Goal: Task Accomplishment & Management: Manage account settings

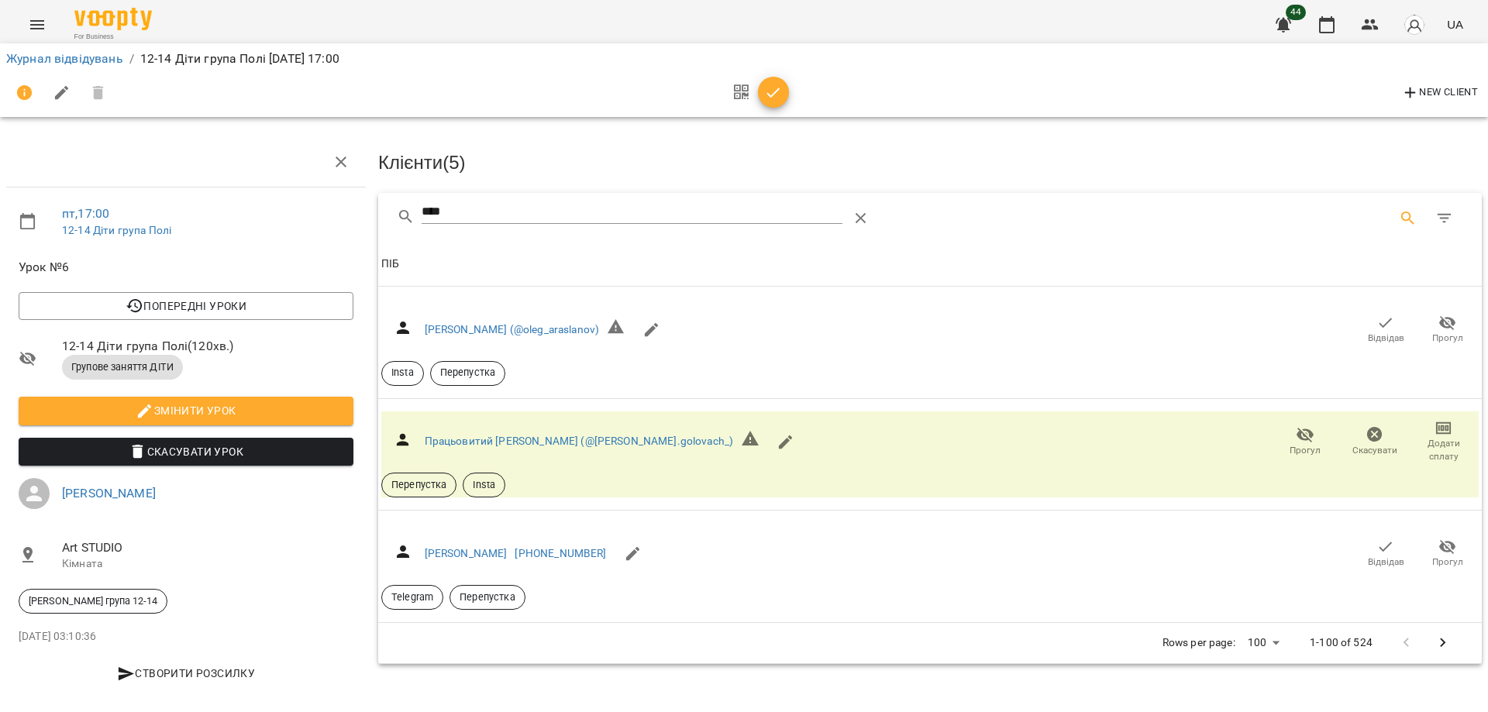
click at [772, 97] on icon "button" at bounding box center [773, 93] width 19 height 19
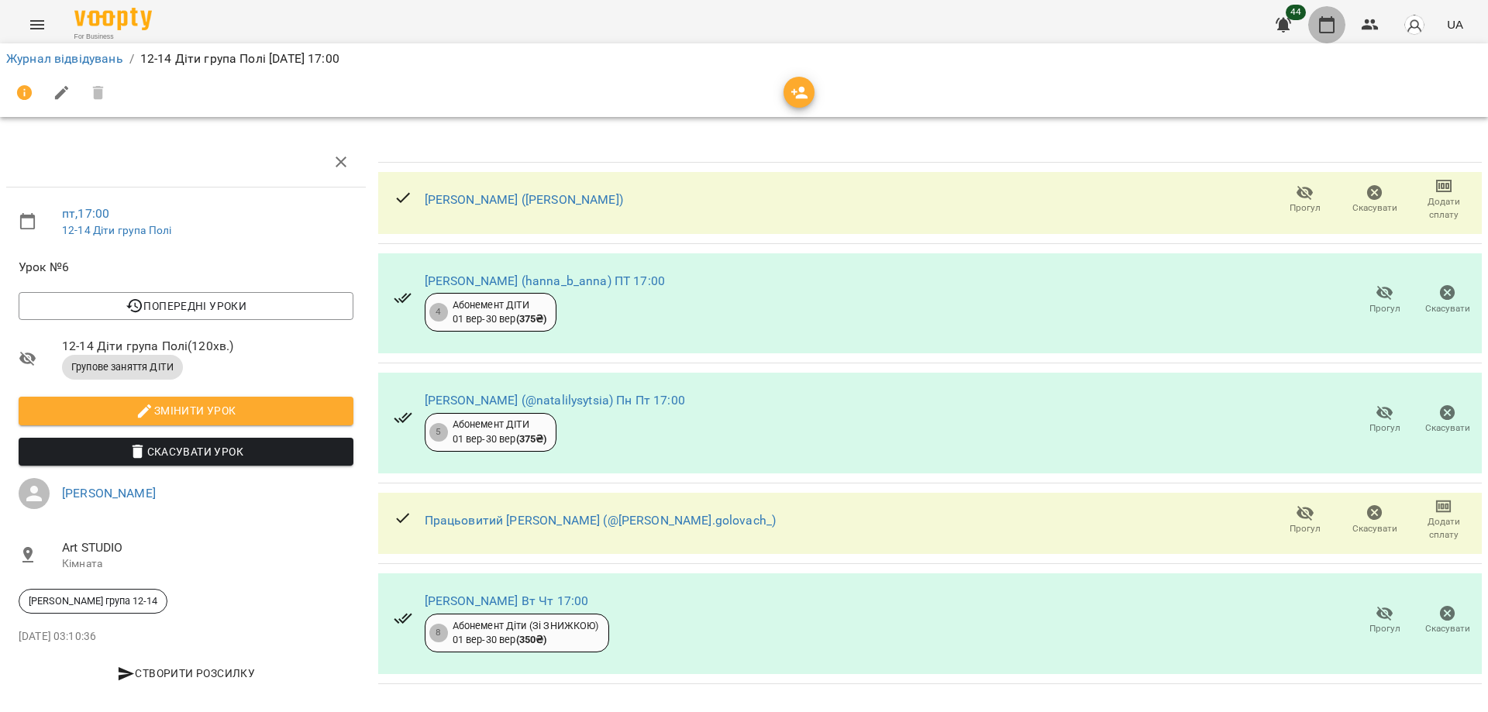
click at [1310, 27] on button "button" at bounding box center [1326, 24] width 37 height 37
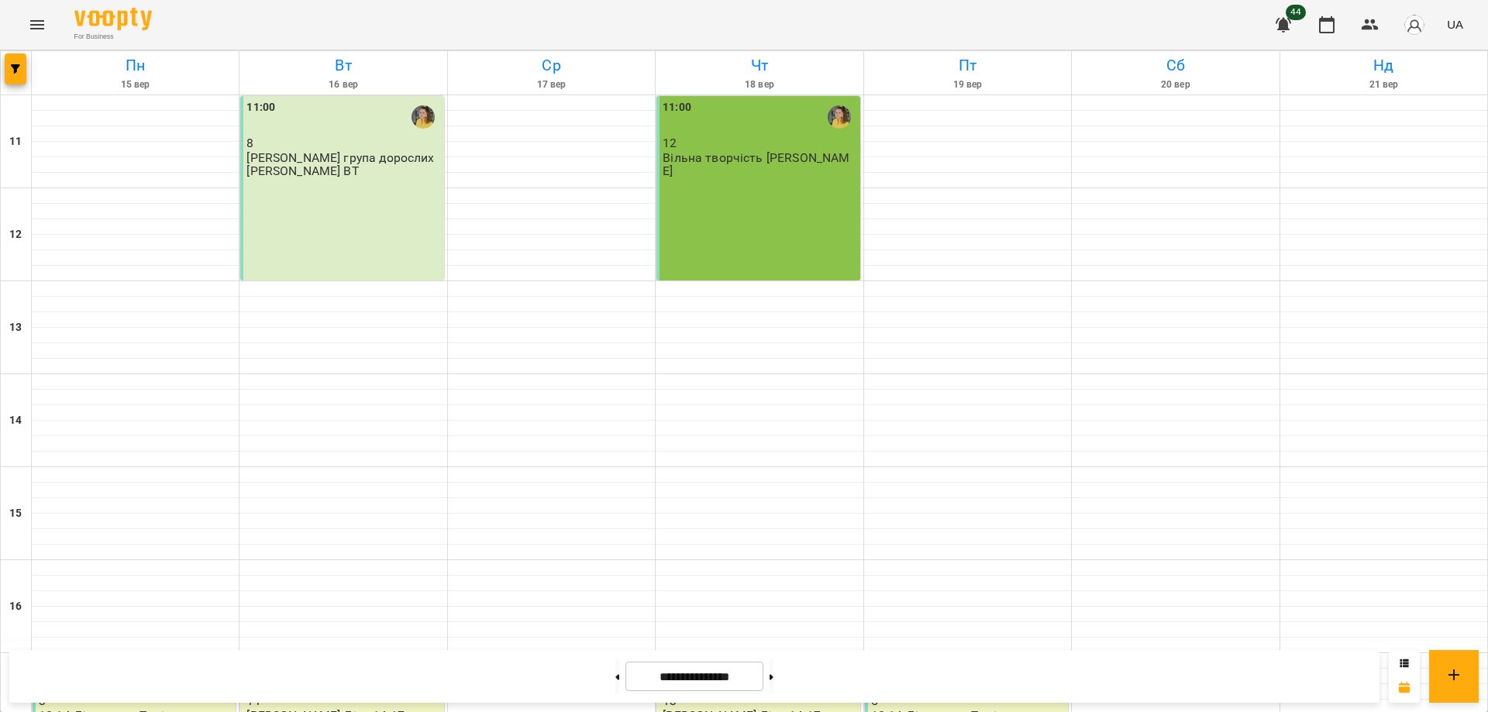
click at [772, 201] on div "11:00 12 Вільна творчість ЧТ" at bounding box center [757, 188] width 203 height 184
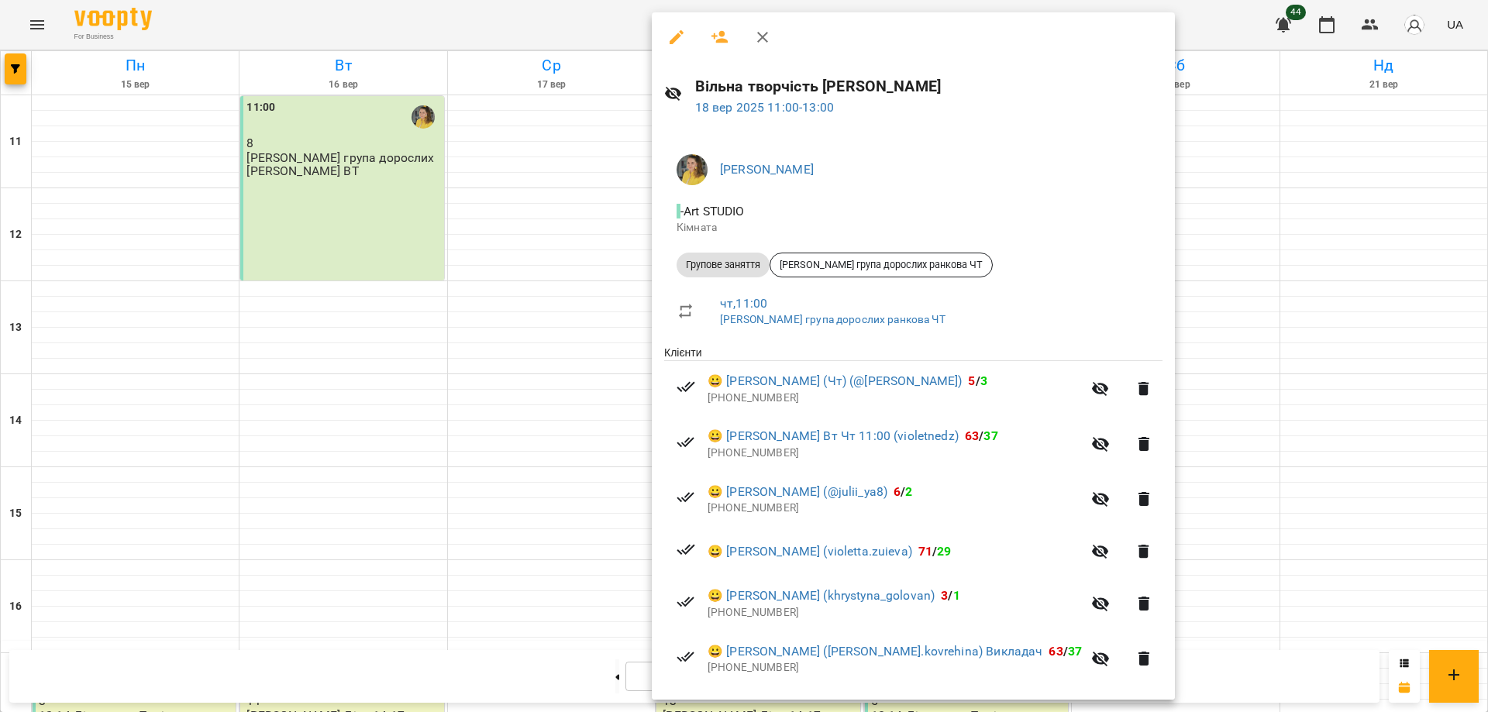
click at [40, 21] on div at bounding box center [744, 356] width 1488 height 712
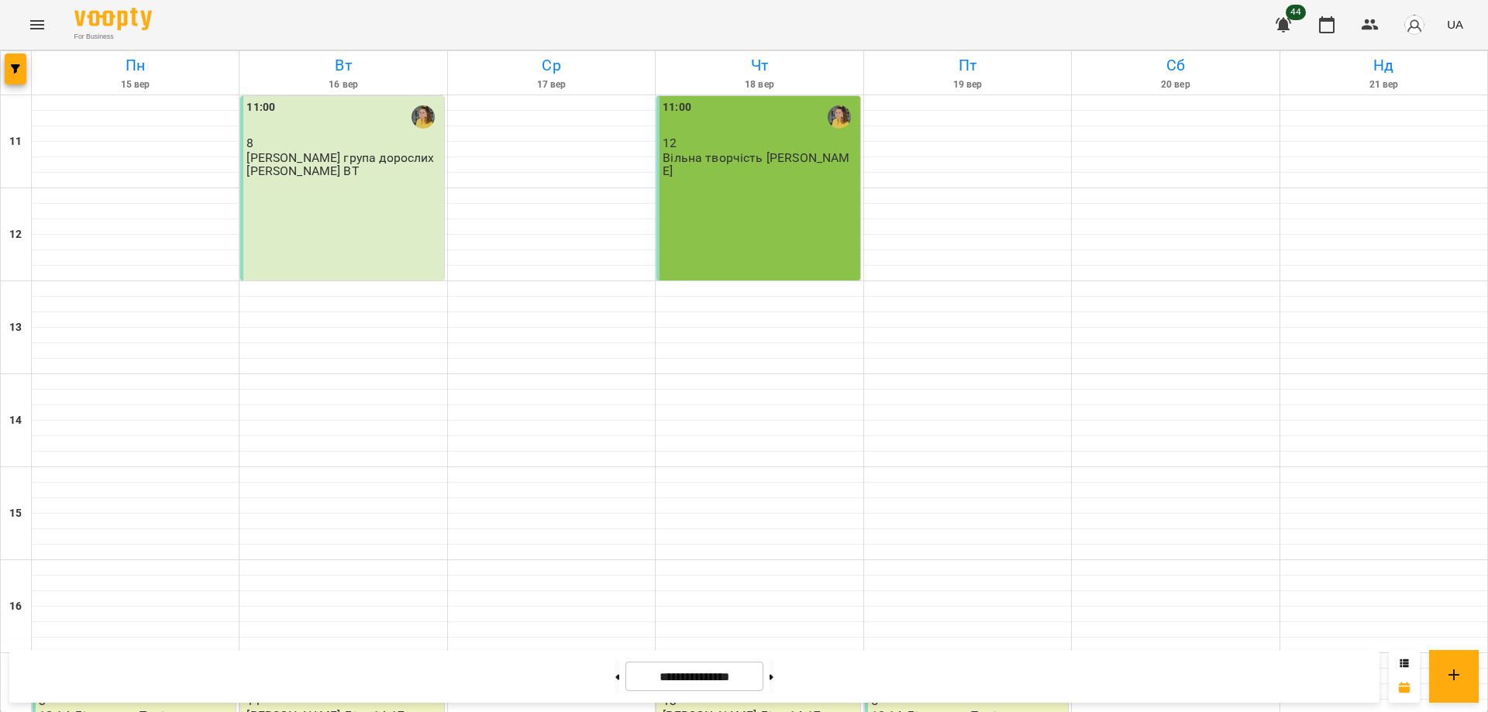
click at [40, 21] on icon "Menu" at bounding box center [37, 24] width 14 height 9
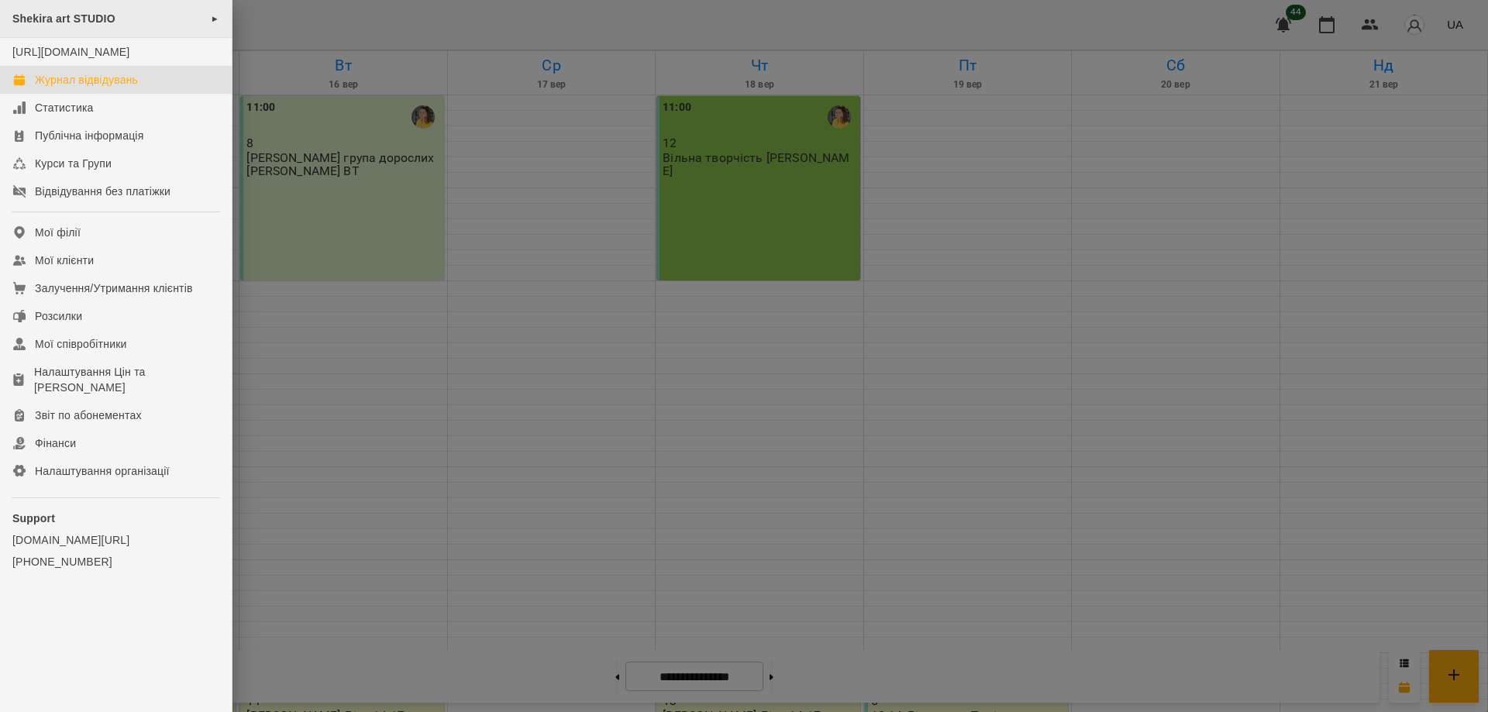
click at [68, 22] on span "Shekira art STUDIO" at bounding box center [63, 18] width 103 height 12
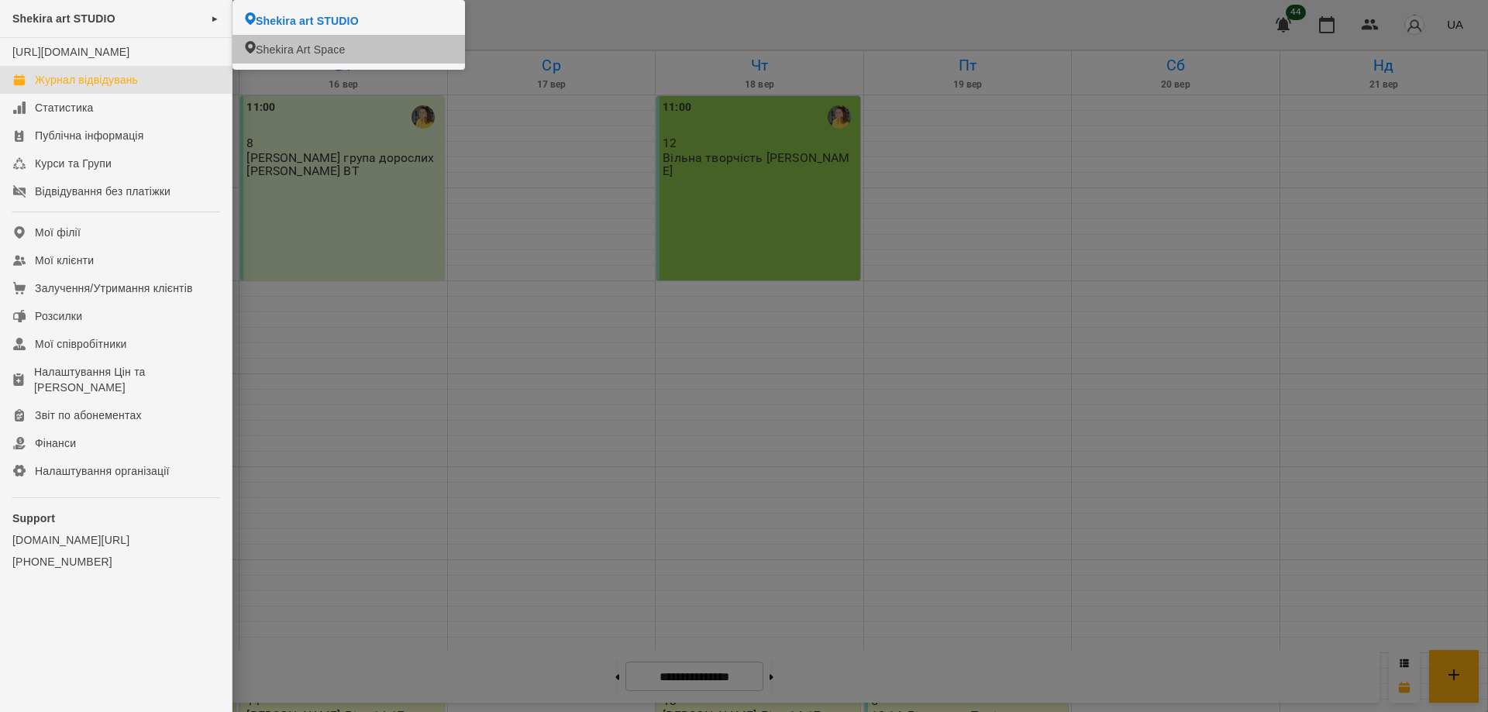
click at [317, 54] on span "Shekira Art Space" at bounding box center [300, 49] width 89 height 15
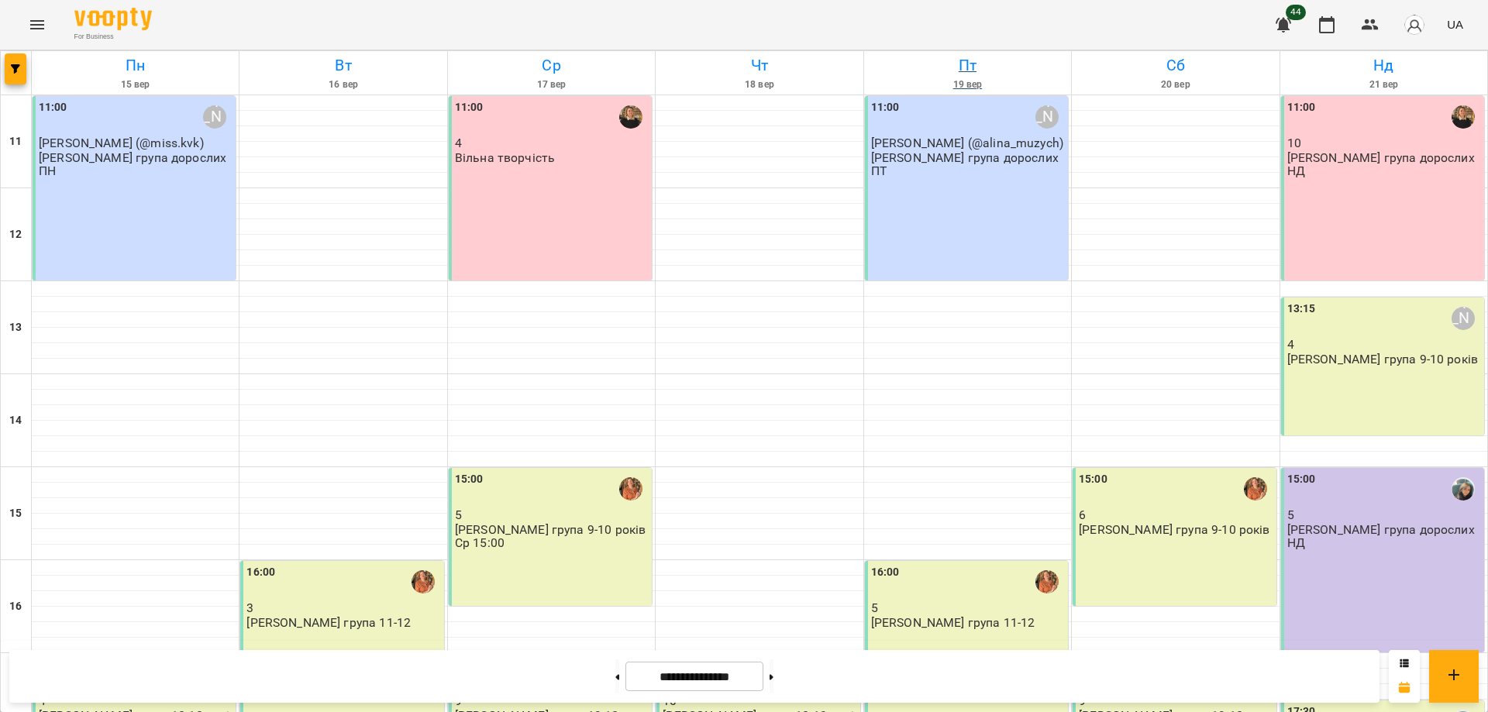
click at [787, 67] on div "For Business 44 UA Пн 15 вер Вт 16 вер Ср 17 вер Чт 18 вер Пт 19 вер Сб 20 вер …" at bounding box center [744, 501] width 1488 height 1002
click at [902, 68] on h6 "Пт" at bounding box center [967, 65] width 202 height 24
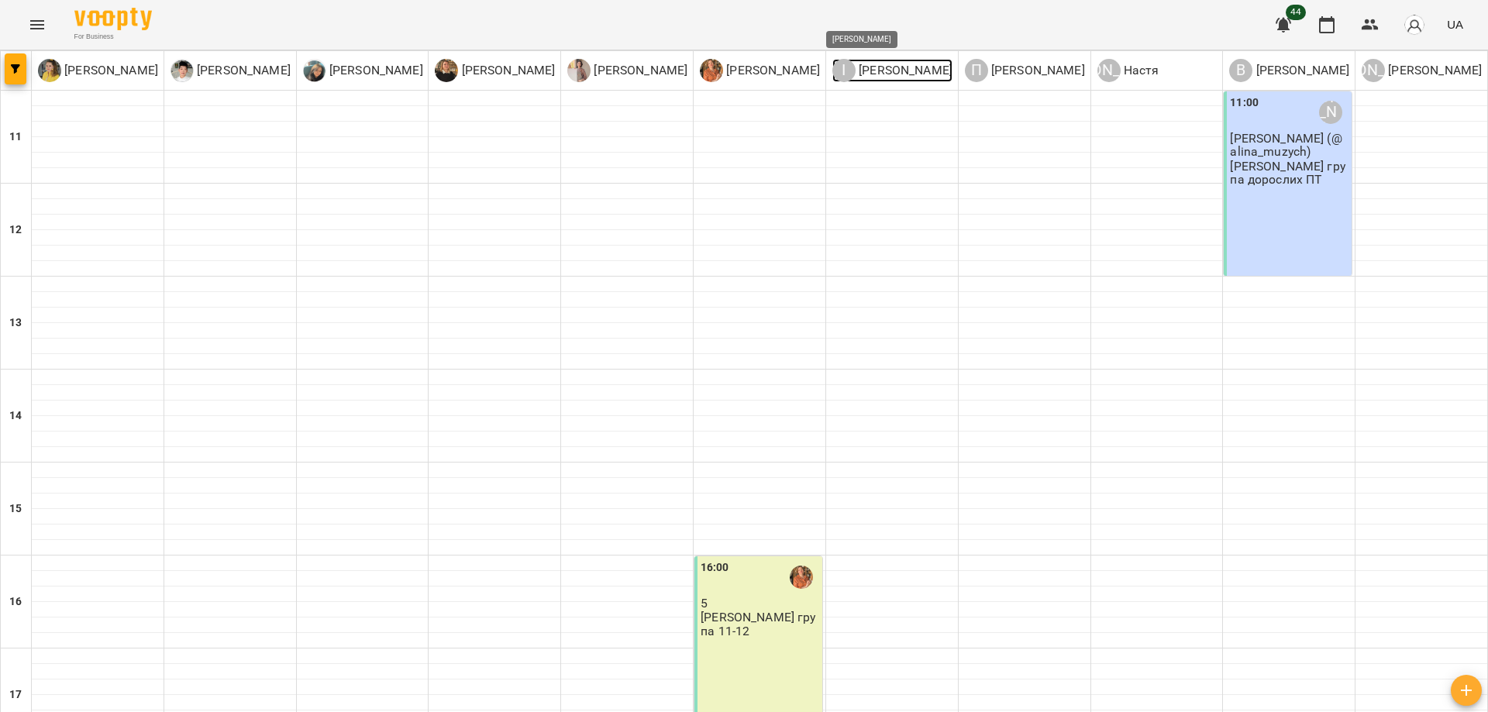
click at [902, 68] on p "[PERSON_NAME]" at bounding box center [903, 70] width 97 height 19
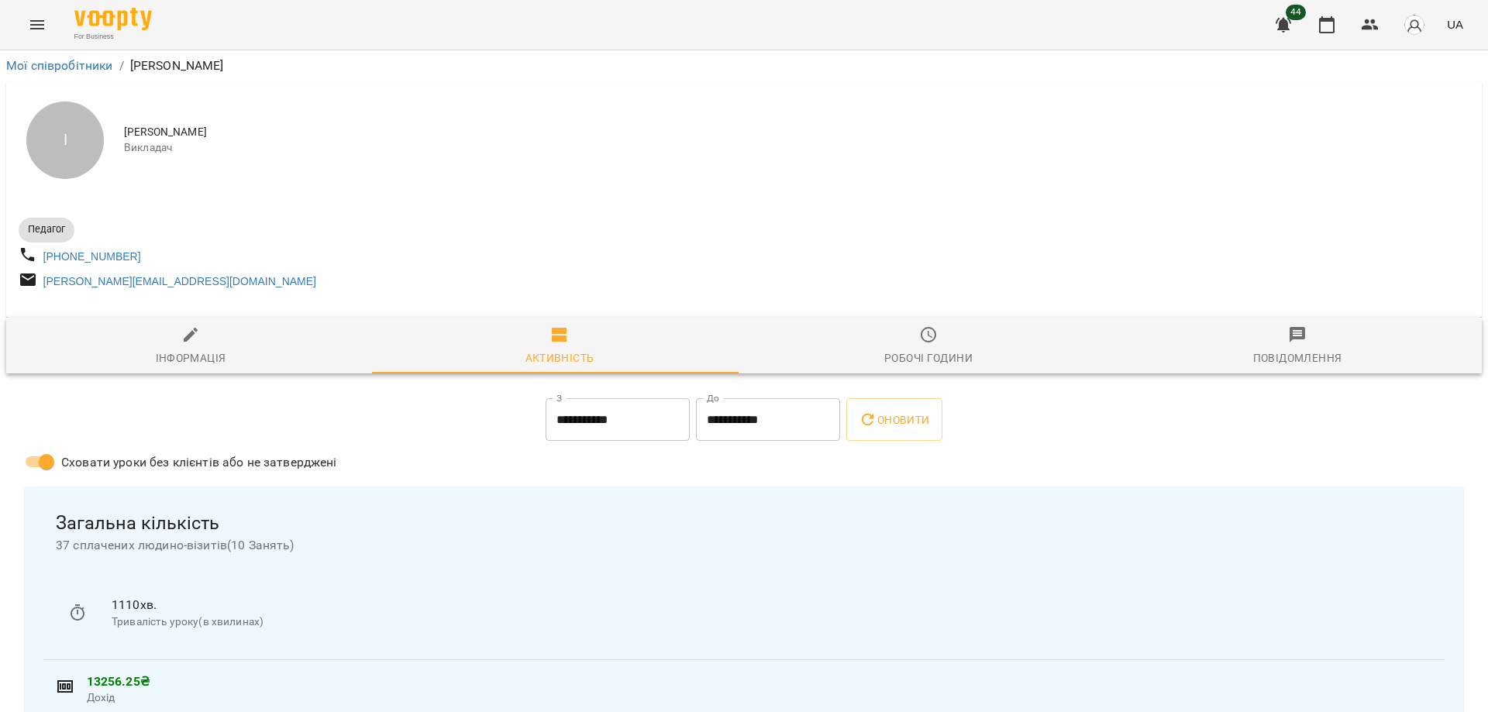
click at [735, 167] on div "І Іра Дудка Викладач" at bounding box center [743, 140] width 1475 height 118
click at [1333, 31] on icon "button" at bounding box center [1326, 24] width 19 height 19
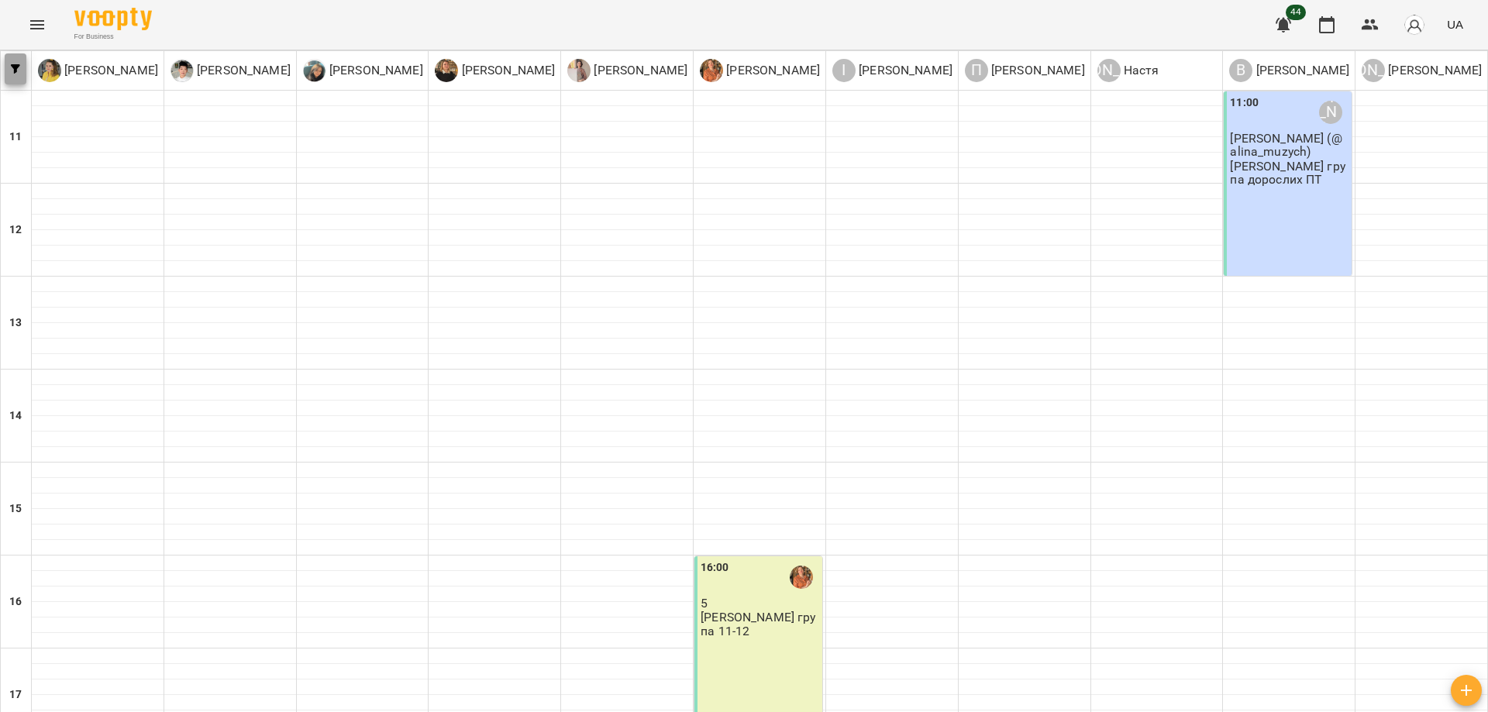
click at [18, 71] on icon "button" at bounding box center [15, 68] width 9 height 9
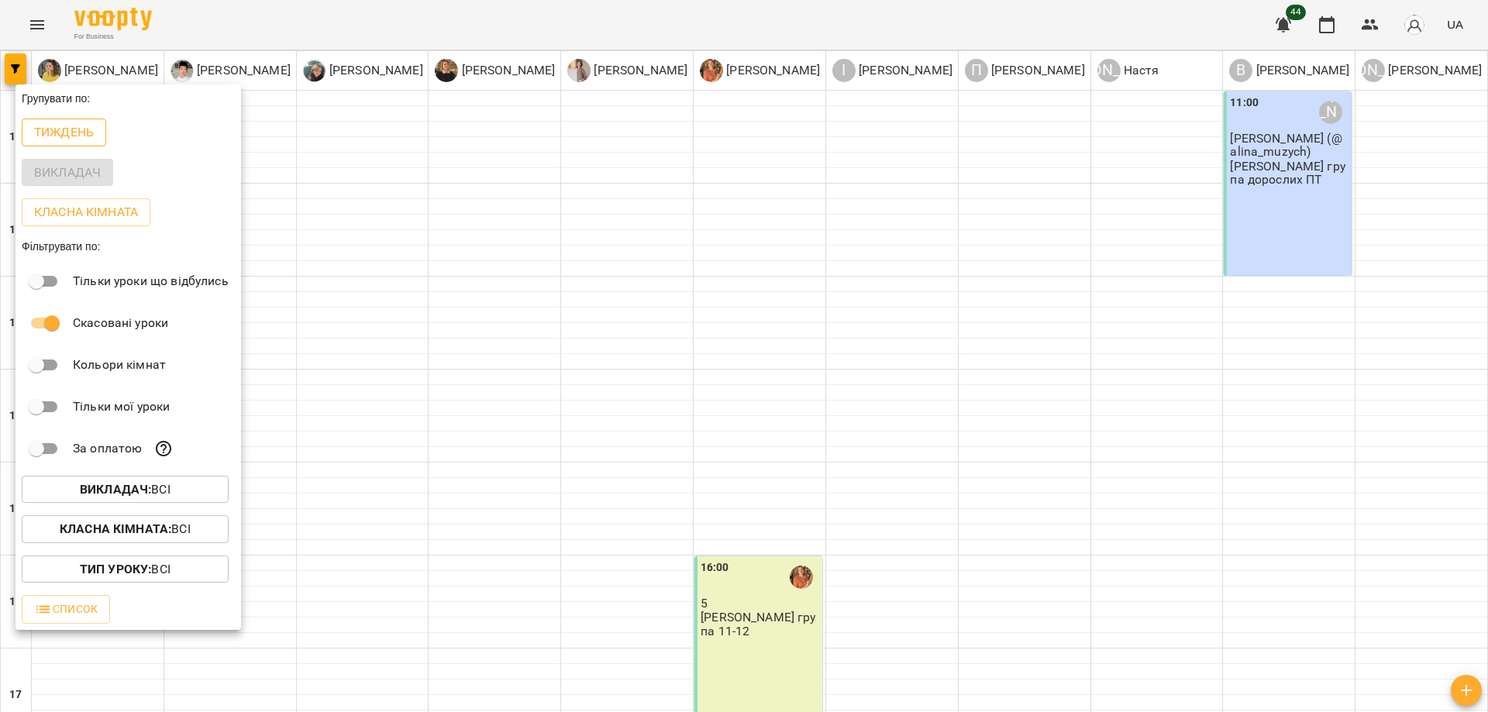
click at [90, 134] on p "Тиждень" at bounding box center [64, 132] width 60 height 19
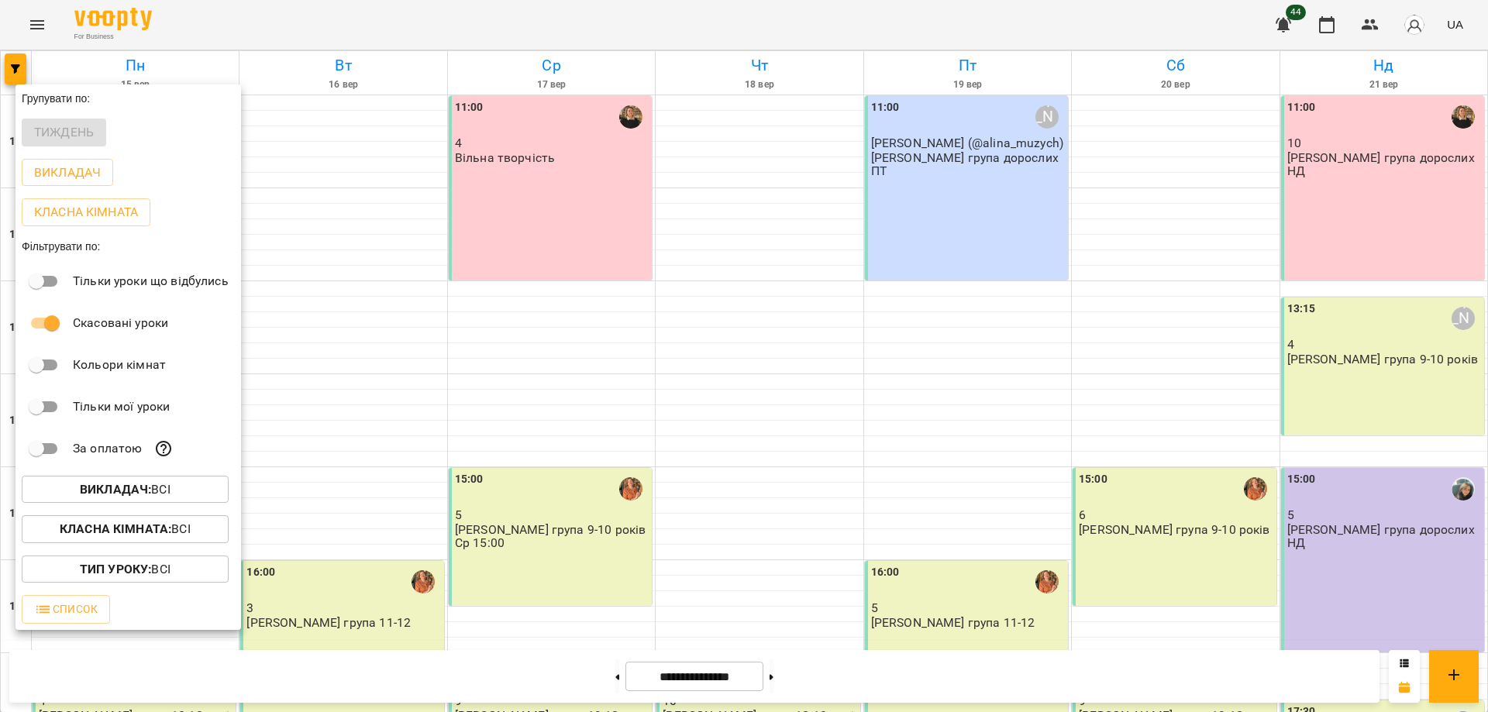
click at [1133, 3] on div at bounding box center [744, 356] width 1488 height 712
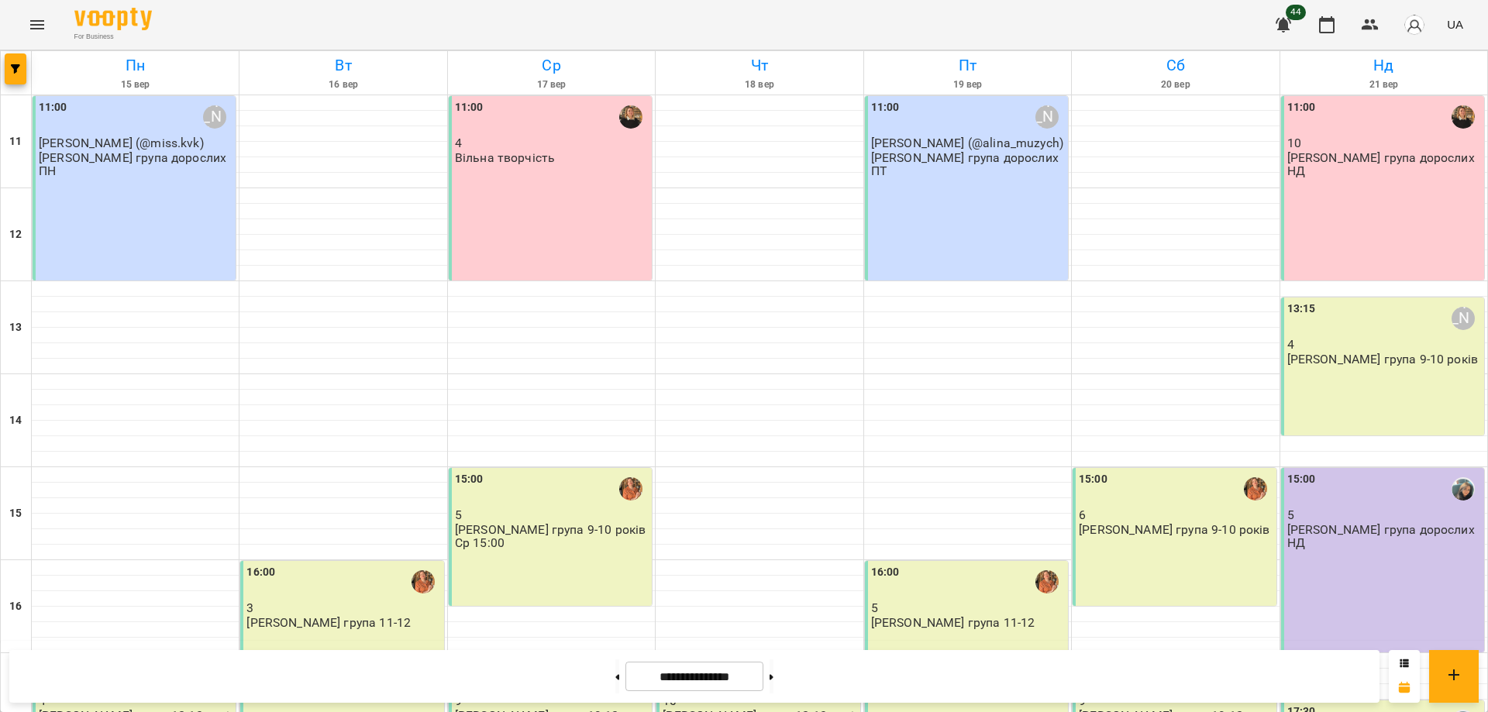
click at [973, 22] on div "For Business 44 UA" at bounding box center [744, 25] width 1488 height 50
click at [1355, 221] on div "11:00 10 Оксана група дорослих НД" at bounding box center [1382, 188] width 203 height 184
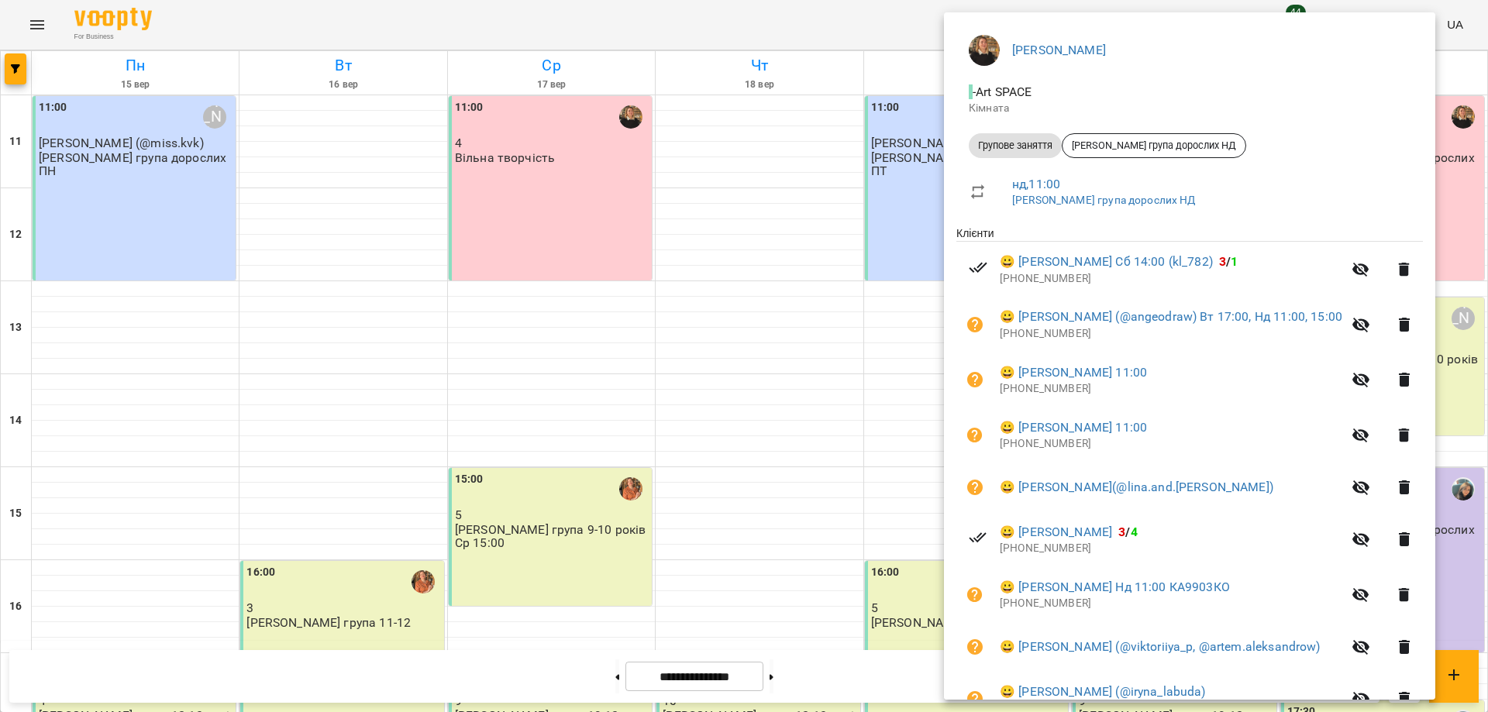
scroll to position [155, 0]
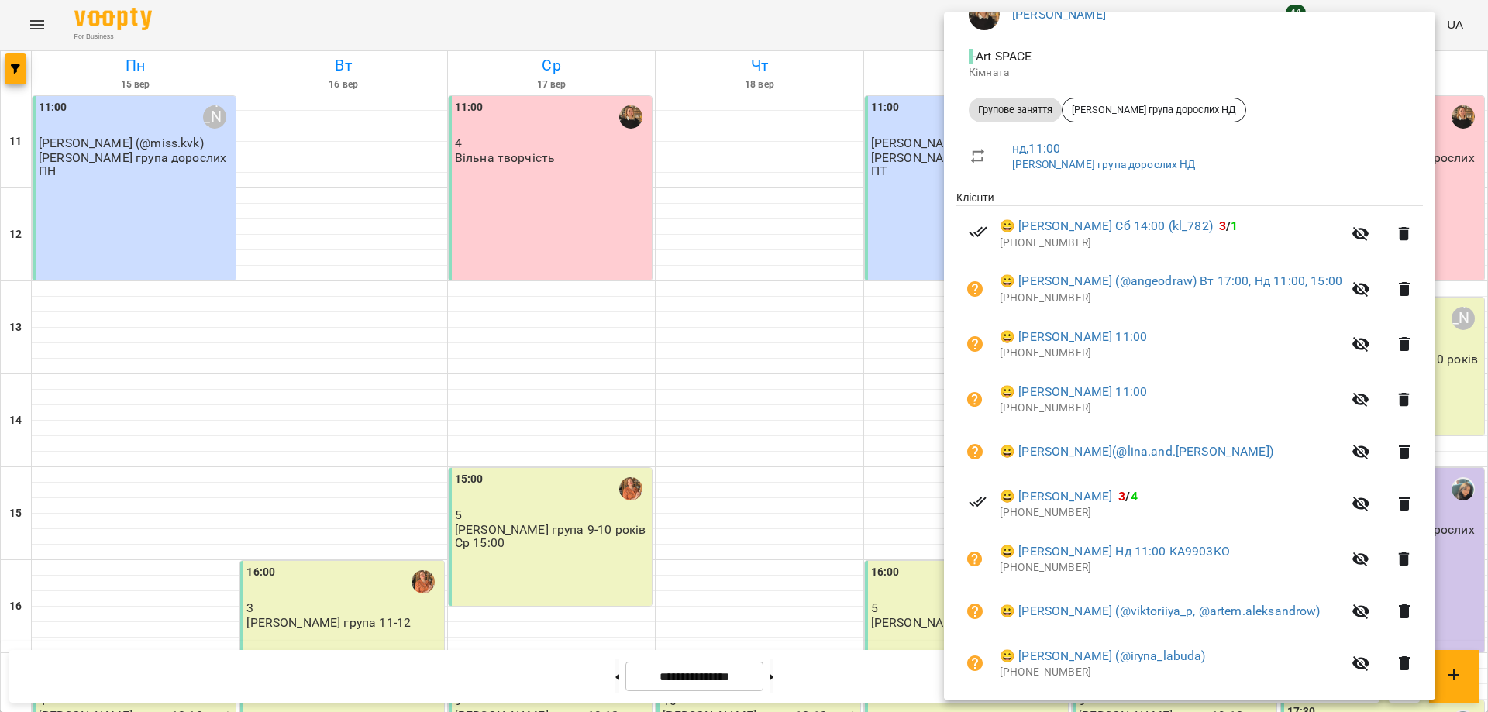
click at [893, 23] on div at bounding box center [744, 356] width 1488 height 712
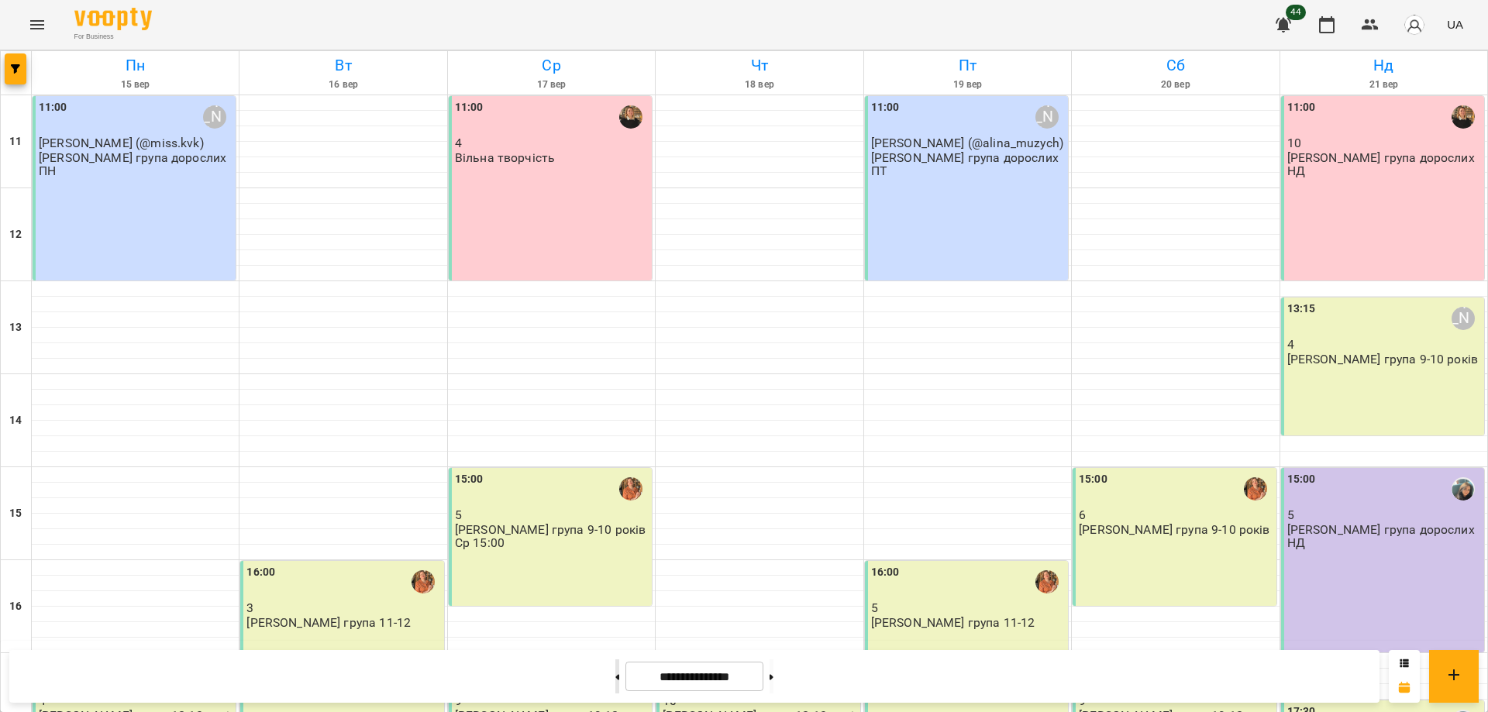
click at [615, 668] on button at bounding box center [617, 676] width 4 height 34
click at [615, 676] on button at bounding box center [617, 676] width 4 height 34
click at [616, 677] on icon at bounding box center [618, 676] width 4 height 5
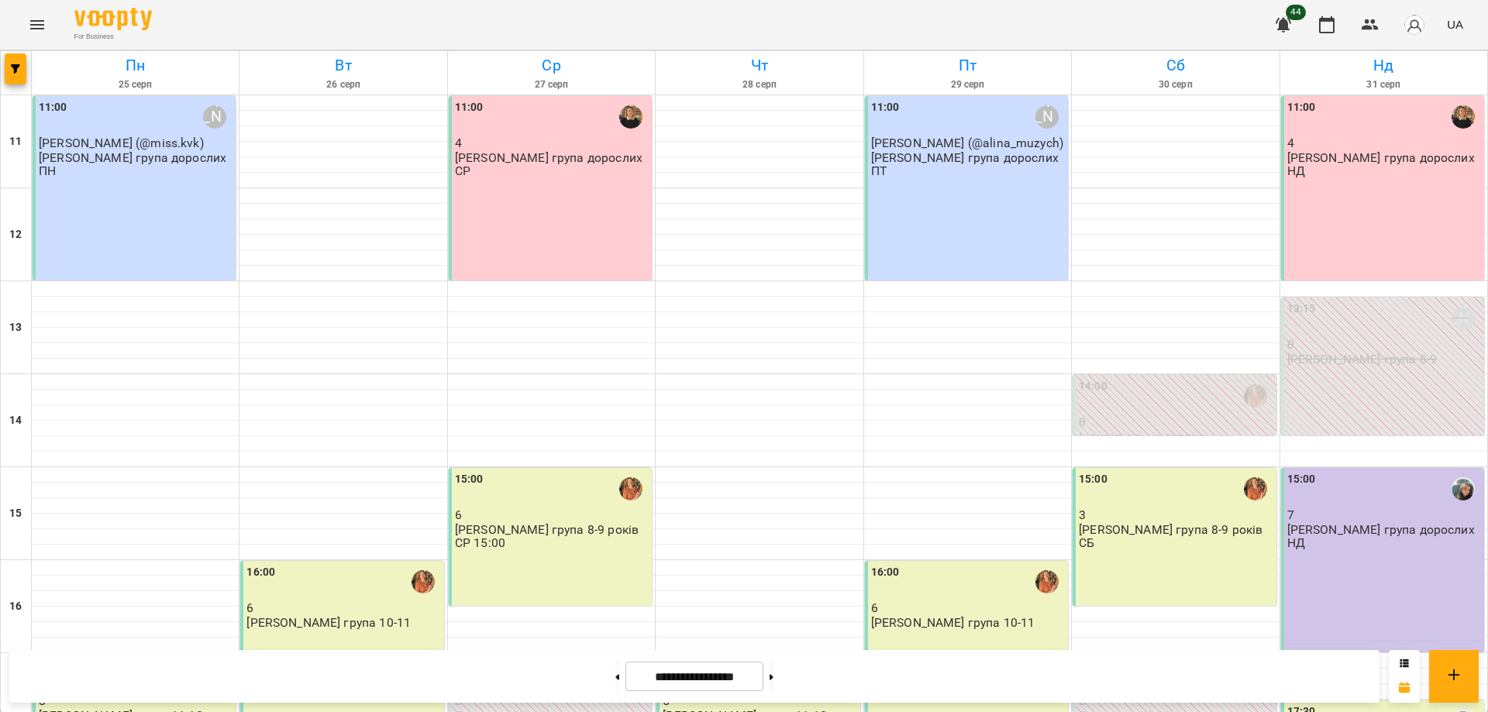
click at [622, 33] on div "For Business 44 UA" at bounding box center [744, 25] width 1488 height 50
click at [727, 32] on div "For Business 44 UA" at bounding box center [744, 25] width 1488 height 50
click at [728, 20] on div "For Business 44 UA" at bounding box center [744, 25] width 1488 height 50
click at [924, 31] on div "For Business 44 UA" at bounding box center [744, 25] width 1488 height 50
click at [1123, 15] on div "For Business 44 UA" at bounding box center [744, 25] width 1488 height 50
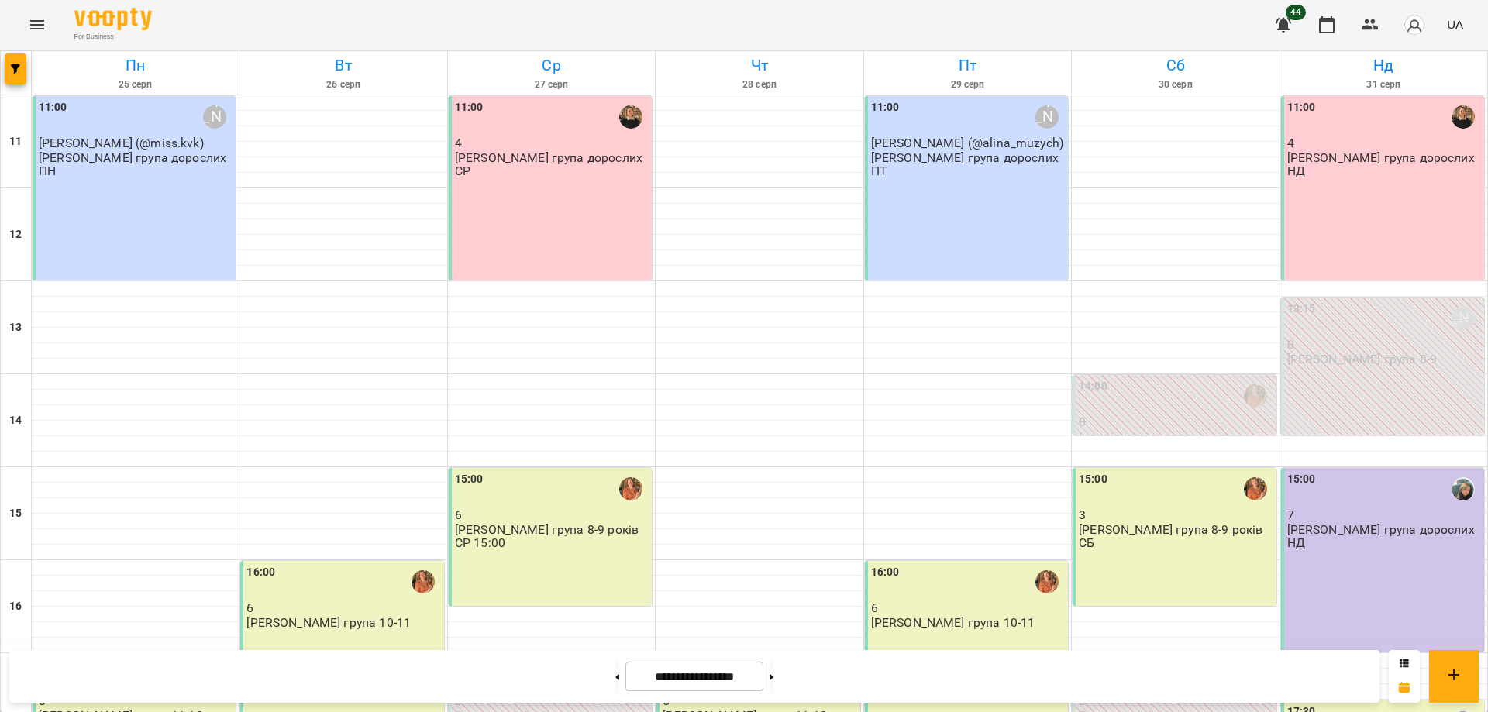
click at [955, 667] on div "**********" at bounding box center [694, 676] width 1370 height 53
click at [888, 676] on div "**********" at bounding box center [694, 676] width 1370 height 53
click at [1304, 180] on div "11:00 4 Оксана група дорослих НД" at bounding box center [1382, 188] width 203 height 184
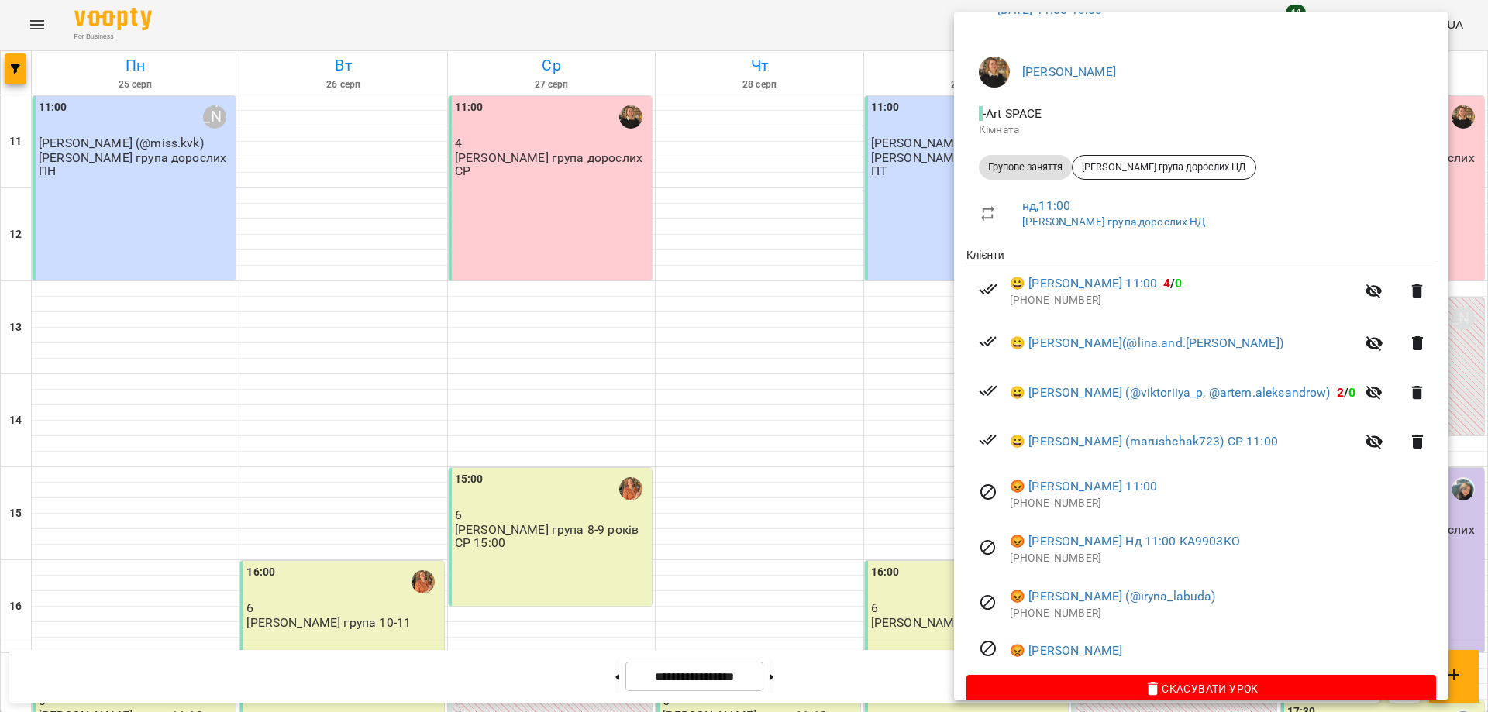
scroll to position [128, 0]
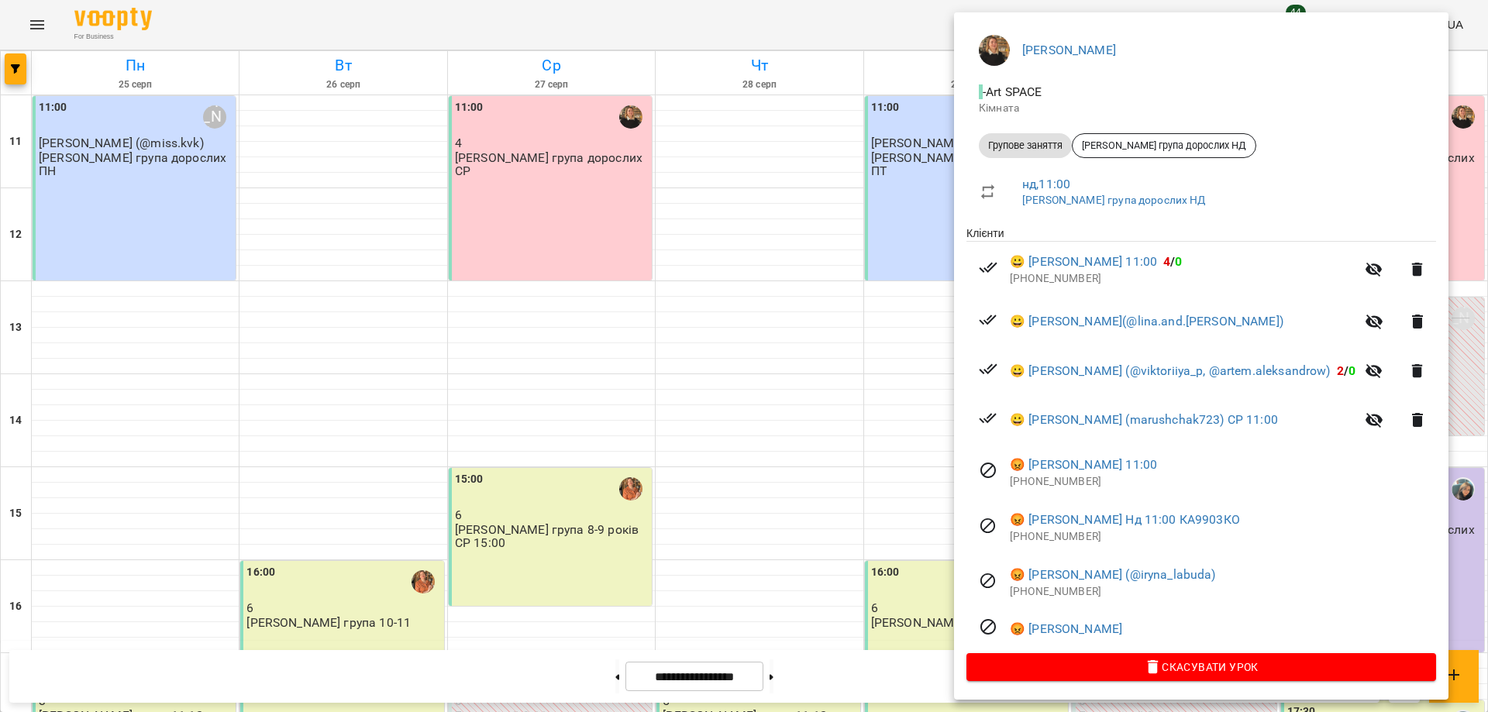
click at [476, 662] on div at bounding box center [744, 356] width 1488 height 712
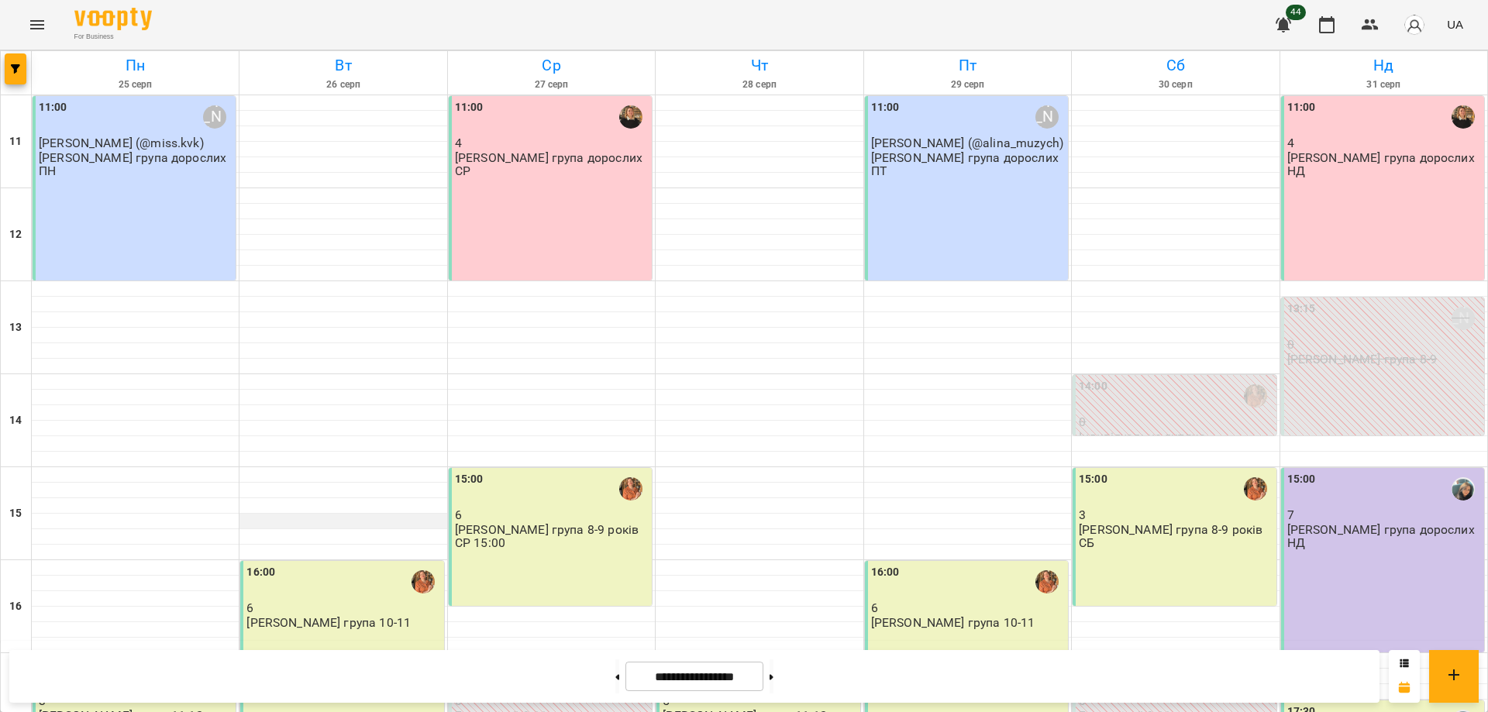
scroll to position [290, 0]
click at [773, 679] on button at bounding box center [771, 676] width 4 height 34
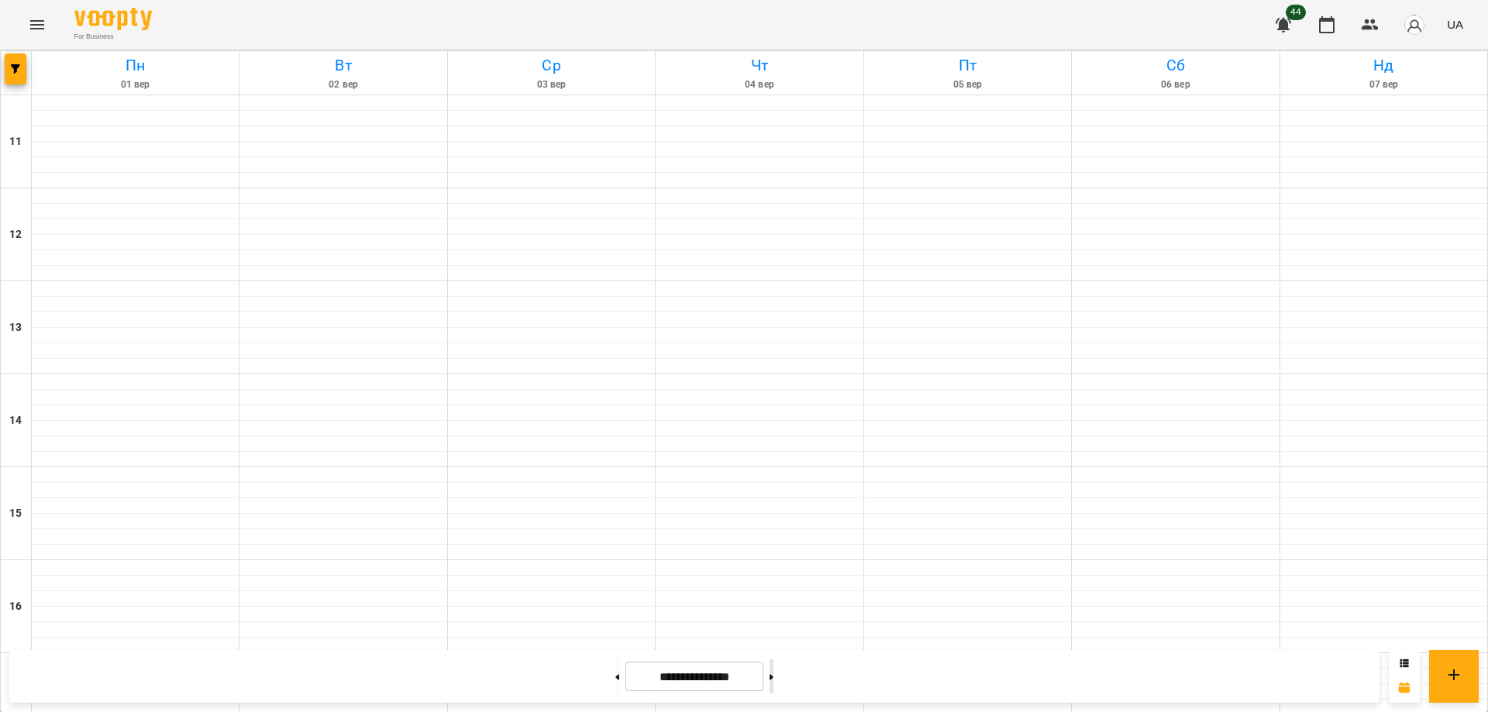
click at [773, 677] on button at bounding box center [771, 676] width 4 height 34
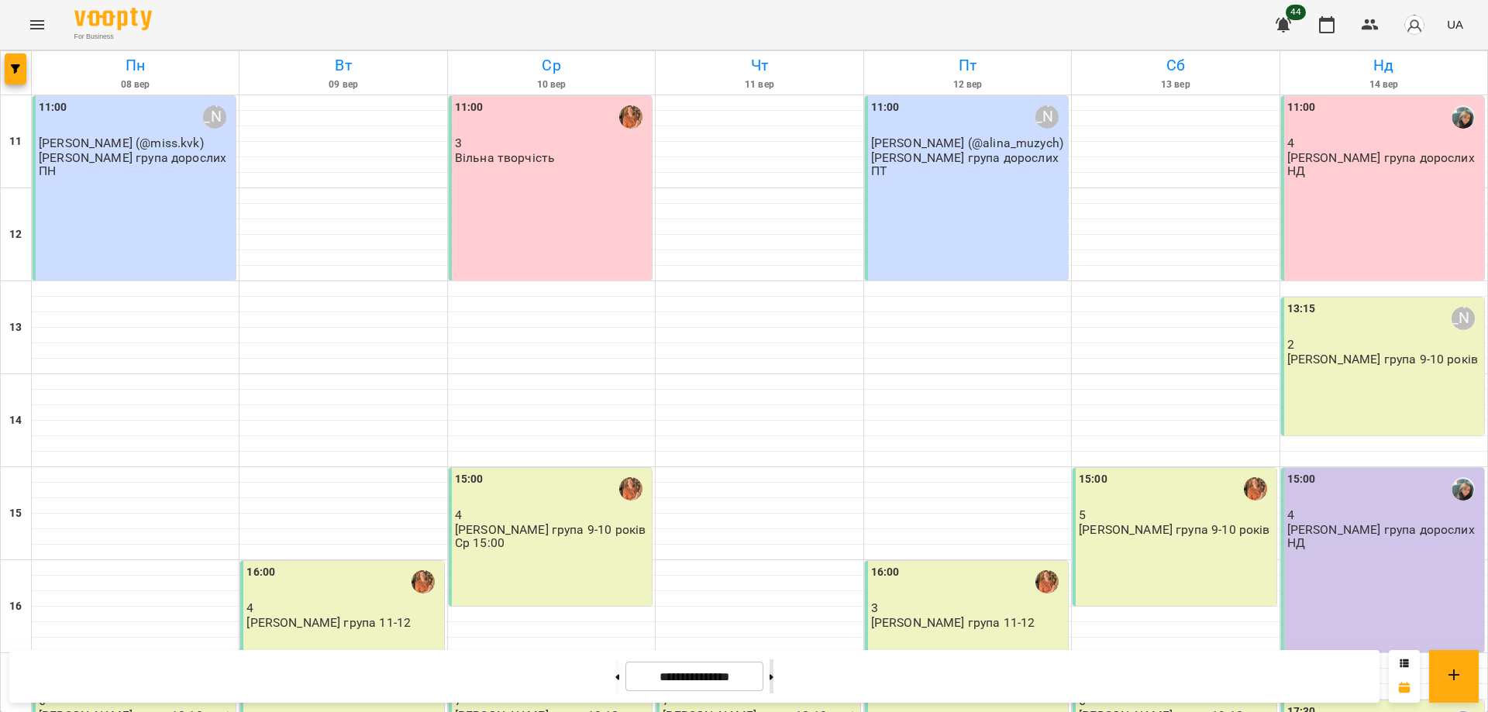
click at [773, 678] on button at bounding box center [771, 676] width 4 height 34
type input "**********"
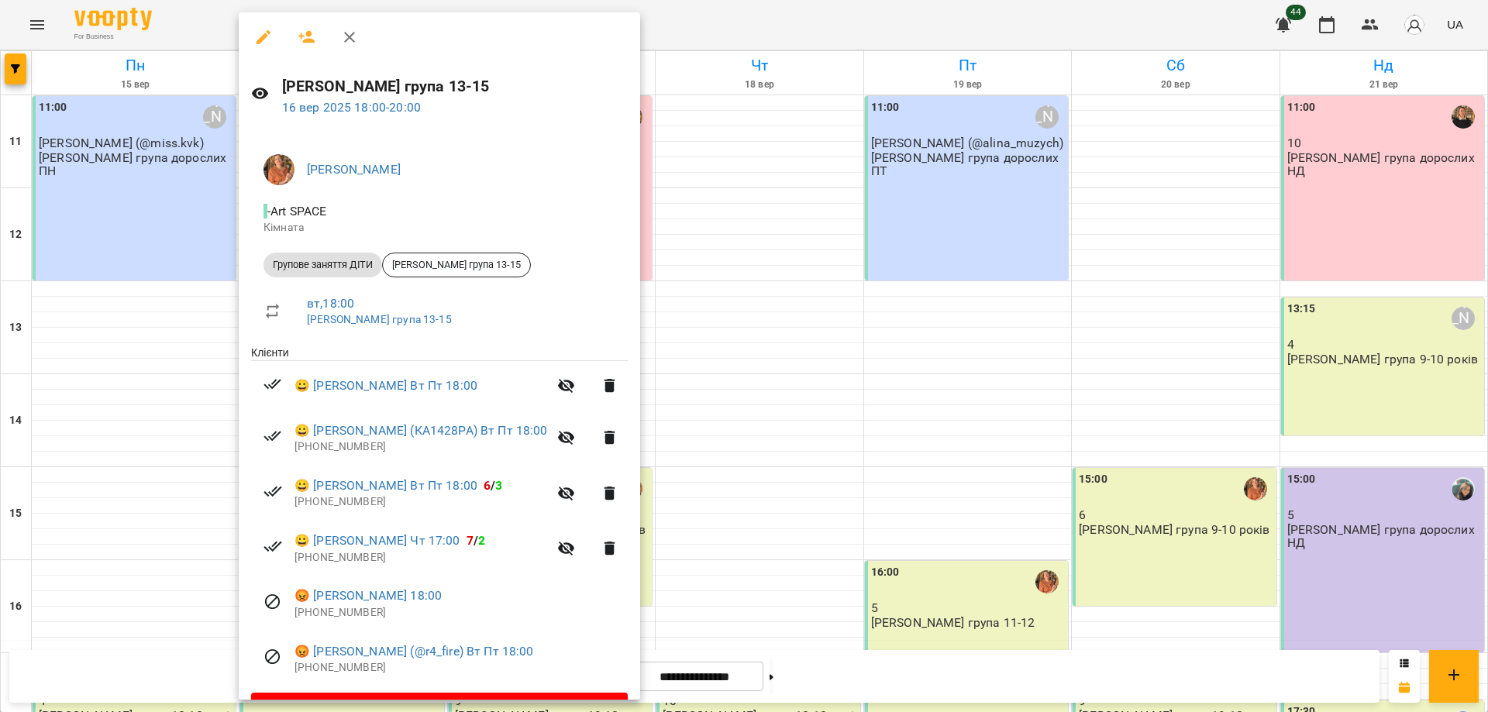
scroll to position [42, 0]
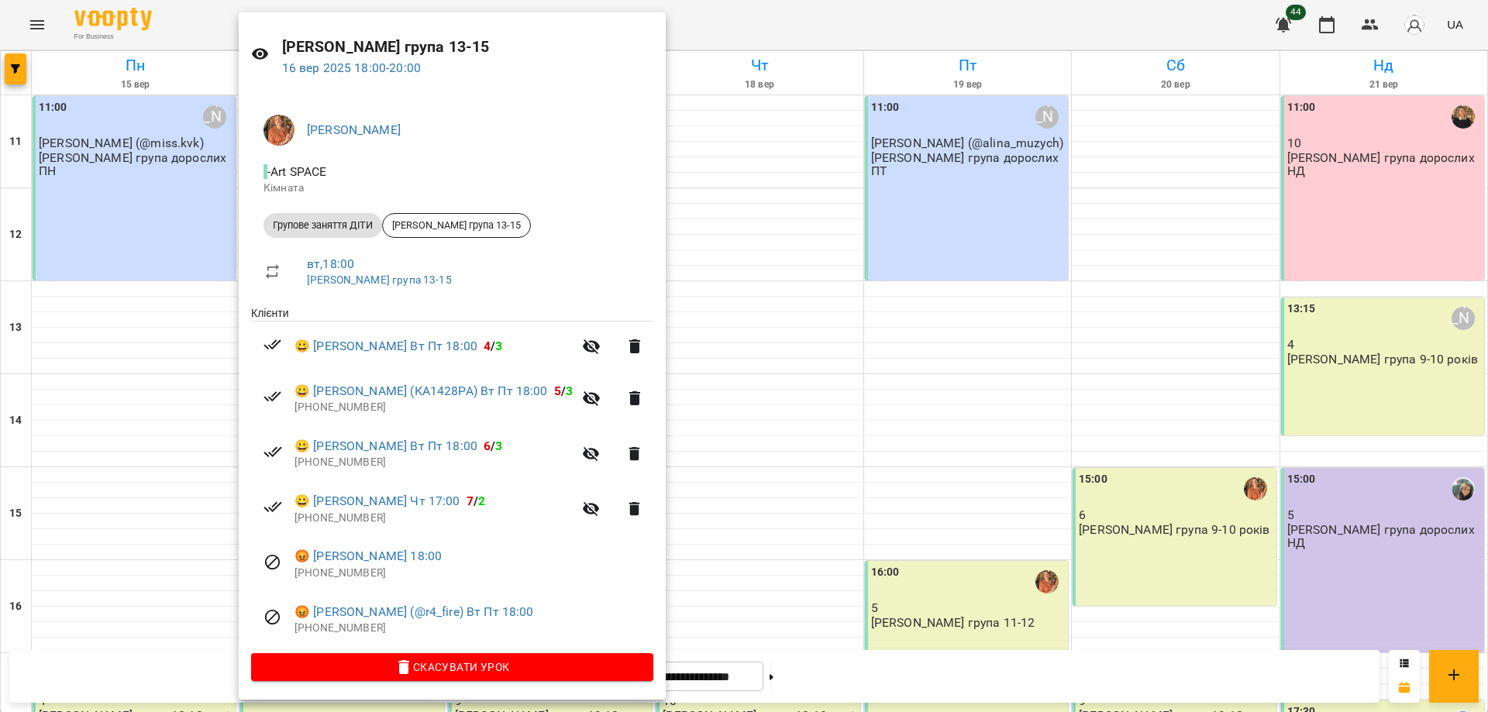
click at [871, 492] on div at bounding box center [744, 356] width 1488 height 712
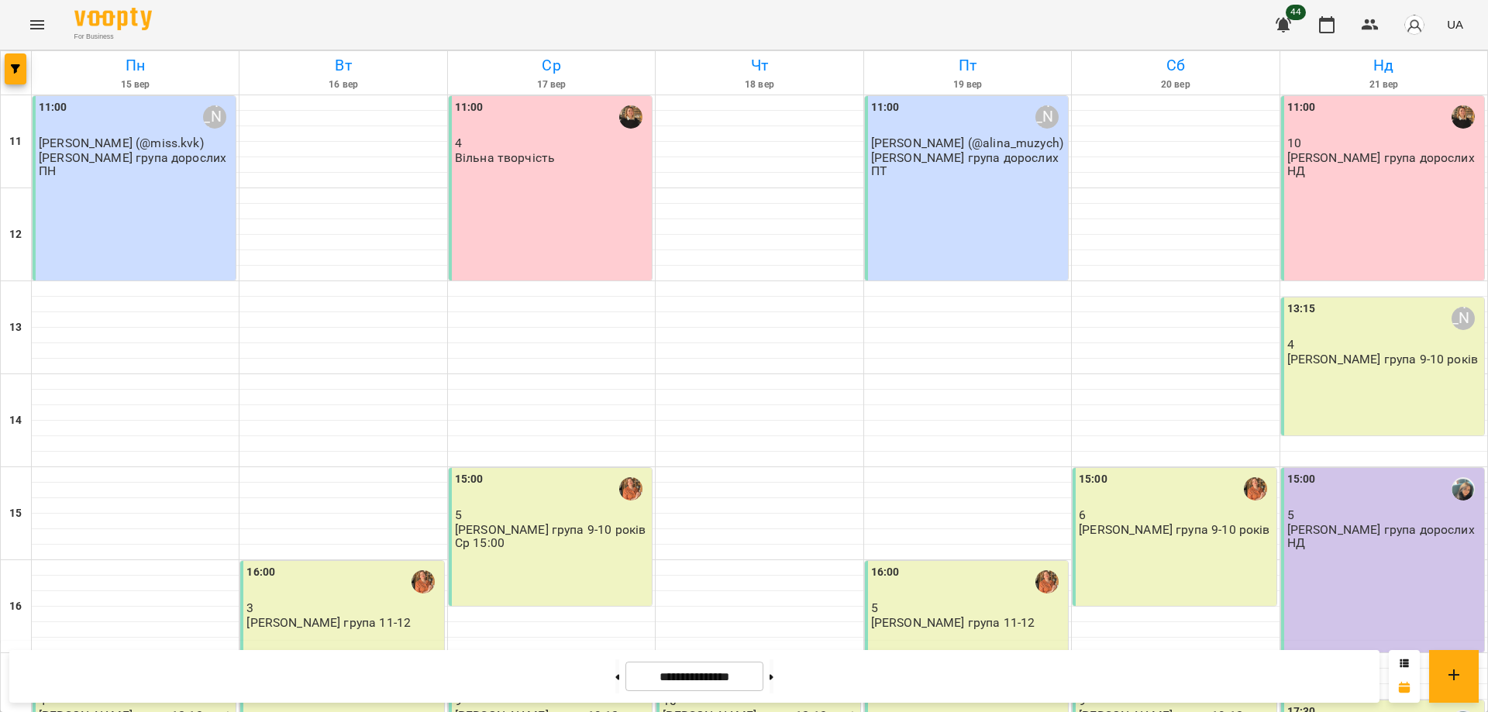
click at [363, 561] on div "16:00 3 Віта група 11-12" at bounding box center [341, 653] width 203 height 184
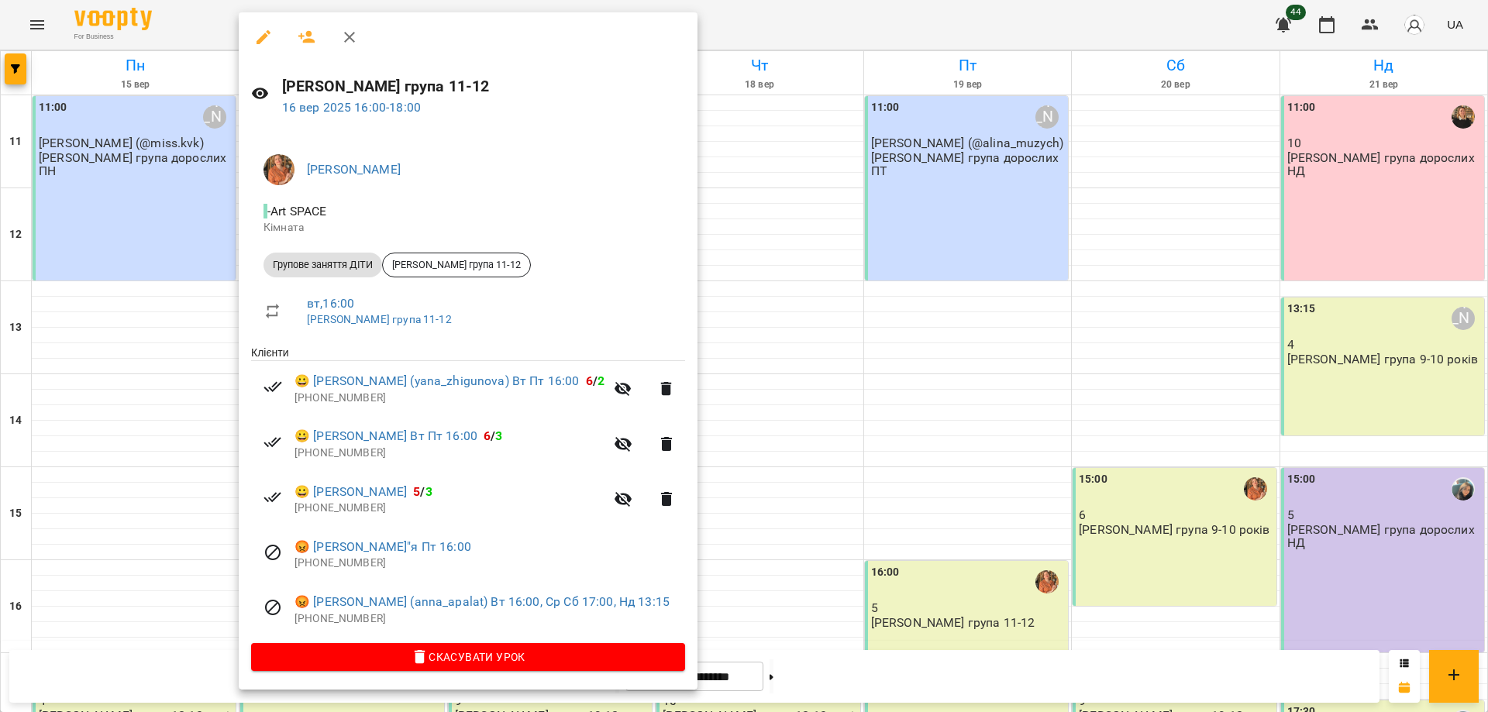
click at [108, 445] on div at bounding box center [744, 356] width 1488 height 712
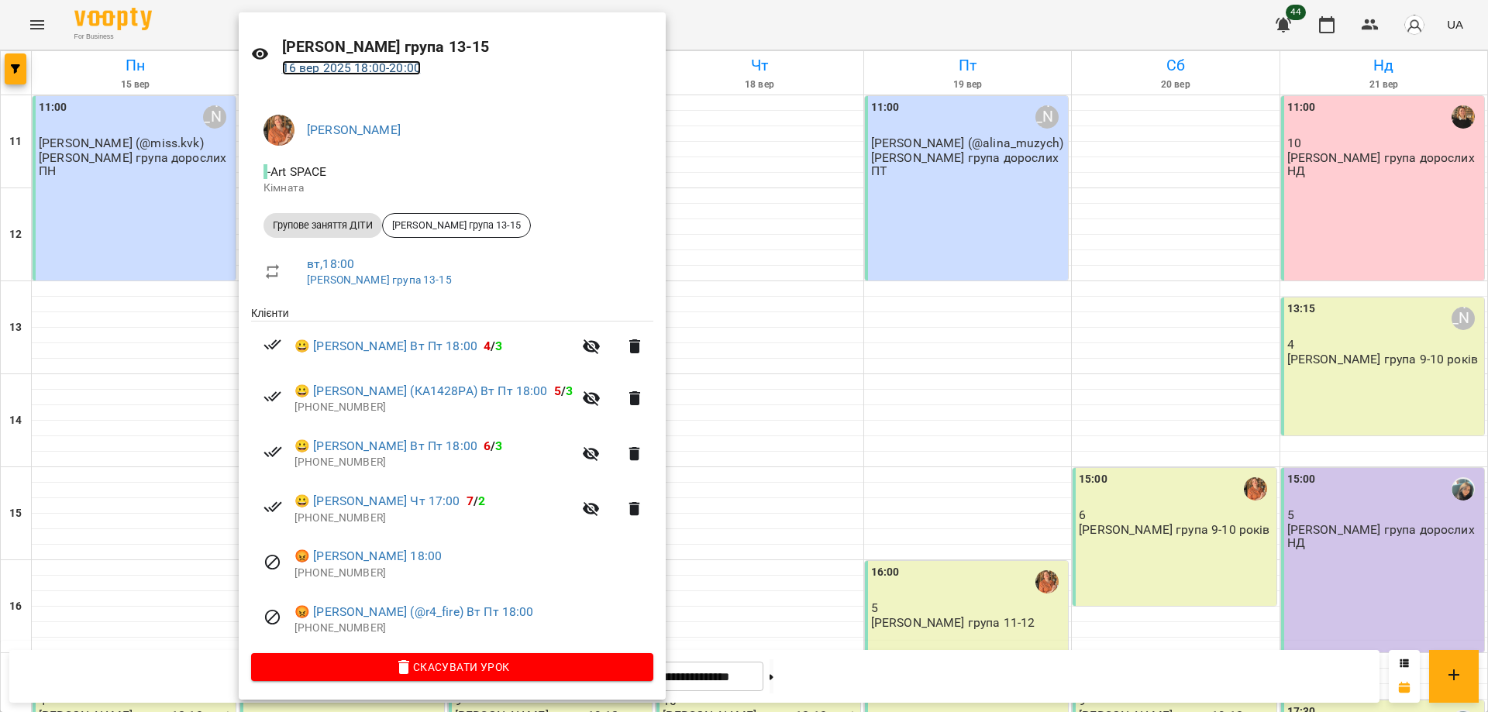
click at [381, 67] on link "16 вер 2025 18:00 - 20:00" at bounding box center [351, 67] width 139 height 15
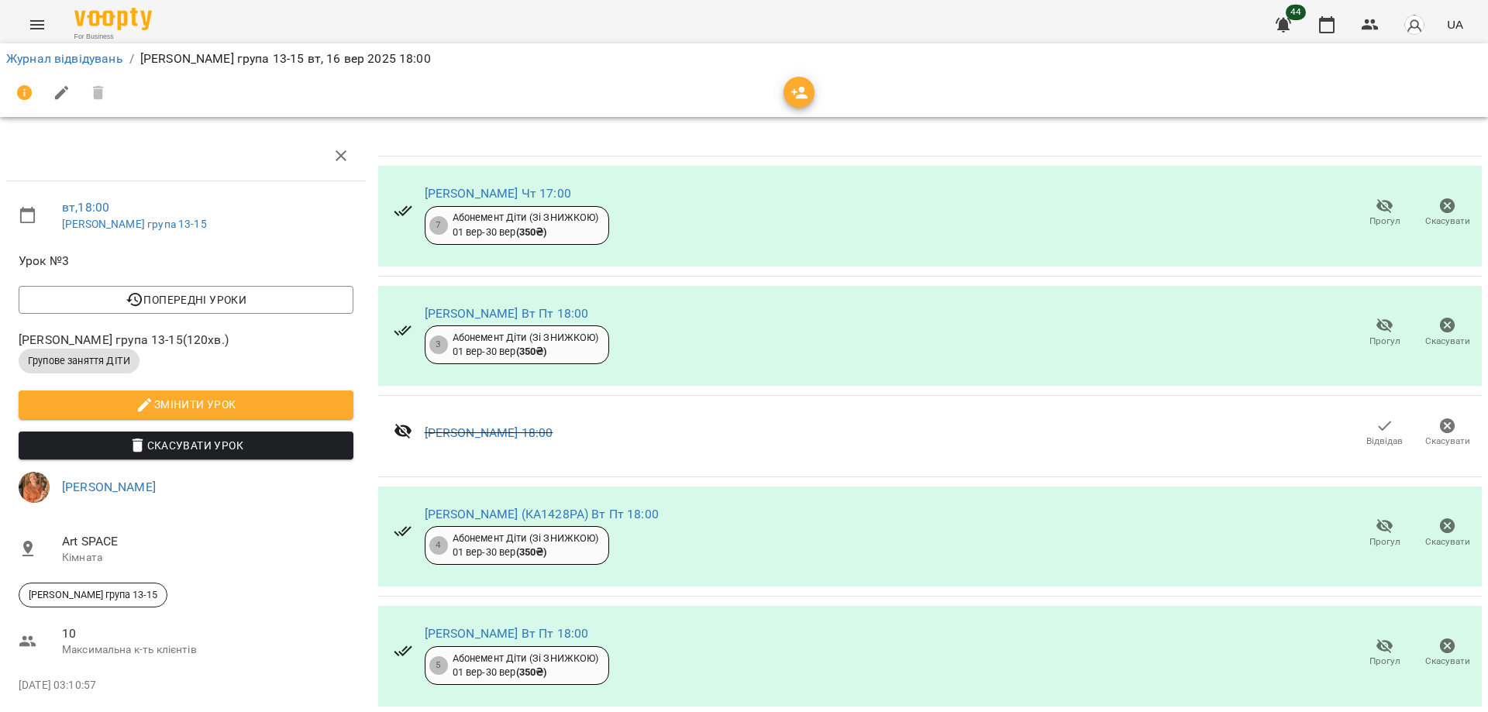
scroll to position [115, 0]
click at [796, 97] on icon "button" at bounding box center [799, 93] width 17 height 12
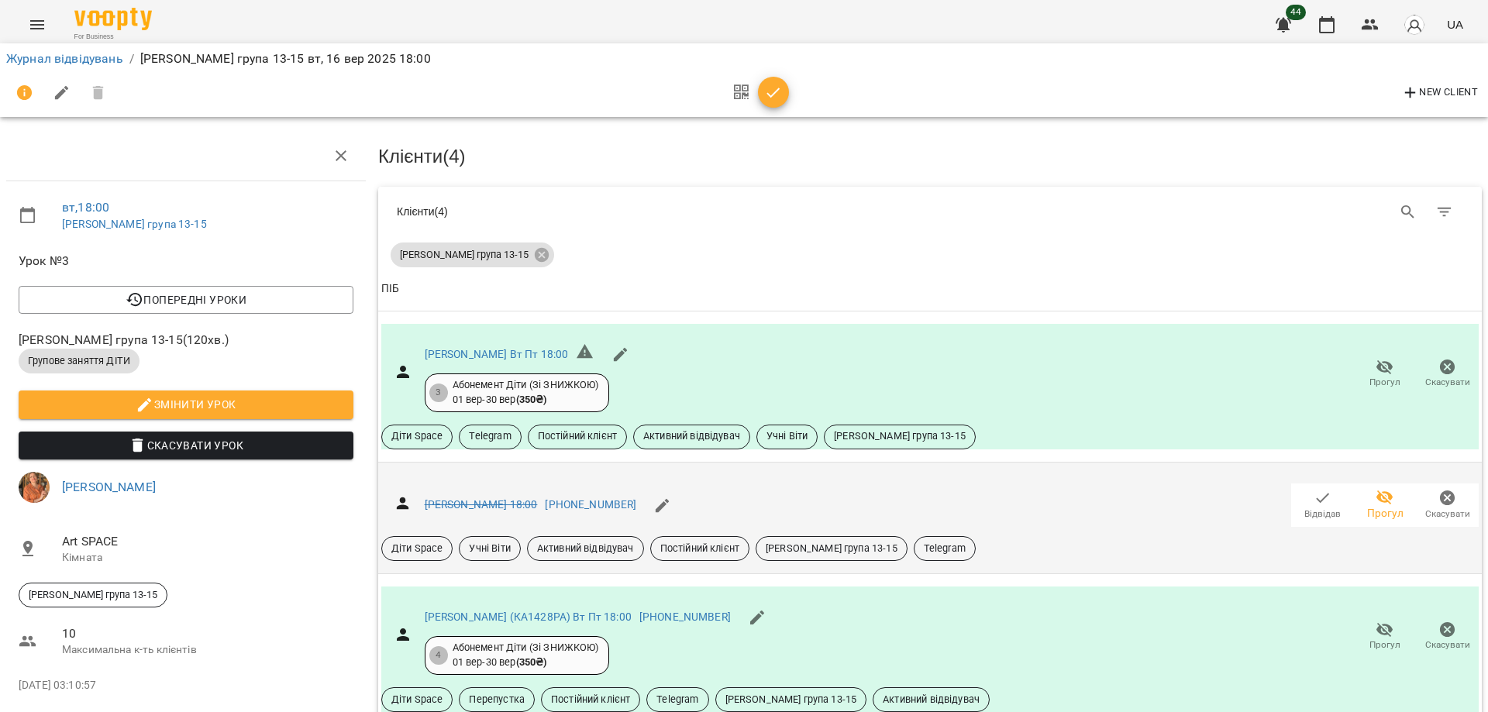
scroll to position [345, 0]
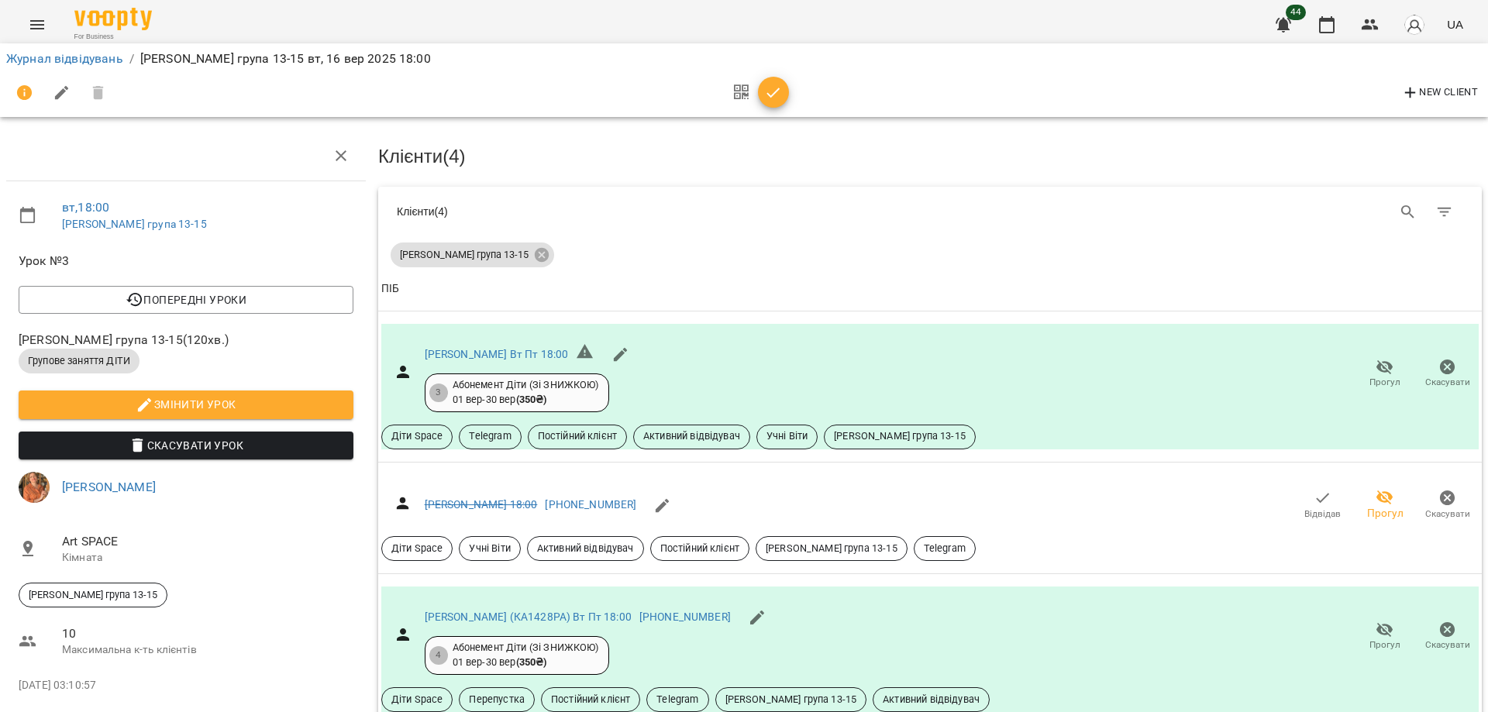
click at [282, 527] on div "вт , 18:00 Віта група 13-15 Урок №3 Попередні уроки пт 12 вер 2025 18:00 вт 09 …" at bounding box center [186, 580] width 372 height 910
click at [773, 91] on icon "button" at bounding box center [773, 93] width 19 height 19
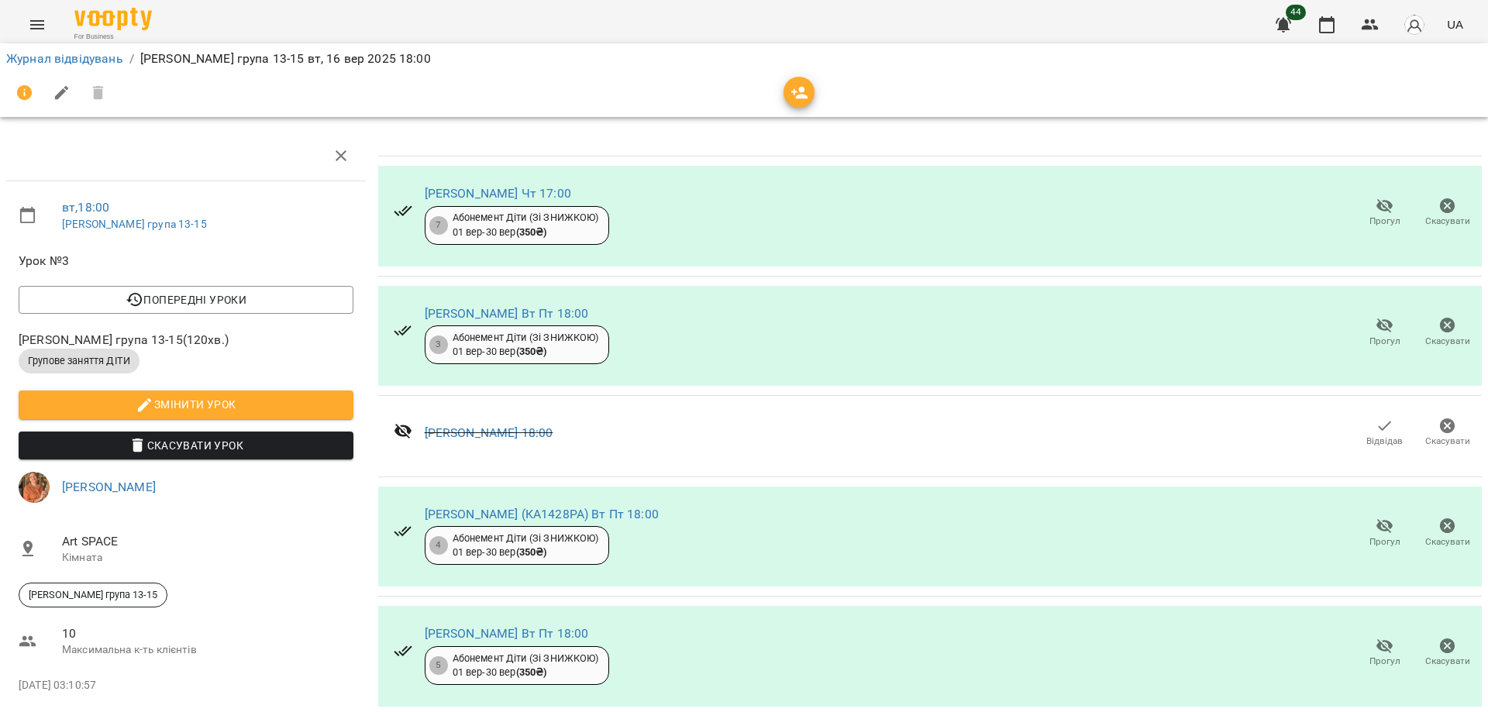
scroll to position [0, 0]
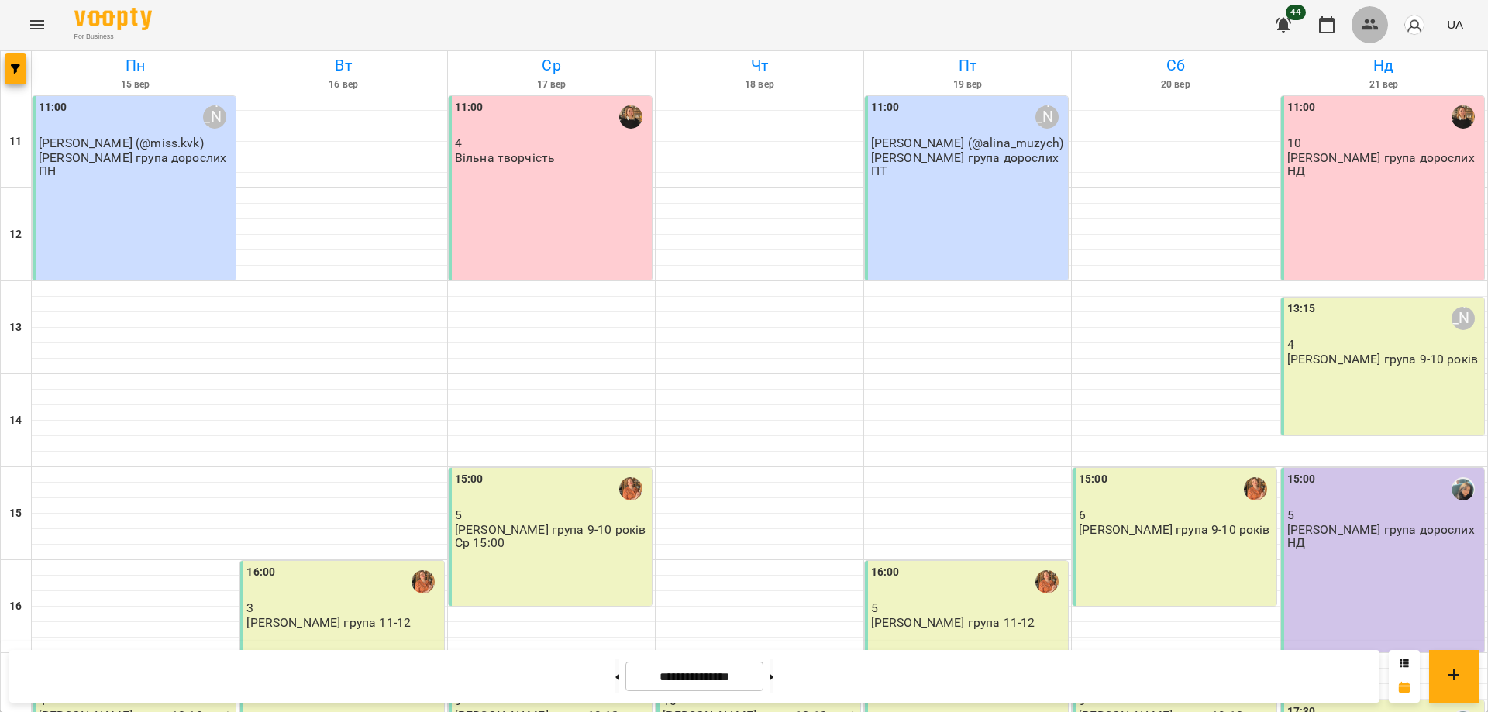
click at [1381, 14] on button "button" at bounding box center [1369, 24] width 37 height 37
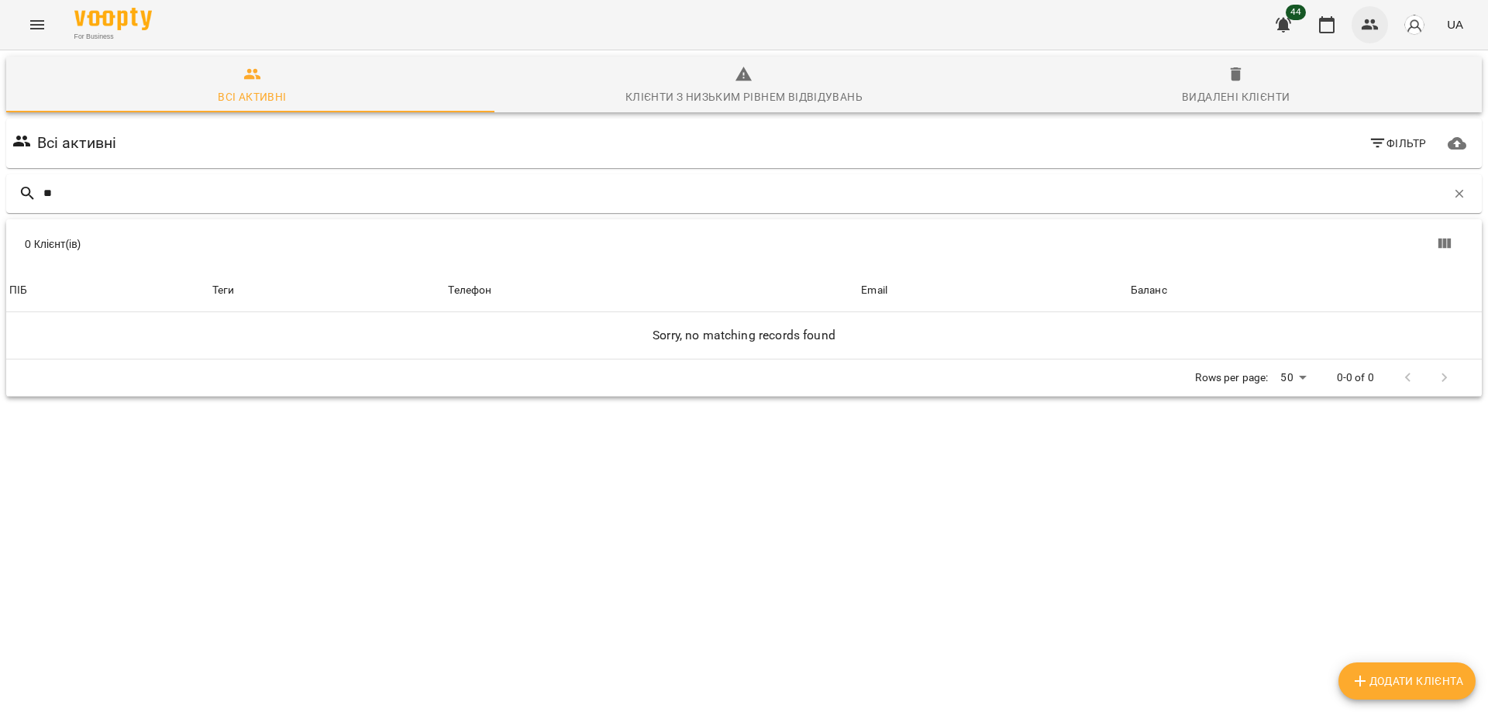
type input "*"
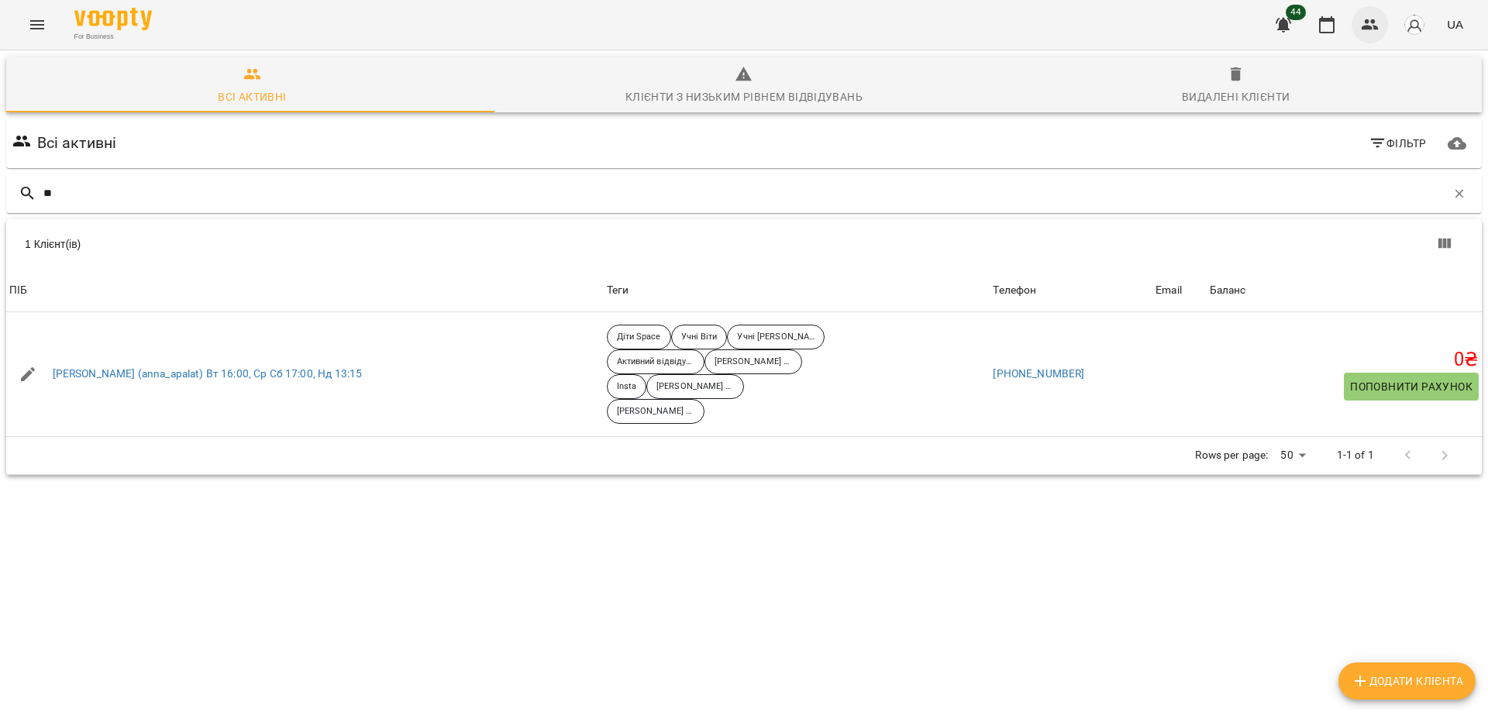
type input "*"
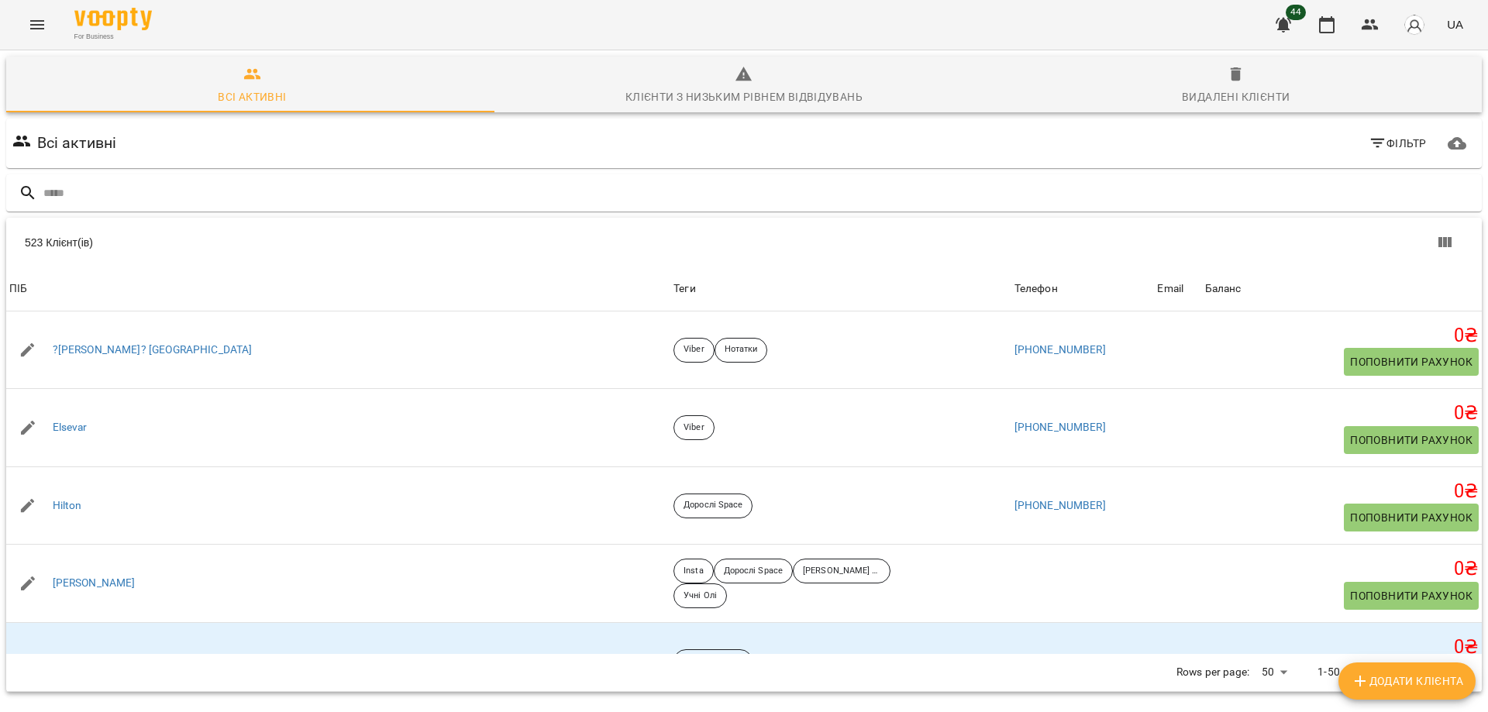
drag, startPoint x: 357, startPoint y: 227, endPoint x: 981, endPoint y: 15, distance: 658.6
click at [357, 226] on div "523 Клієнт(ів)" at bounding box center [743, 243] width 1475 height 50
click at [1334, 26] on icon "button" at bounding box center [1326, 24] width 15 height 17
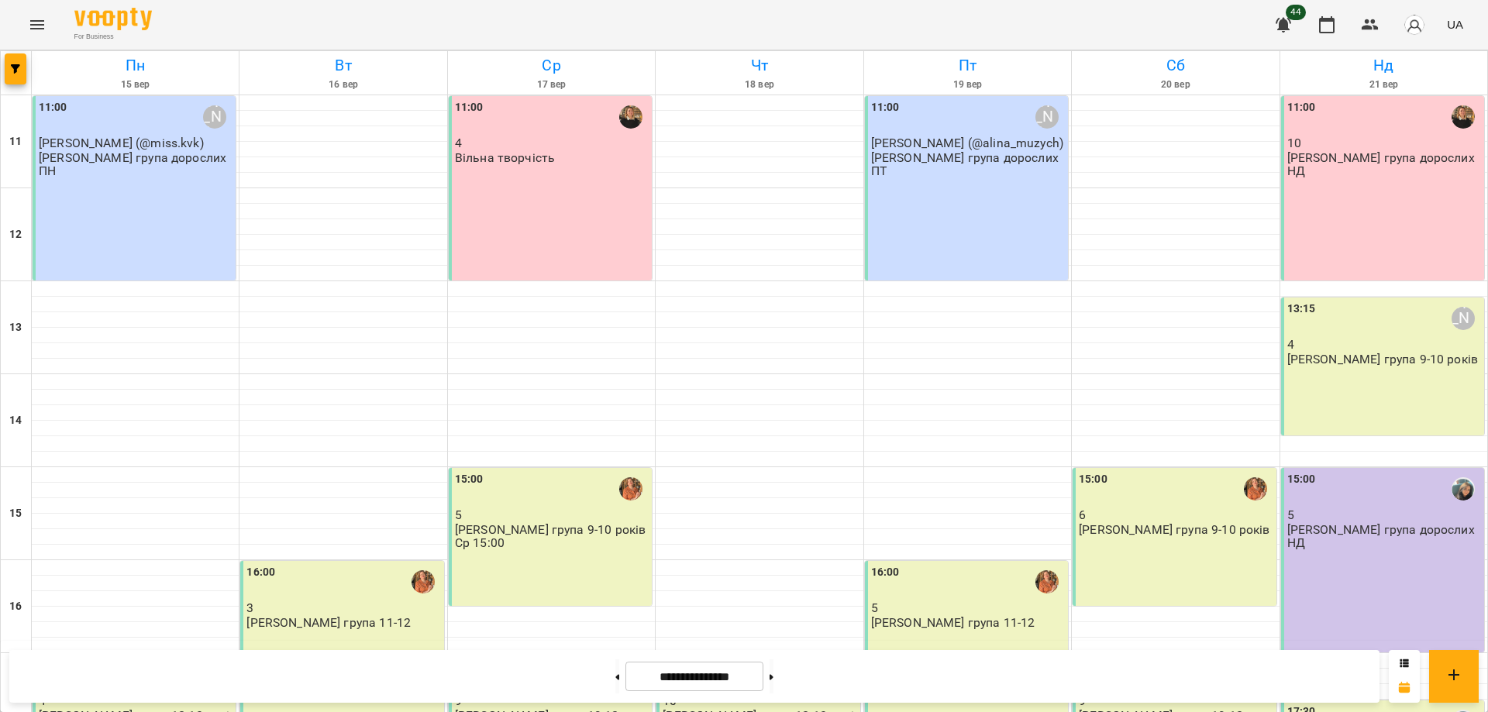
scroll to position [290, 0]
click at [364, 561] on div "16:00 3 Віта група 11-12" at bounding box center [341, 653] width 203 height 184
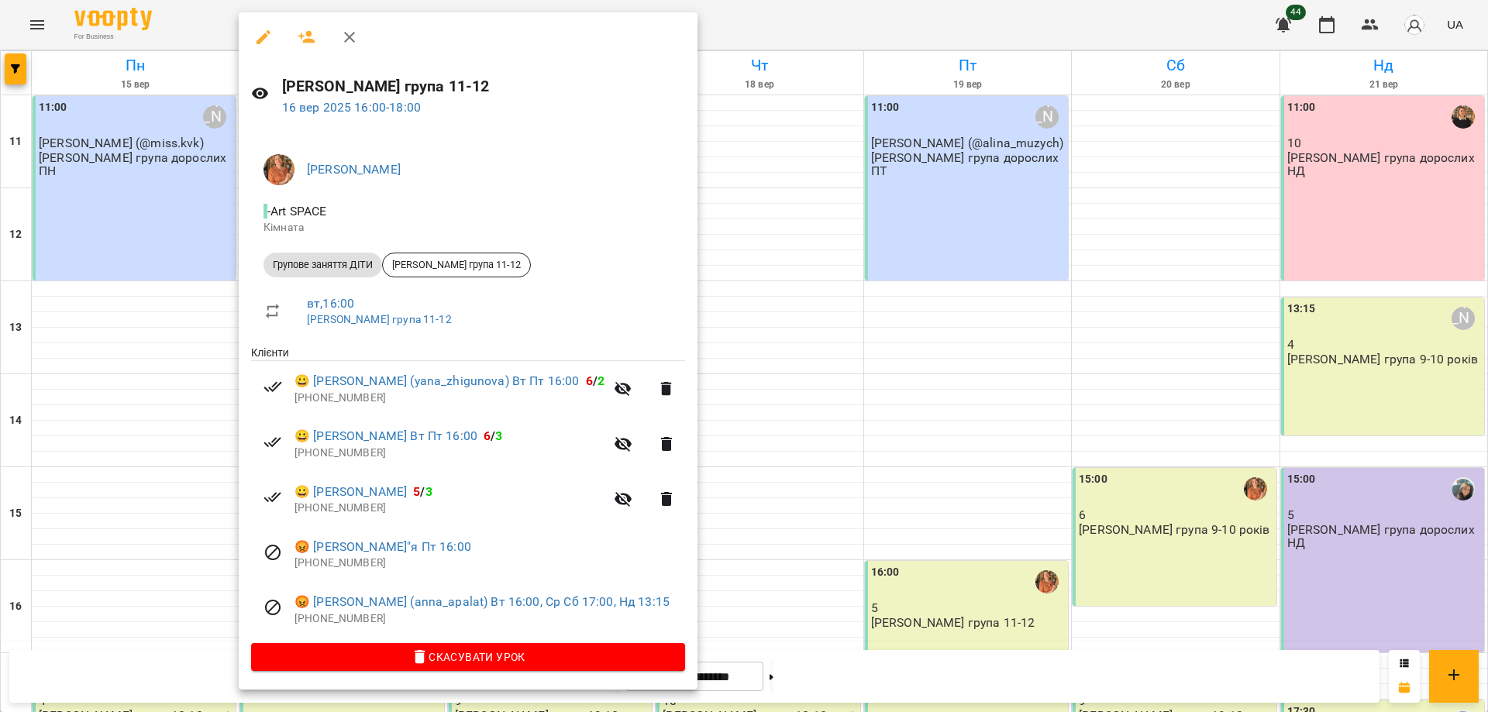
click at [126, 479] on div at bounding box center [744, 356] width 1488 height 712
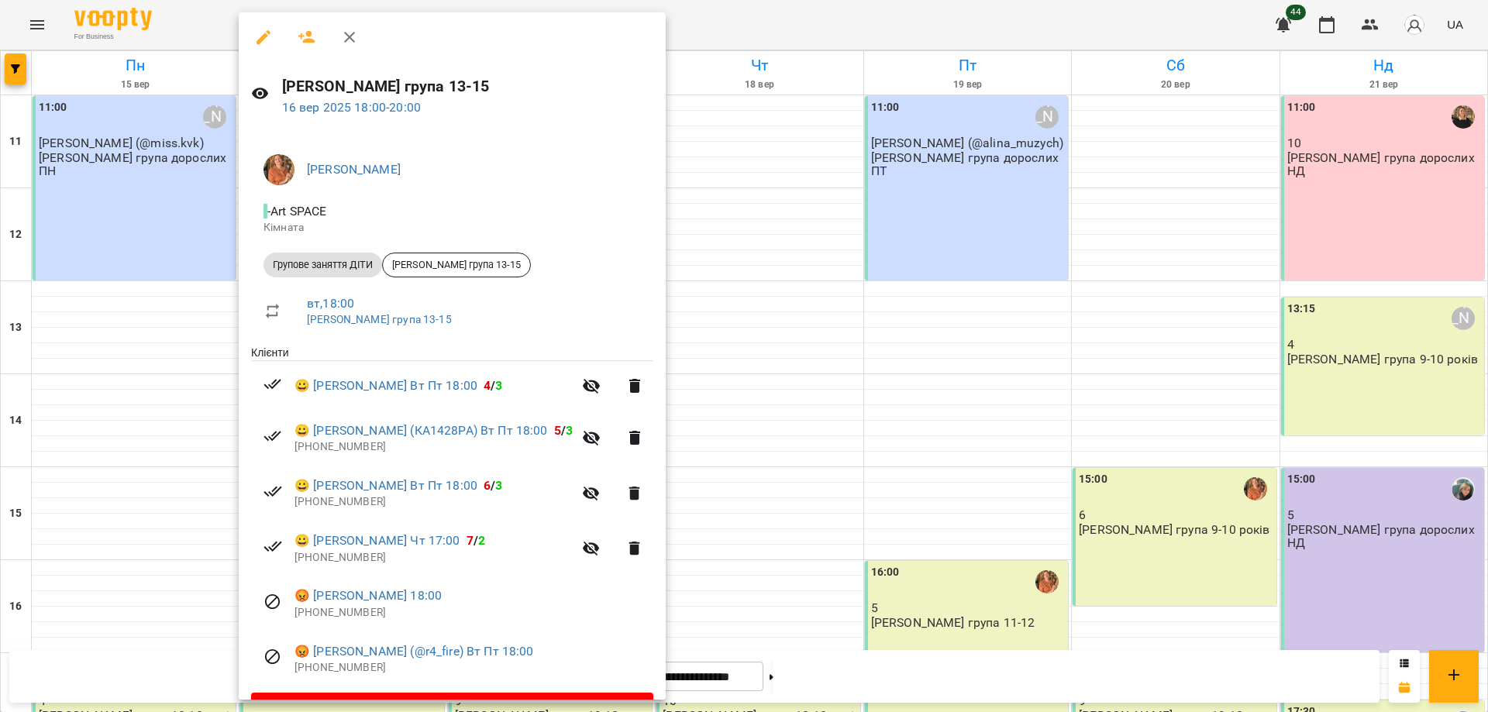
click at [61, 493] on div at bounding box center [744, 356] width 1488 height 712
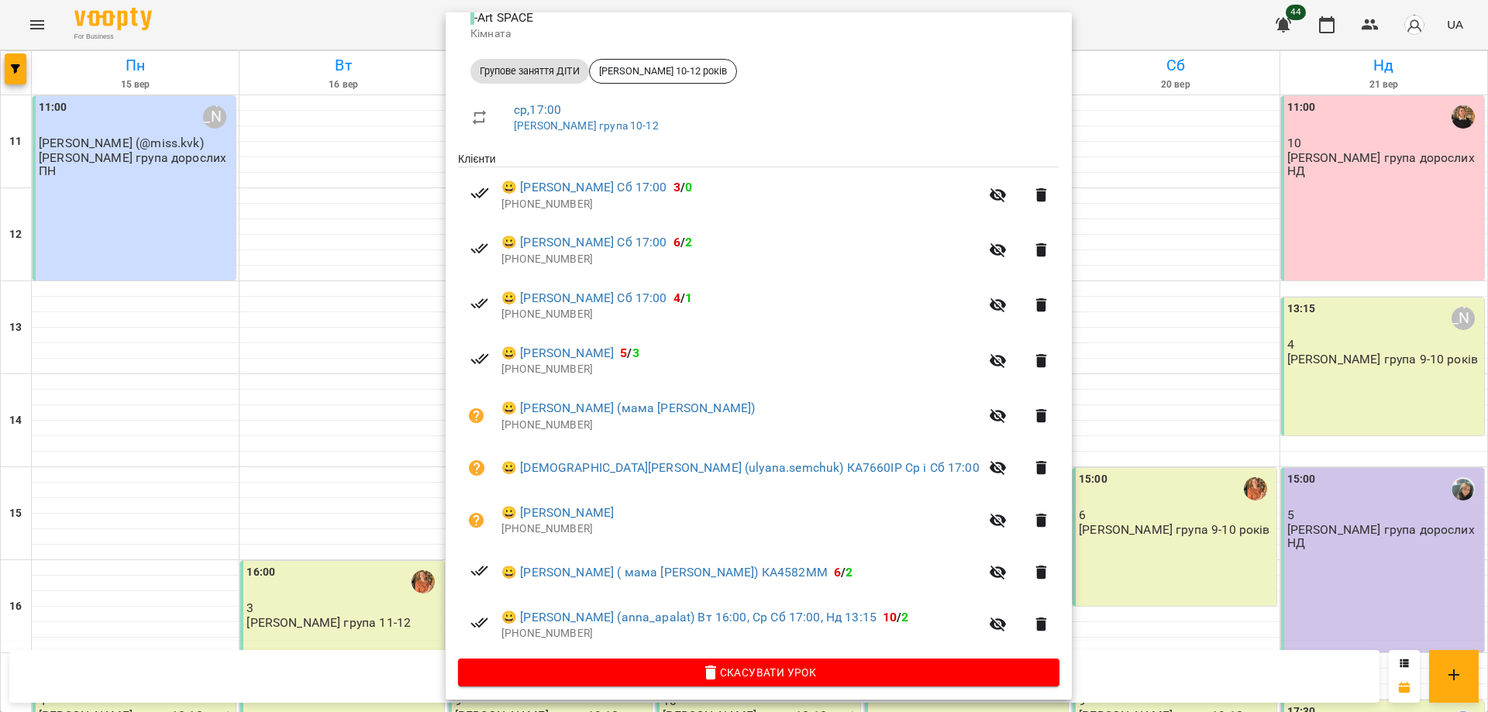
scroll to position [201, 0]
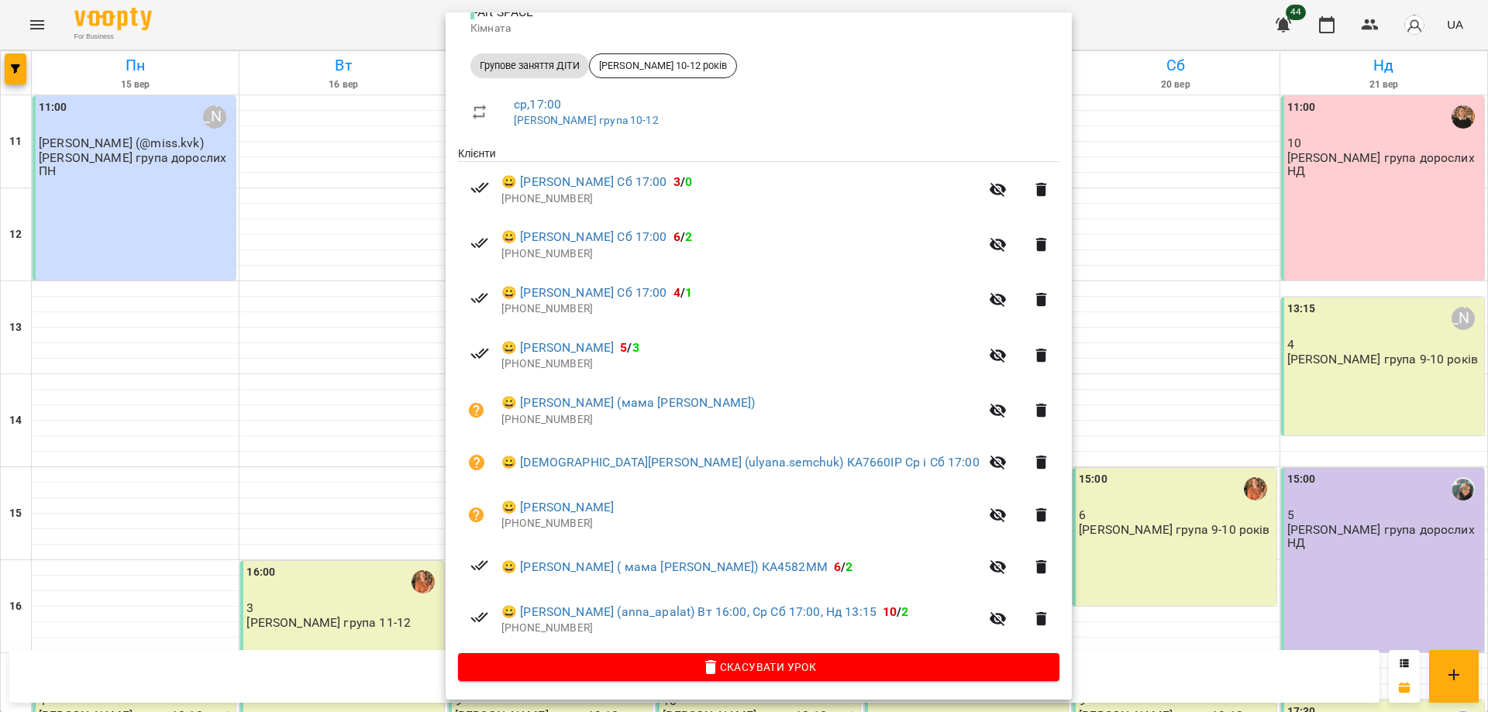
click at [346, 573] on div at bounding box center [744, 356] width 1488 height 712
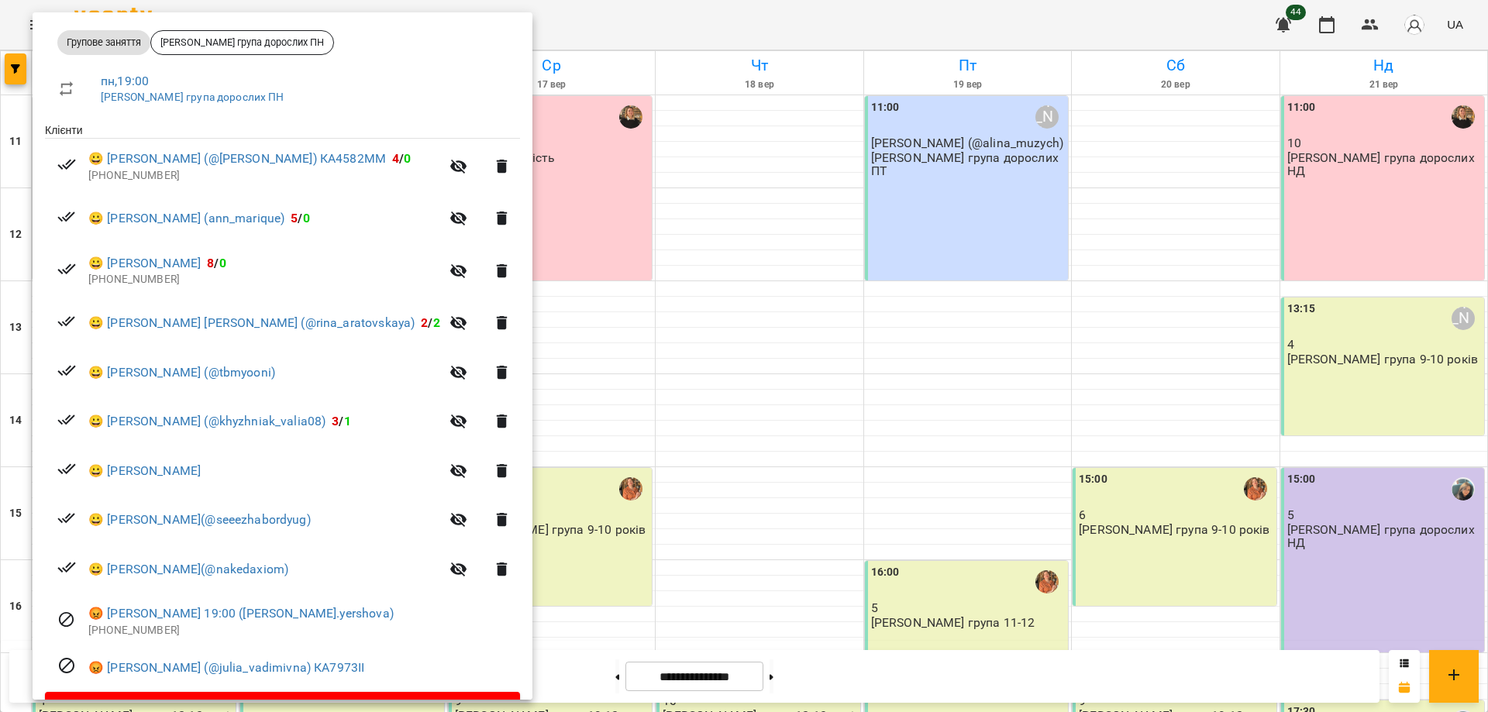
scroll to position [232, 0]
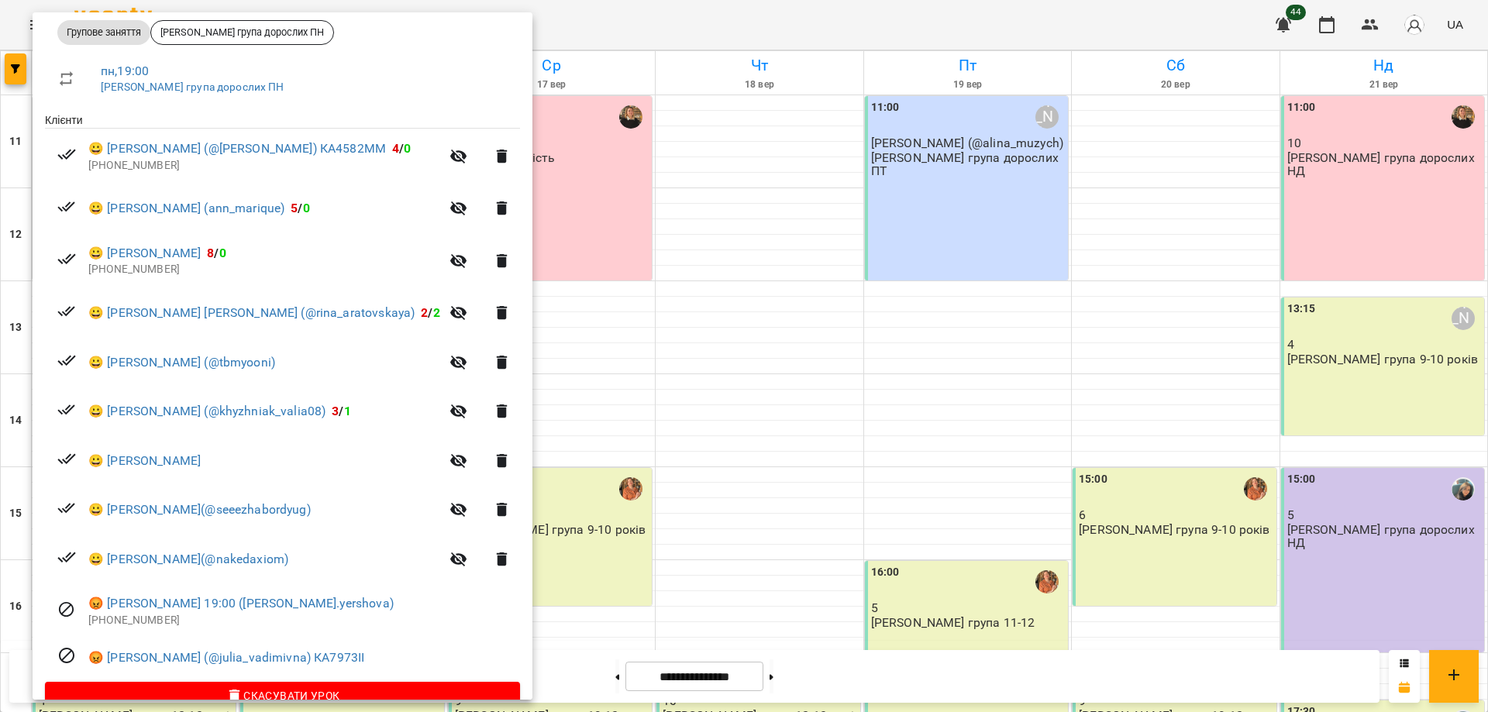
click at [1372, 21] on div at bounding box center [744, 356] width 1488 height 712
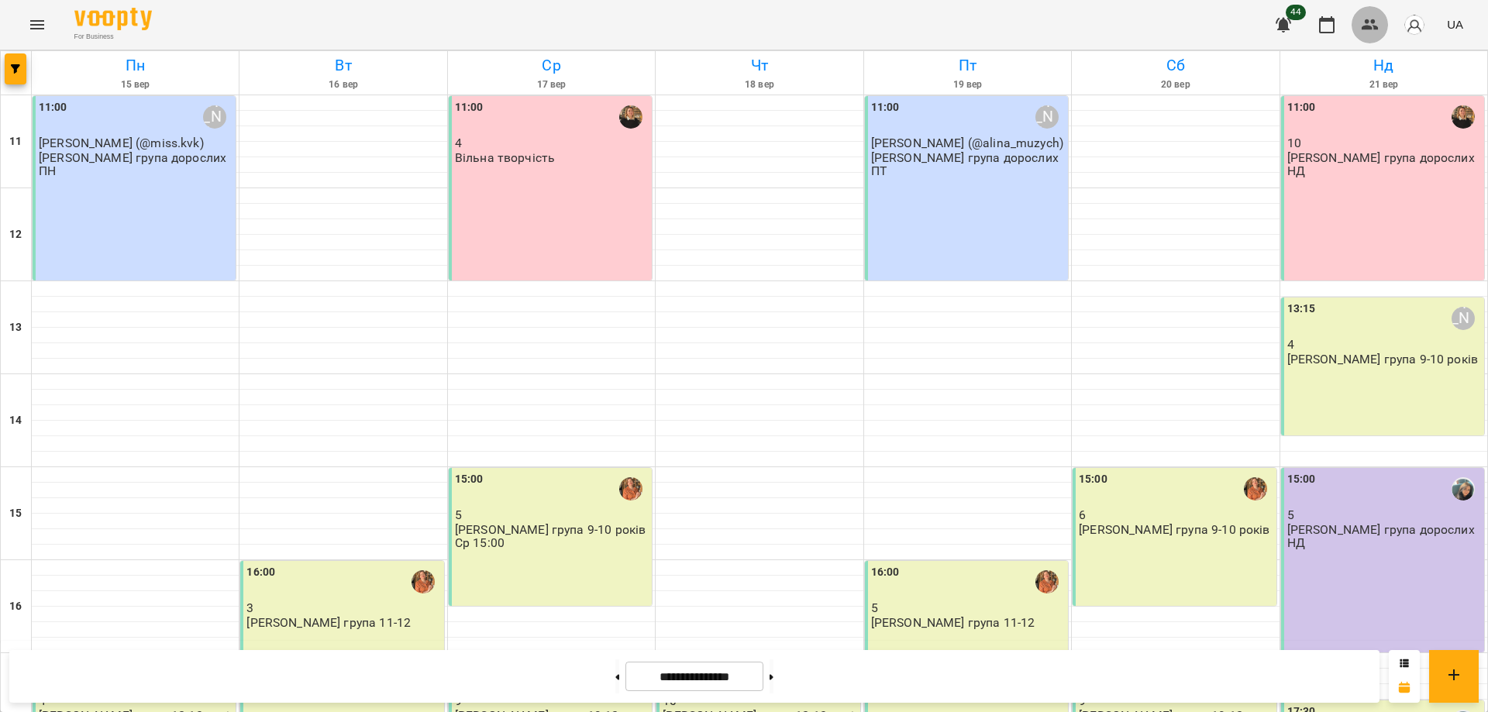
click at [1374, 26] on icon "button" at bounding box center [1369, 24] width 17 height 11
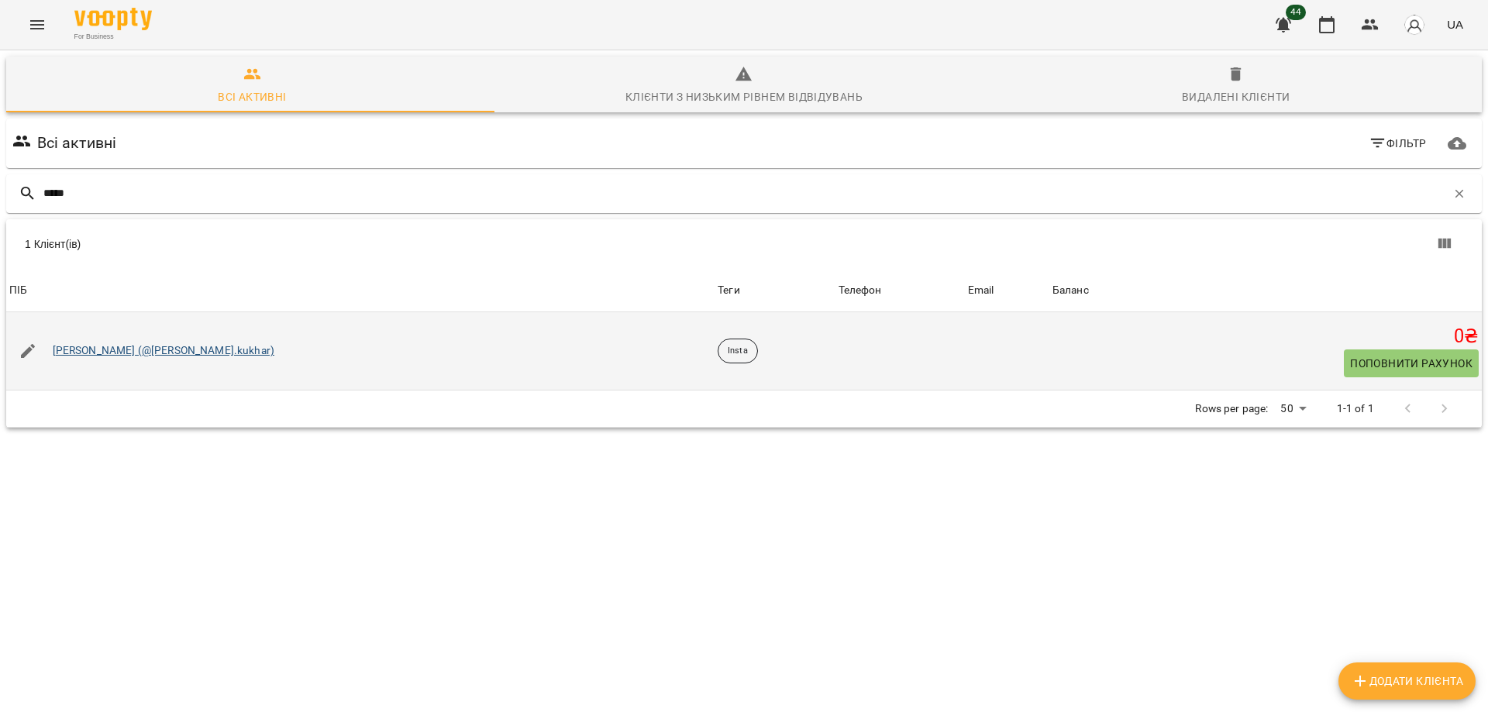
type input "*****"
click at [112, 350] on link "Кухар Софія (@natali.kukhar)" at bounding box center [164, 350] width 222 height 15
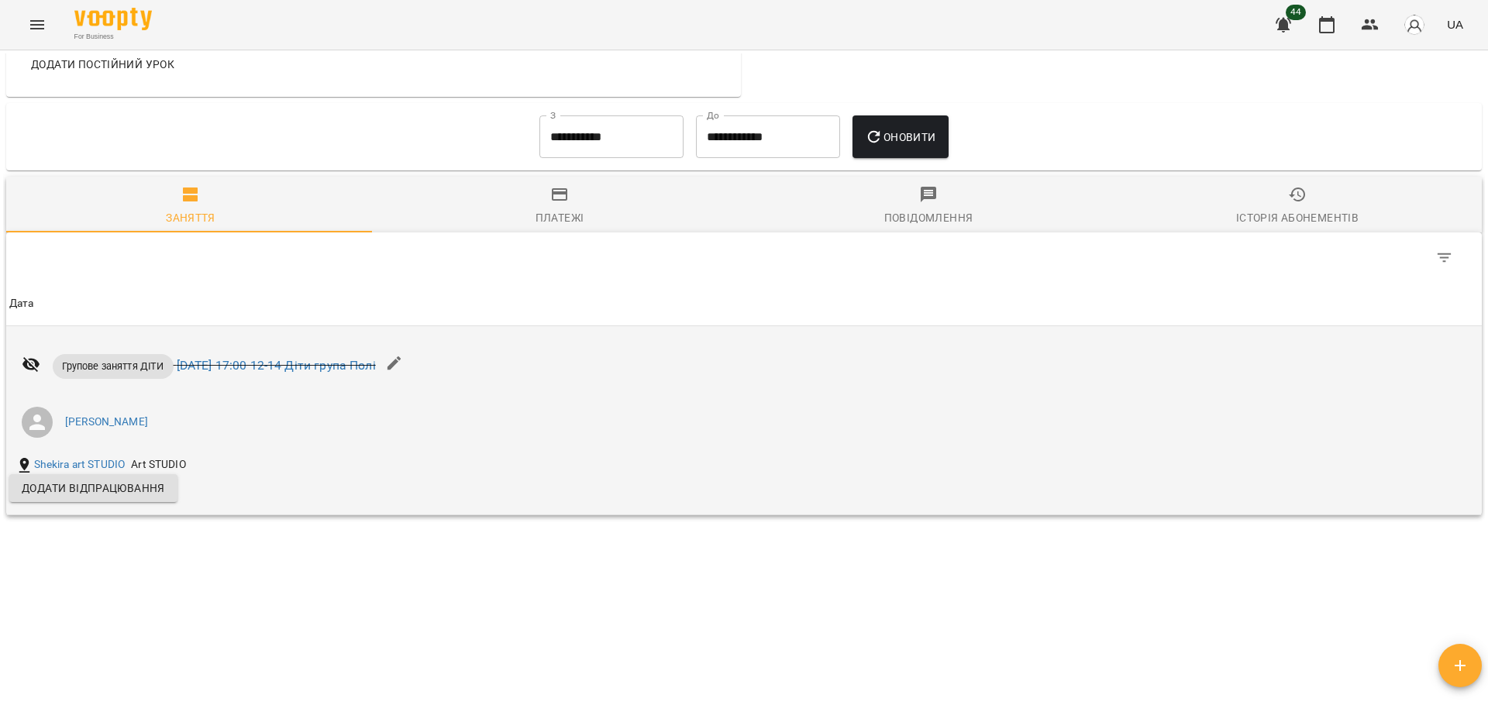
scroll to position [627, 0]
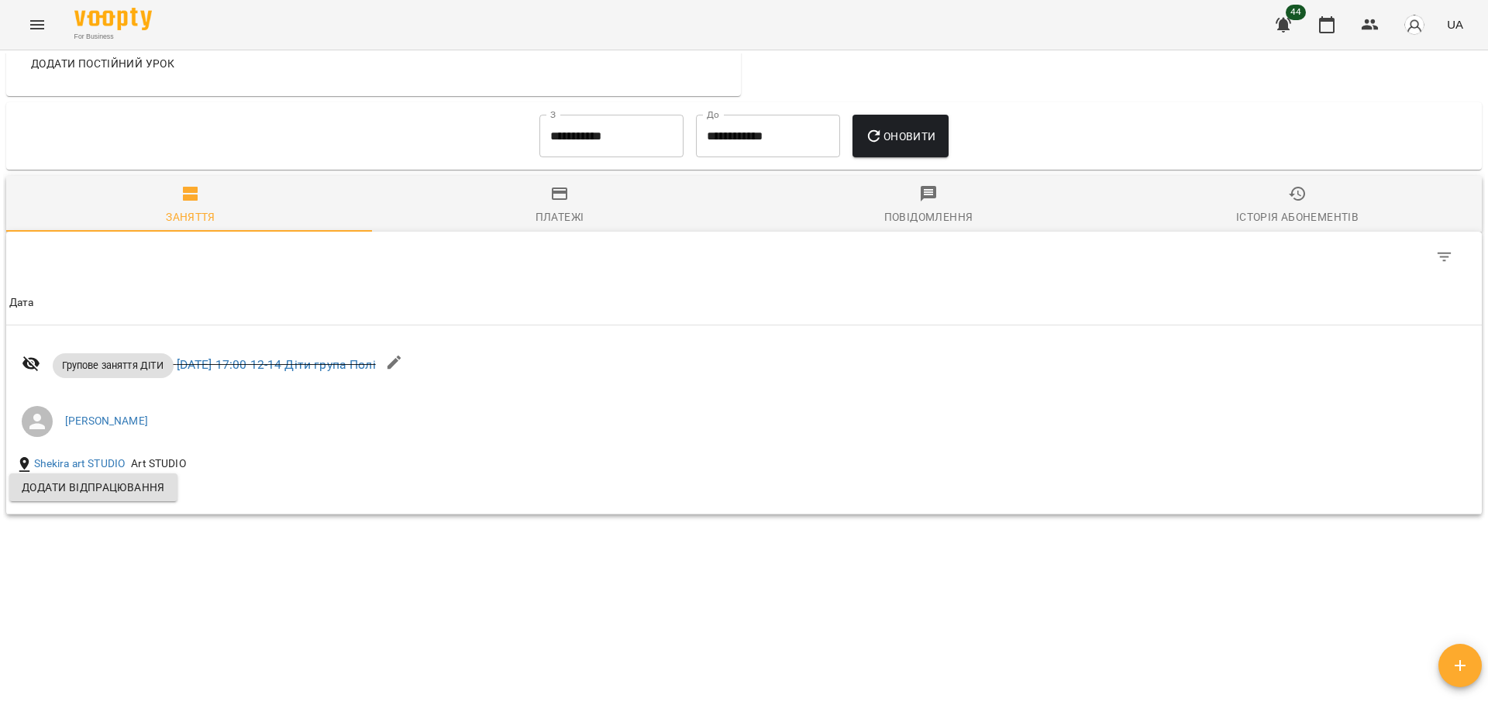
click at [586, 122] on input "**********" at bounding box center [611, 136] width 144 height 43
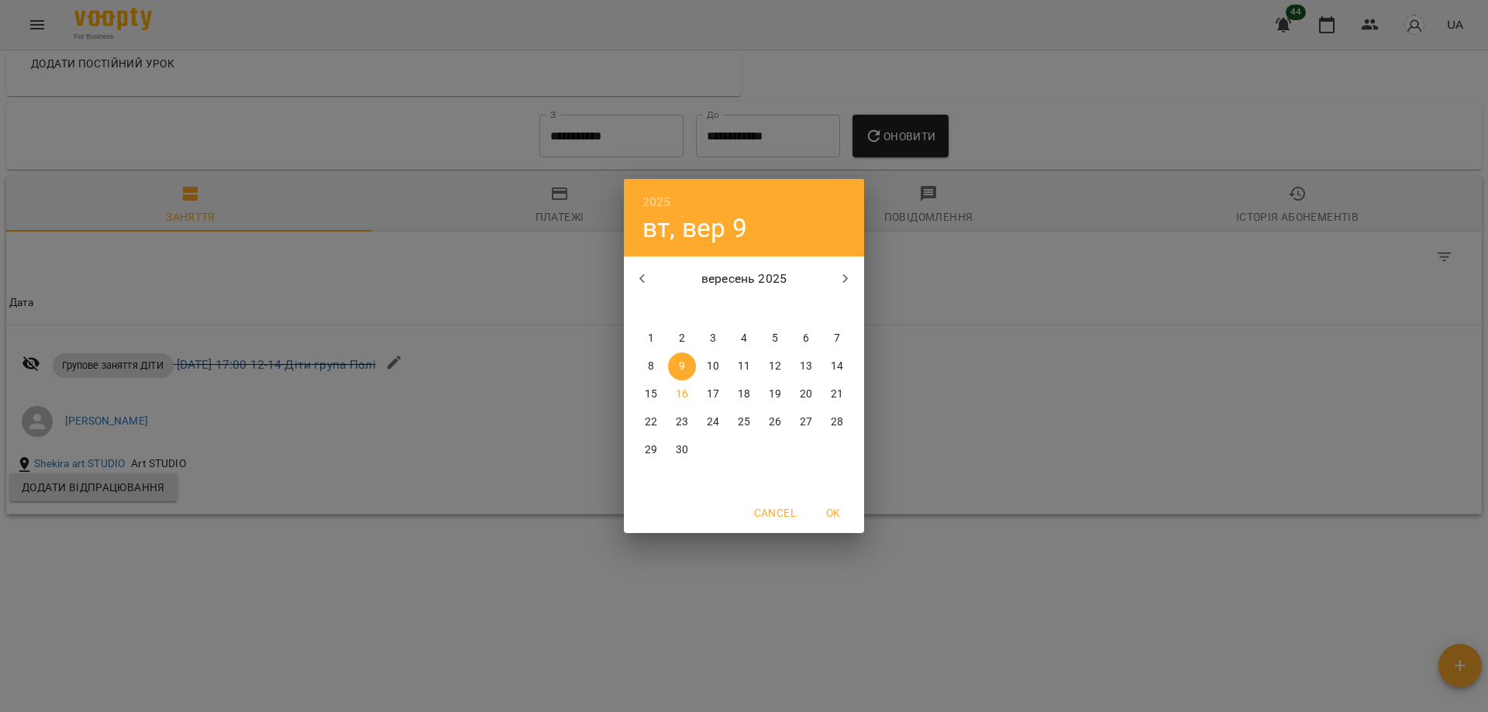
click at [645, 345] on span "1" at bounding box center [651, 338] width 28 height 15
type input "**********"
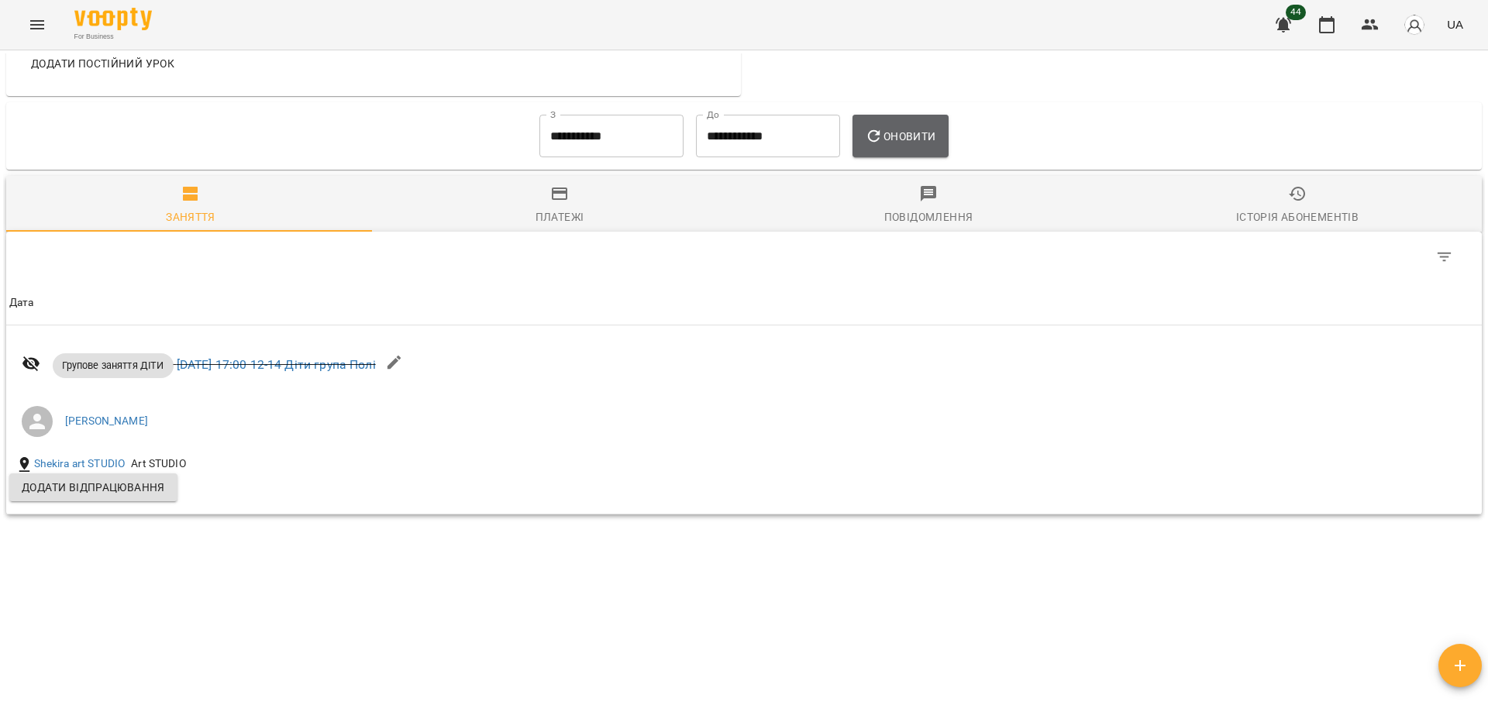
click at [920, 126] on button "Оновити" at bounding box center [899, 136] width 95 height 43
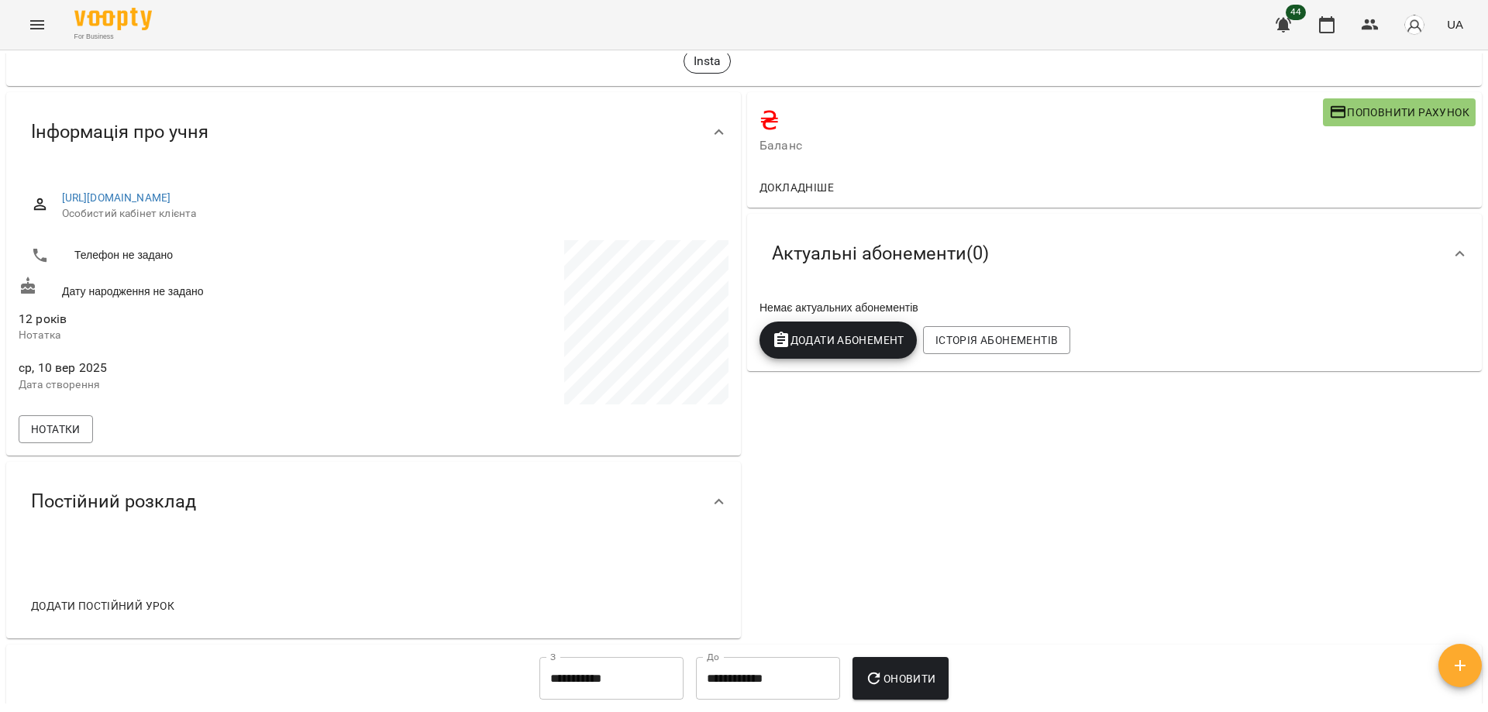
scroll to position [0, 0]
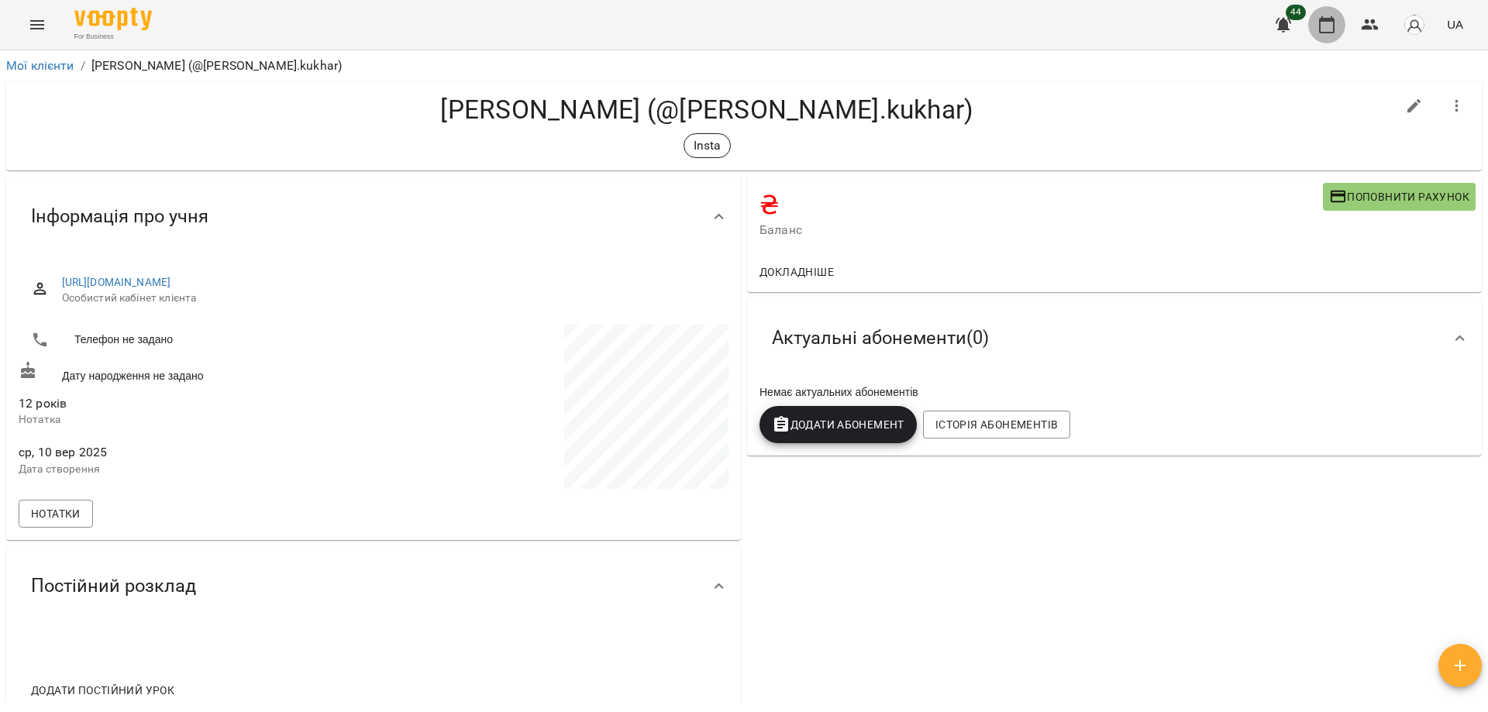
click at [1330, 32] on icon "button" at bounding box center [1326, 24] width 15 height 17
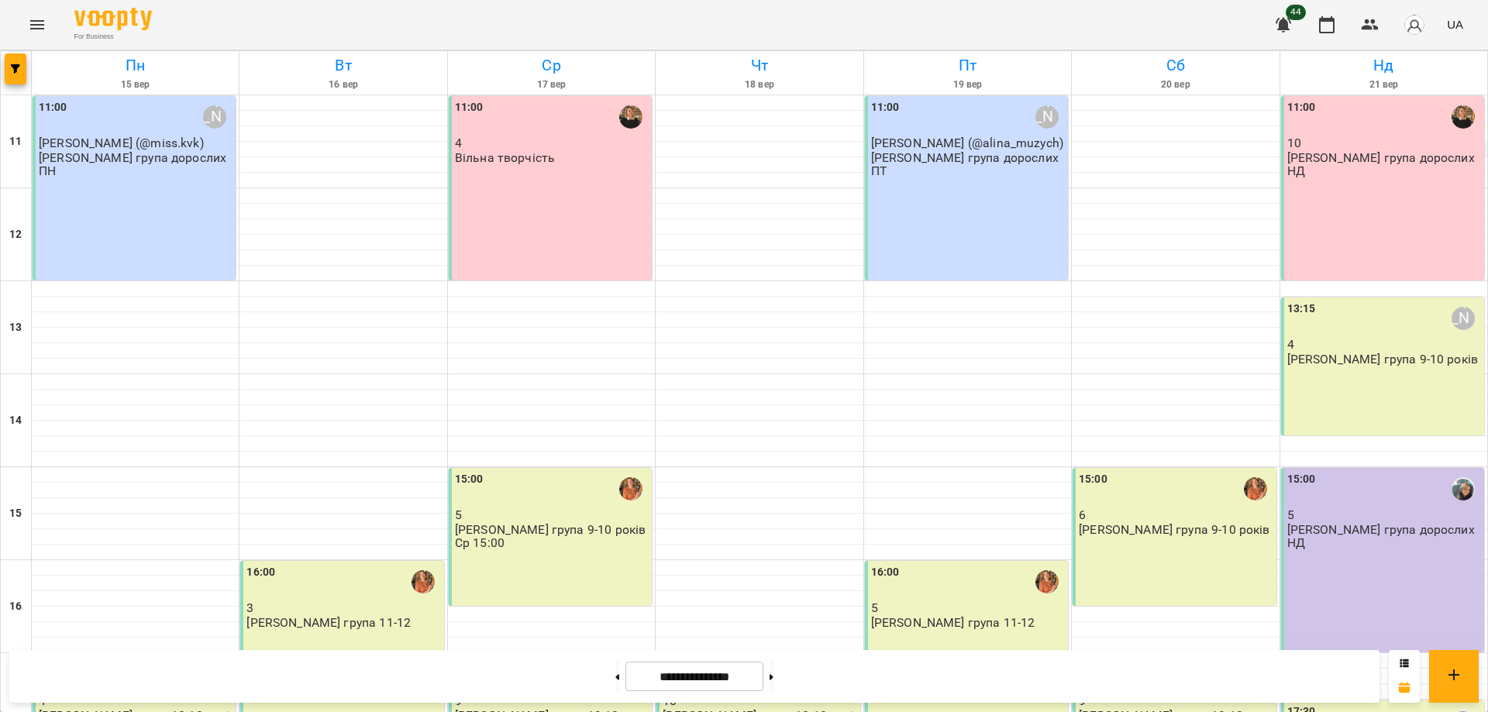
click at [1402, 152] on p "[PERSON_NAME] група дорослих НД" at bounding box center [1384, 164] width 194 height 27
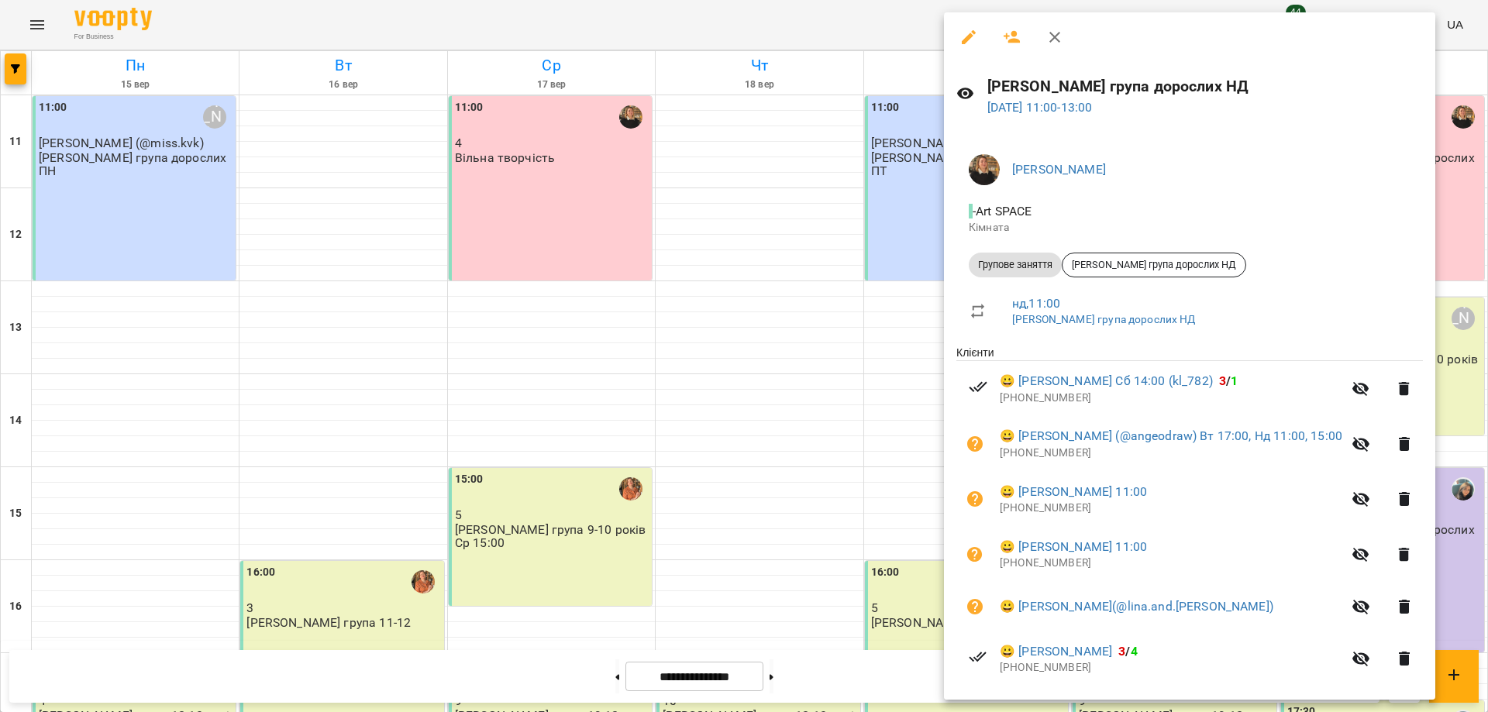
click at [779, 21] on div at bounding box center [744, 356] width 1488 height 712
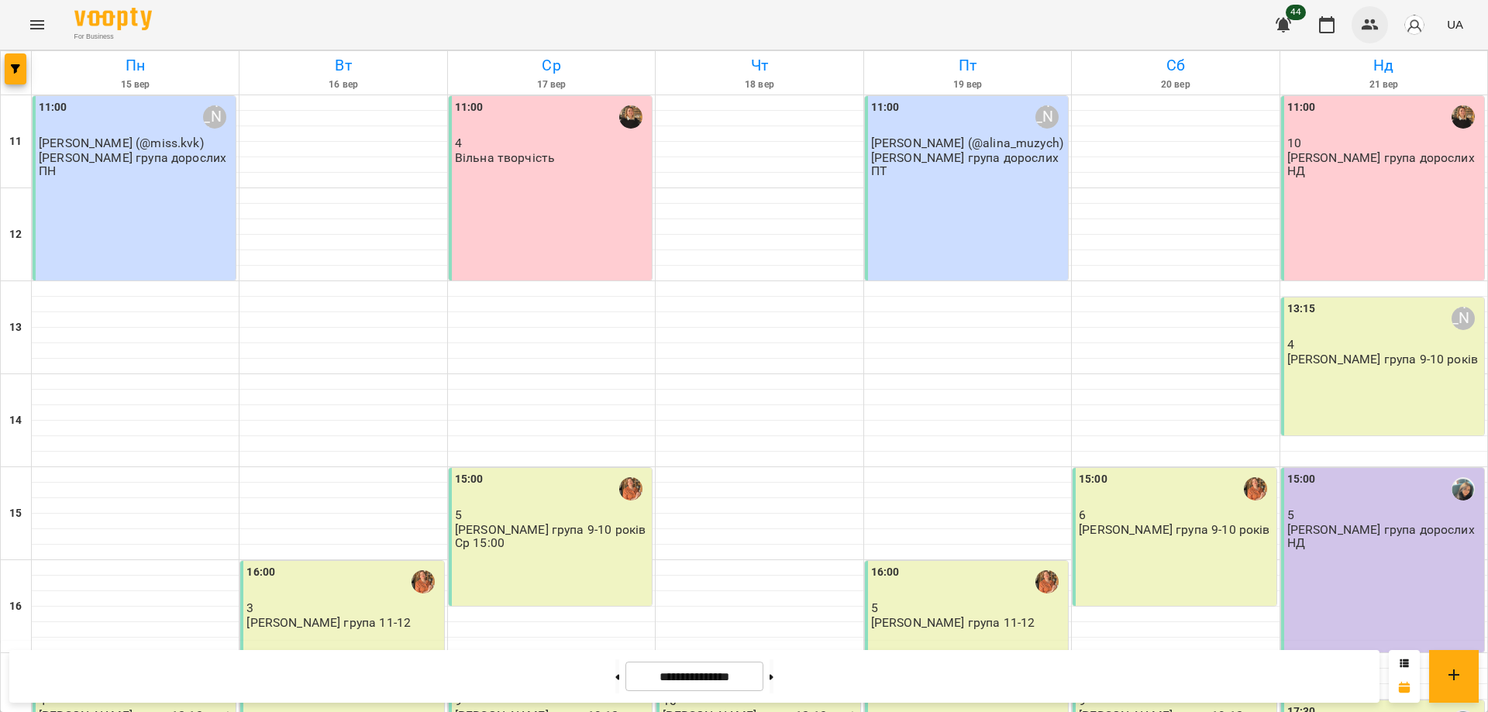
click at [1378, 13] on button "button" at bounding box center [1369, 24] width 37 height 37
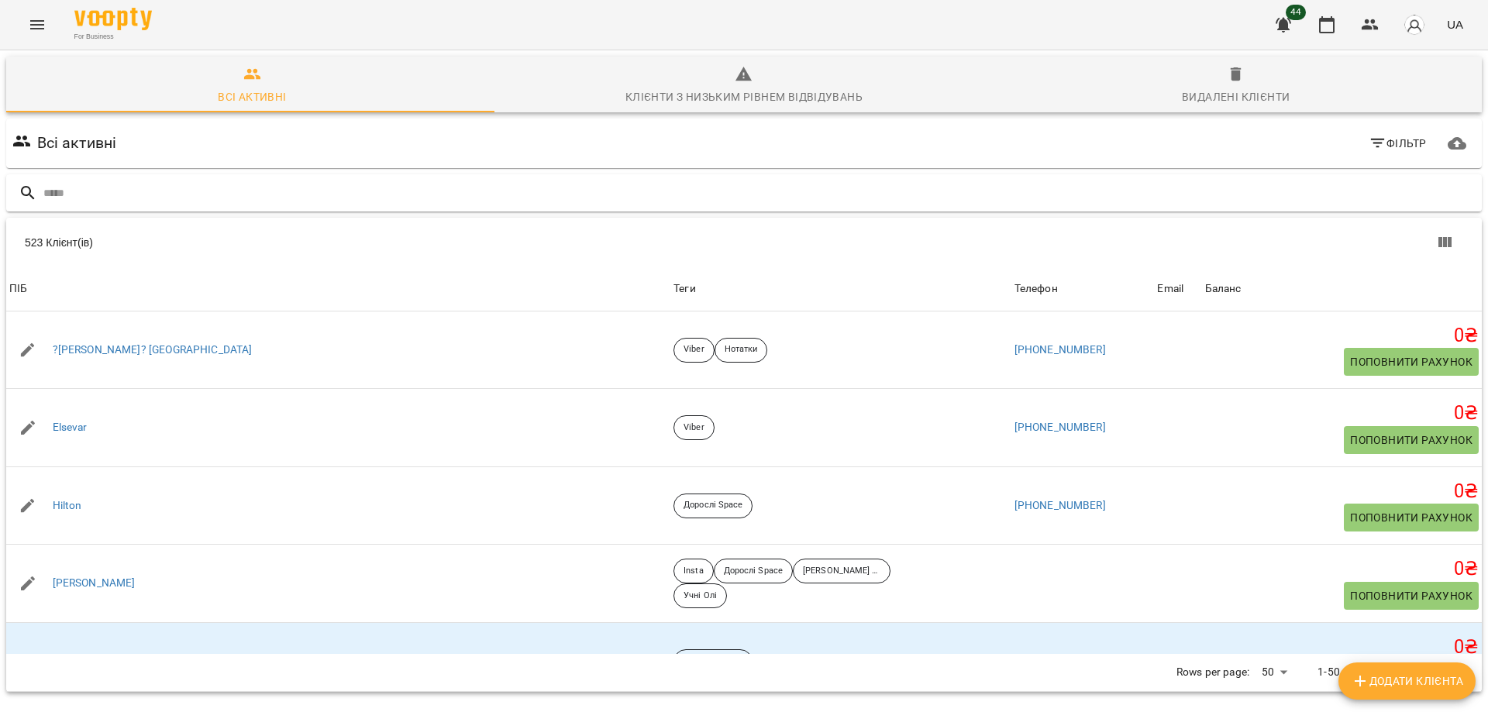
click at [344, 181] on input "text" at bounding box center [759, 194] width 1432 height 26
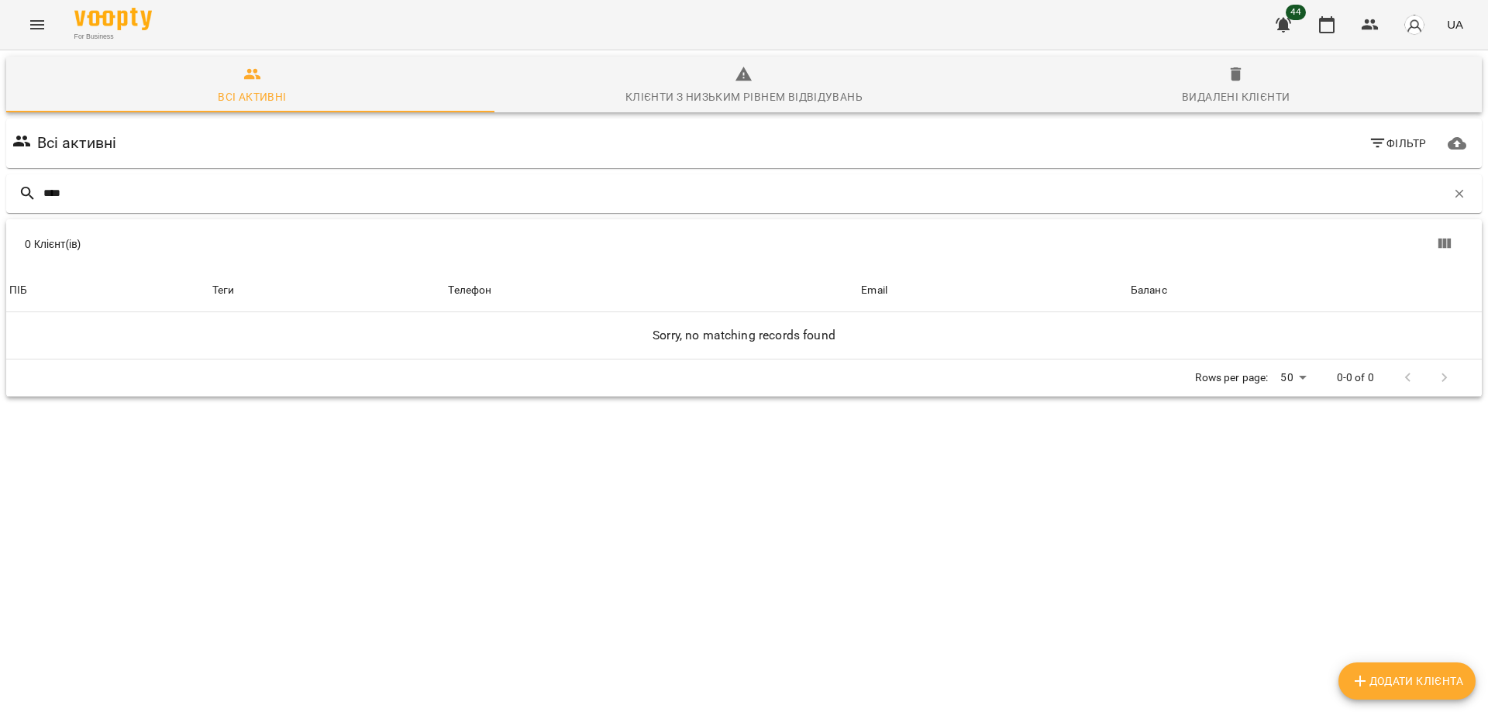
type input "****"
click at [1317, 19] on button "button" at bounding box center [1326, 24] width 37 height 37
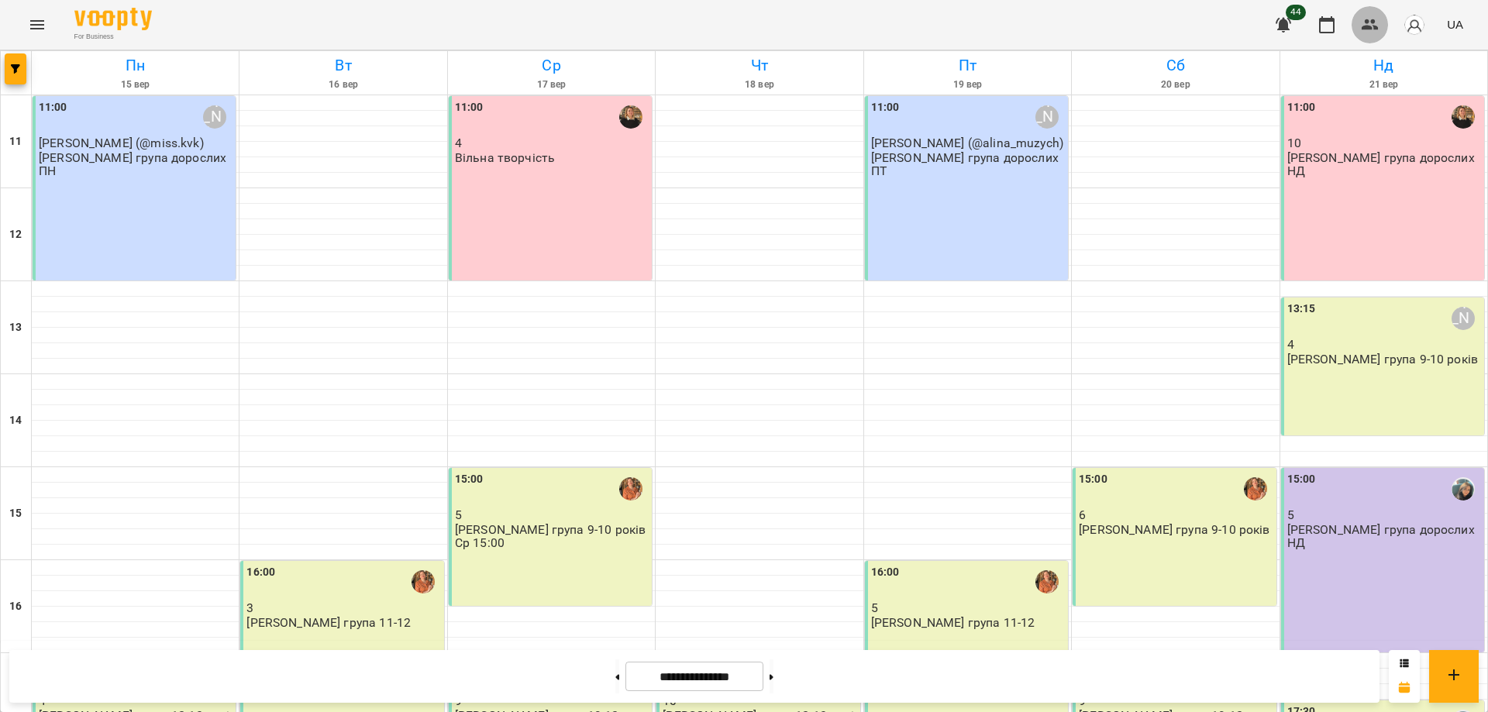
click at [1362, 33] on icon "button" at bounding box center [1369, 24] width 19 height 19
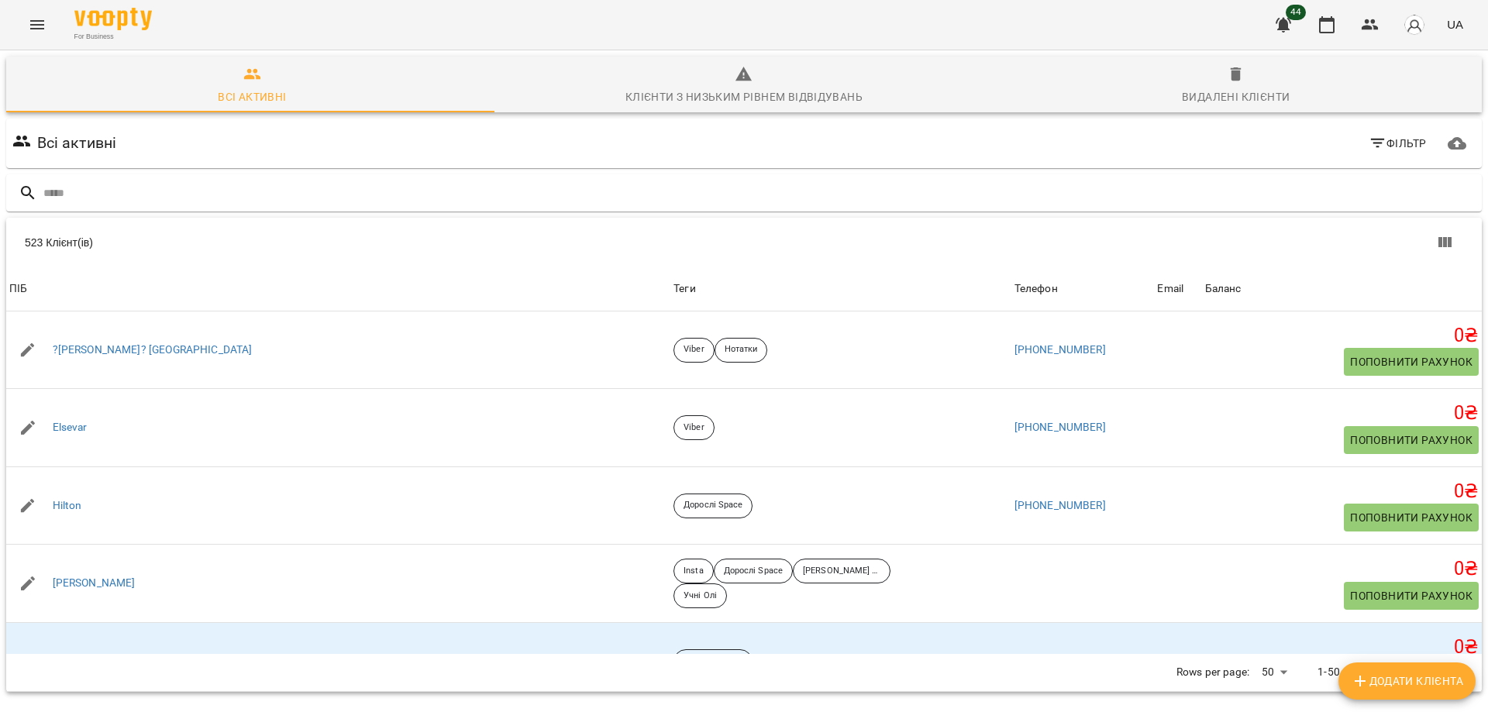
click at [1410, 690] on span "Додати клієнта" at bounding box center [1406, 681] width 112 height 19
select select "**"
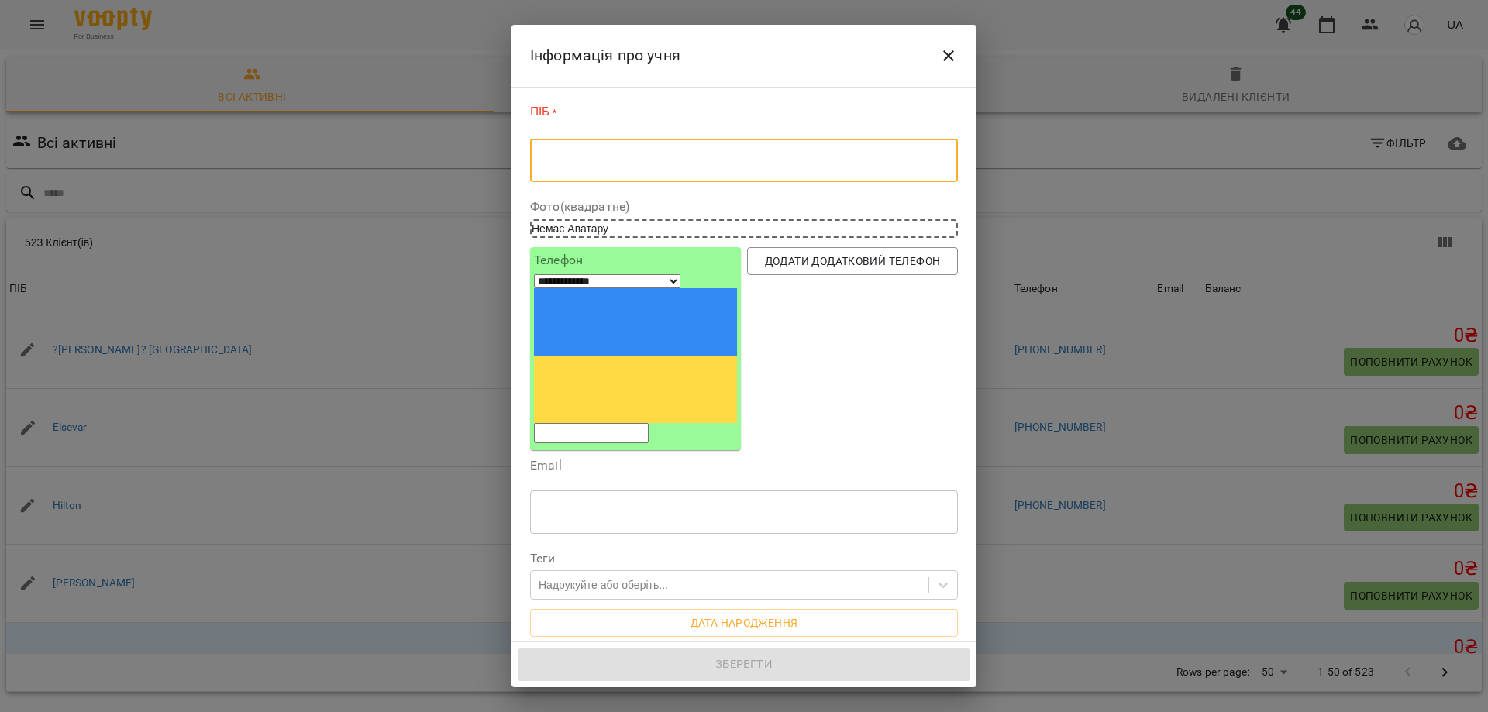
click at [693, 154] on textarea at bounding box center [744, 160] width 406 height 15
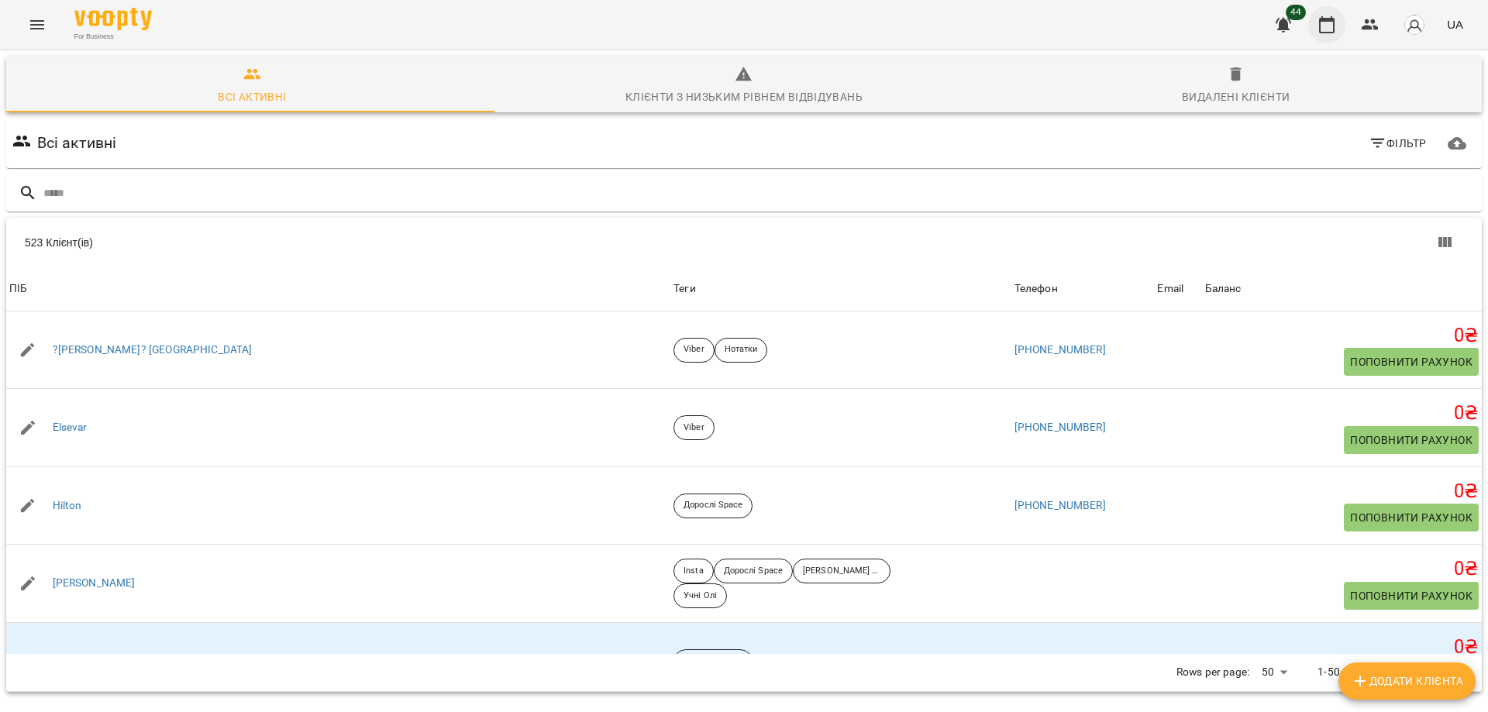
click at [1336, 27] on icon "button" at bounding box center [1326, 24] width 19 height 19
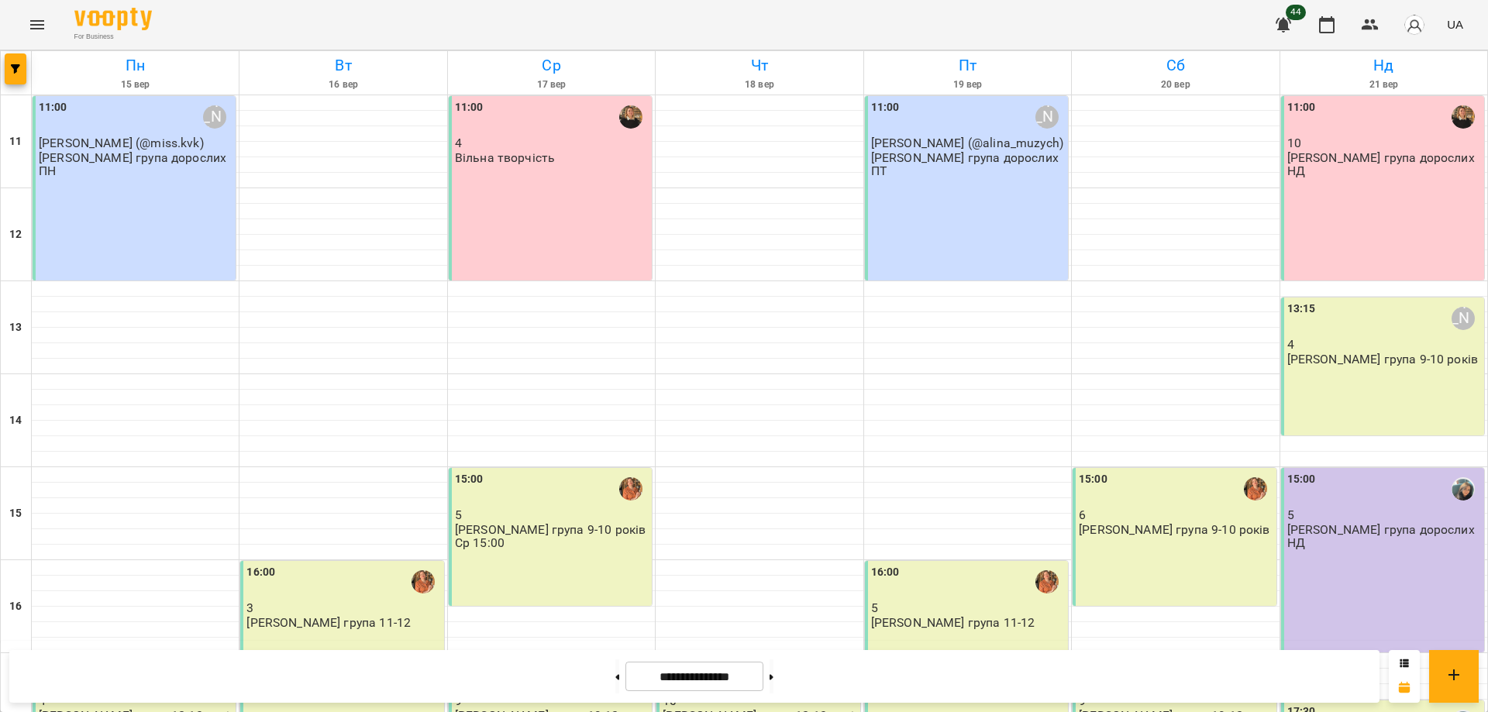
click at [1329, 376] on div "13:15 [PERSON_NAME] 4 [PERSON_NAME] група 9-10 років" at bounding box center [1382, 367] width 203 height 138
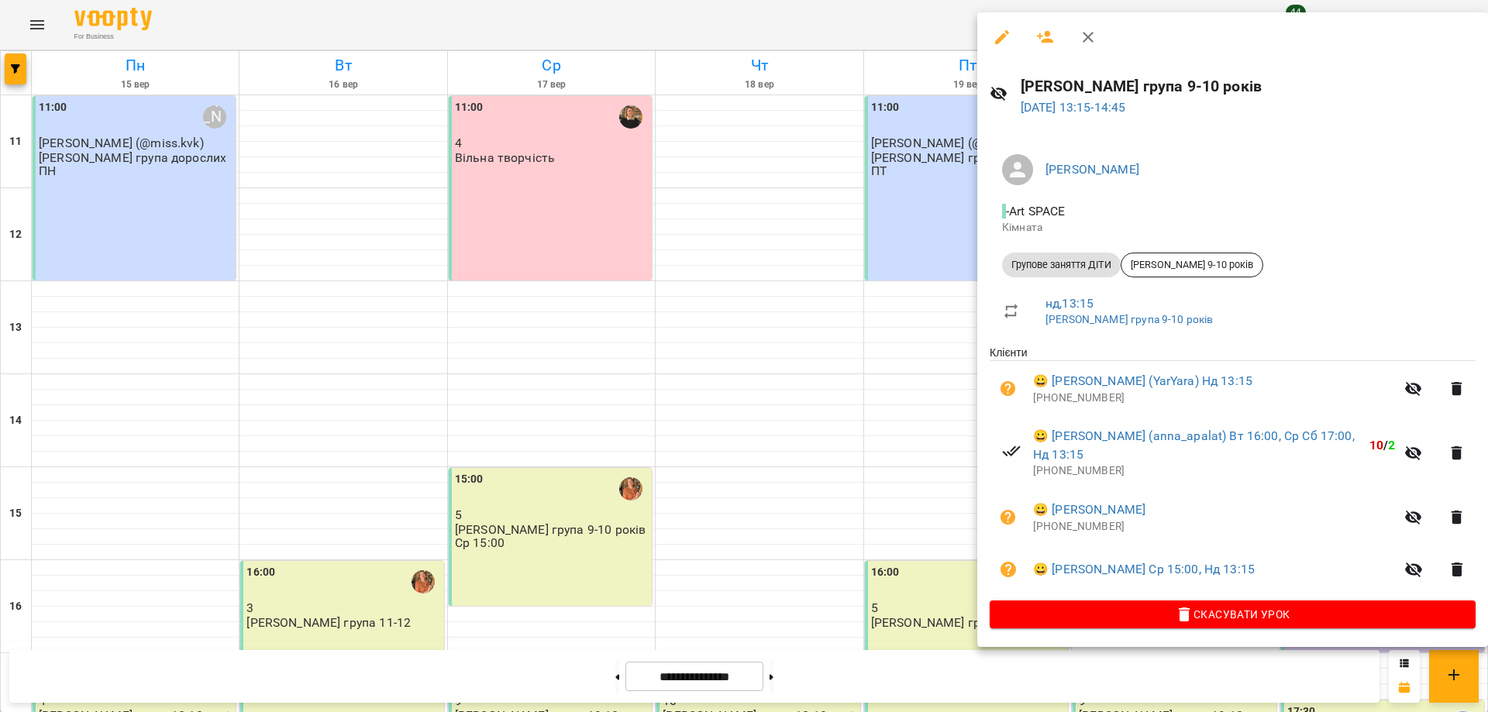
click at [928, 602] on div at bounding box center [744, 356] width 1488 height 712
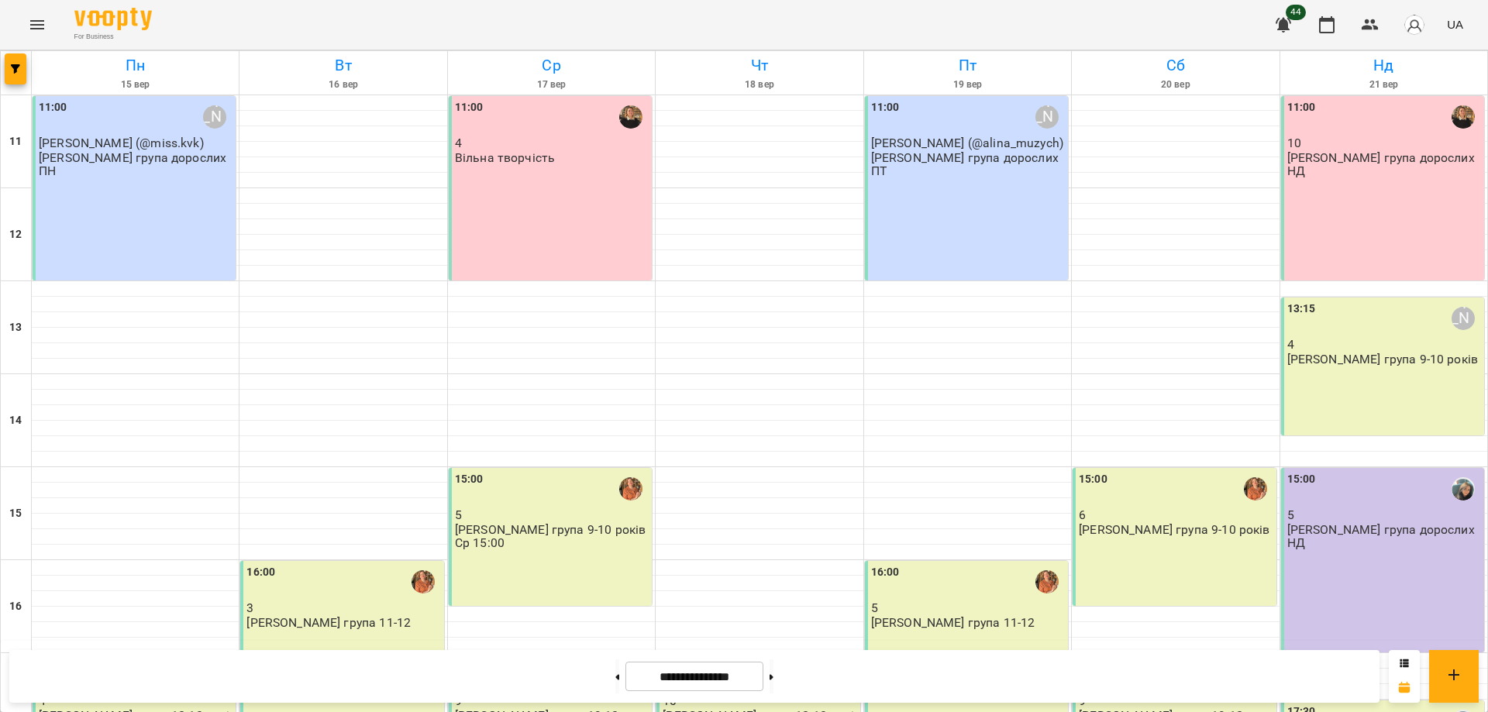
scroll to position [290, 0]
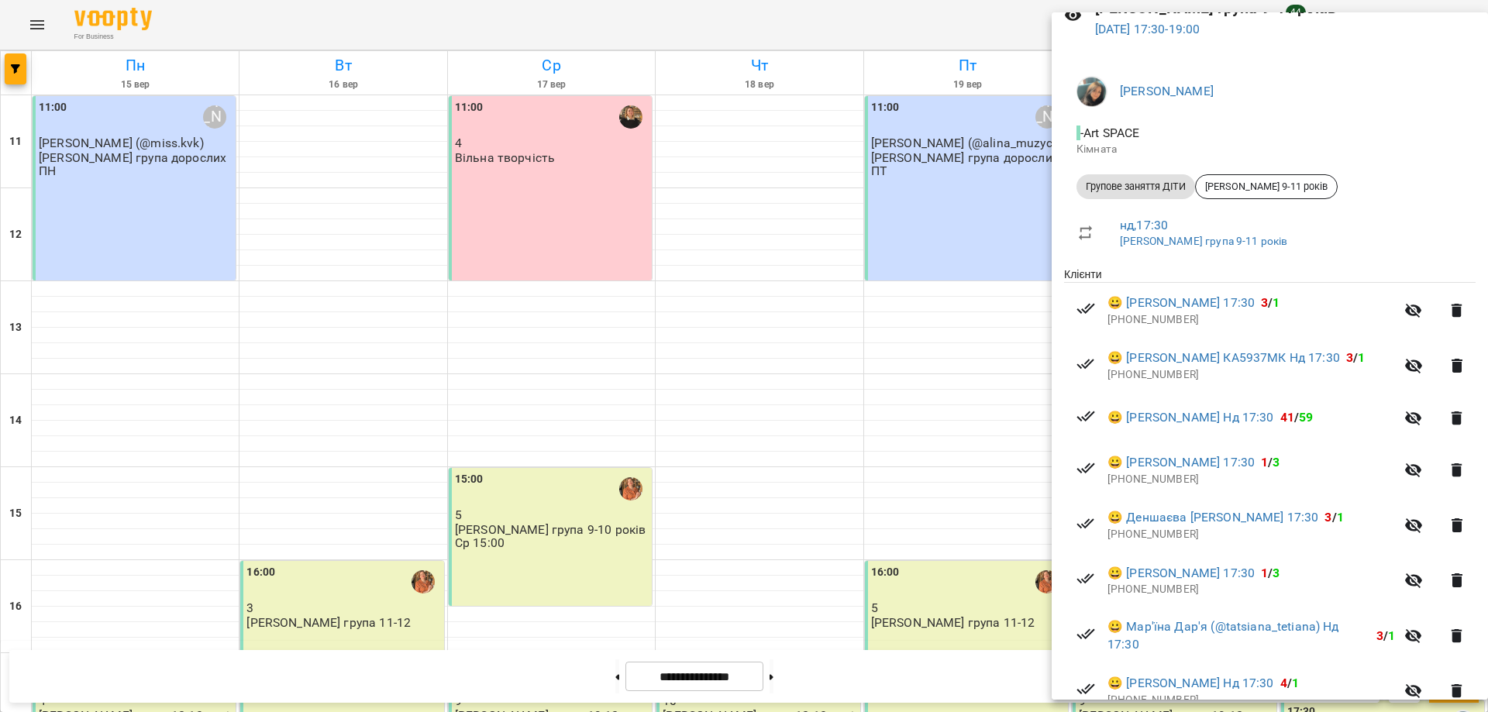
scroll to position [170, 0]
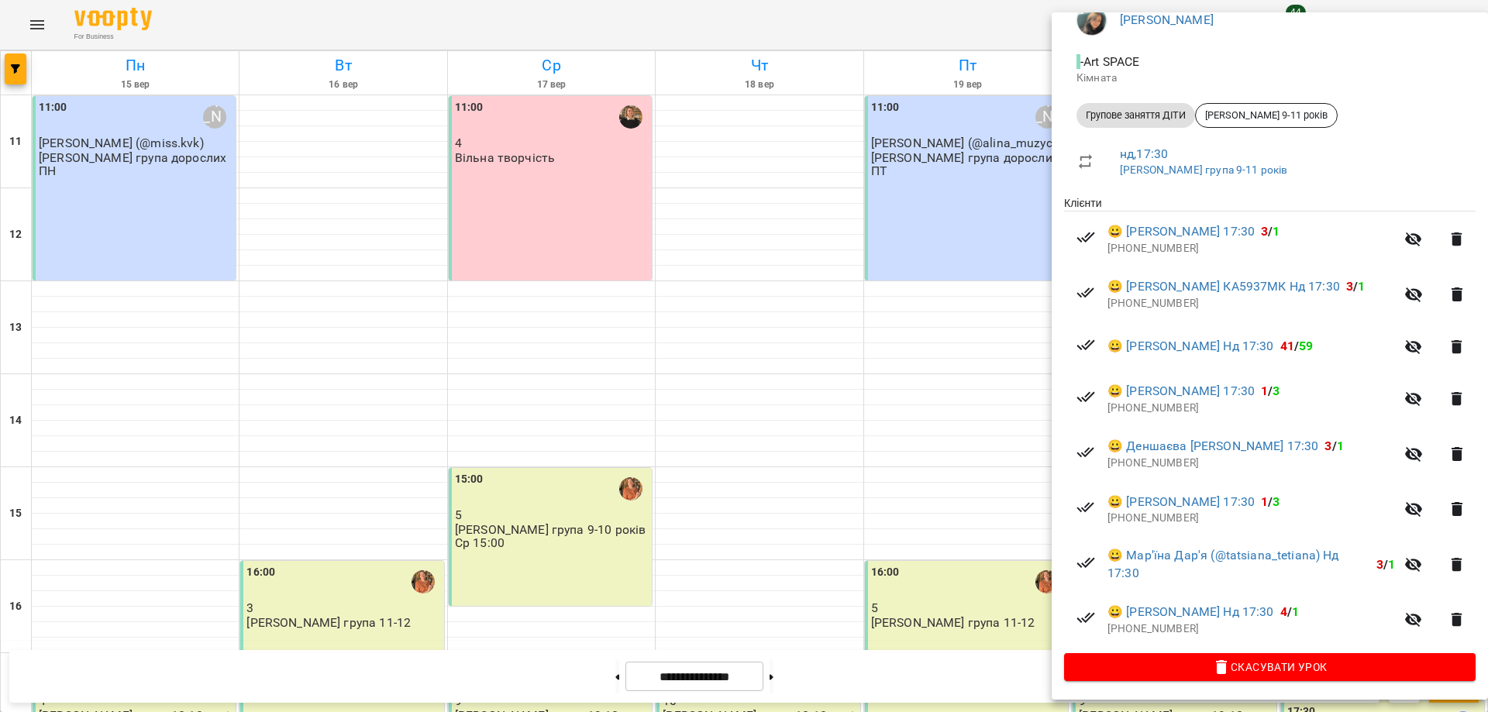
click at [948, 12] on div at bounding box center [744, 356] width 1488 height 712
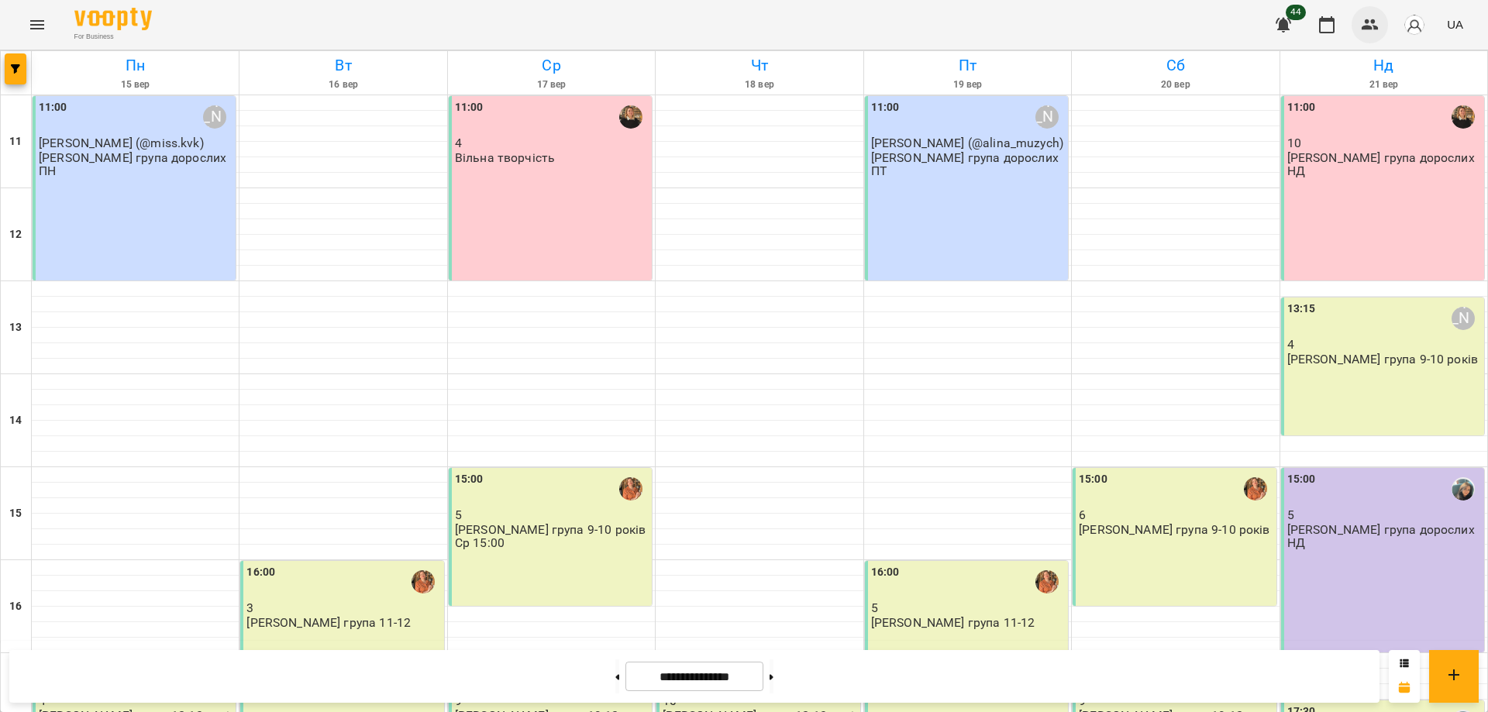
click at [1371, 25] on icon "button" at bounding box center [1369, 24] width 19 height 19
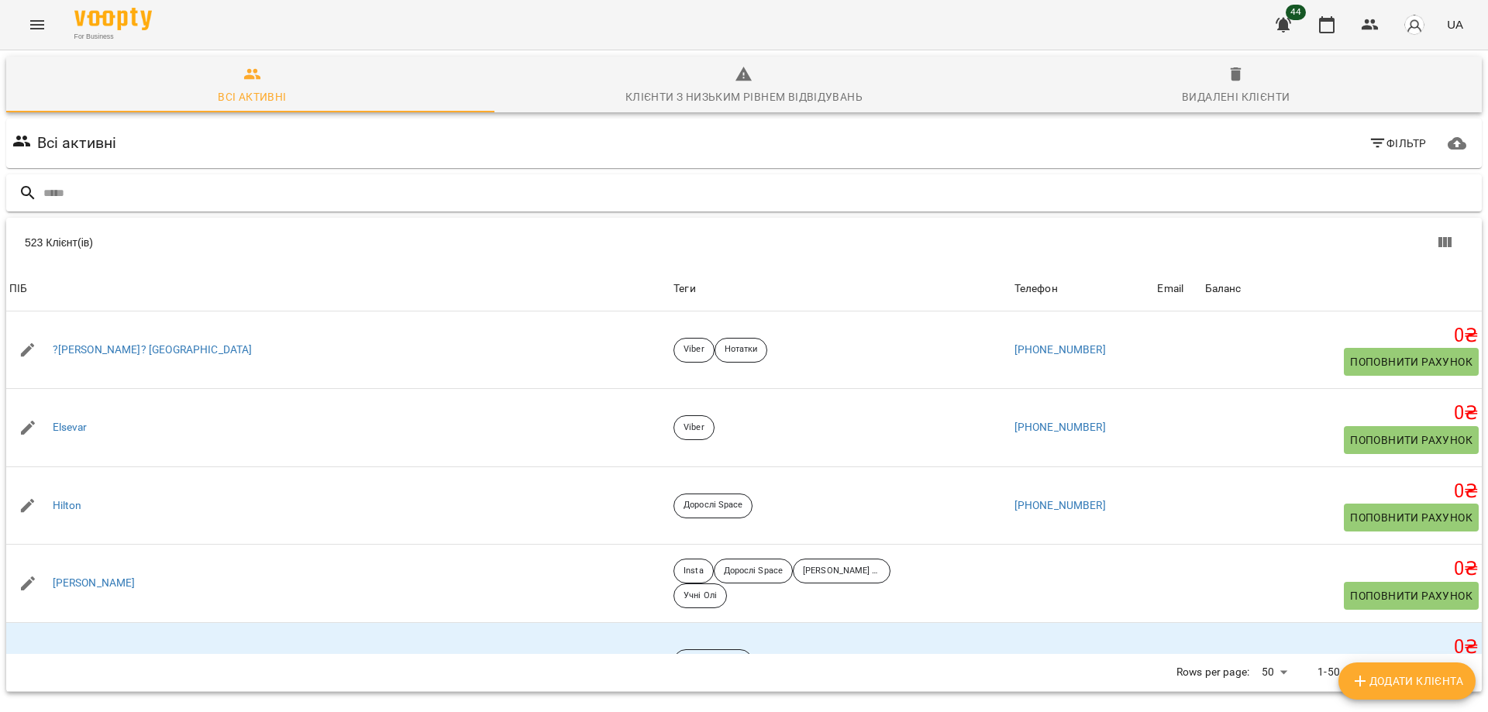
click at [194, 189] on input "text" at bounding box center [759, 194] width 1432 height 26
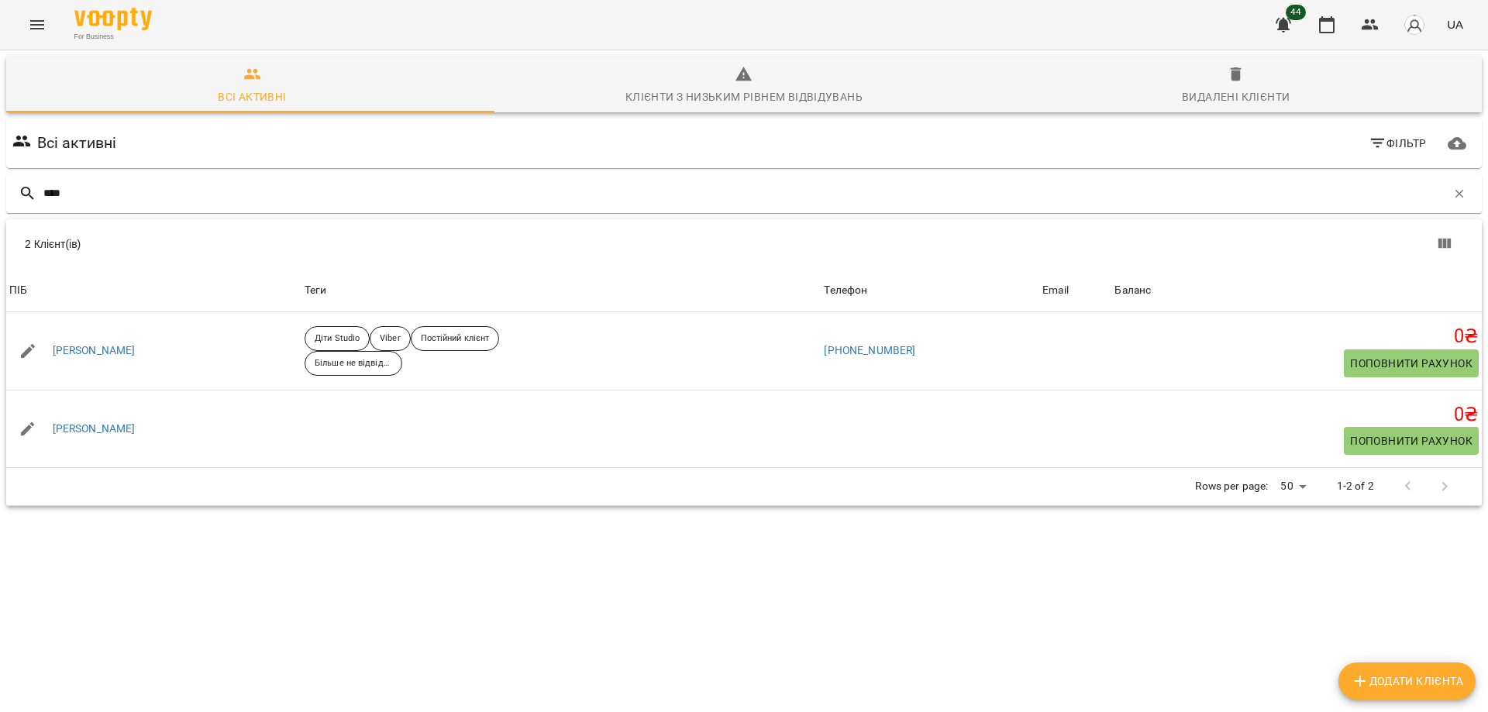
type input "****"
drag, startPoint x: 1209, startPoint y: 137, endPoint x: 1214, endPoint y: 129, distance: 9.5
click at [1209, 135] on div "Всі активні Фільтр" at bounding box center [743, 143] width 1469 height 43
click at [1358, 24] on button "button" at bounding box center [1369, 24] width 37 height 37
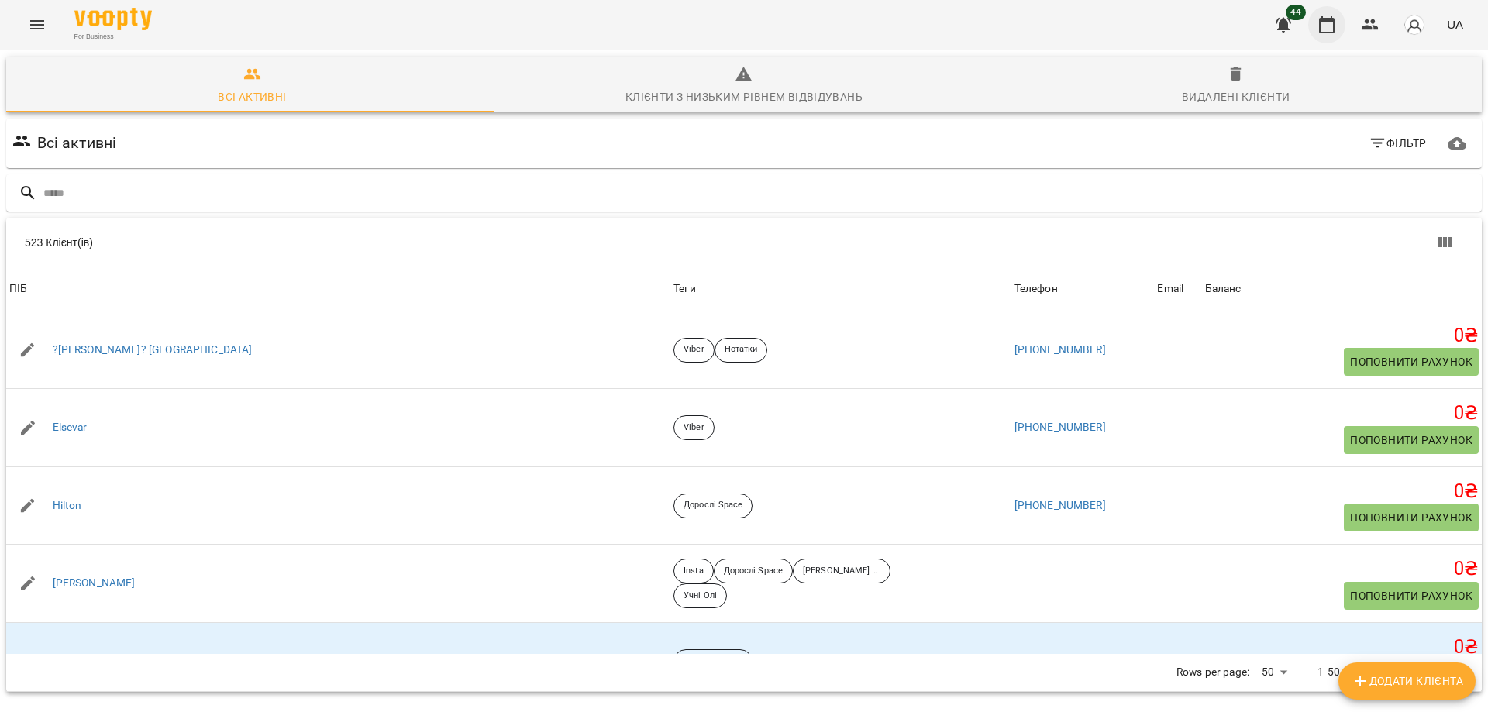
click at [1341, 24] on button "button" at bounding box center [1326, 24] width 37 height 37
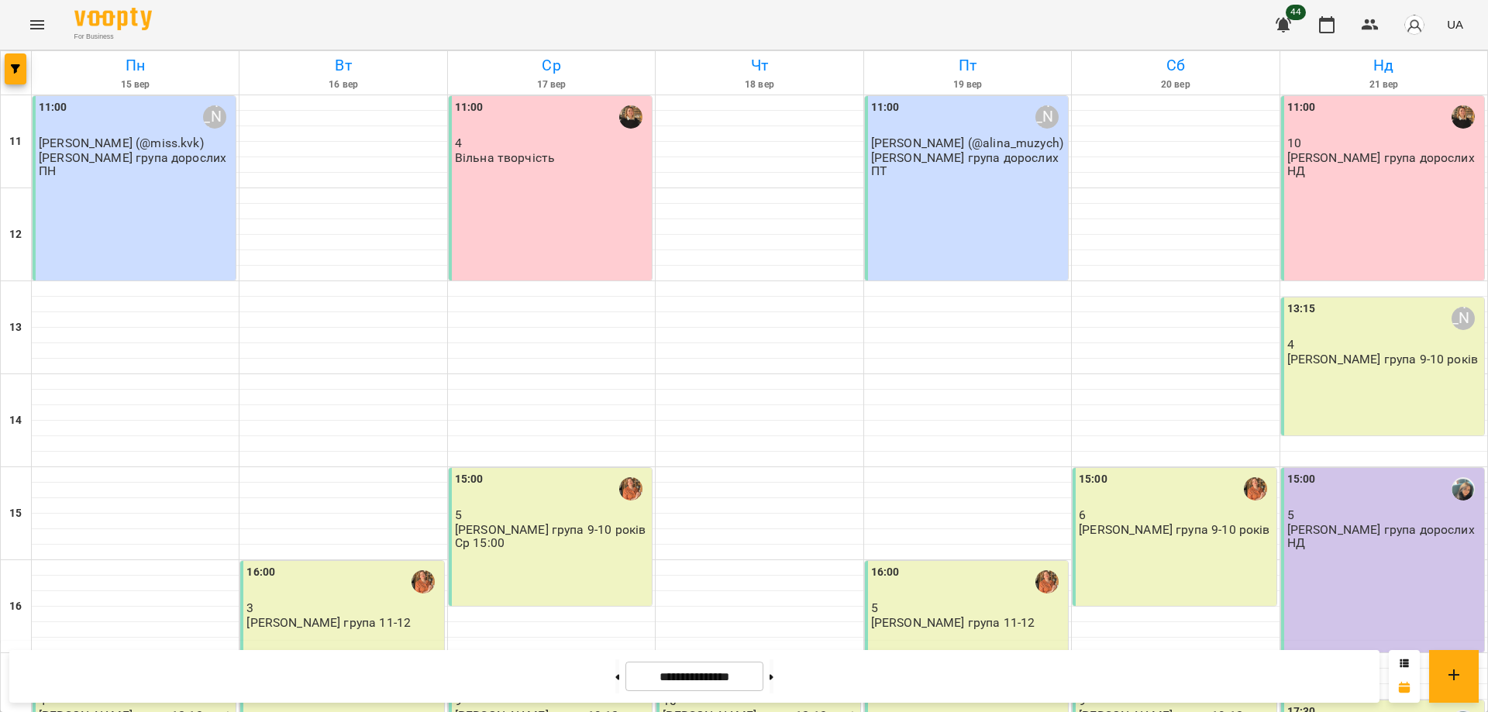
click at [1343, 360] on p "[PERSON_NAME] група 9-10 років" at bounding box center [1382, 359] width 191 height 13
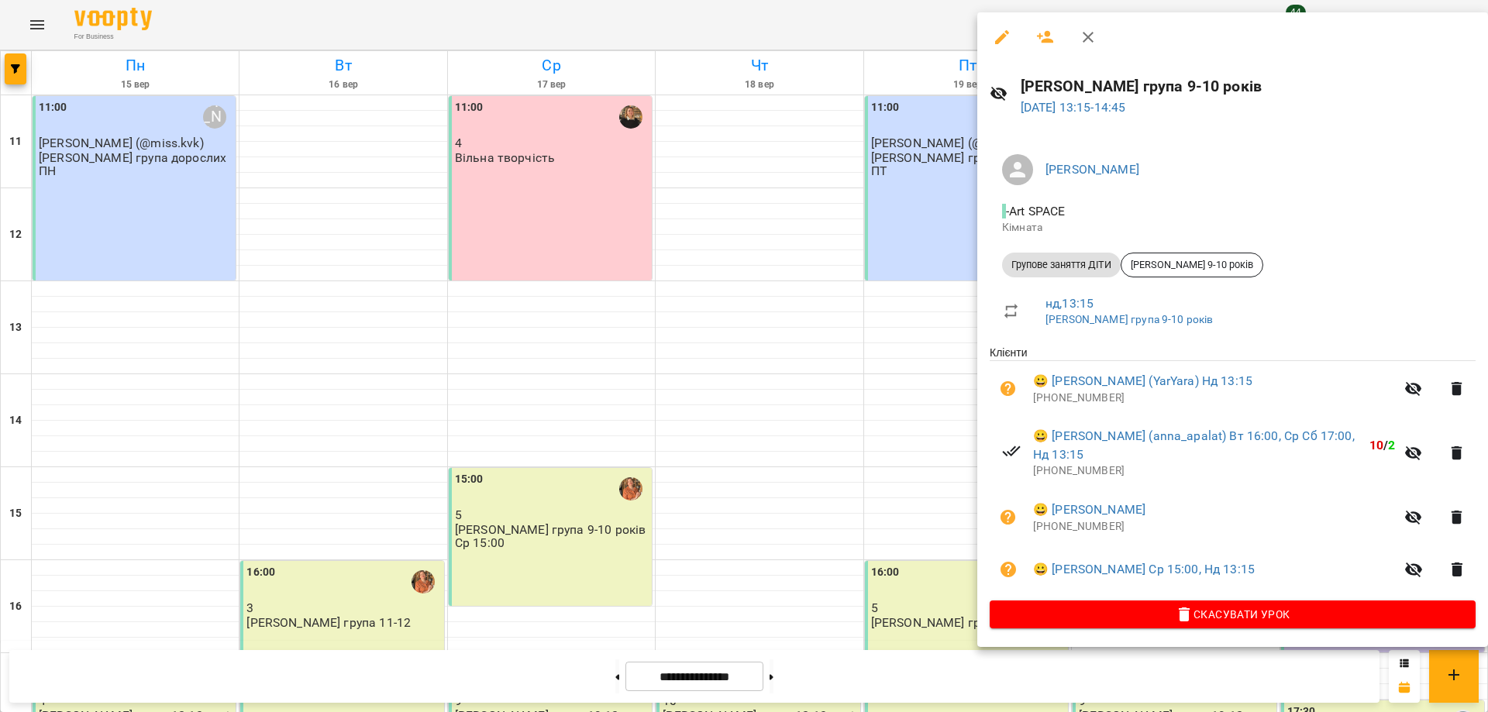
drag, startPoint x: 929, startPoint y: 26, endPoint x: 893, endPoint y: 108, distance: 89.8
click at [929, 26] on div at bounding box center [744, 356] width 1488 height 712
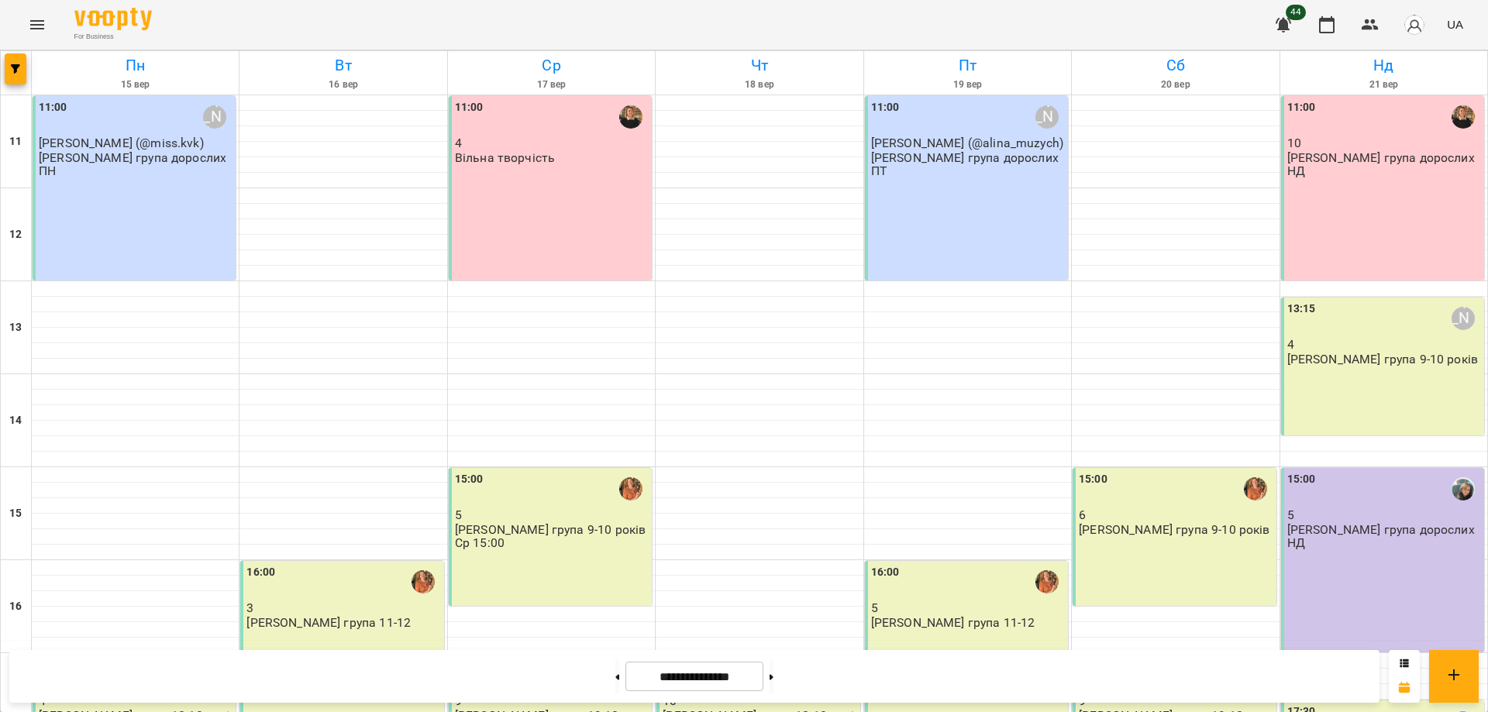
click at [1326, 385] on div "13:15 [PERSON_NAME] 4 [PERSON_NAME] група 9-10 років" at bounding box center [1382, 367] width 203 height 138
click at [1367, 355] on p "[PERSON_NAME] група 9-10 років" at bounding box center [1382, 359] width 191 height 13
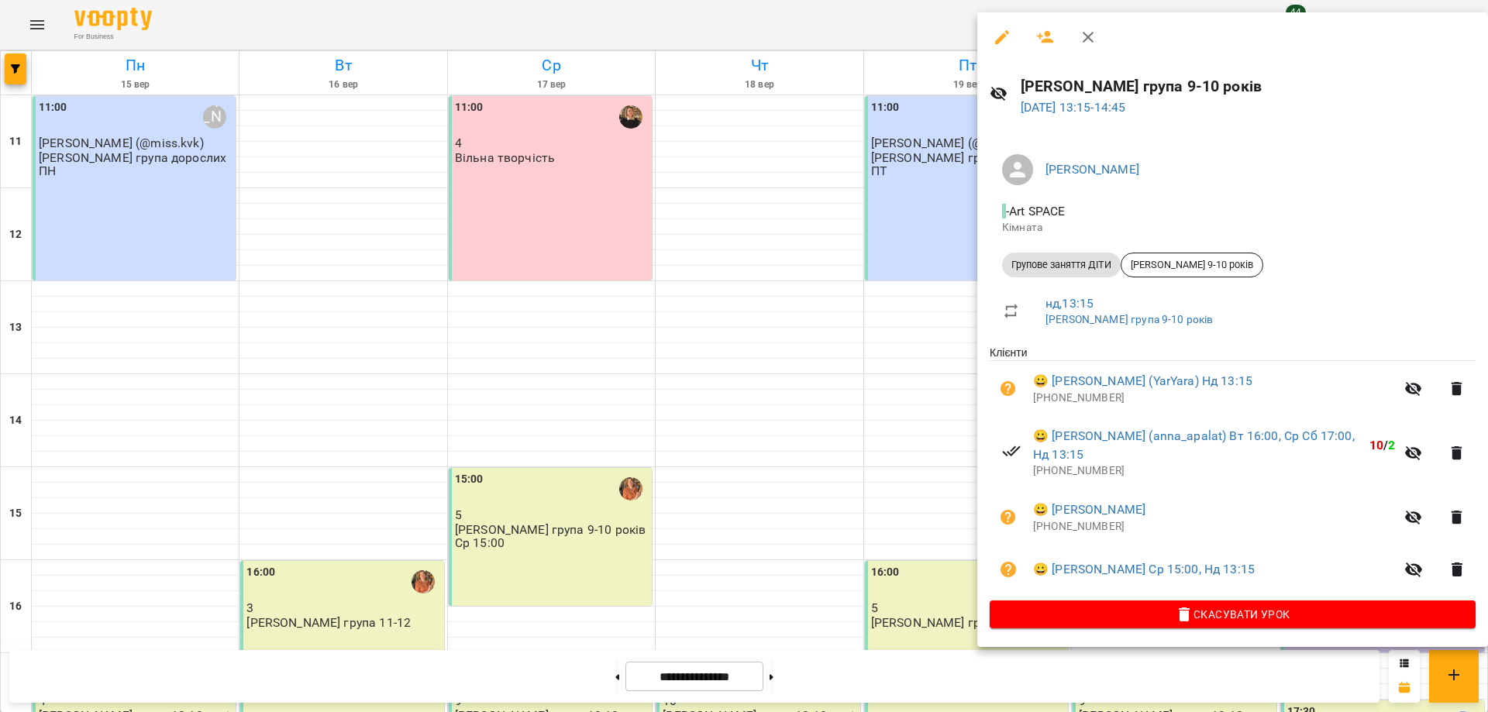
click at [913, 191] on div at bounding box center [744, 356] width 1488 height 712
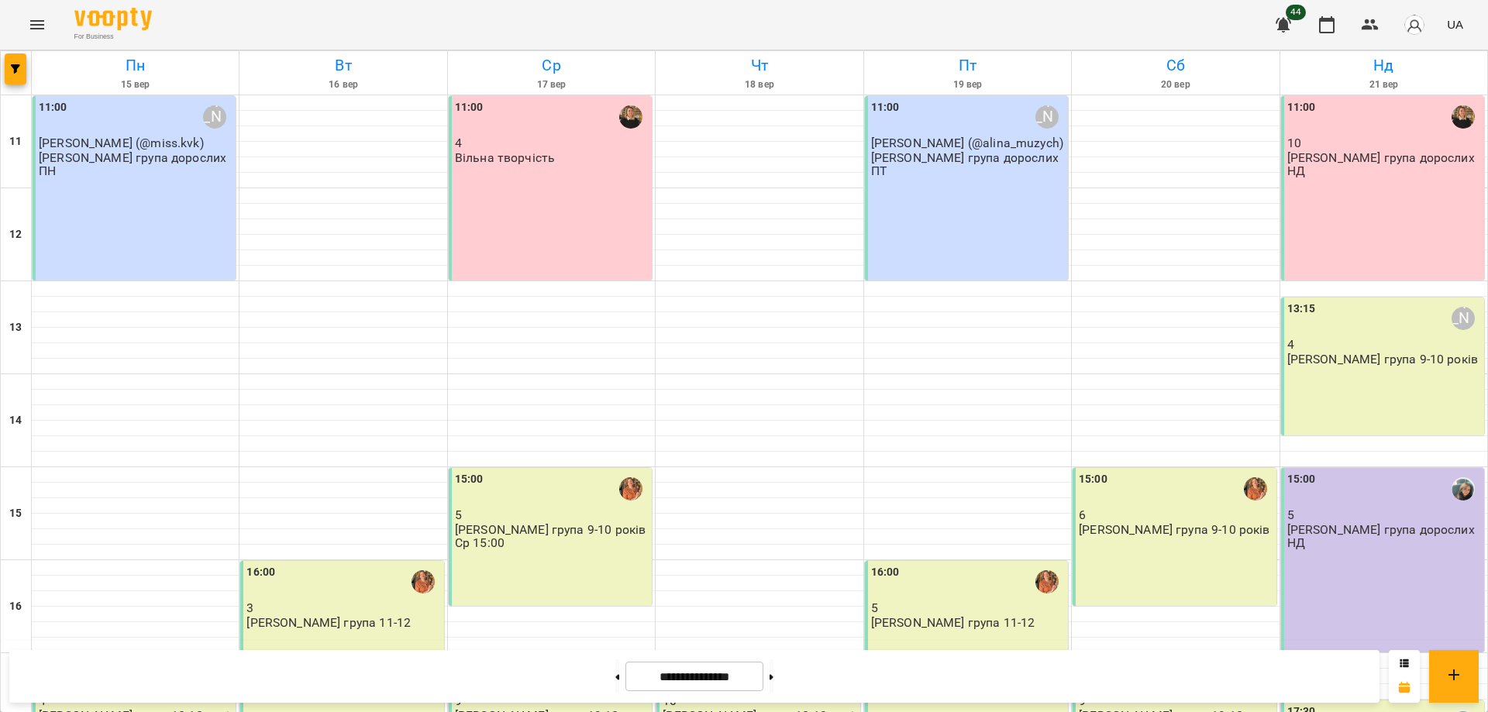
click at [1155, 19] on div "For Business 44 UA" at bounding box center [744, 25] width 1488 height 50
drag, startPoint x: 1155, startPoint y: 19, endPoint x: 1058, endPoint y: 15, distance: 96.9
click at [1102, 15] on div "For Business 44 UA" at bounding box center [744, 25] width 1488 height 50
drag, startPoint x: 1101, startPoint y: 13, endPoint x: 1100, endPoint y: 21, distance: 7.8
click at [1100, 21] on div "For Business 44 UA" at bounding box center [744, 25] width 1488 height 50
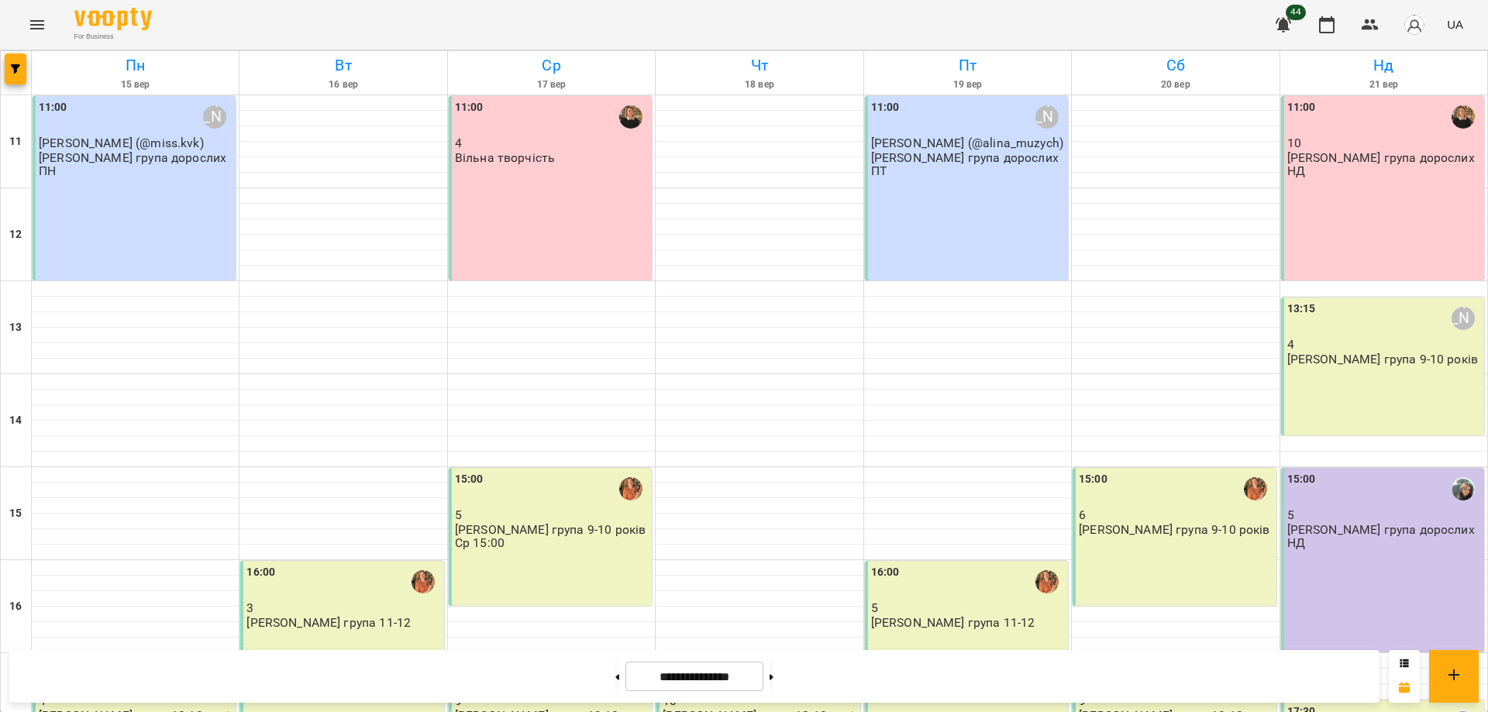
click at [1099, 15] on div "For Business 44 UA" at bounding box center [744, 25] width 1488 height 50
click at [1324, 332] on div "13:15 [PERSON_NAME]" at bounding box center [1384, 319] width 194 height 36
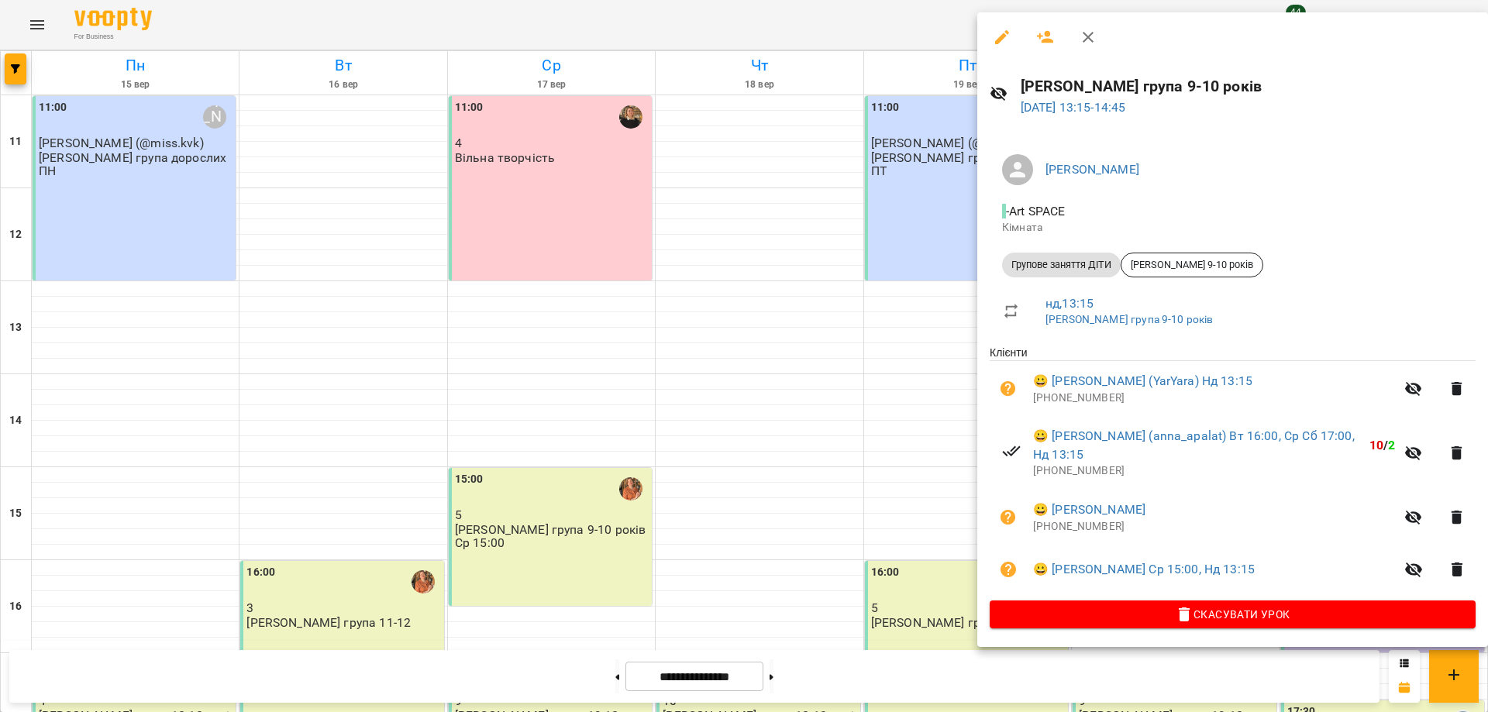
click at [940, 18] on div at bounding box center [744, 356] width 1488 height 712
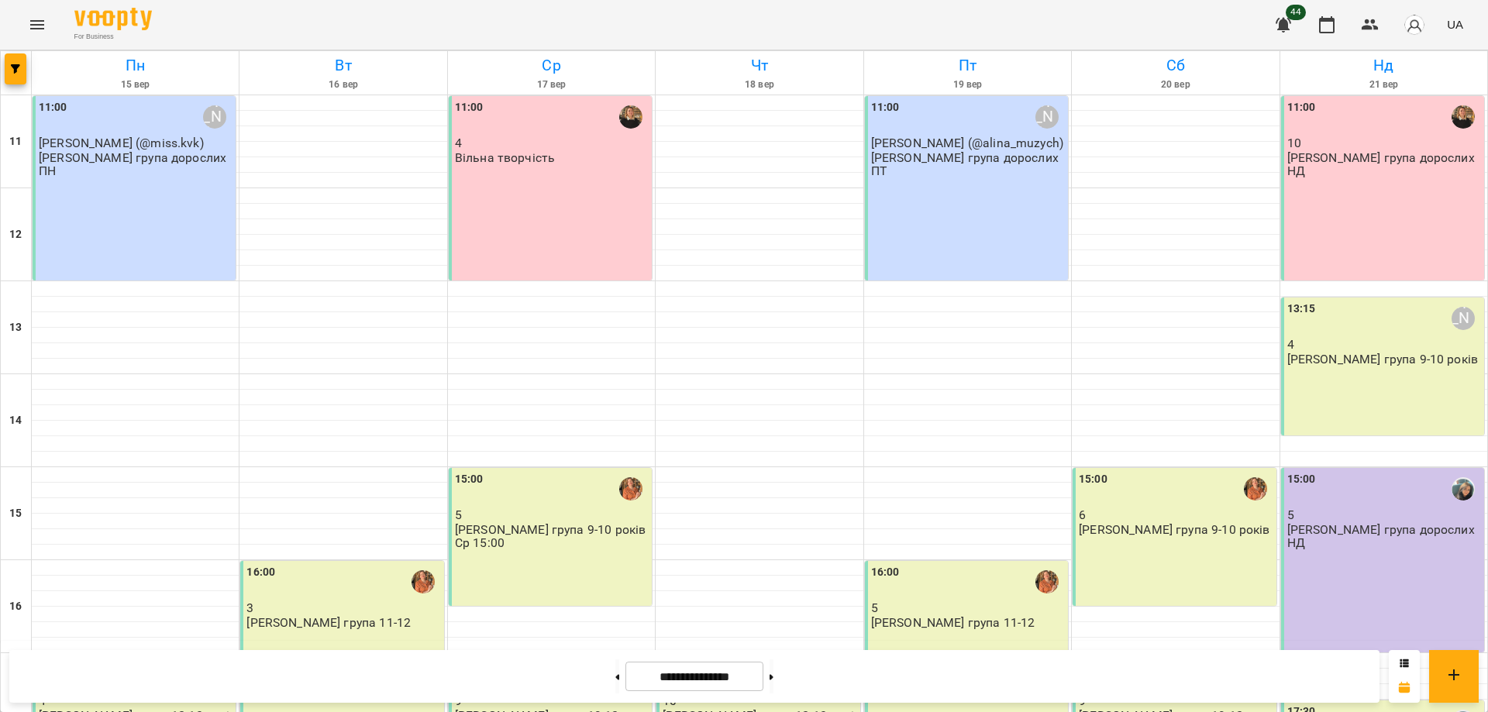
click at [1381, 375] on div "13:15 [PERSON_NAME] 4 [PERSON_NAME] група 9-10 років" at bounding box center [1382, 367] width 203 height 138
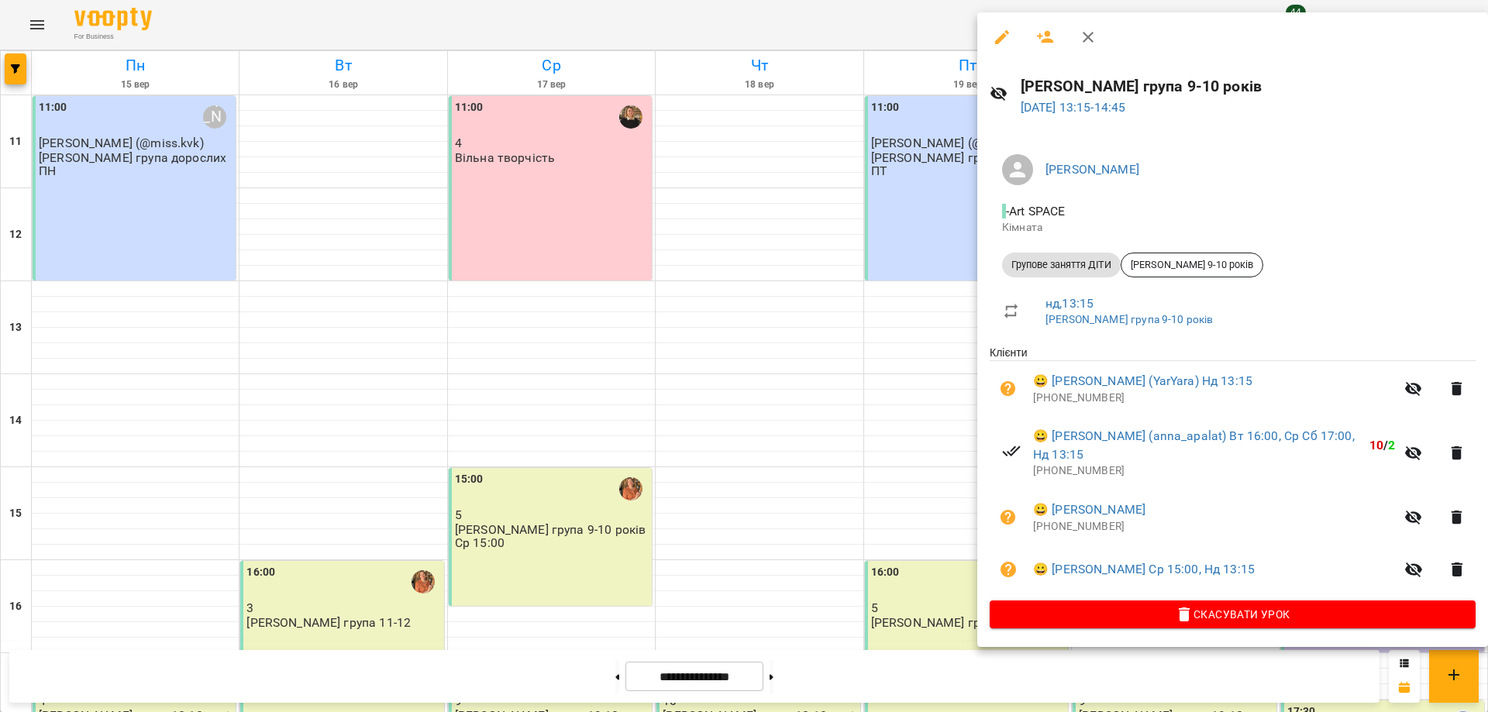
click at [850, 9] on div at bounding box center [744, 356] width 1488 height 712
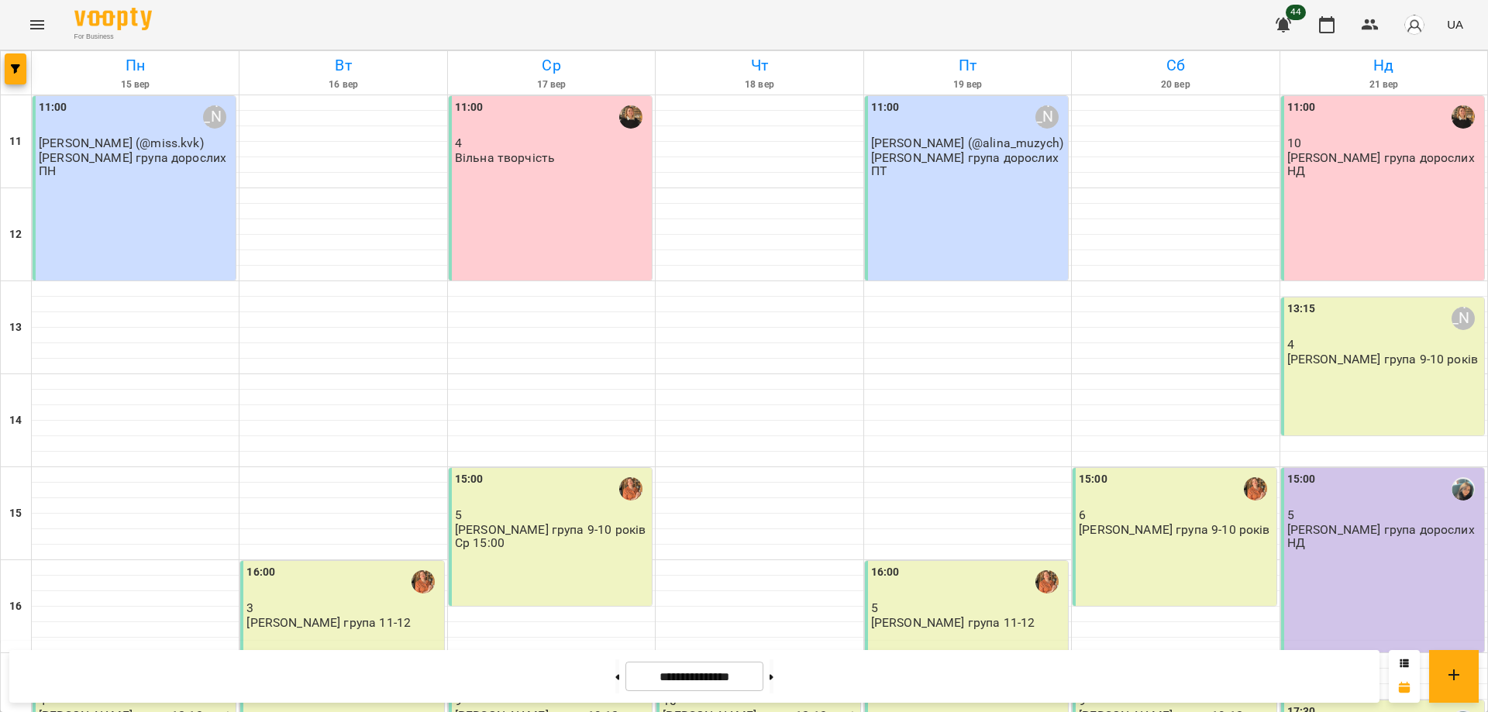
click at [1384, 385] on div "13:15 [PERSON_NAME] 4 [PERSON_NAME] група 9-10 років" at bounding box center [1382, 367] width 203 height 138
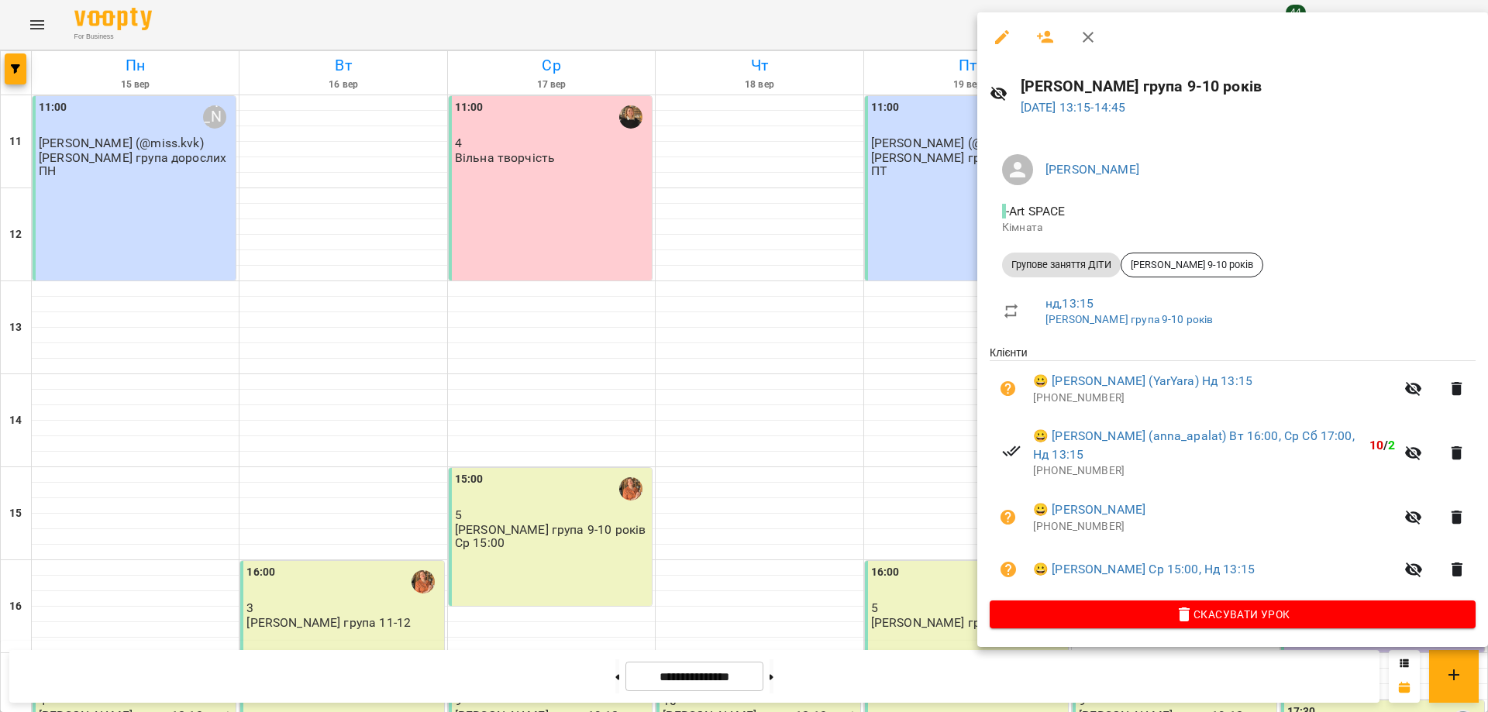
click at [957, 18] on div at bounding box center [744, 356] width 1488 height 712
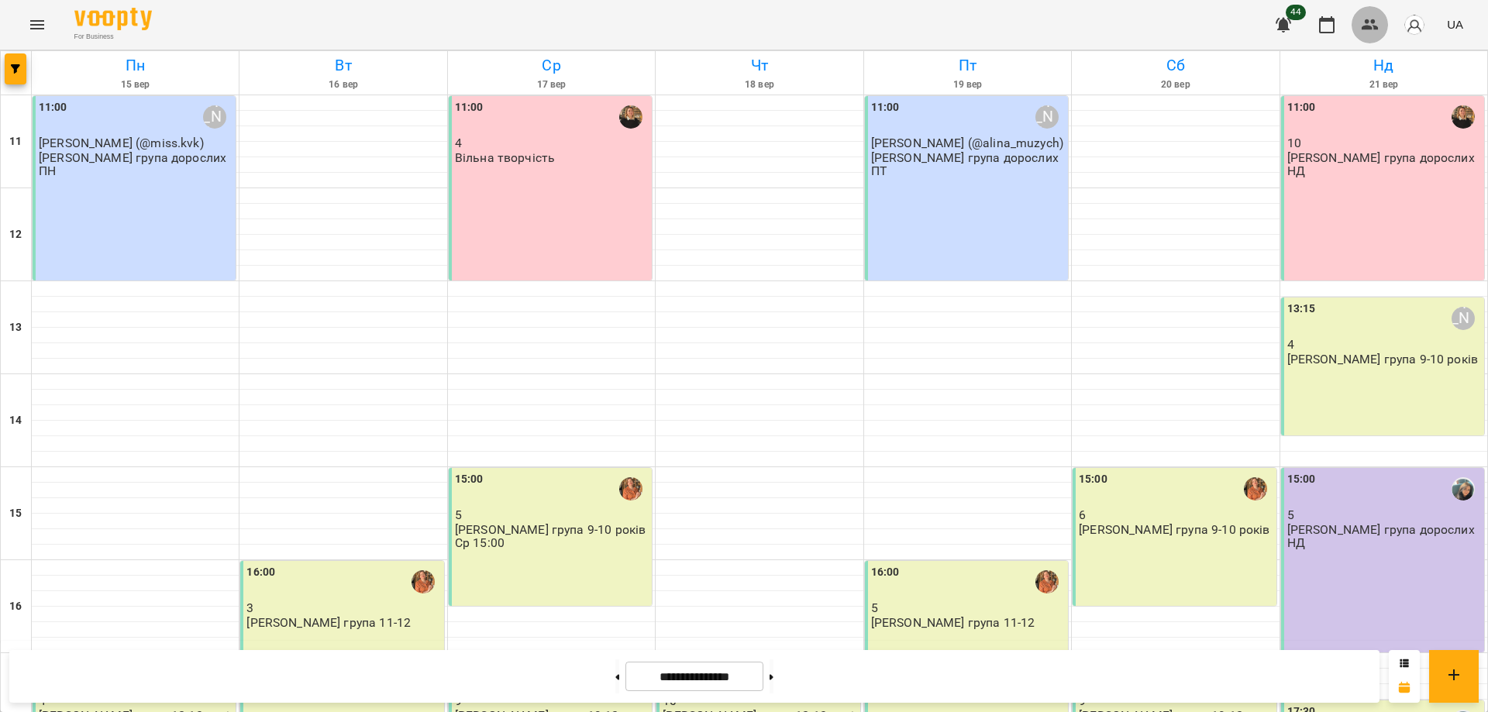
click at [1377, 19] on icon "button" at bounding box center [1369, 24] width 19 height 19
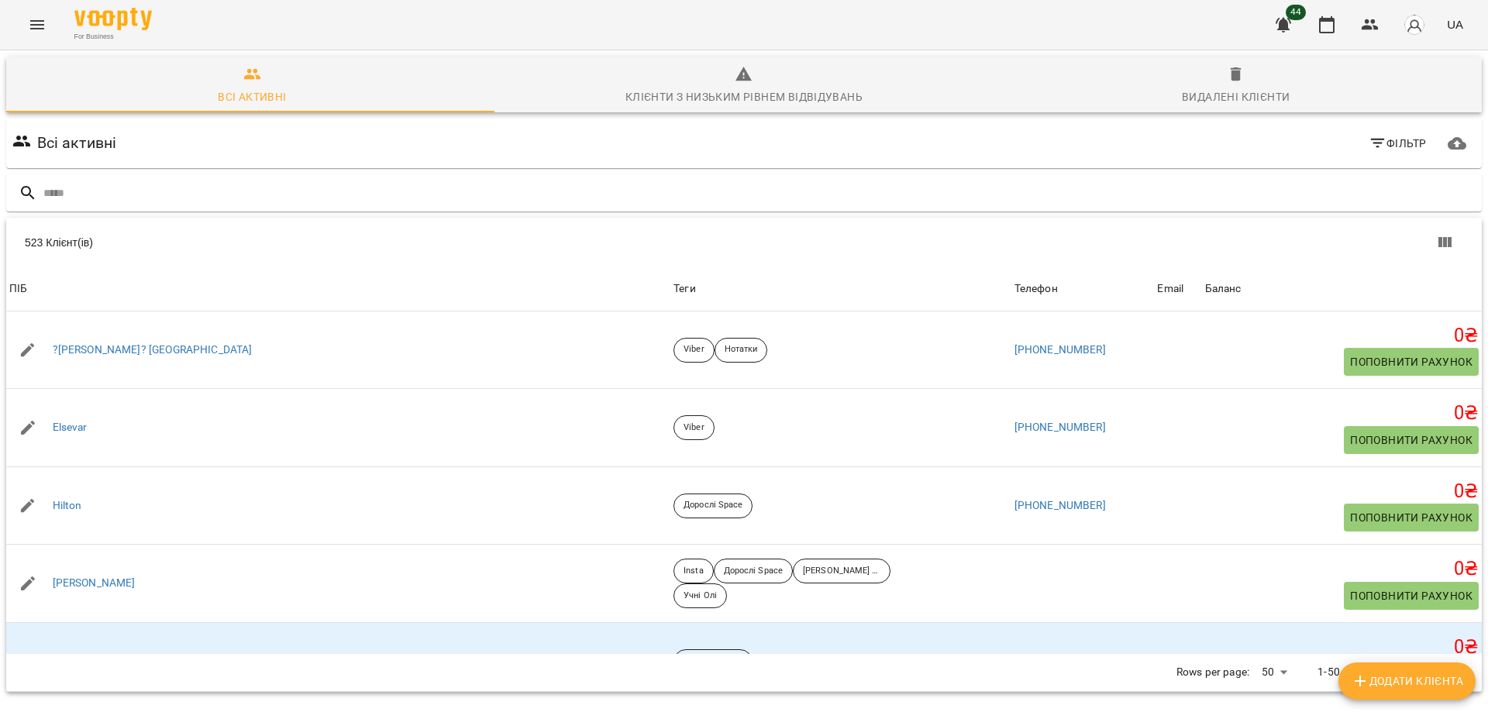
click at [82, 45] on div "For Business 44 UA" at bounding box center [744, 25] width 1488 height 50
click at [90, 27] on img at bounding box center [112, 19] width 77 height 22
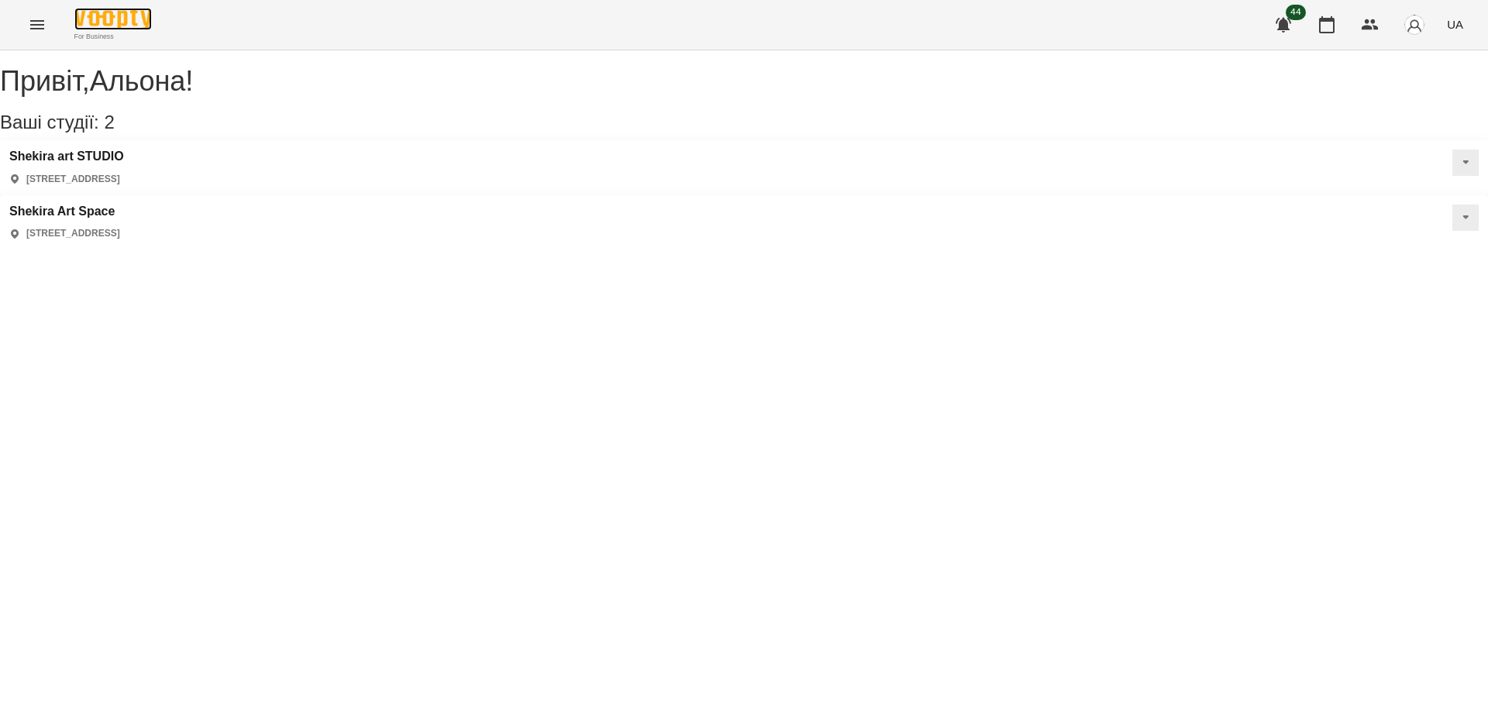
click at [102, 19] on img at bounding box center [112, 19] width 77 height 22
click at [1207, 16] on div "For Business 44 UA" at bounding box center [744, 25] width 1488 height 50
click at [1367, 28] on icon "button" at bounding box center [1369, 24] width 17 height 11
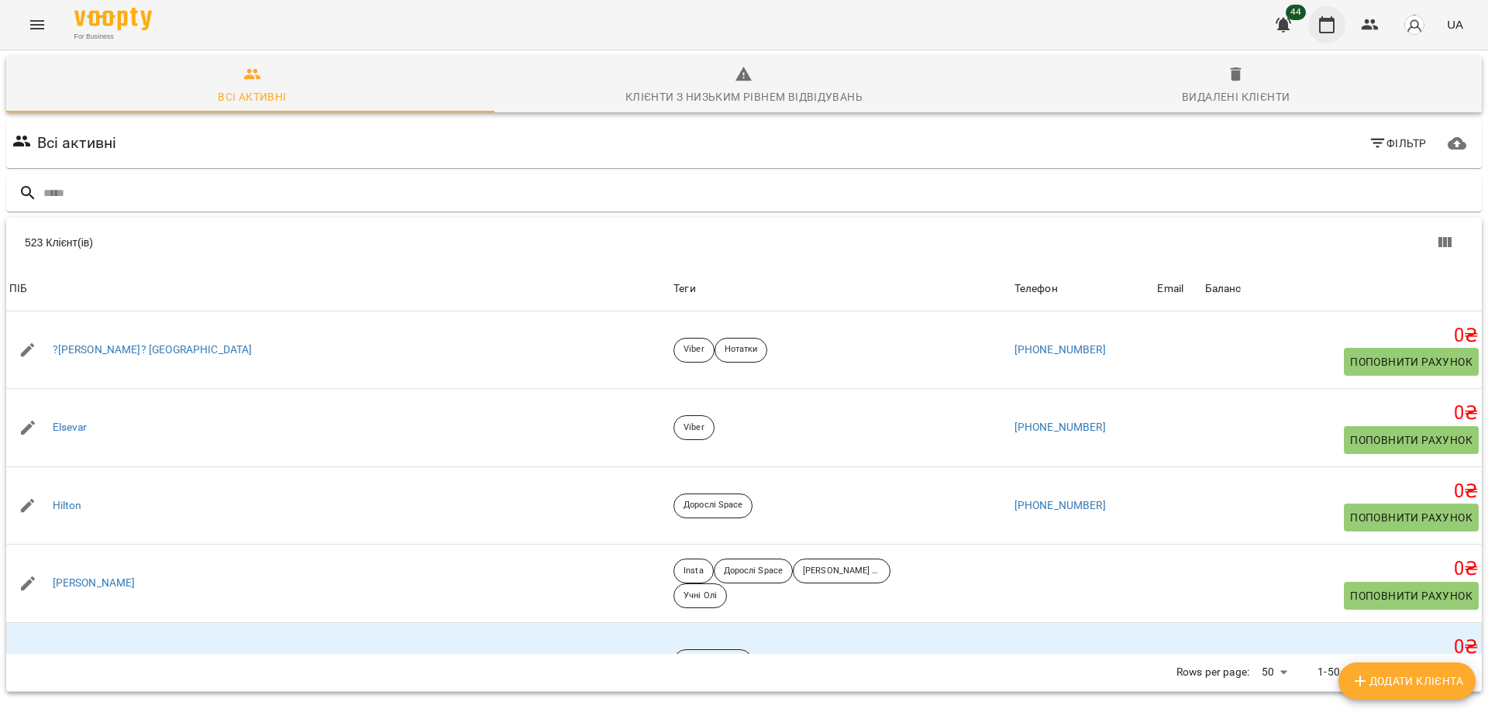
click at [1340, 26] on button "button" at bounding box center [1326, 24] width 37 height 37
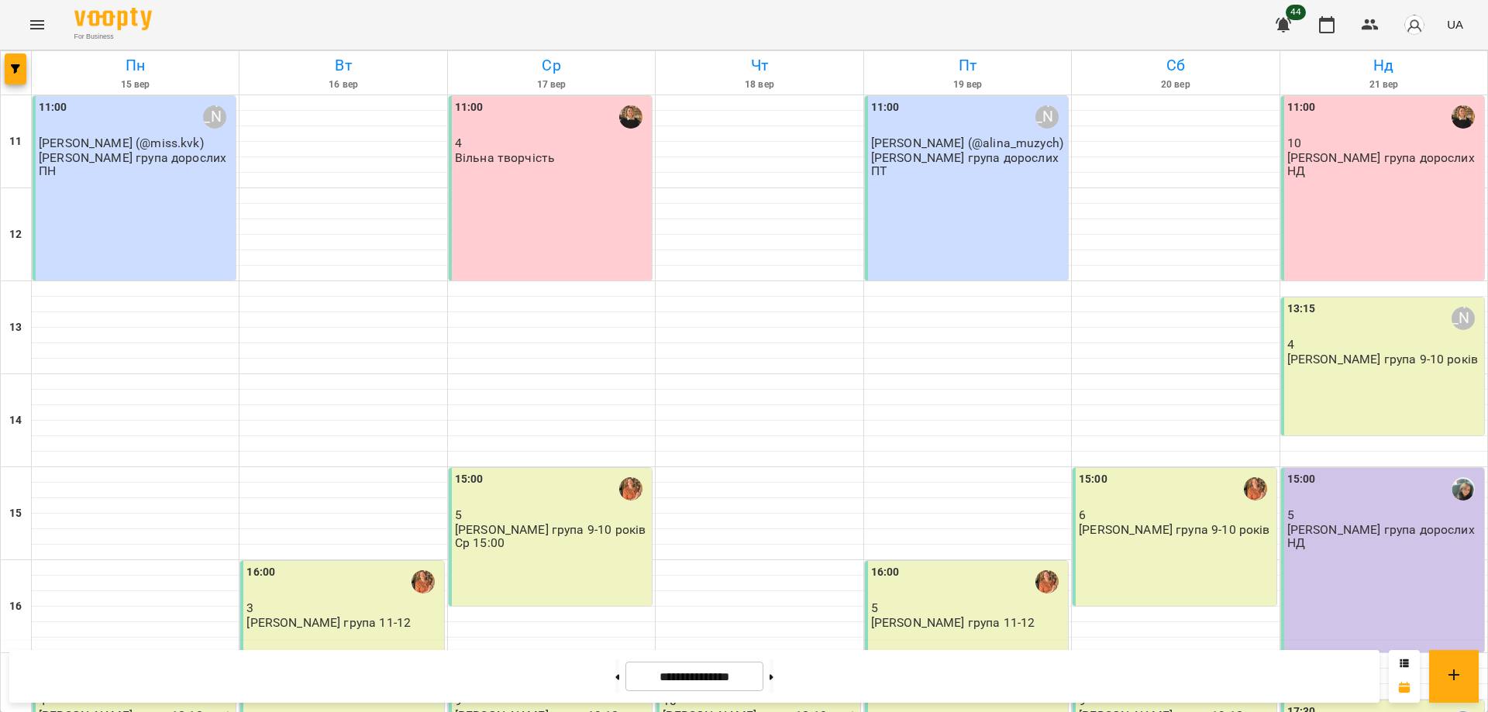
click at [1328, 383] on div "13:15 [PERSON_NAME] 4 [PERSON_NAME] група 9-10 років" at bounding box center [1382, 367] width 203 height 138
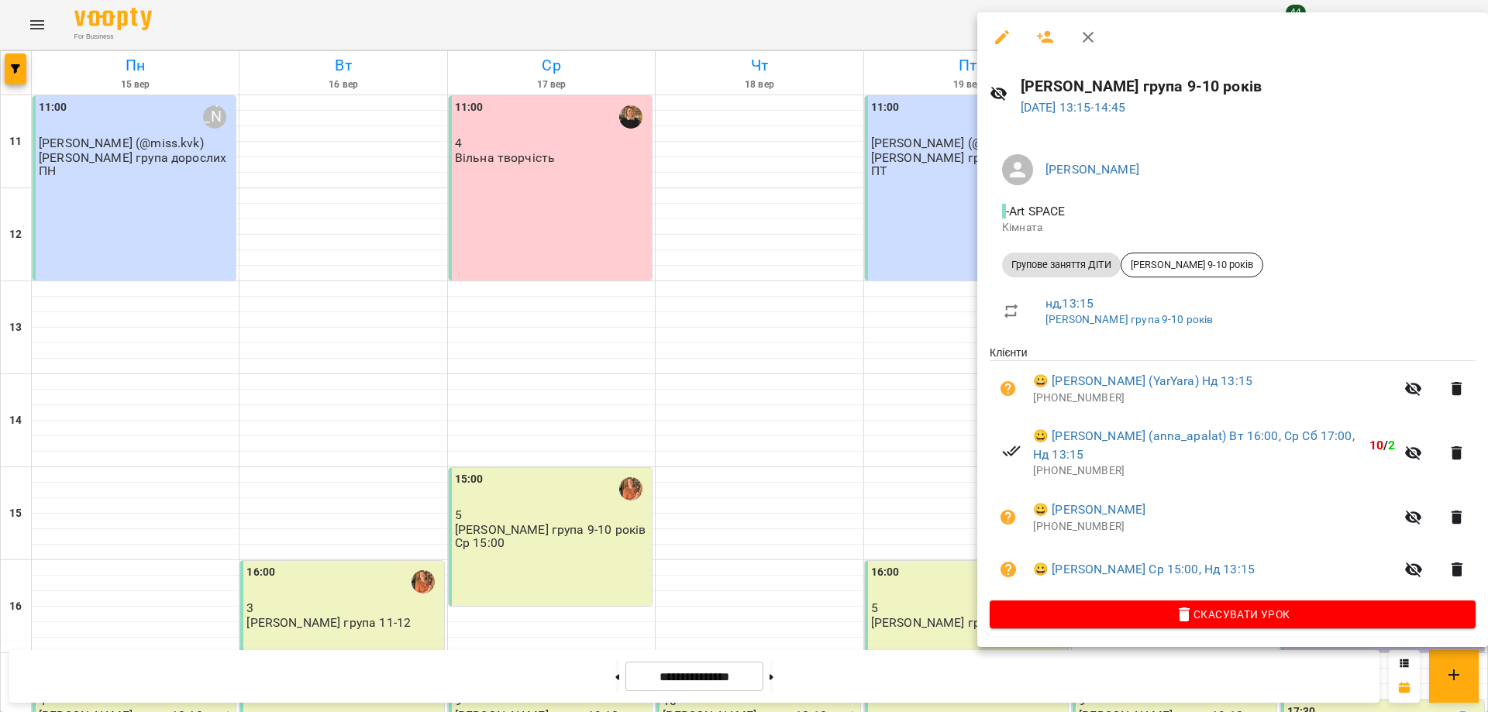
click at [837, 681] on div at bounding box center [744, 356] width 1488 height 712
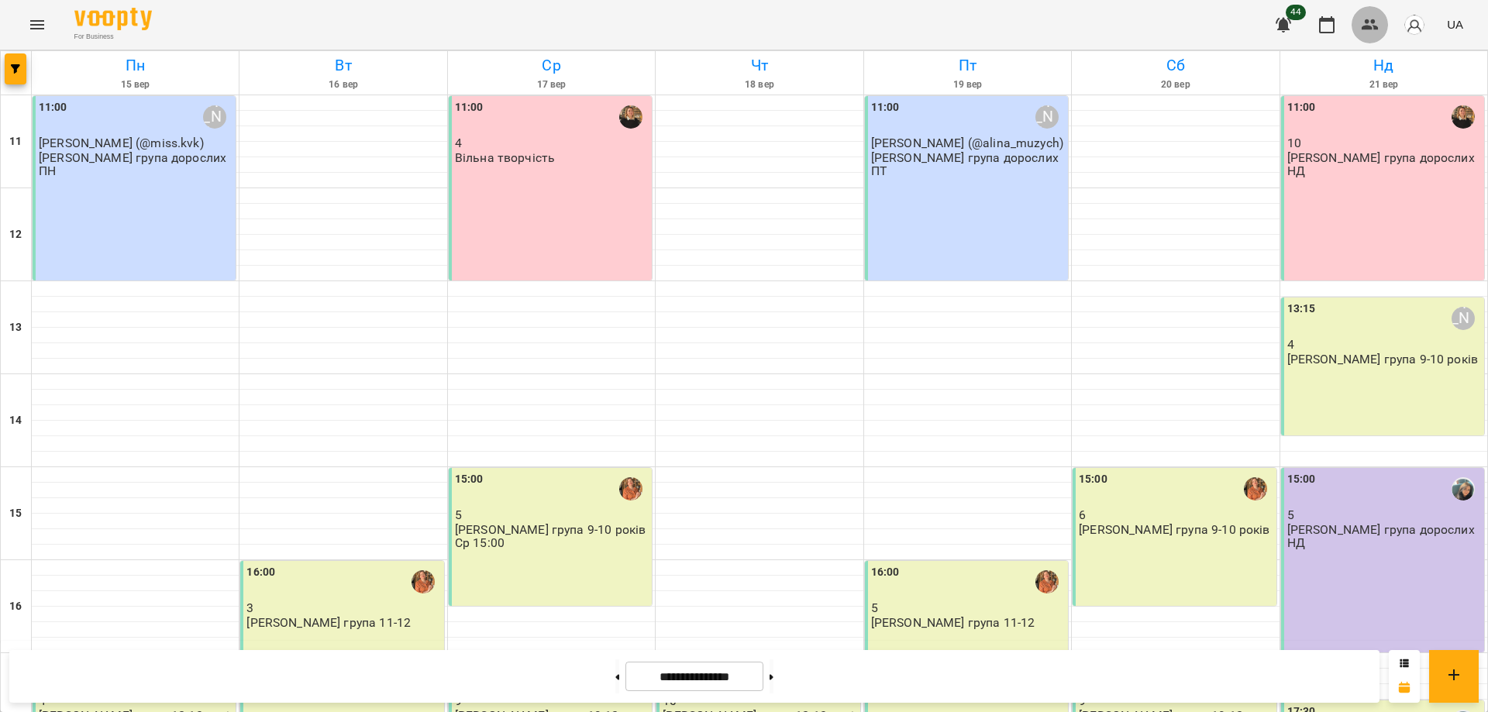
click at [1374, 17] on icon "button" at bounding box center [1369, 24] width 19 height 19
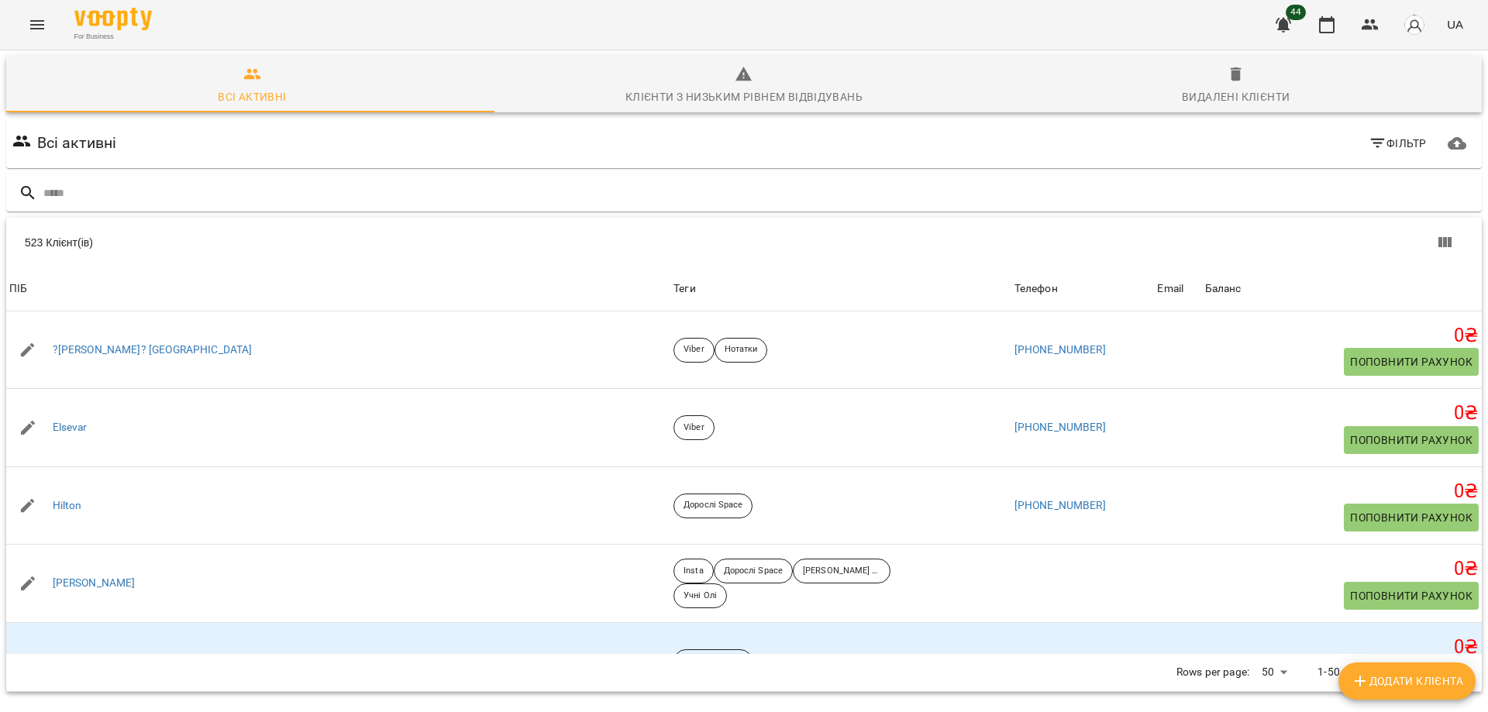
click at [1439, 672] on span "Додати клієнта" at bounding box center [1406, 681] width 112 height 19
select select "**"
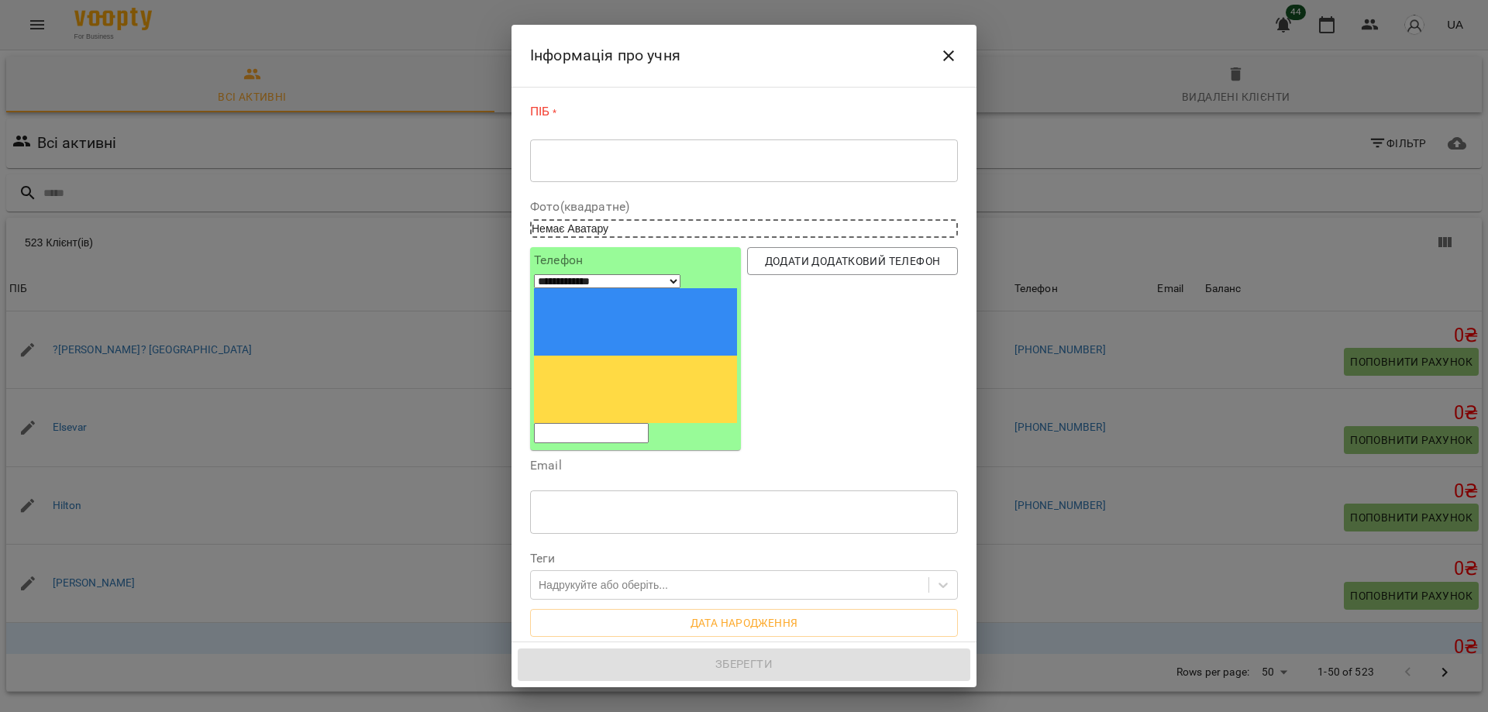
click at [833, 168] on div "* ​" at bounding box center [744, 160] width 428 height 43
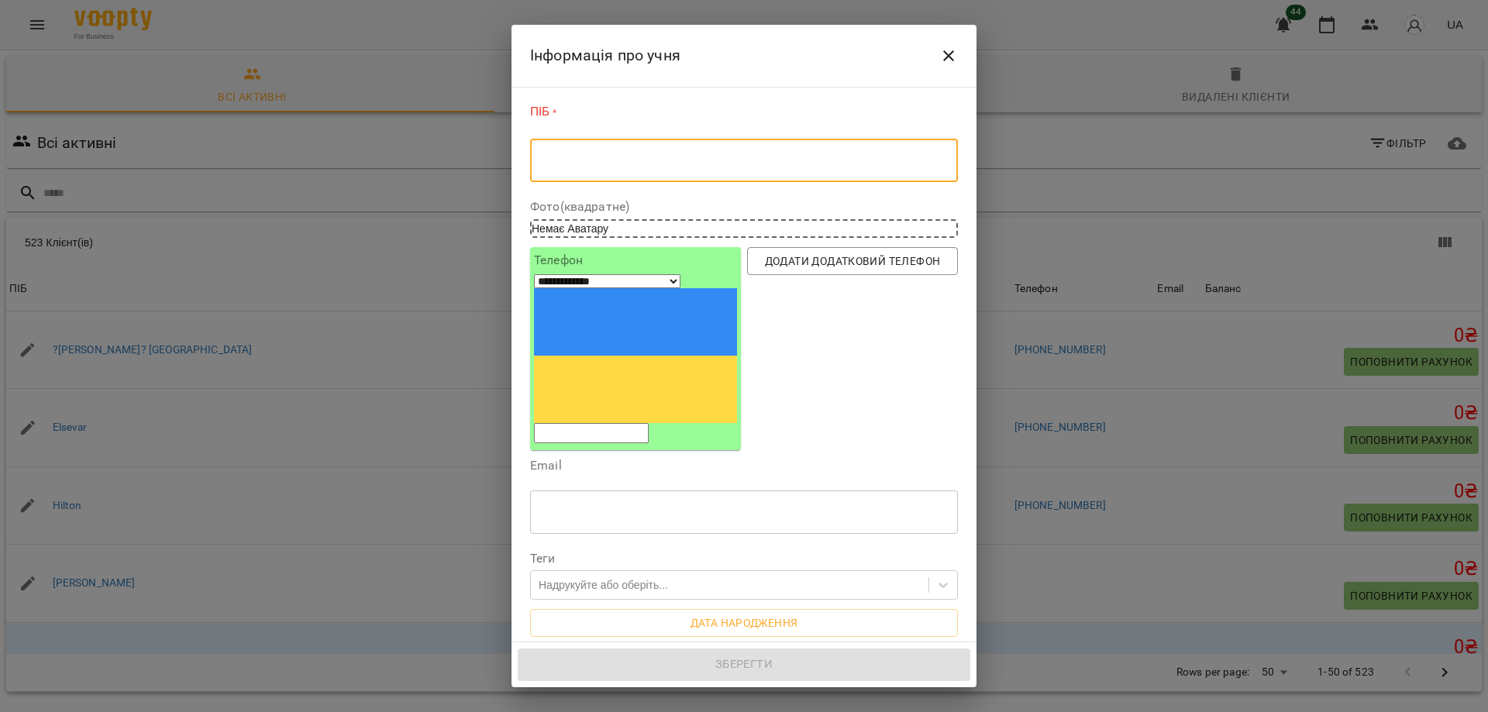
paste textarea "**********"
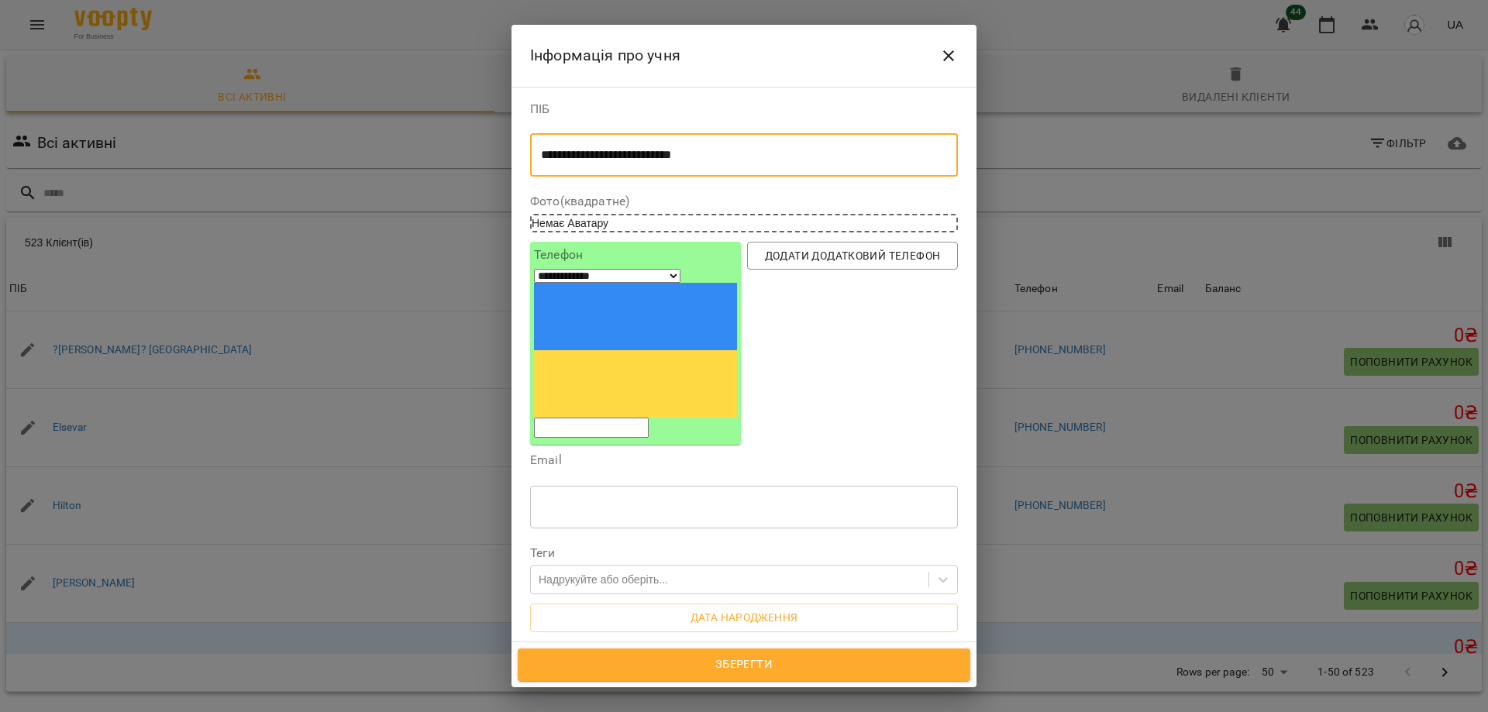
type textarea "**********"
click at [597, 418] on input "tel" at bounding box center [591, 428] width 115 height 20
click at [926, 315] on div "Додати додатковий телефон" at bounding box center [852, 343] width 217 height 209
click at [648, 418] on input "tel" at bounding box center [591, 428] width 115 height 20
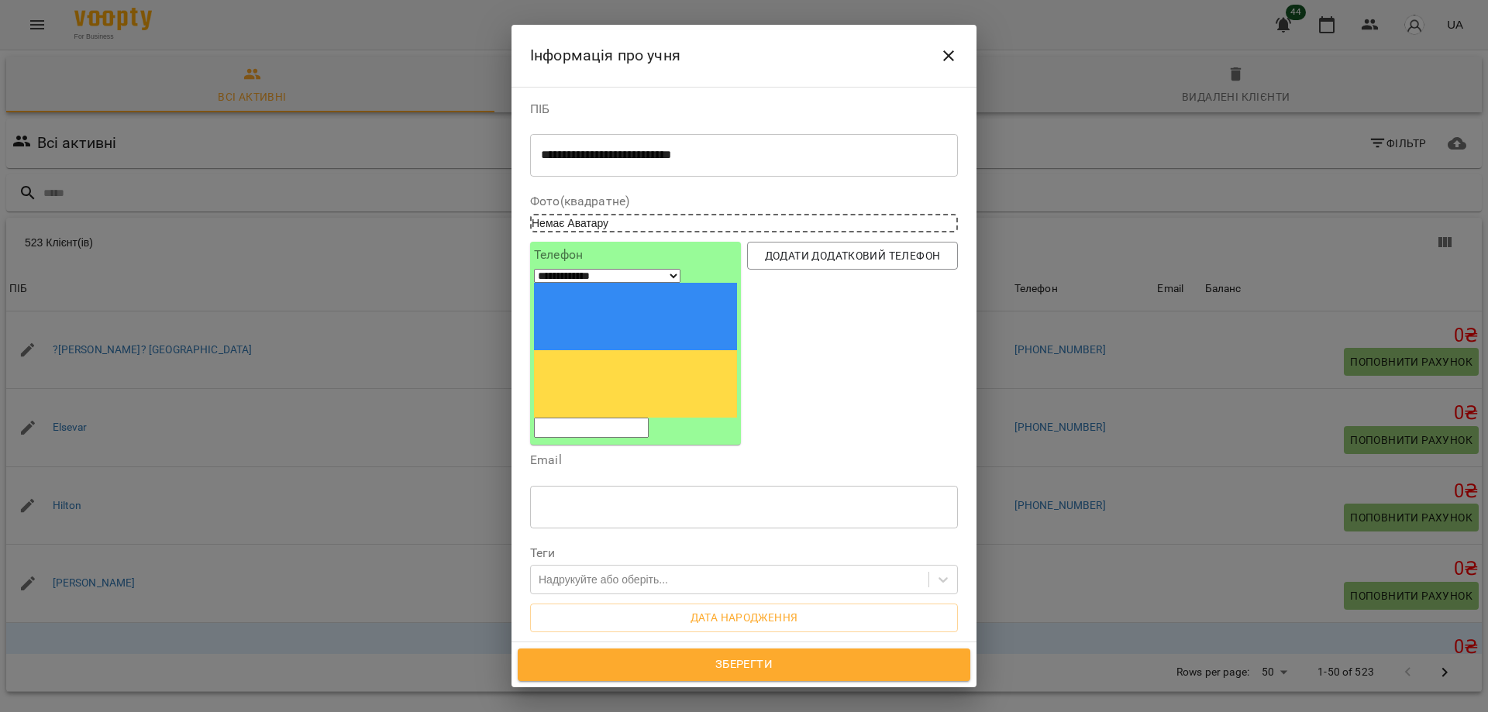
paste input "**********"
type input "**********"
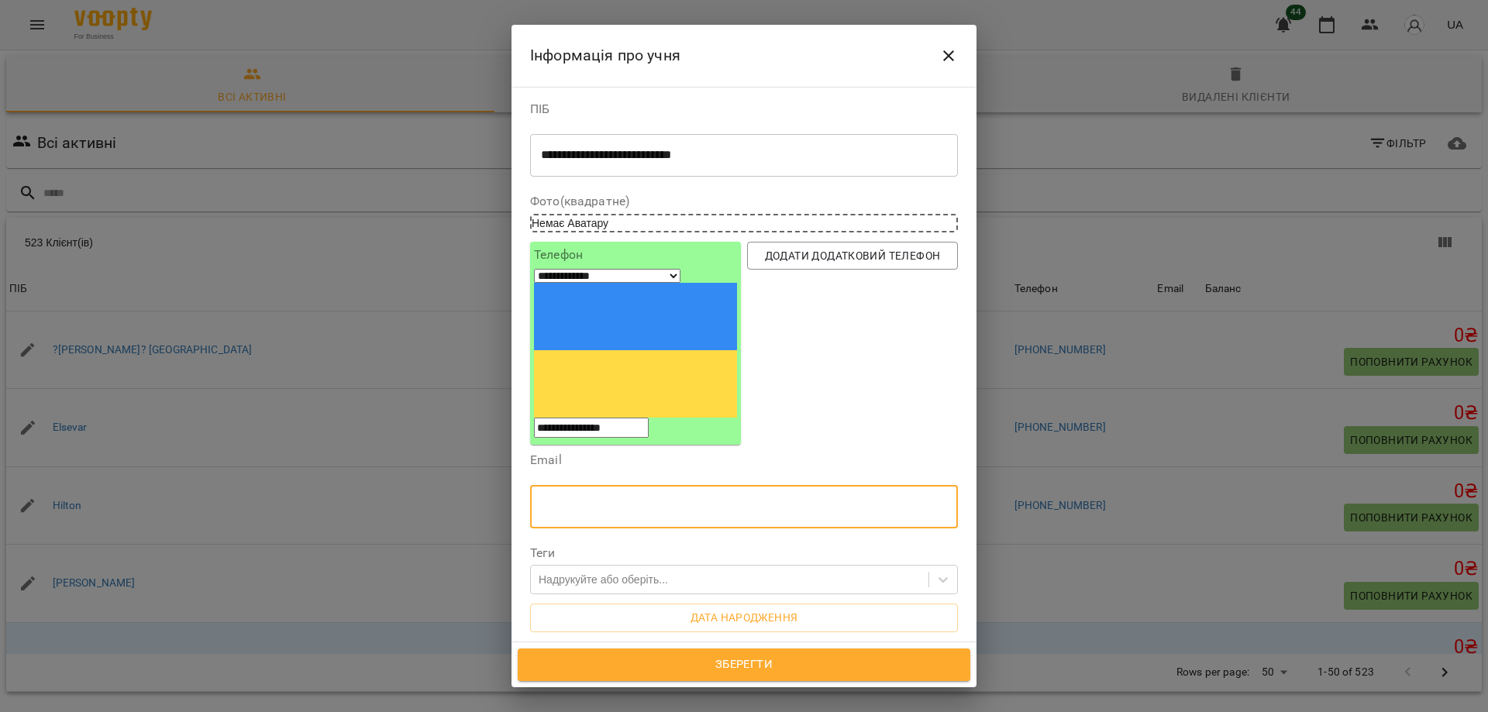
click at [656, 485] on input "text" at bounding box center [744, 506] width 428 height 43
click at [553, 572] on div "Надрукуйте або оберіть..." at bounding box center [602, 579] width 129 height 15
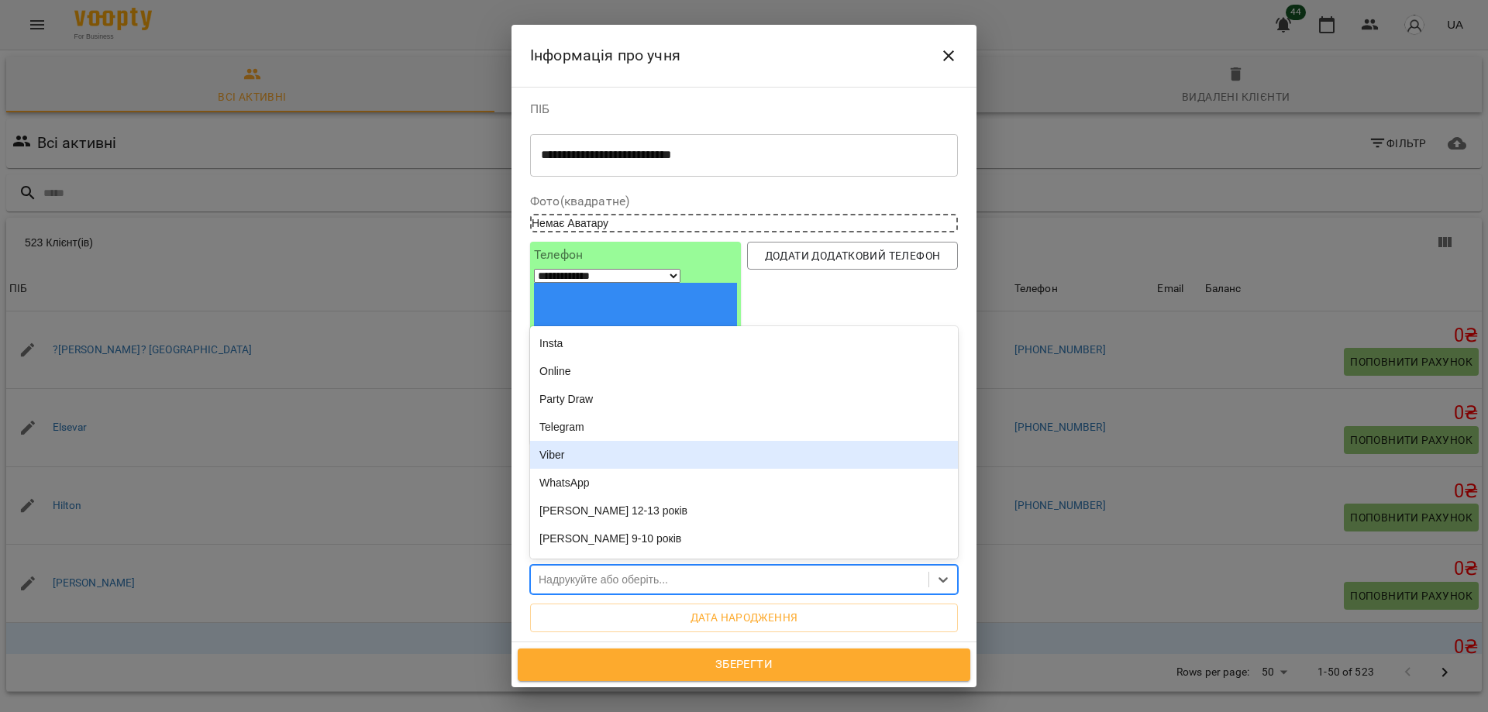
click at [584, 441] on div "Viber" at bounding box center [744, 455] width 428 height 28
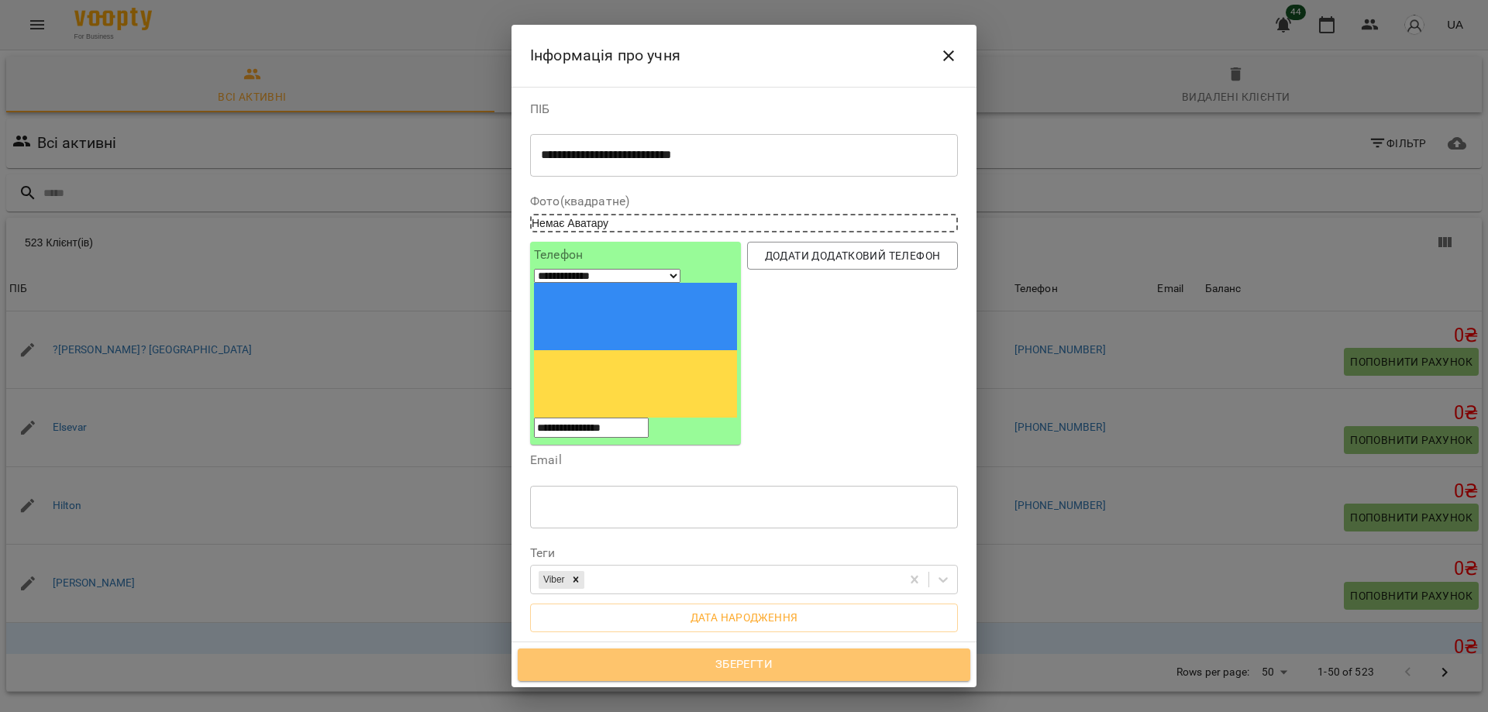
click at [745, 667] on span "Зберегти" at bounding box center [744, 665] width 418 height 20
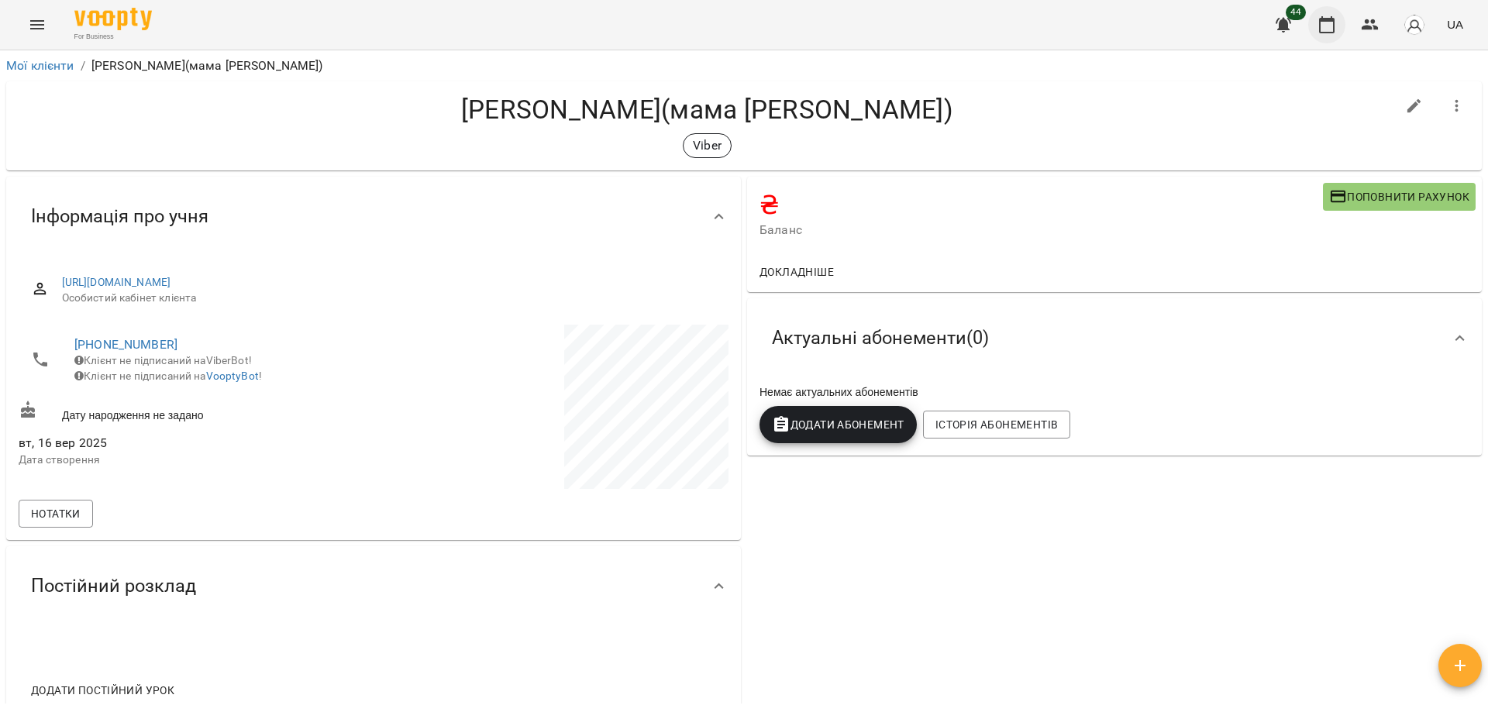
click at [1324, 22] on icon "button" at bounding box center [1326, 24] width 19 height 19
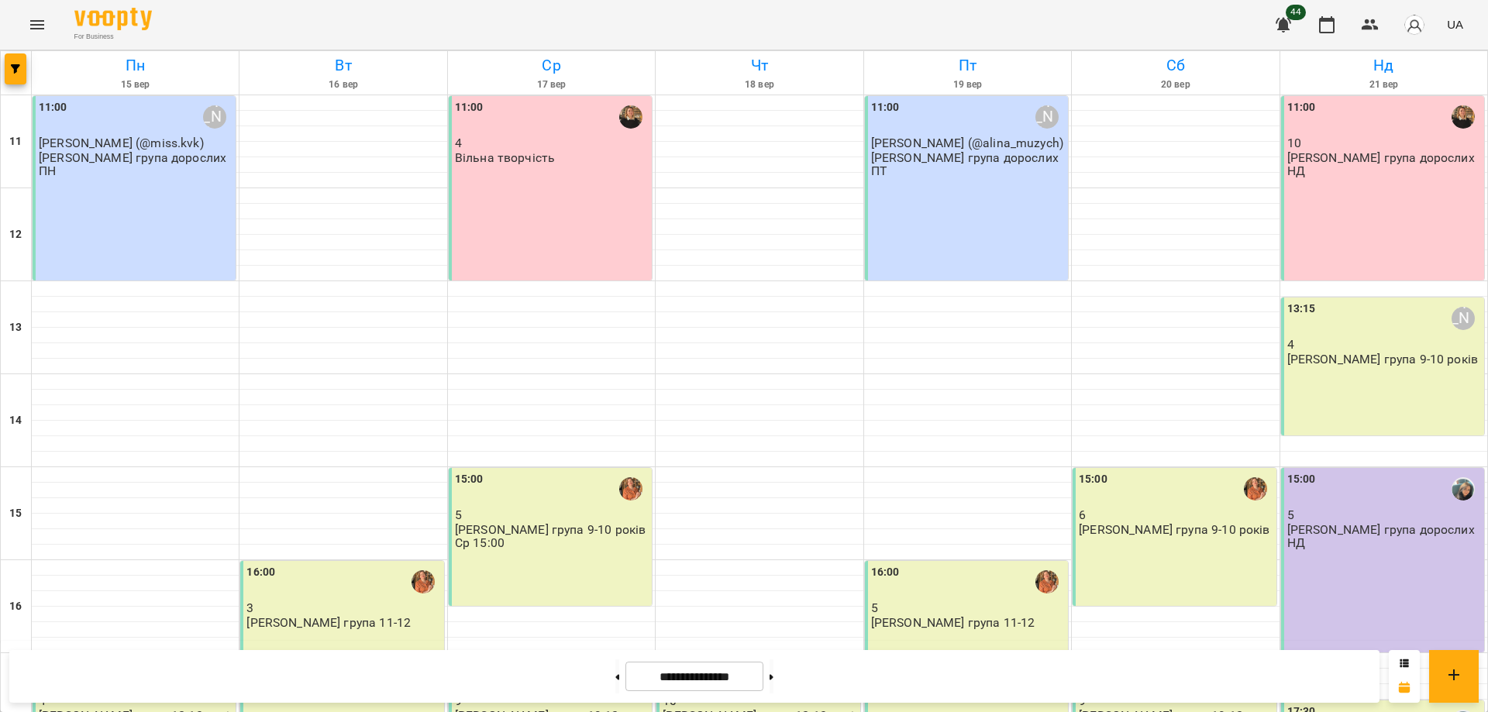
click at [1335, 394] on div "13:15 [PERSON_NAME] 4 [PERSON_NAME] група 9-10 років" at bounding box center [1382, 367] width 203 height 138
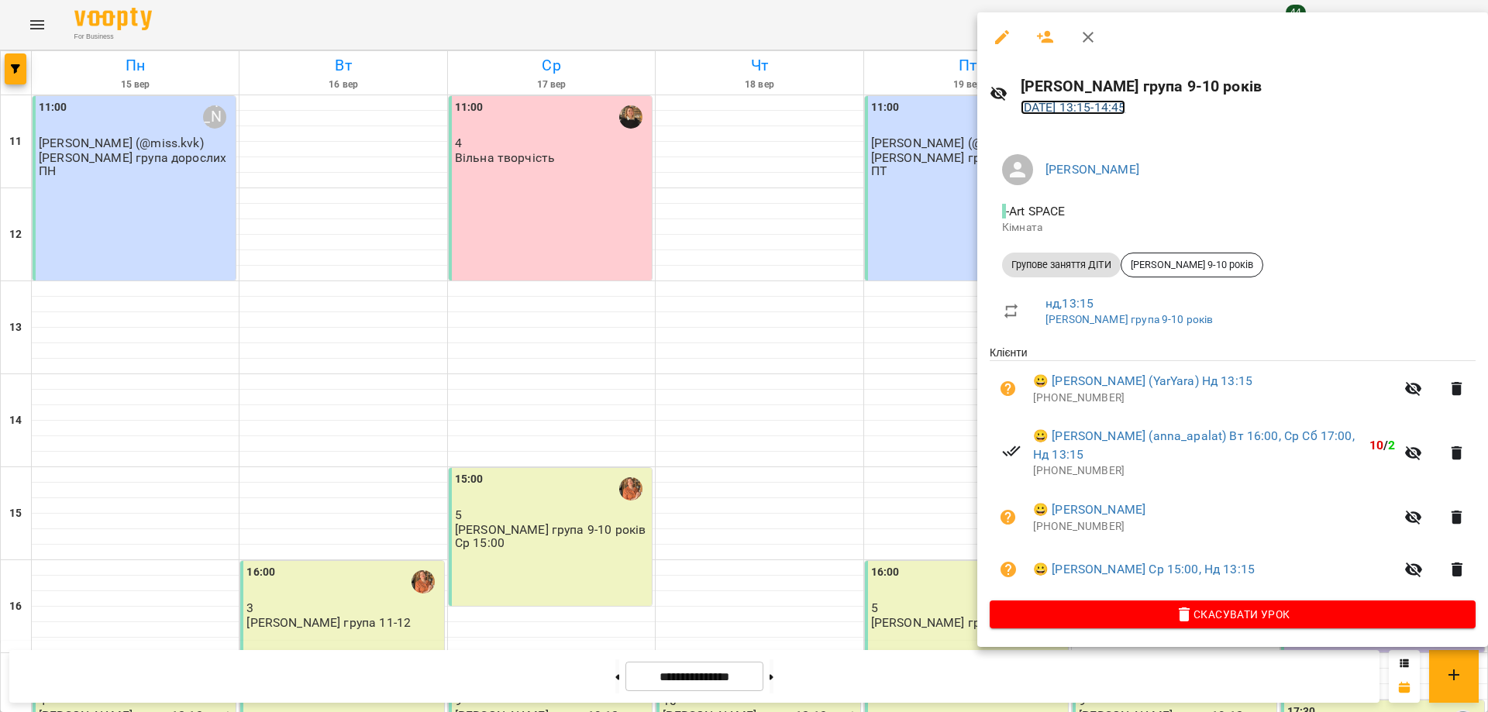
click at [1080, 106] on link "[DATE] 13:15 - 14:45" at bounding box center [1072, 107] width 105 height 15
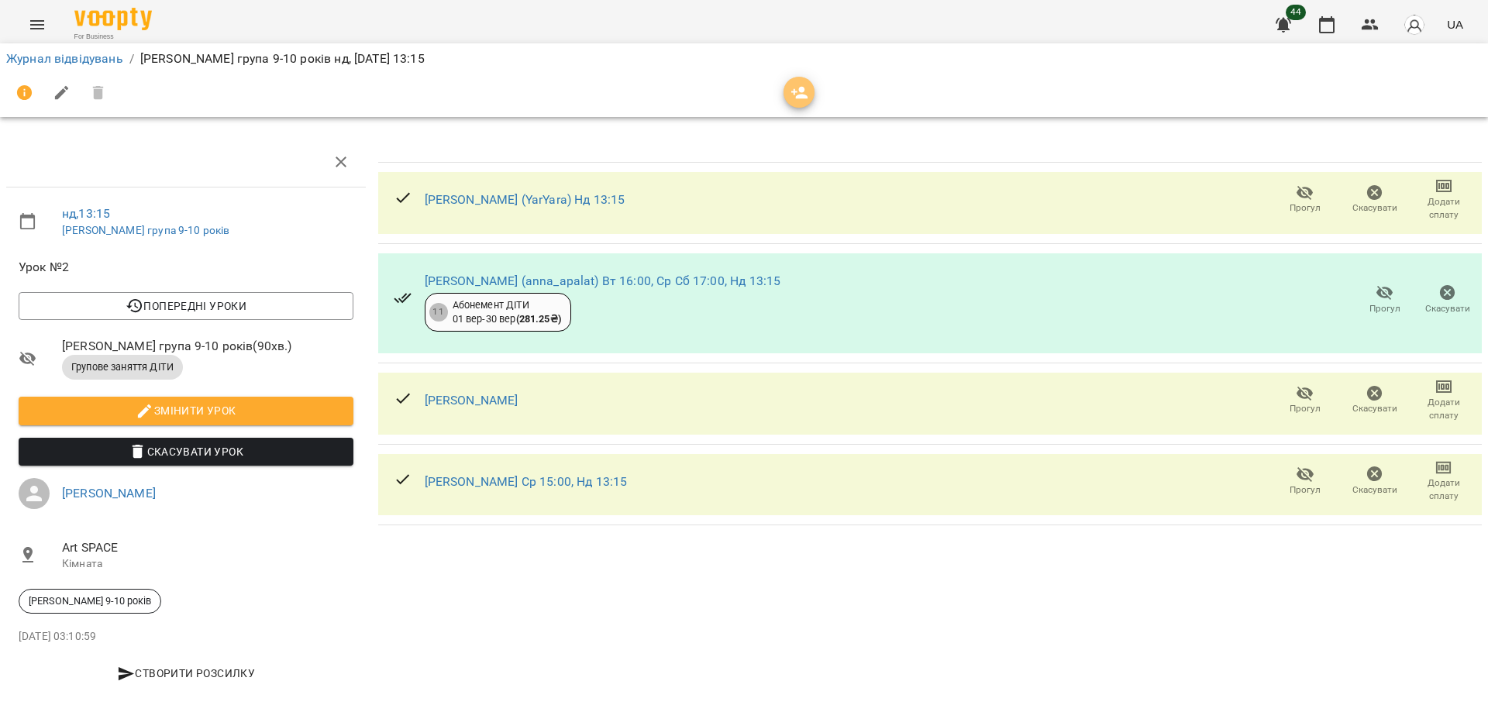
click at [802, 95] on icon "button" at bounding box center [799, 93] width 17 height 12
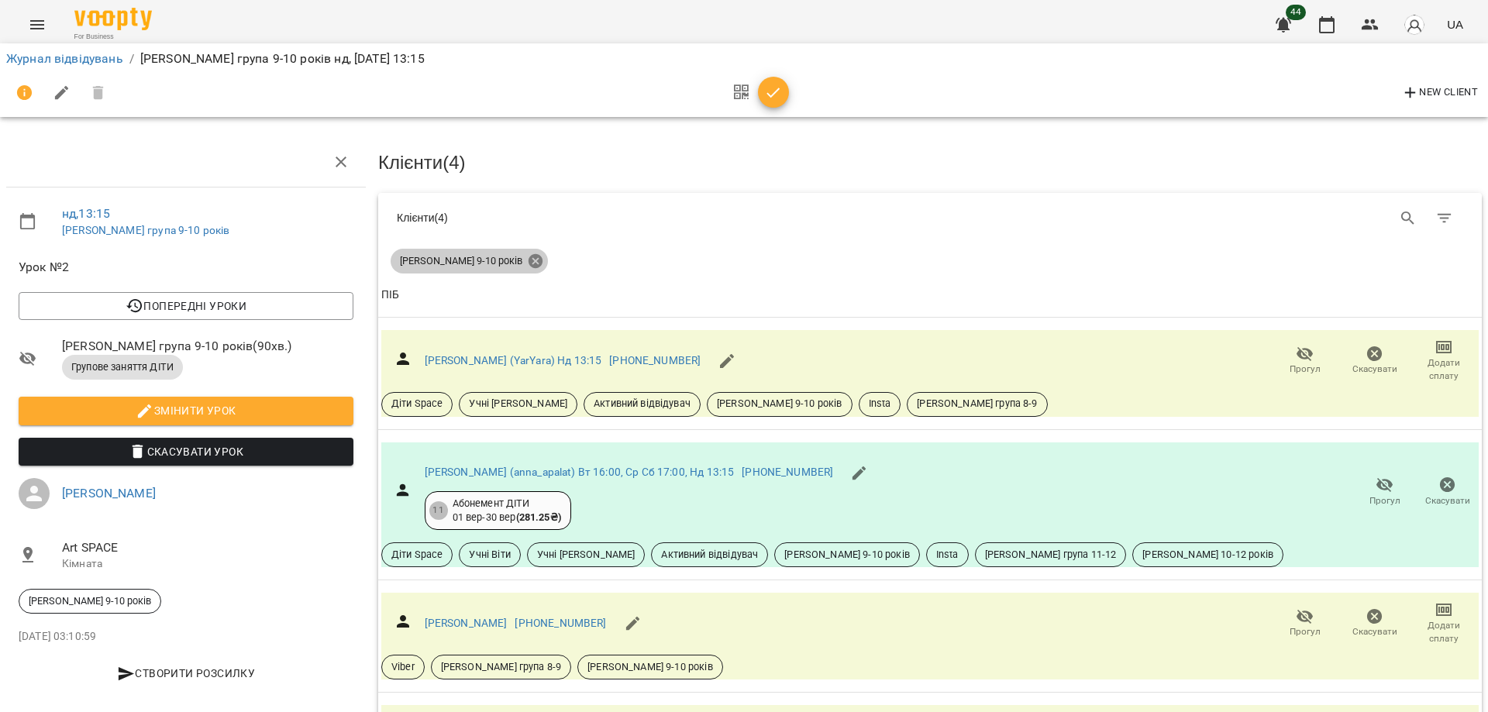
click at [528, 263] on icon at bounding box center [535, 261] width 14 height 14
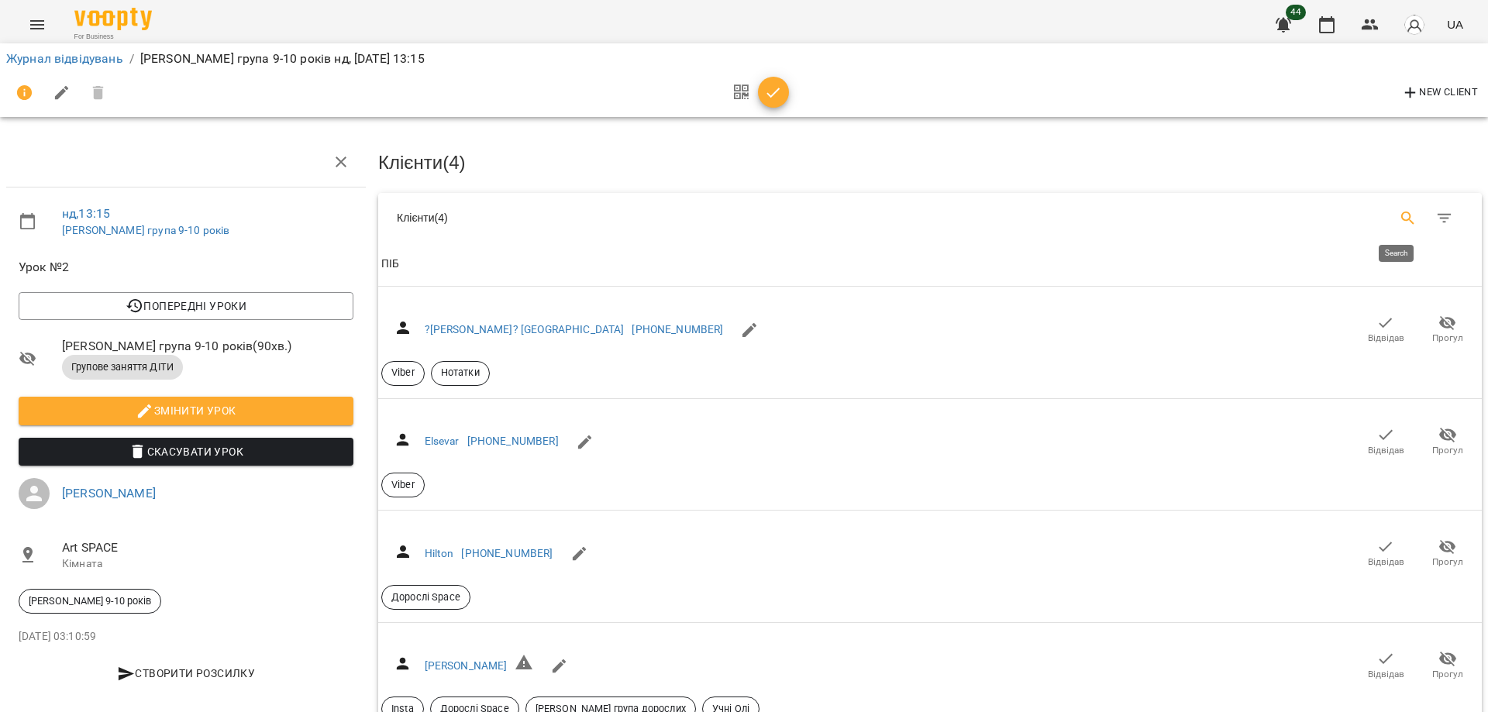
click at [1401, 221] on icon "Search" at bounding box center [1407, 218] width 13 height 13
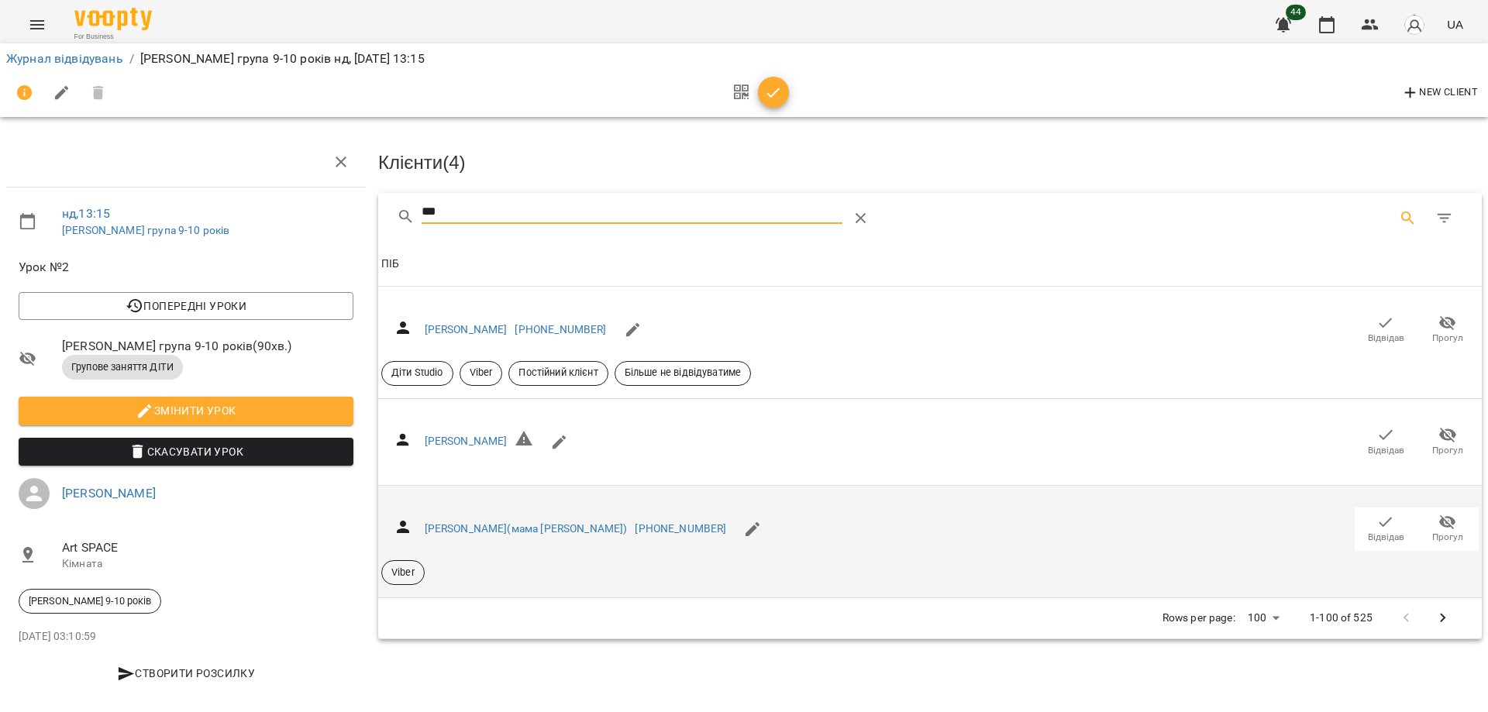
type input "***"
click at [1374, 531] on span "Відвідав" at bounding box center [1385, 537] width 36 height 13
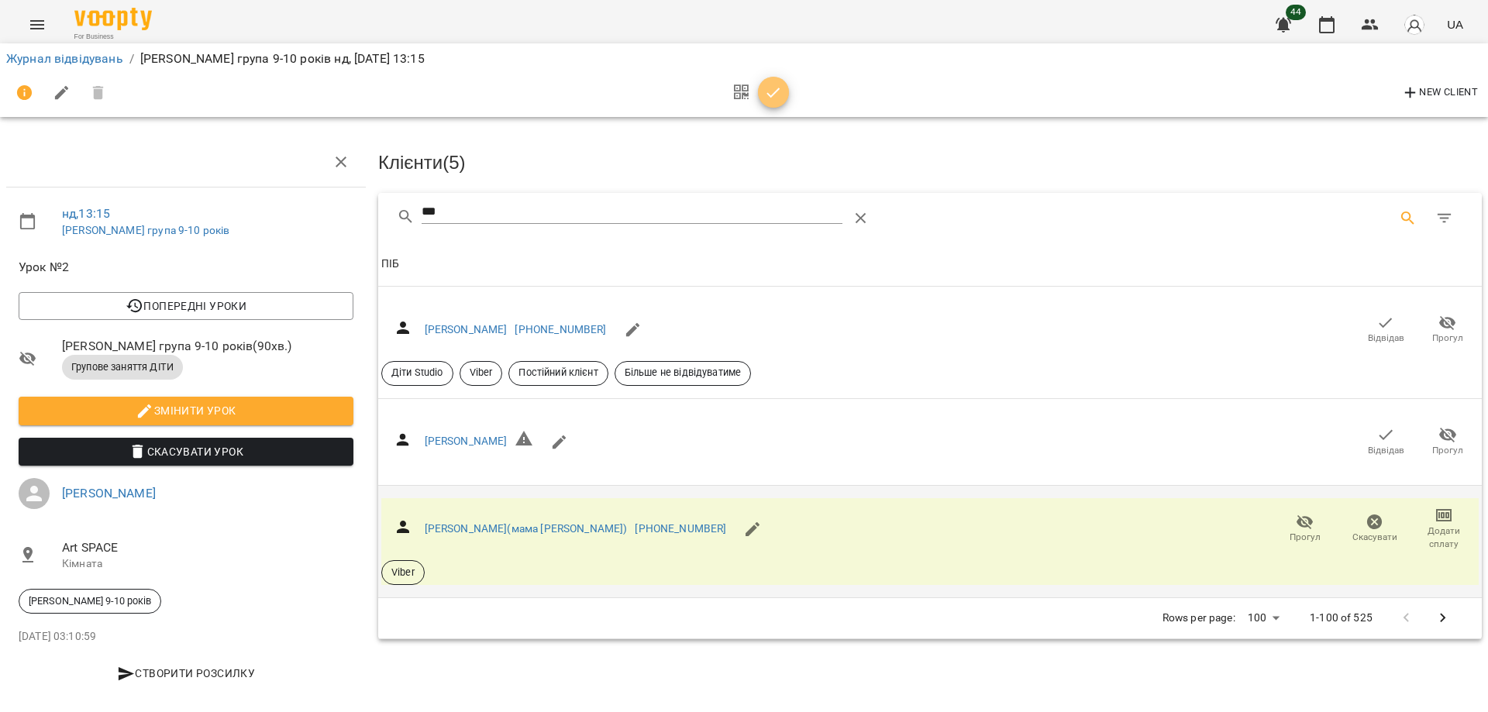
click at [775, 89] on icon "button" at bounding box center [773, 93] width 19 height 19
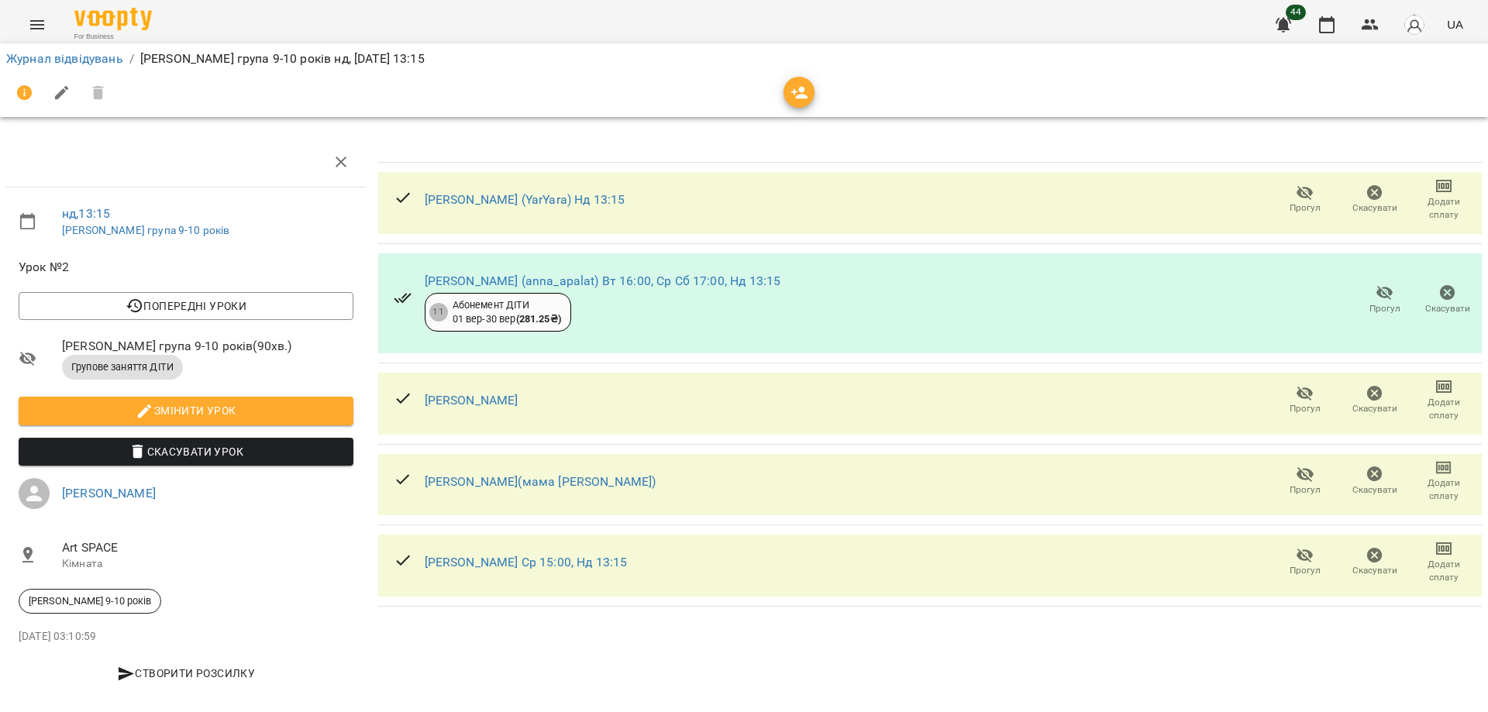
click at [920, 64] on ol "Журнал відвідувань / [PERSON_NAME] група 9-10 років нд, [DATE] 13:15" at bounding box center [743, 59] width 1475 height 19
click at [576, 607] on div "[PERSON_NAME] (YarYara) Нд 13:15 Прогул Скасувати Додати сплату [PERSON_NAME] (…" at bounding box center [929, 372] width 1109 height 476
click at [596, 660] on div "[PERSON_NAME] (YarYara) Нд 13:15 Прогул Скасувати Додати сплату [PERSON_NAME] (…" at bounding box center [930, 419] width 1116 height 576
click at [577, 636] on div "[PERSON_NAME] (YarYara) Нд 13:15 Прогул Скасувати Додати сплату [PERSON_NAME] (…" at bounding box center [930, 419] width 1116 height 576
drag, startPoint x: 580, startPoint y: 642, endPoint x: 564, endPoint y: 632, distance: 18.5
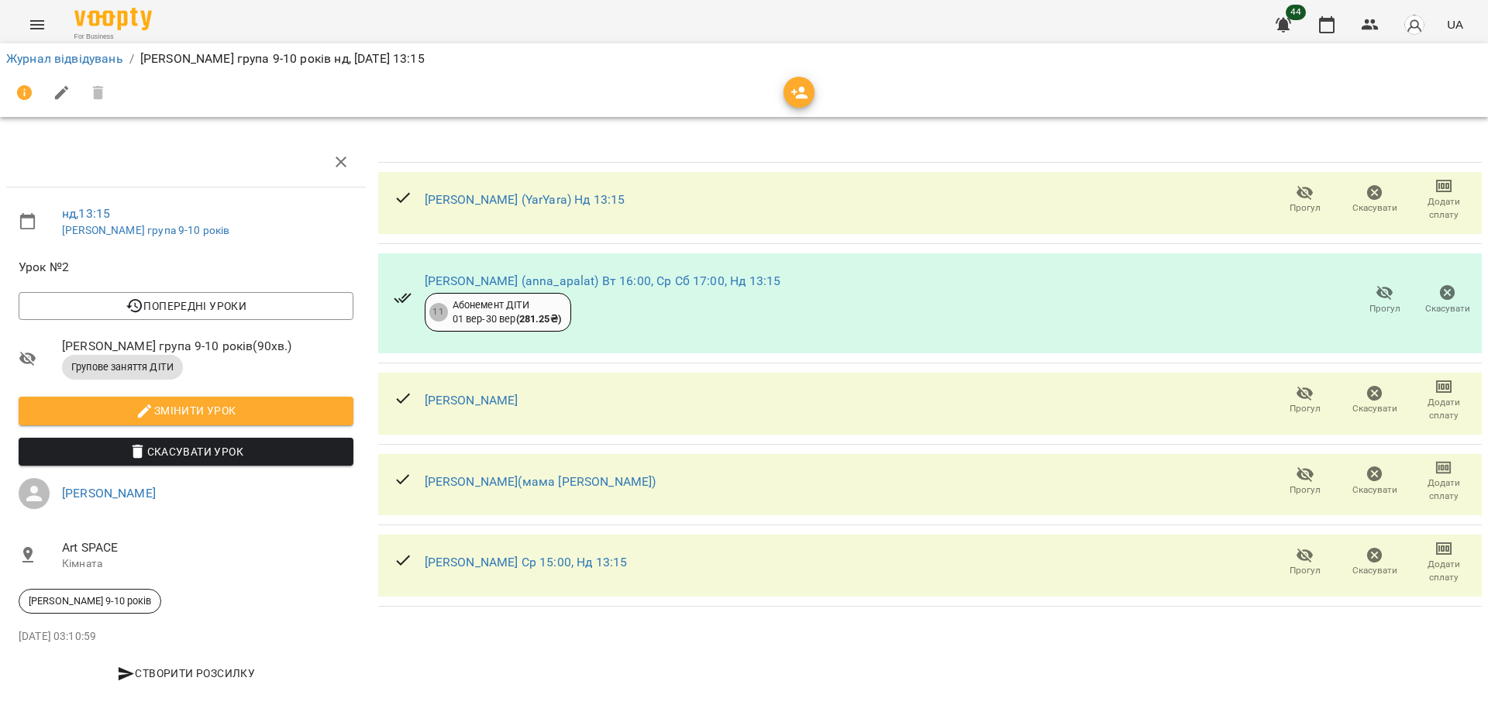
click at [564, 632] on div "[PERSON_NAME] (YarYara) Нд 13:15 Прогул Скасувати Додати сплату [PERSON_NAME] (…" at bounding box center [930, 419] width 1116 height 576
click at [1332, 22] on icon "button" at bounding box center [1326, 24] width 19 height 19
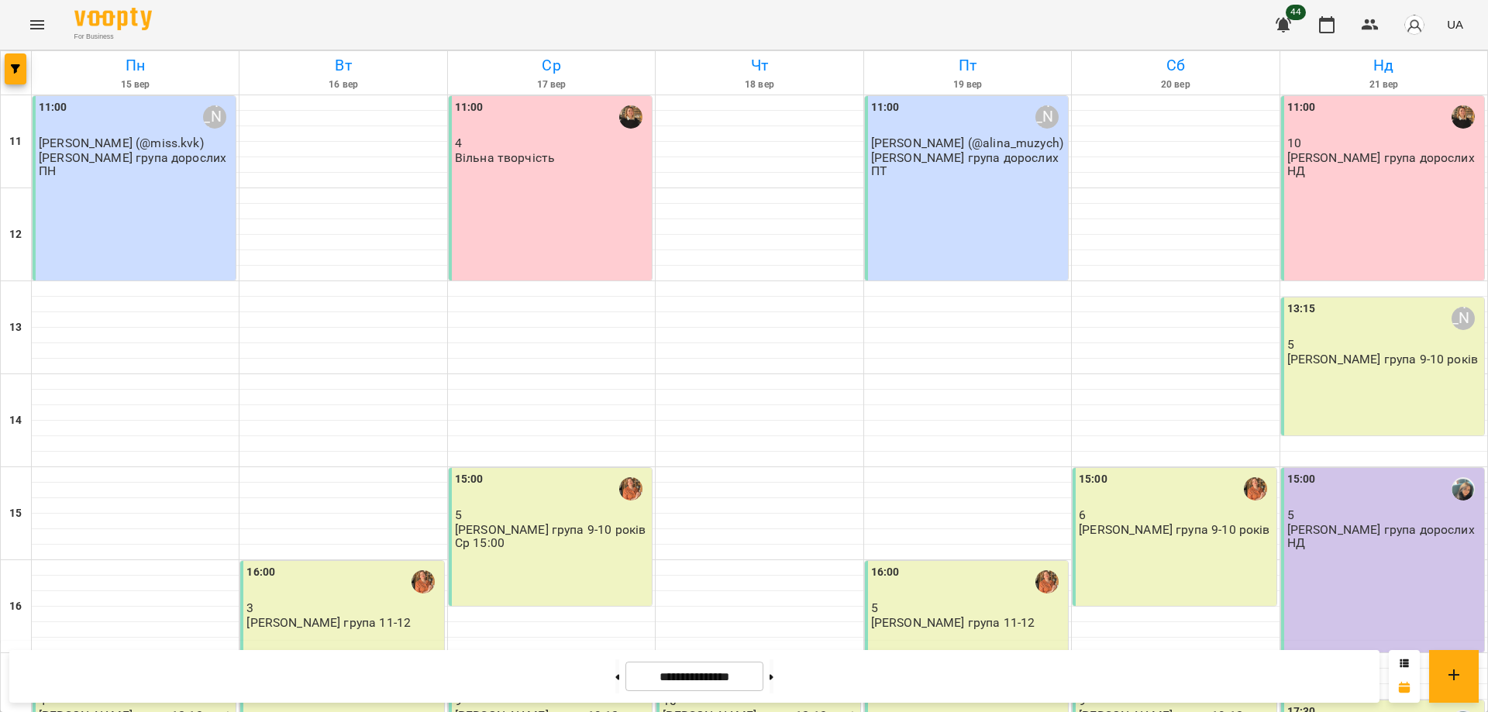
click at [1360, 304] on div "13:15 [PERSON_NAME]" at bounding box center [1384, 319] width 194 height 36
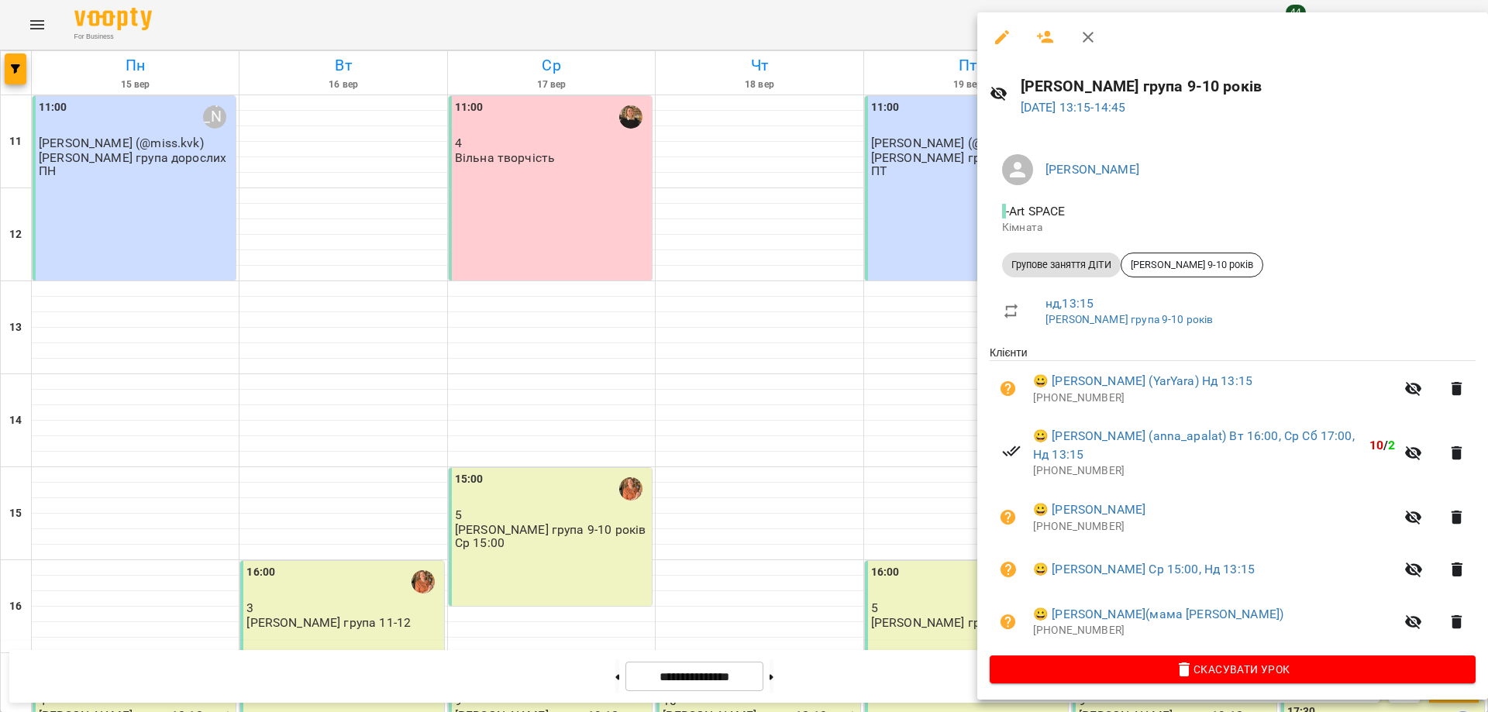
click at [948, 26] on div at bounding box center [744, 356] width 1488 height 712
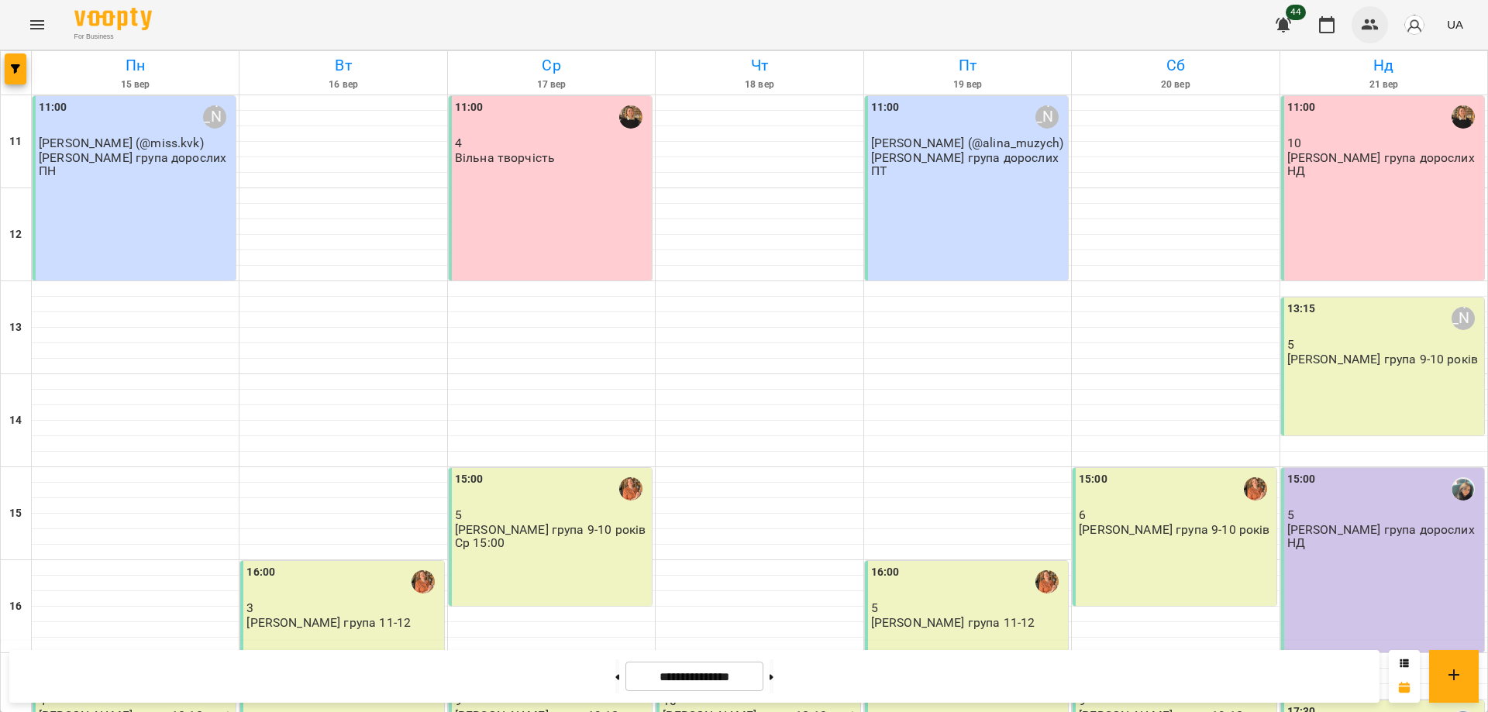
click at [1375, 28] on icon "button" at bounding box center [1369, 24] width 17 height 11
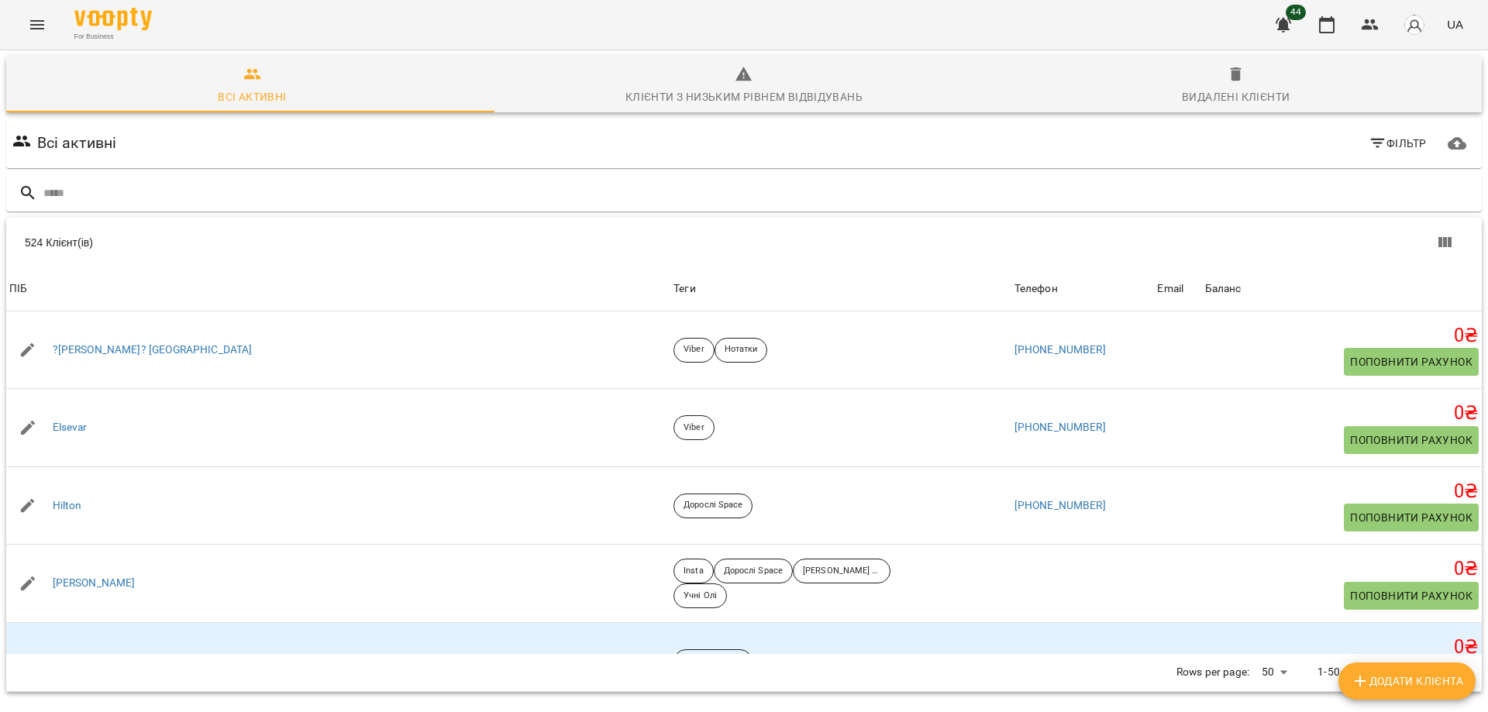
click at [1441, 689] on span "Додати клієнта" at bounding box center [1406, 681] width 112 height 19
select select "**"
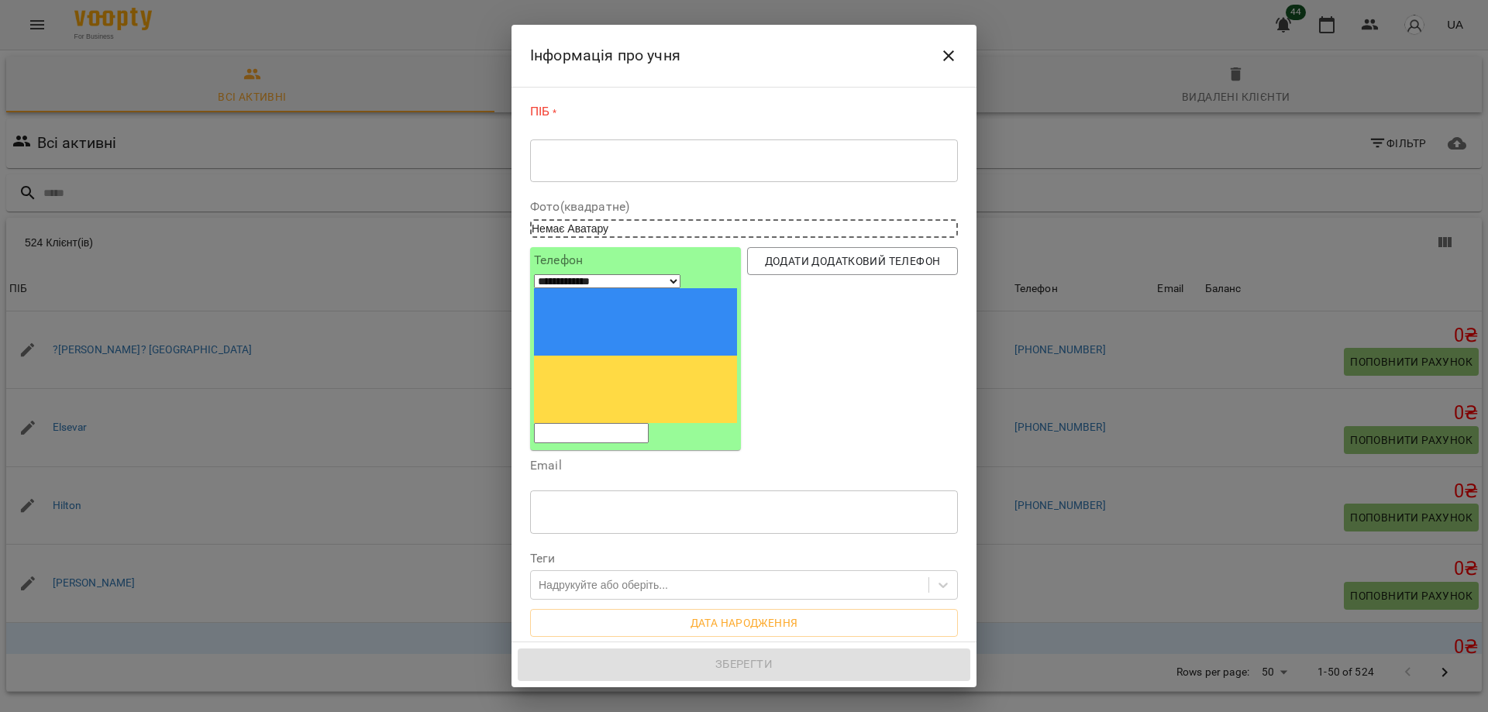
click at [734, 157] on textarea at bounding box center [744, 160] width 406 height 15
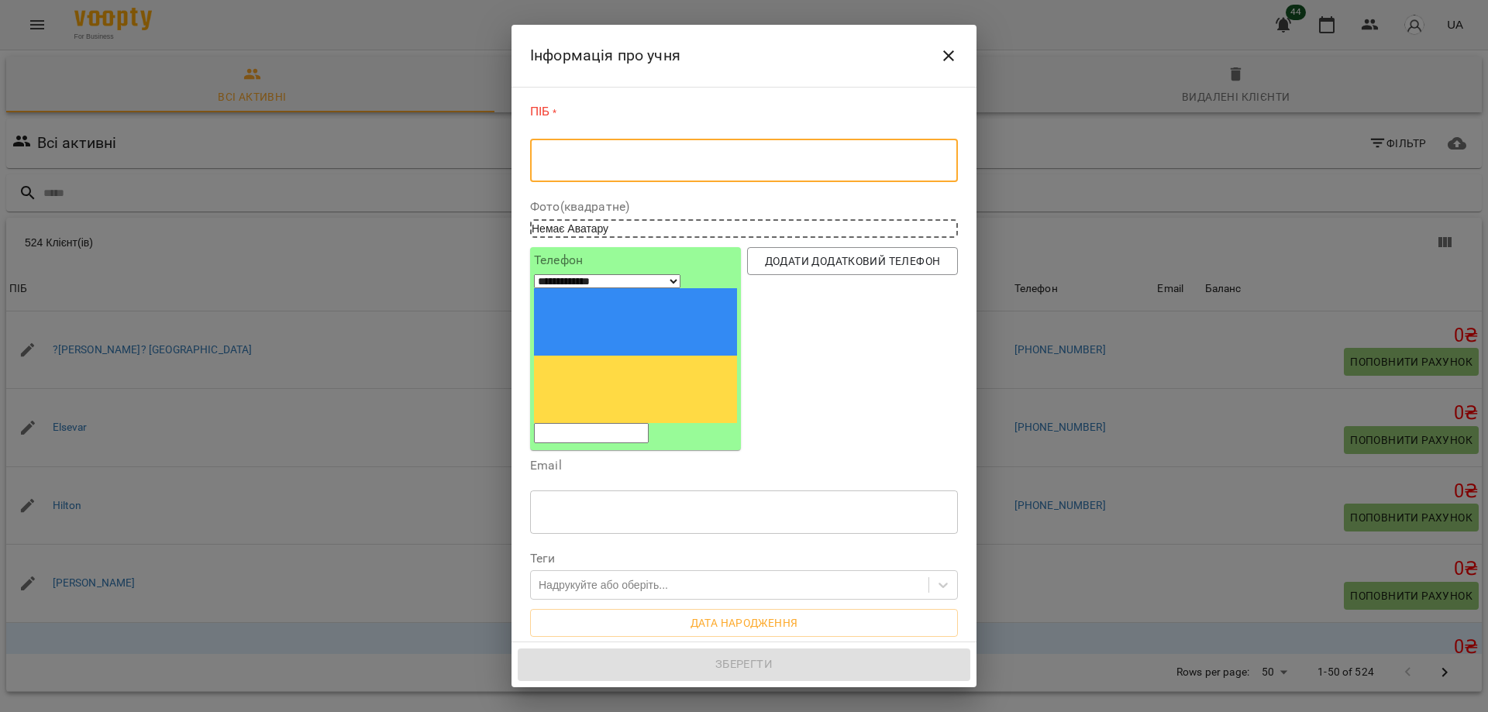
paste textarea "**********"
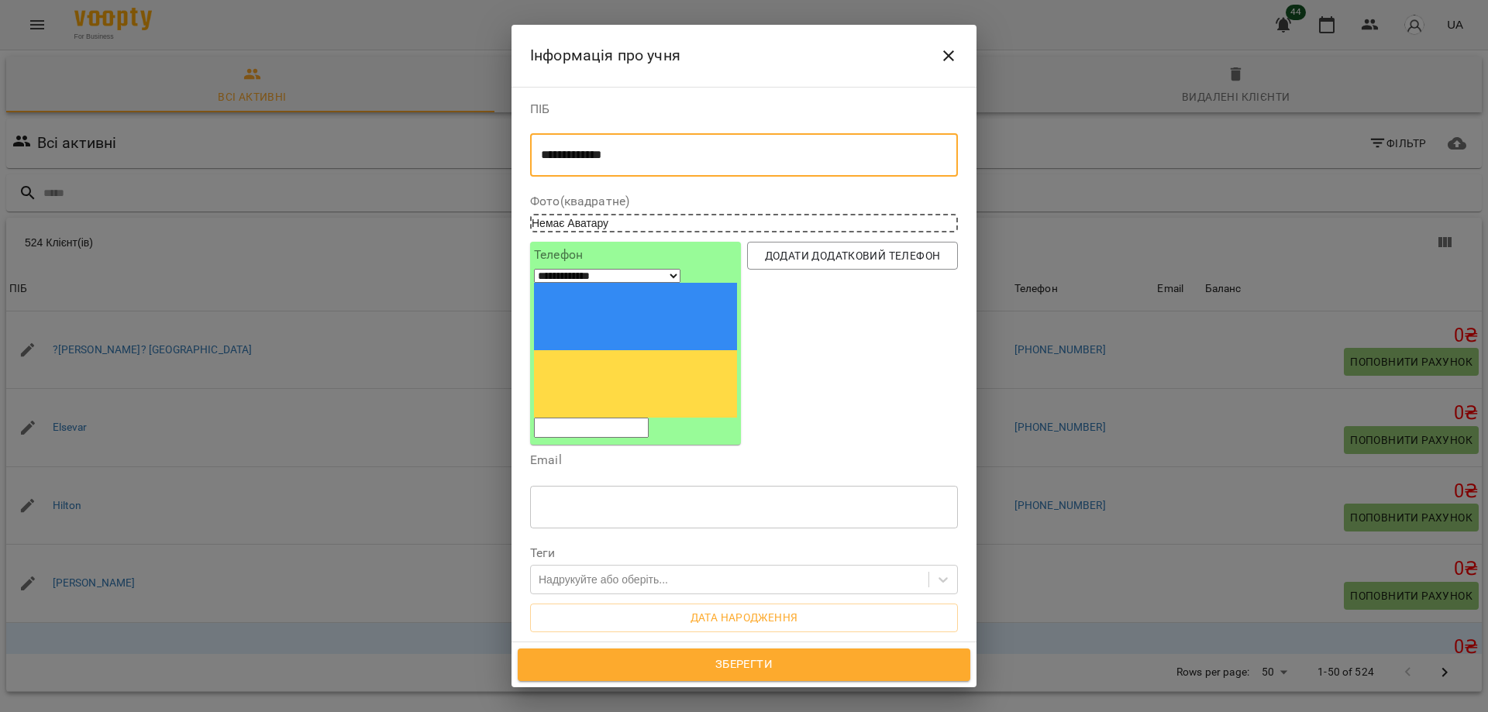
type textarea "**********"
click at [948, 311] on div "Додати додатковий телефон" at bounding box center [852, 343] width 217 height 209
click at [648, 418] on input "tel" at bounding box center [591, 428] width 115 height 20
paste input "**********"
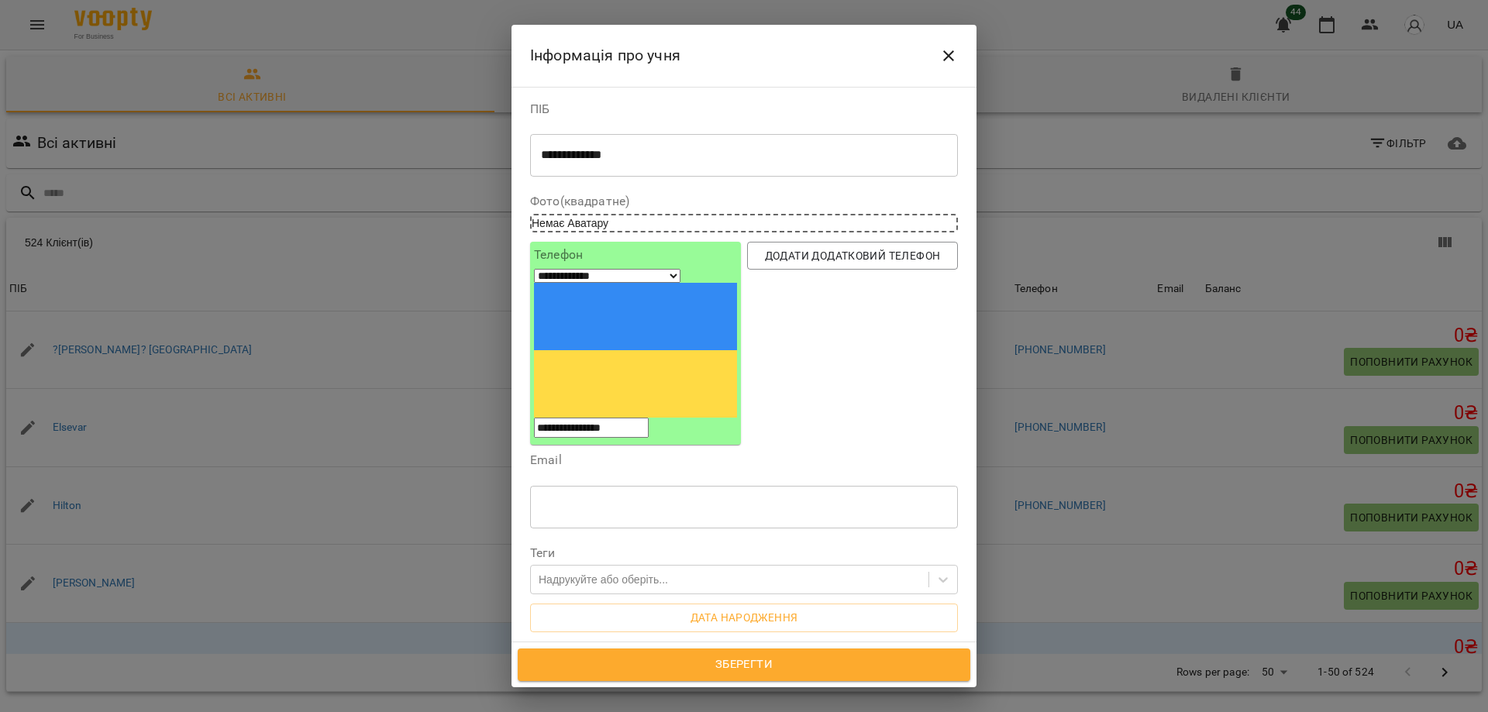
type input "**********"
click at [653, 143] on div "**********" at bounding box center [744, 154] width 428 height 43
drag, startPoint x: 659, startPoint y: 157, endPoint x: 239, endPoint y: 160, distance: 419.2
click at [239, 160] on div "**********" at bounding box center [744, 356] width 1488 height 712
type textarea "**********"
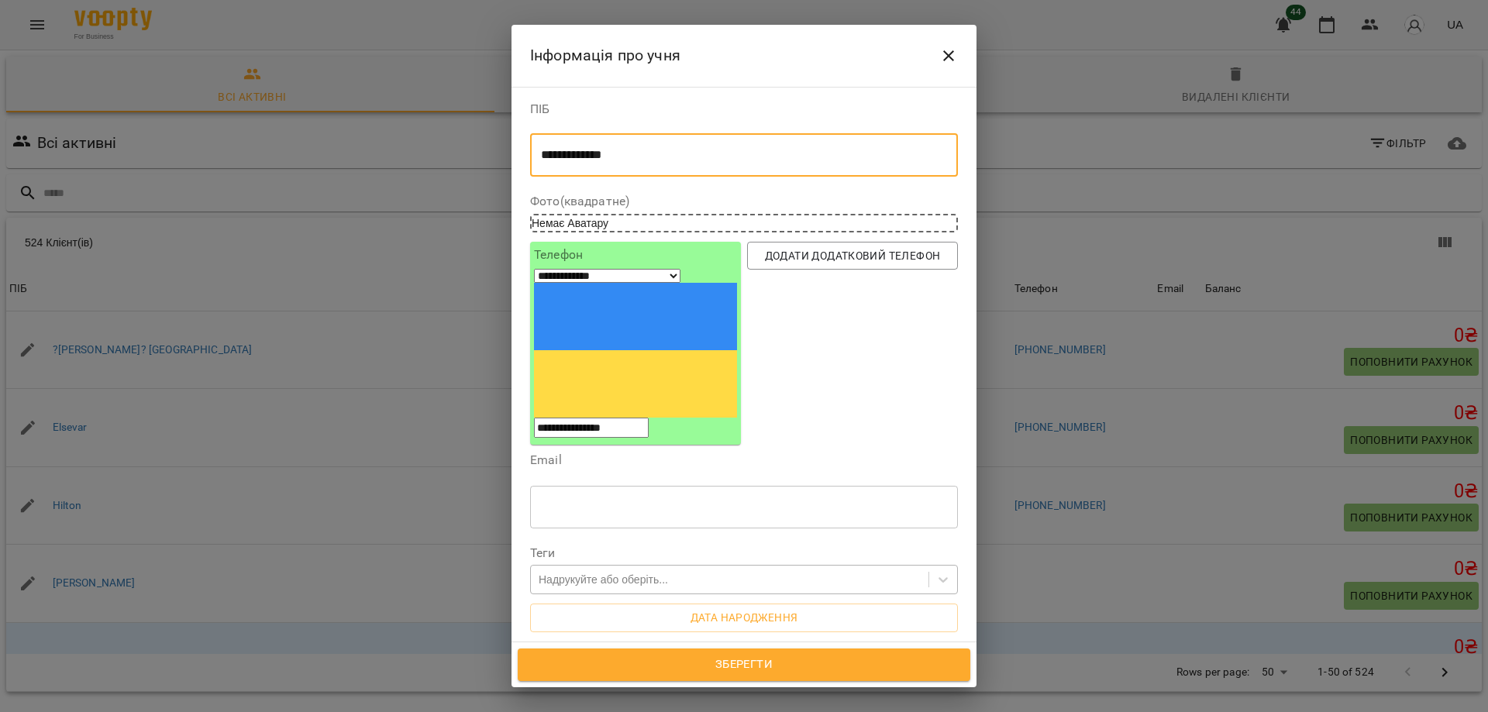
click at [635, 572] on div "Надрукуйте або оберіть..." at bounding box center [602, 579] width 129 height 15
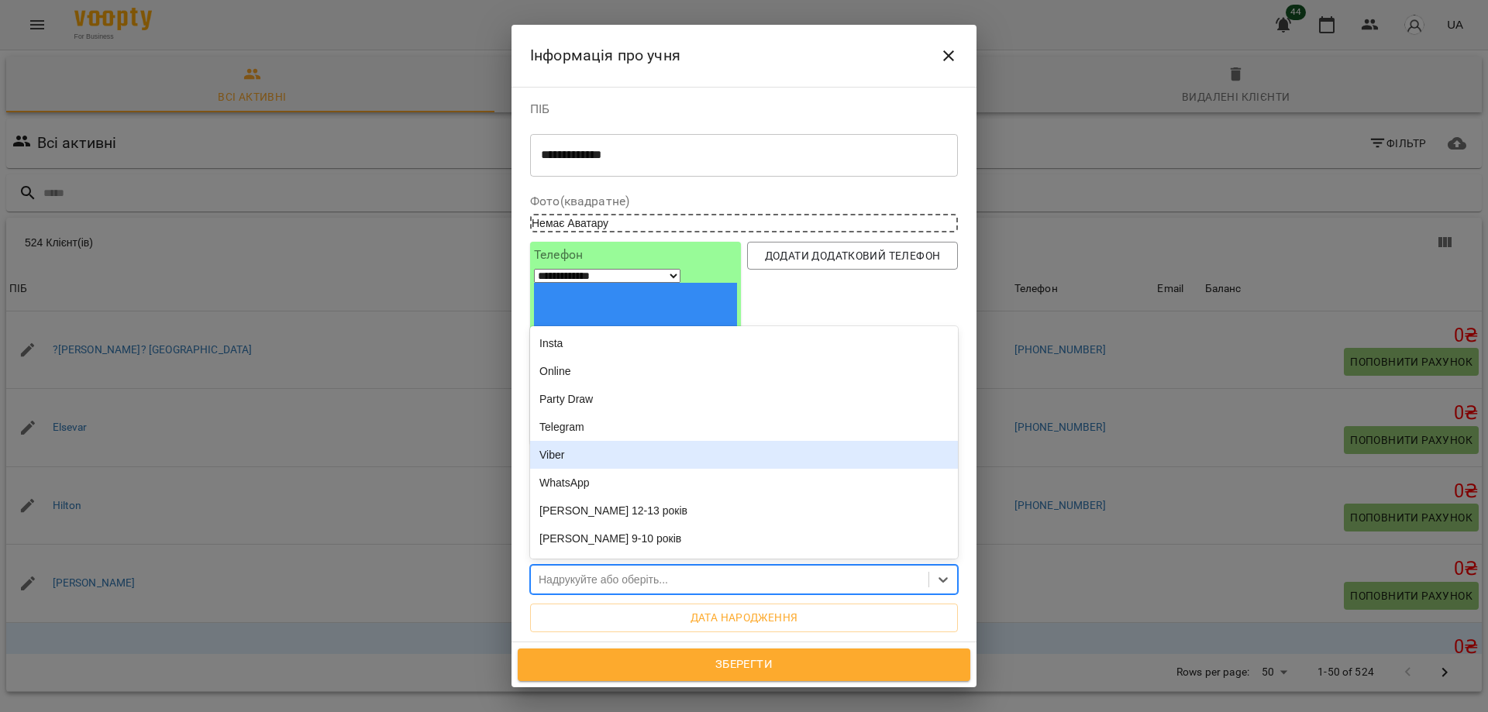
click at [588, 441] on div "Viber" at bounding box center [744, 455] width 428 height 28
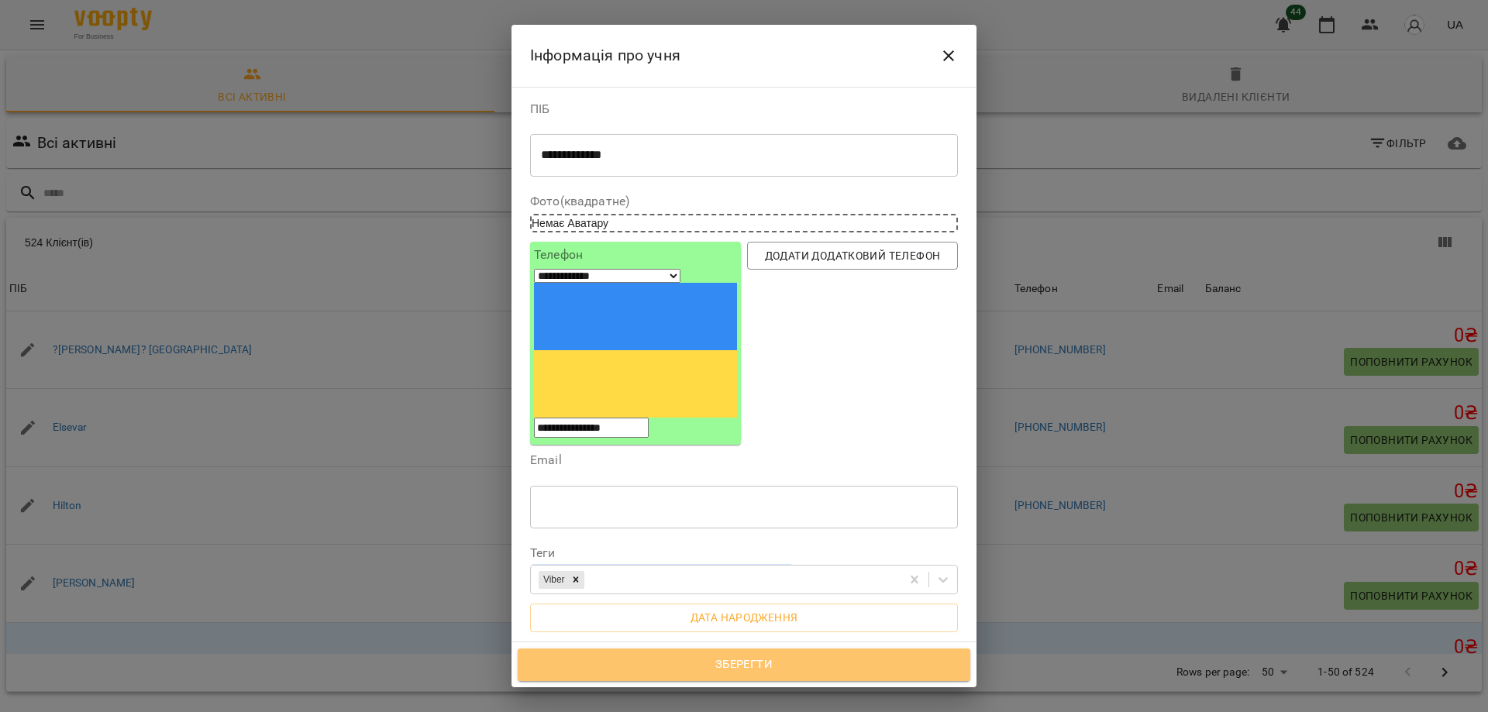
click at [746, 660] on span "Зберегти" at bounding box center [744, 665] width 418 height 20
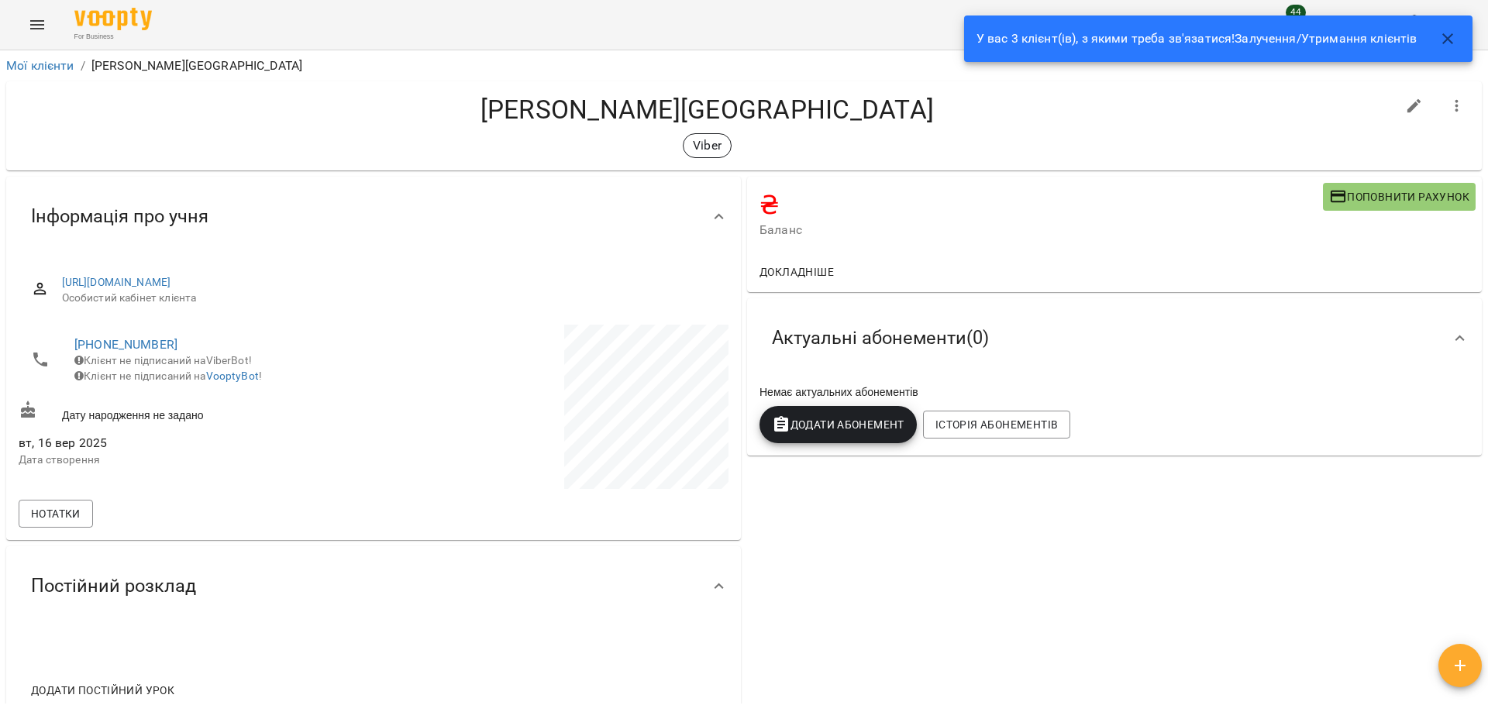
click at [1329, 23] on div "У вас 3 клієнт(ів), з якими треба зв'язатися! Залучення/Утримання клієнтів" at bounding box center [1196, 38] width 441 height 31
click at [1442, 33] on icon "button" at bounding box center [1447, 38] width 19 height 19
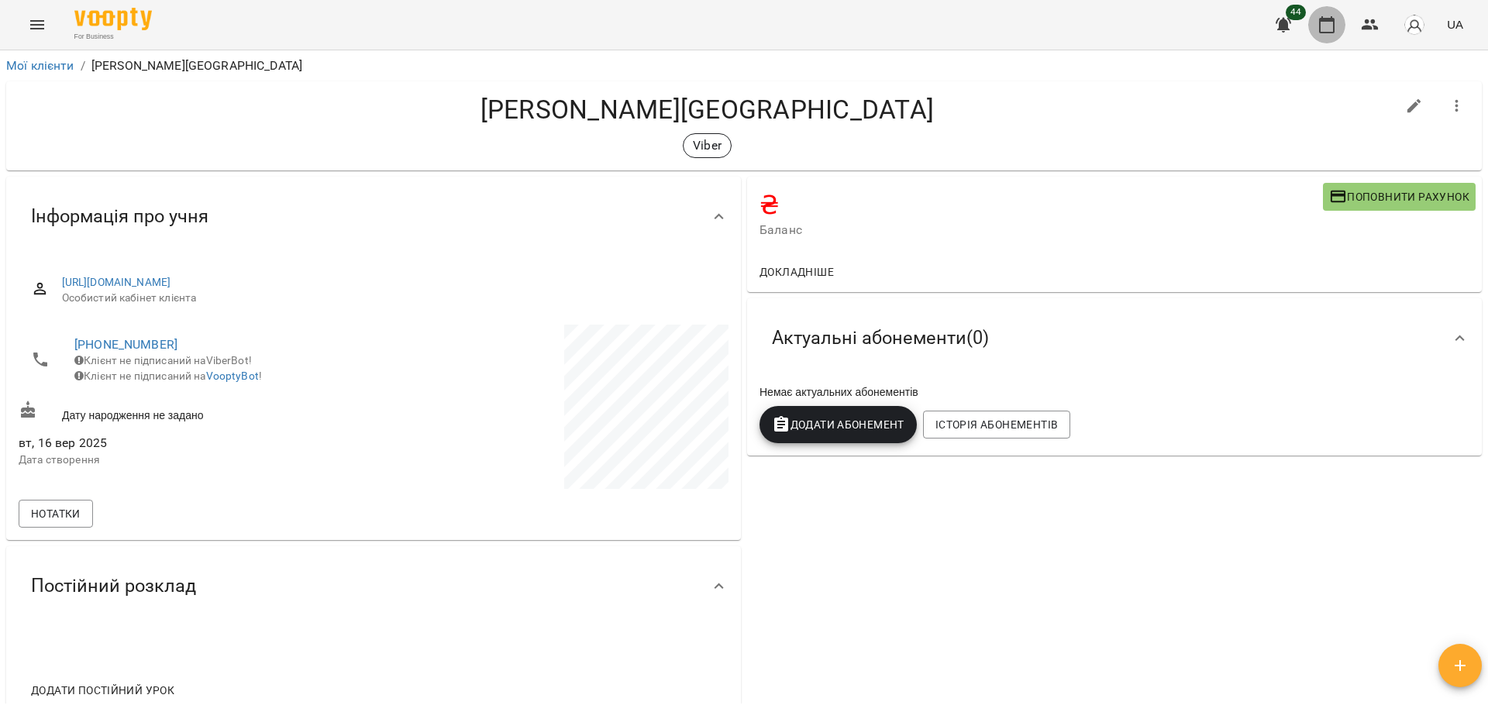
click at [1329, 24] on icon "button" at bounding box center [1326, 24] width 19 height 19
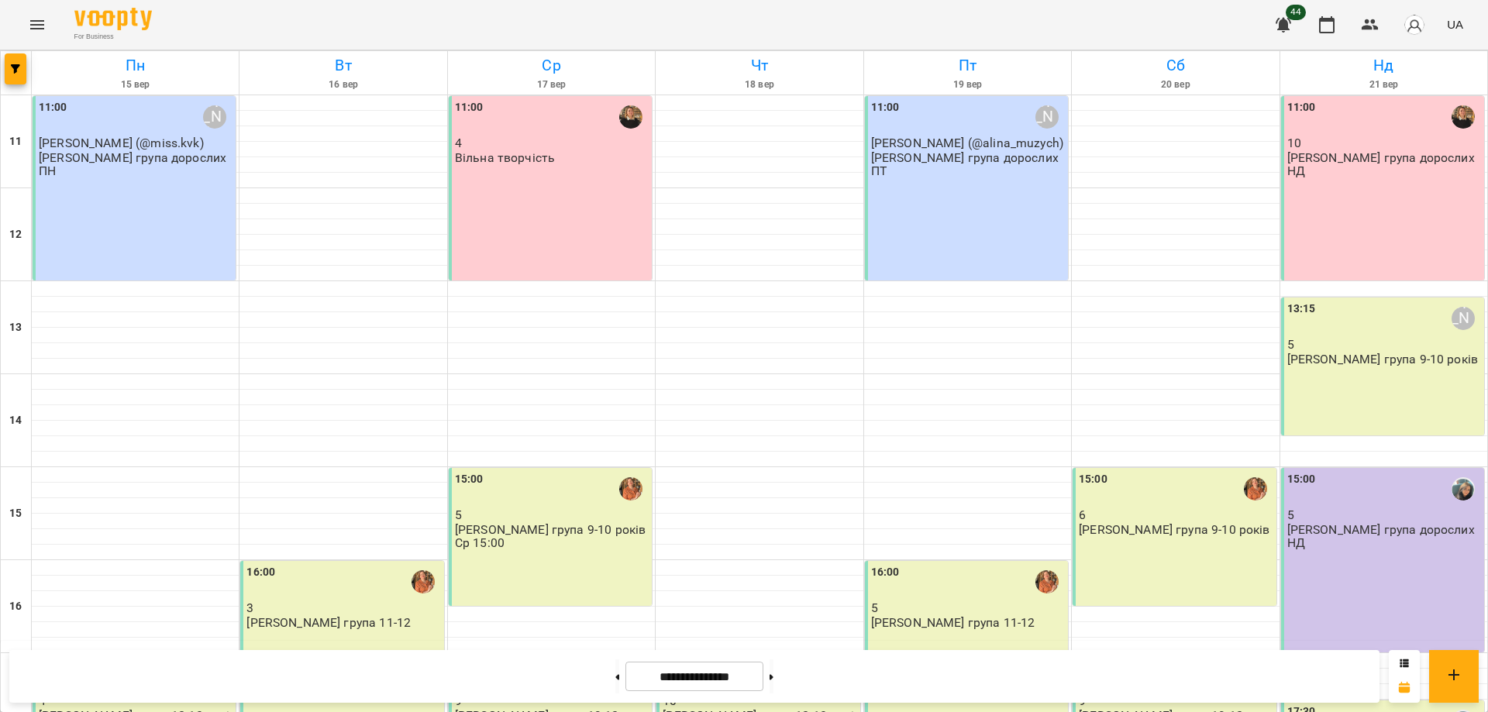
click at [363, 580] on div "16:00" at bounding box center [343, 582] width 194 height 36
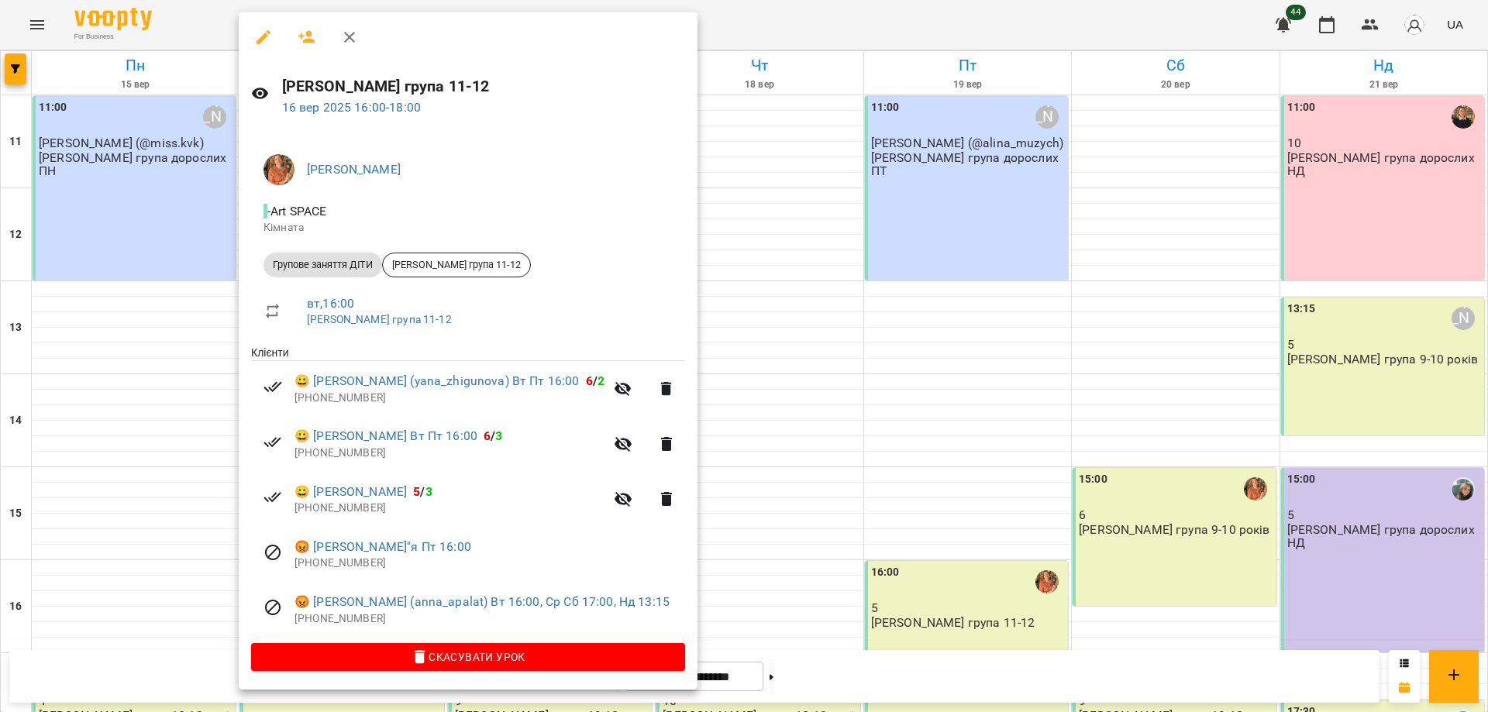
click at [162, 170] on div at bounding box center [744, 356] width 1488 height 712
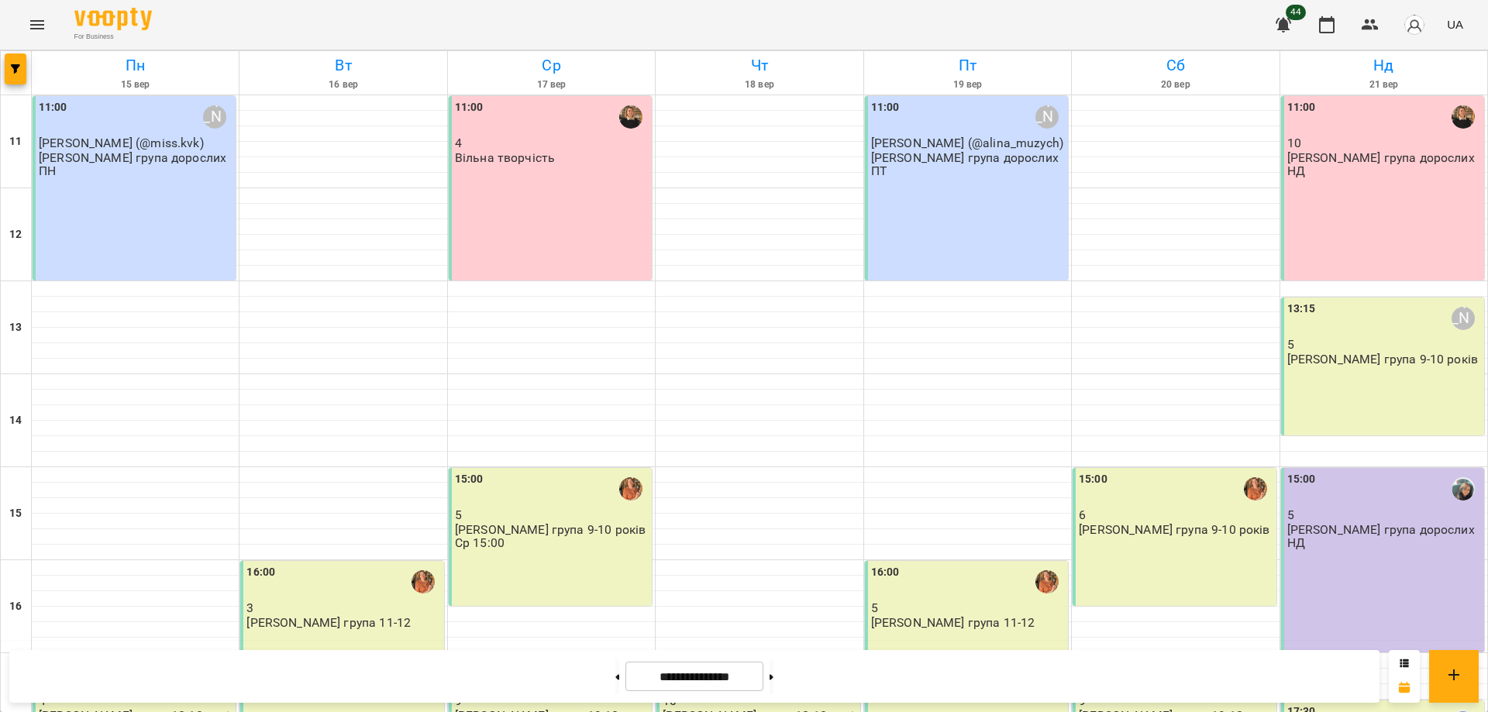
scroll to position [290, 0]
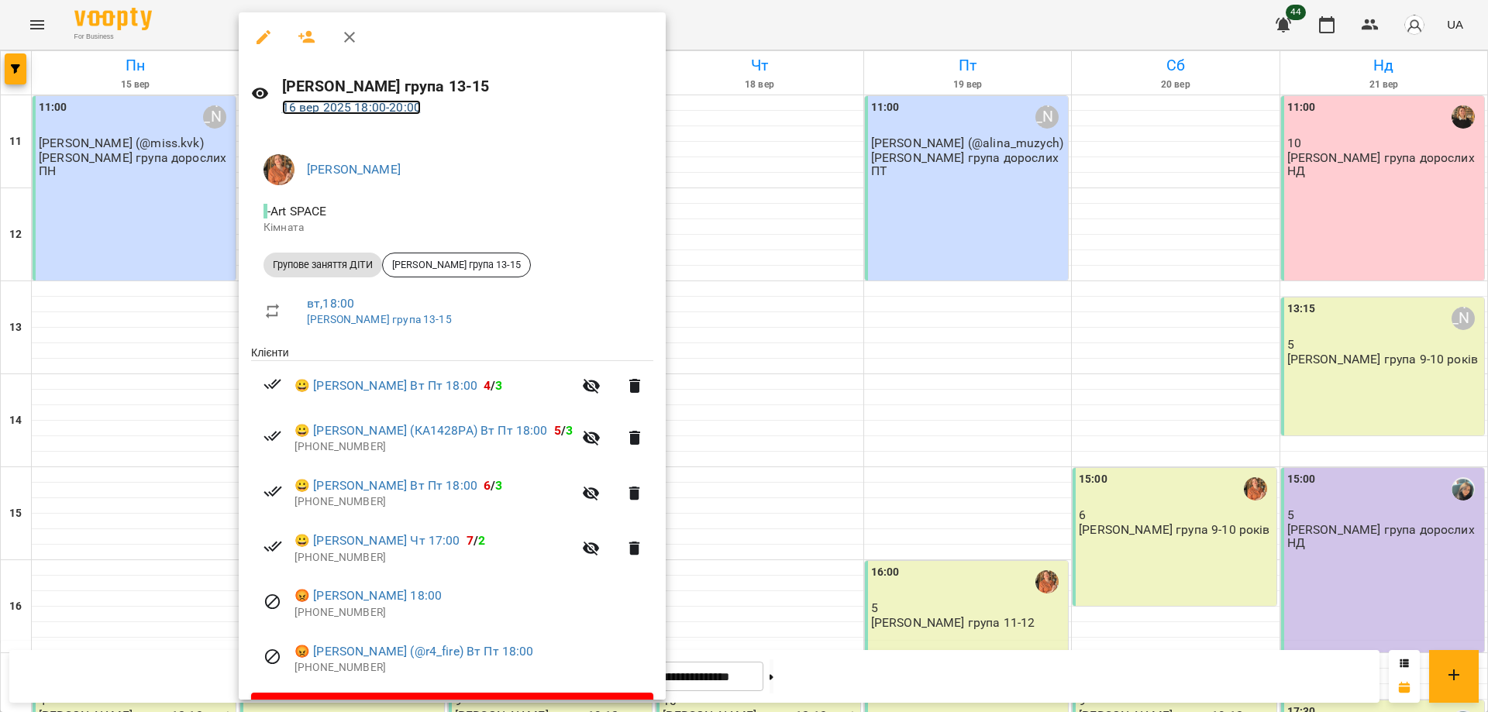
click at [350, 108] on link "[DATE] 18:00 - 20:00" at bounding box center [351, 107] width 139 height 15
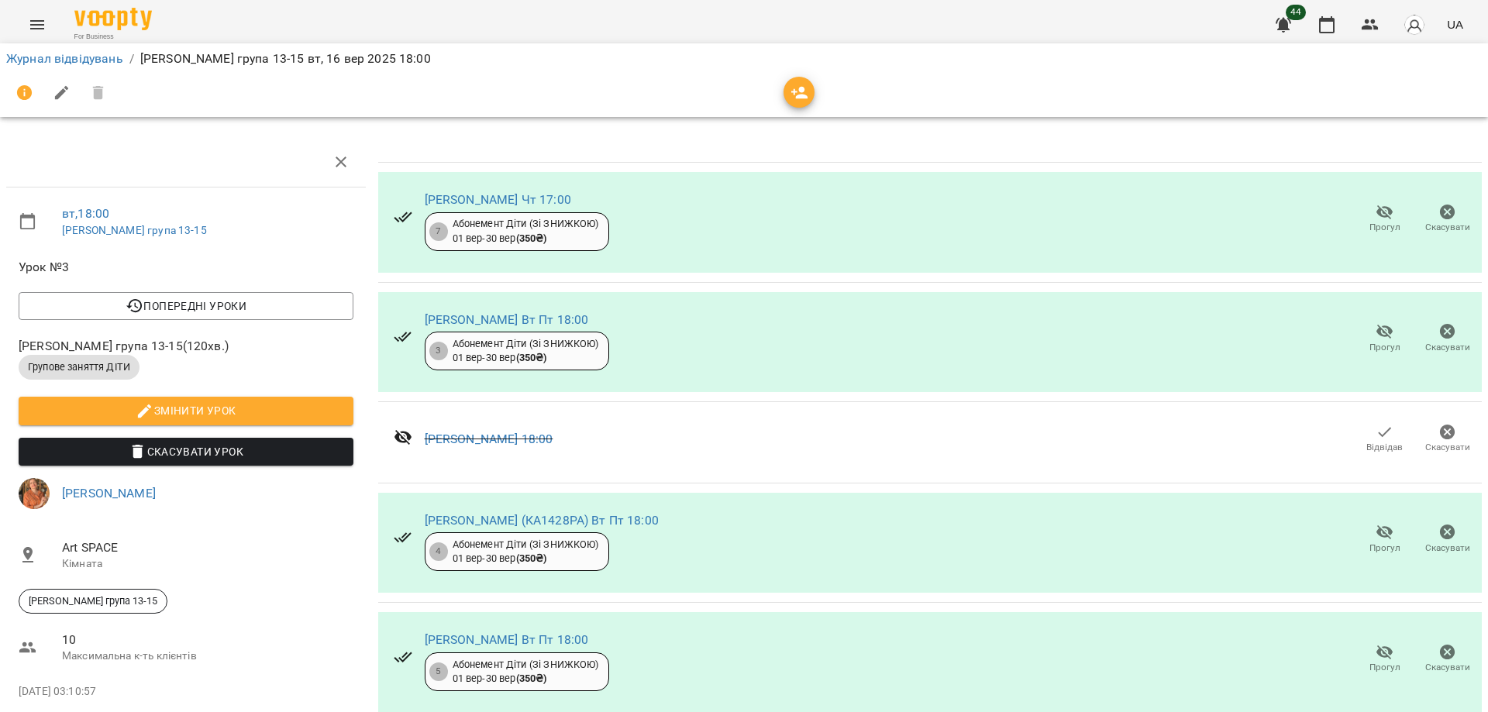
click at [797, 88] on icon "button" at bounding box center [799, 93] width 19 height 19
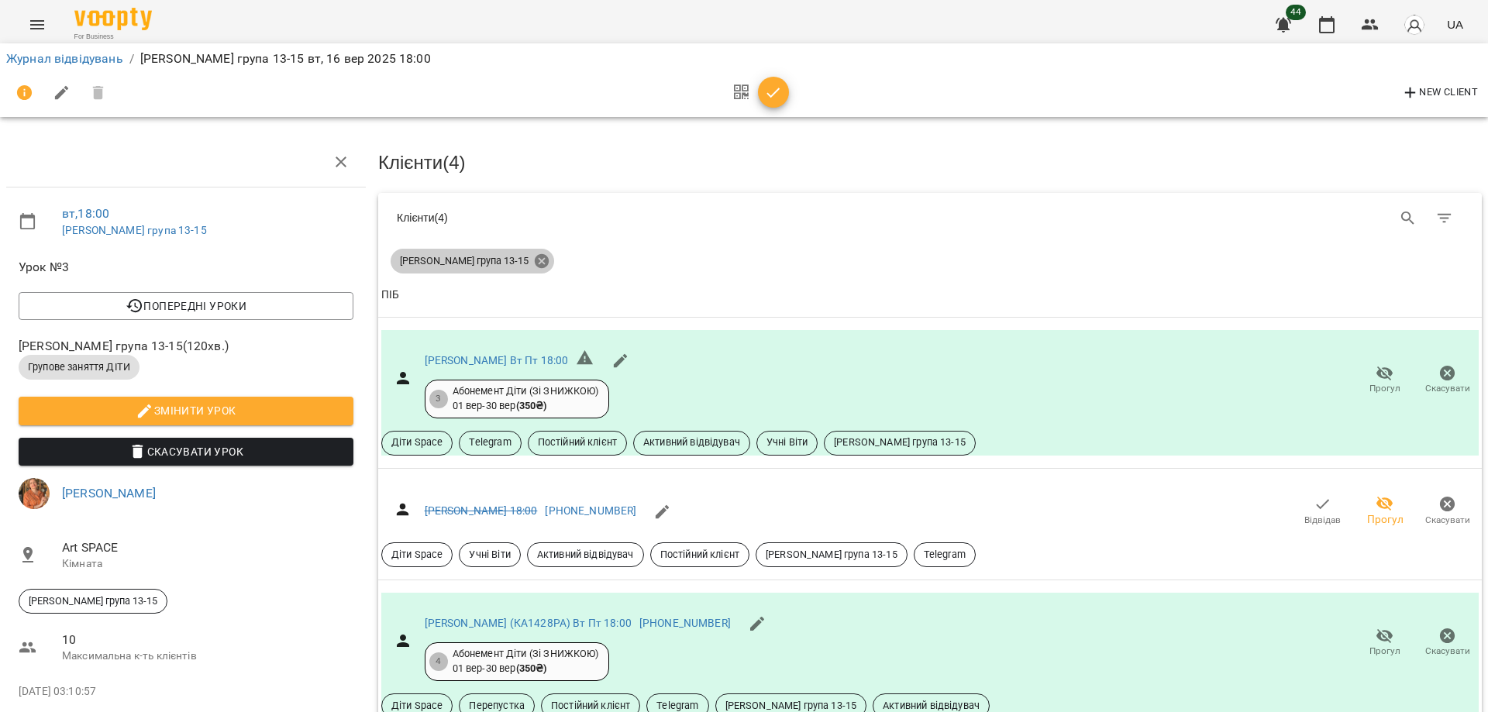
click at [535, 255] on icon at bounding box center [542, 261] width 14 height 14
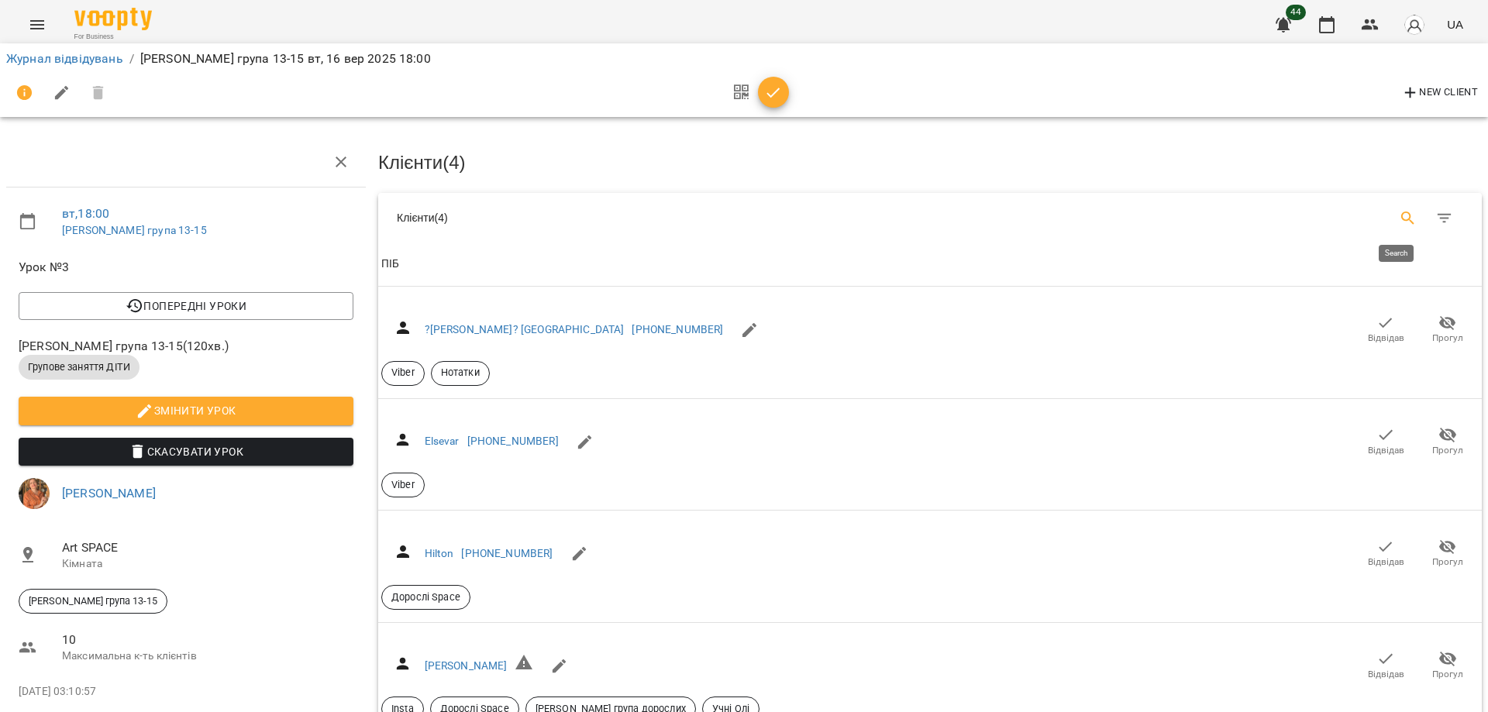
click at [1404, 218] on icon "Search" at bounding box center [1407, 218] width 19 height 19
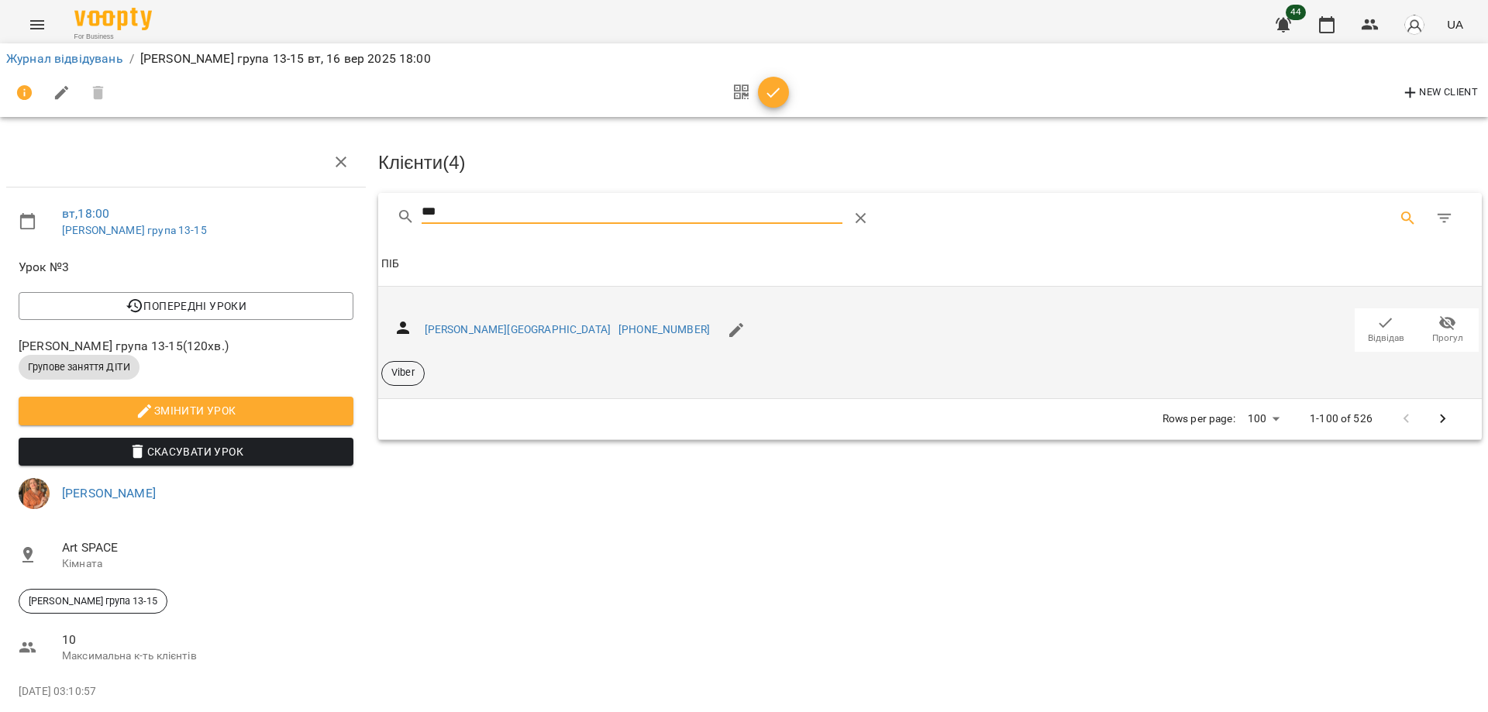
type input "***"
click at [1372, 332] on span "Відвідав" at bounding box center [1385, 338] width 36 height 13
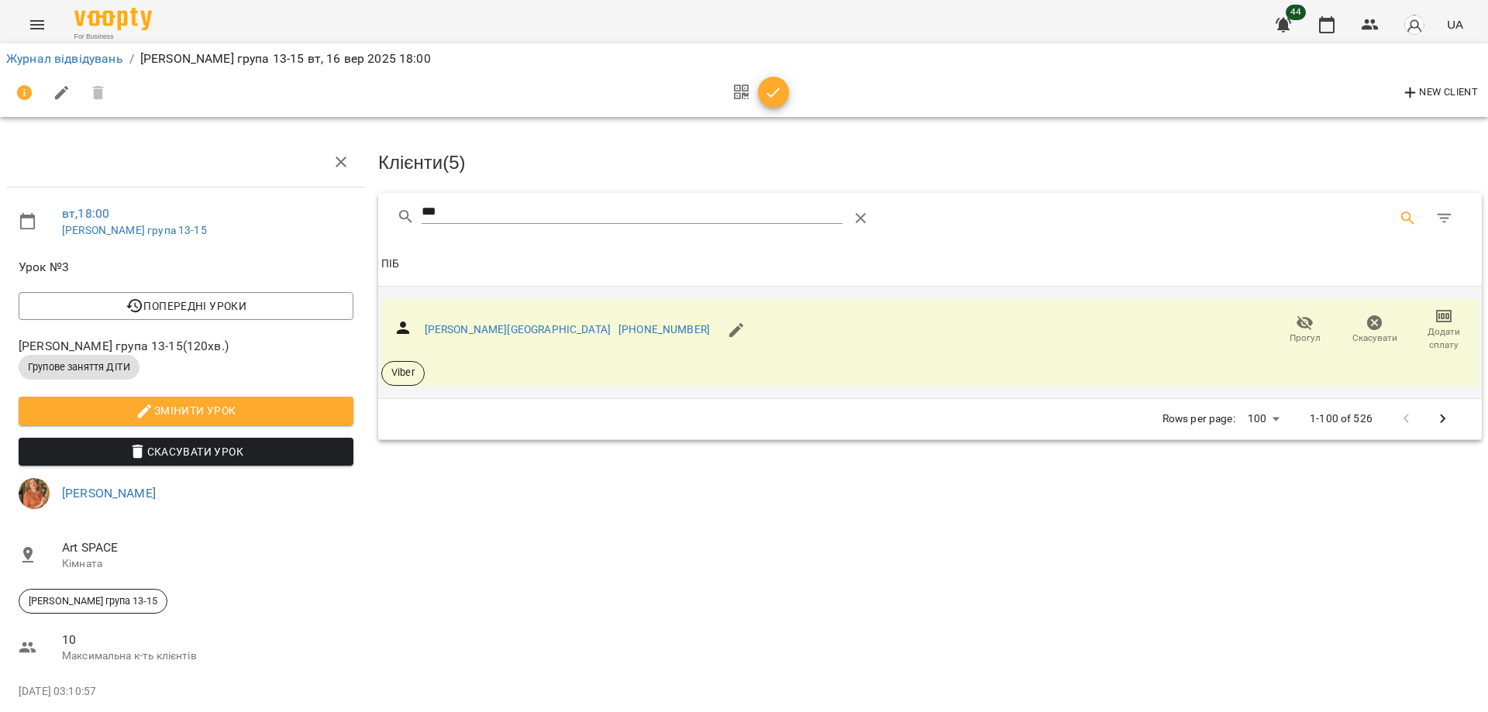
click at [951, 153] on h3 "Клієнти ( 5 )" at bounding box center [929, 163] width 1103 height 20
click at [783, 95] on span "button" at bounding box center [773, 93] width 31 height 19
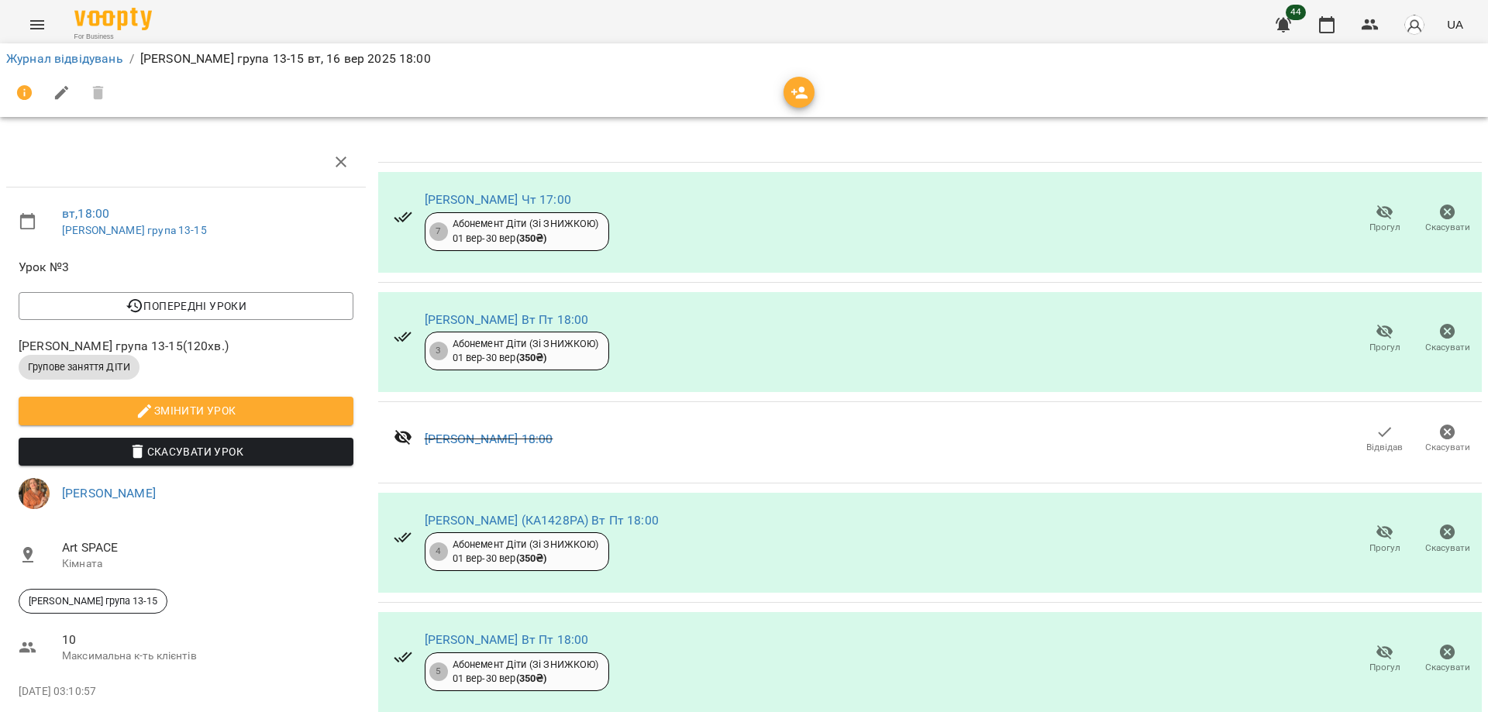
drag, startPoint x: 871, startPoint y: 113, endPoint x: 880, endPoint y: 95, distance: 20.1
click at [875, 103] on div at bounding box center [743, 92] width 1481 height 43
click at [886, 89] on div at bounding box center [743, 92] width 1475 height 37
click at [1333, 35] on button "button" at bounding box center [1326, 24] width 37 height 37
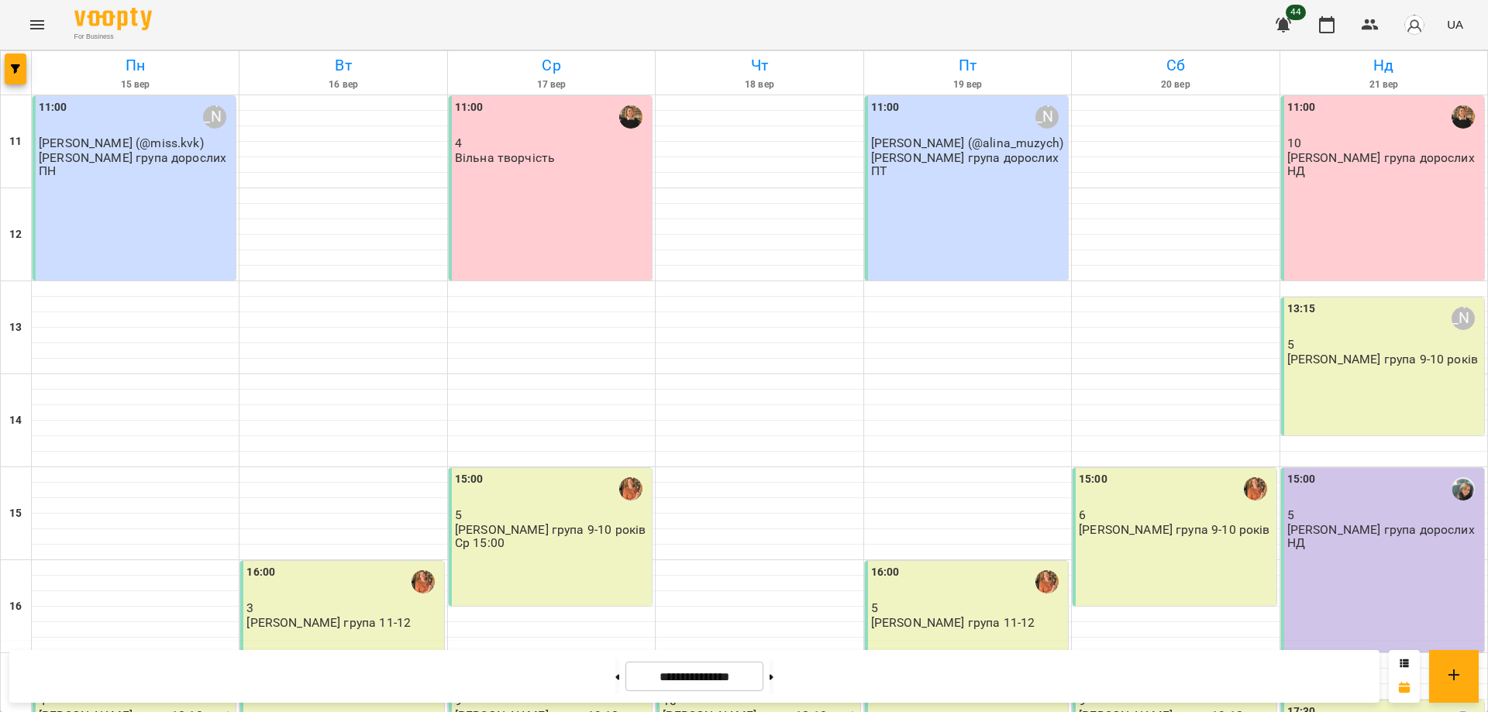
click at [1019, 13] on div "For Business 44 UA" at bounding box center [744, 25] width 1488 height 50
click at [1336, 178] on div "11:00 10 Оксана група дорослих НД" at bounding box center [1382, 188] width 203 height 184
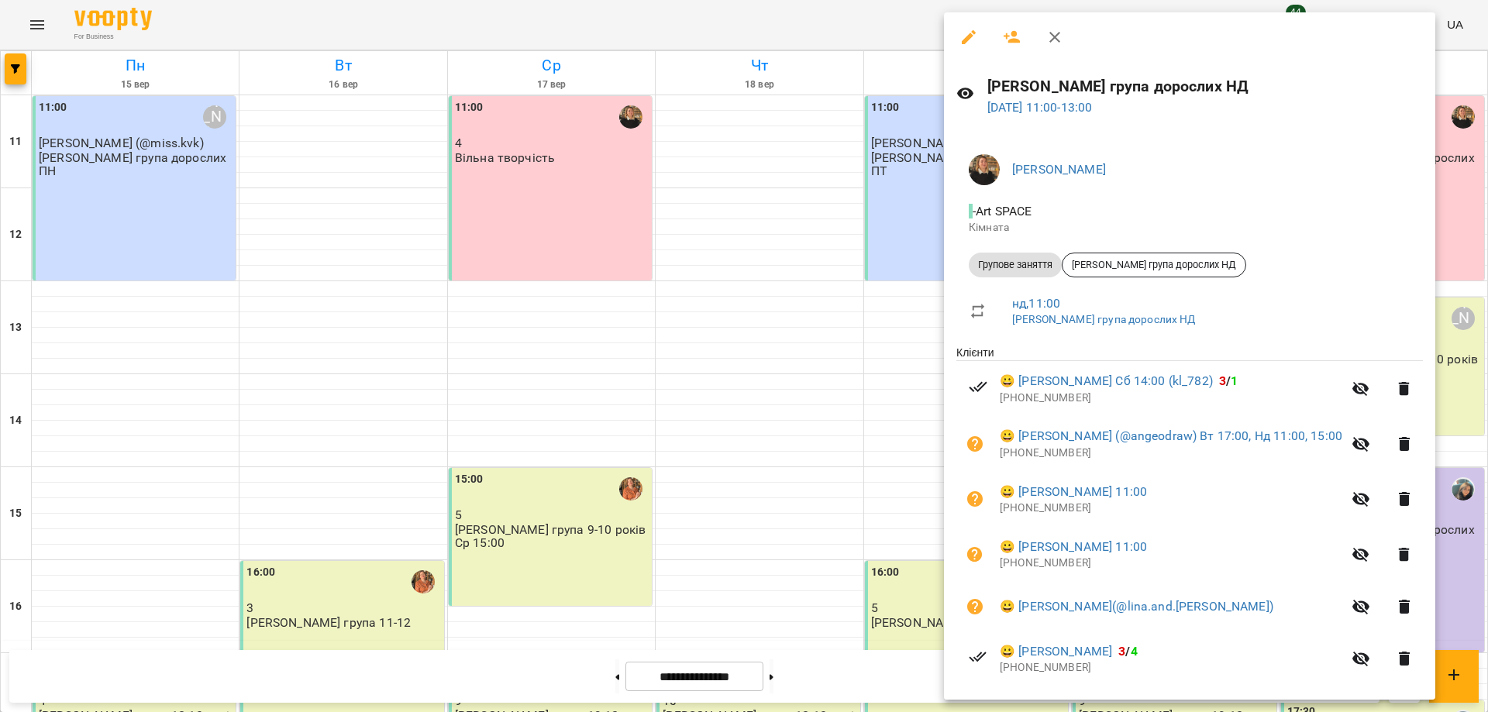
click at [685, 10] on div at bounding box center [744, 356] width 1488 height 712
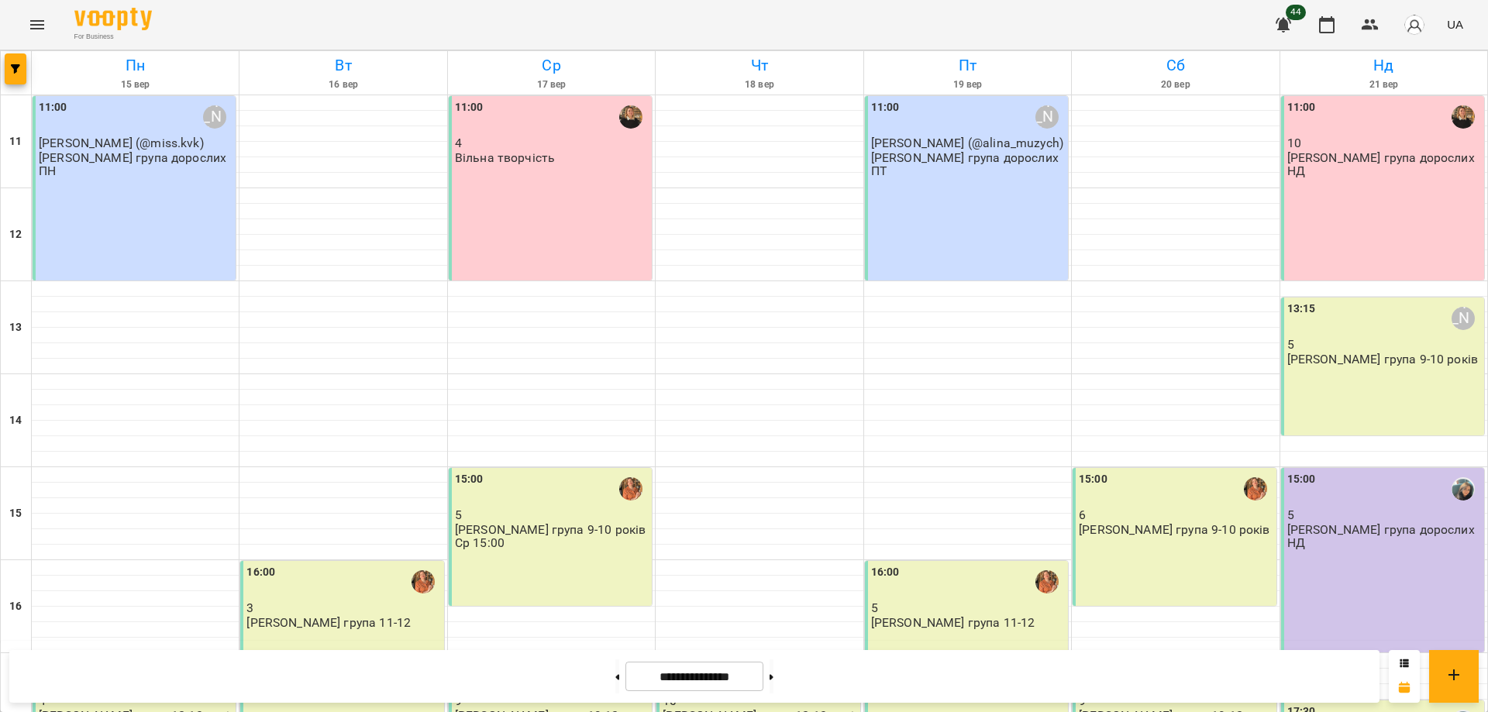
click at [1359, 597] on div "15:00 5 Оля група дорослих НД" at bounding box center [1382, 560] width 203 height 184
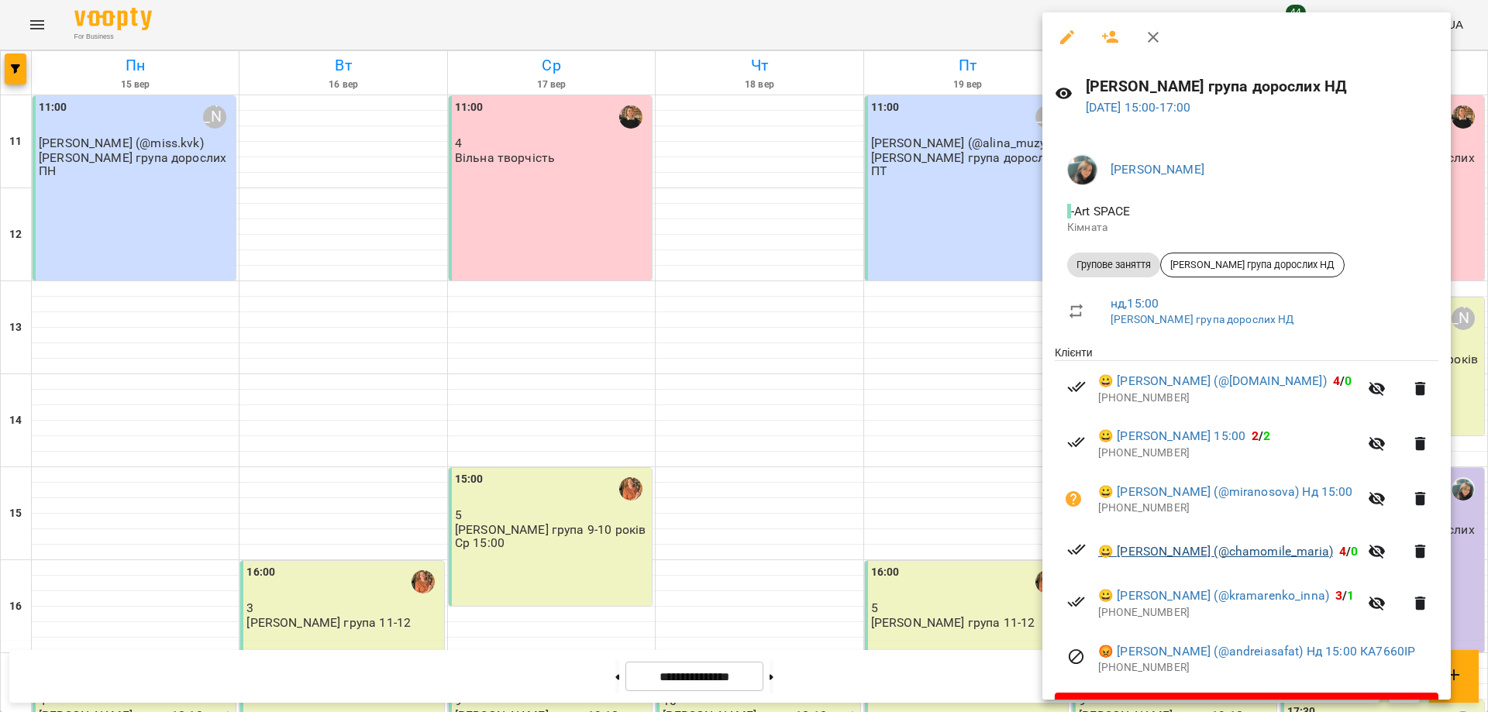
scroll to position [42, 0]
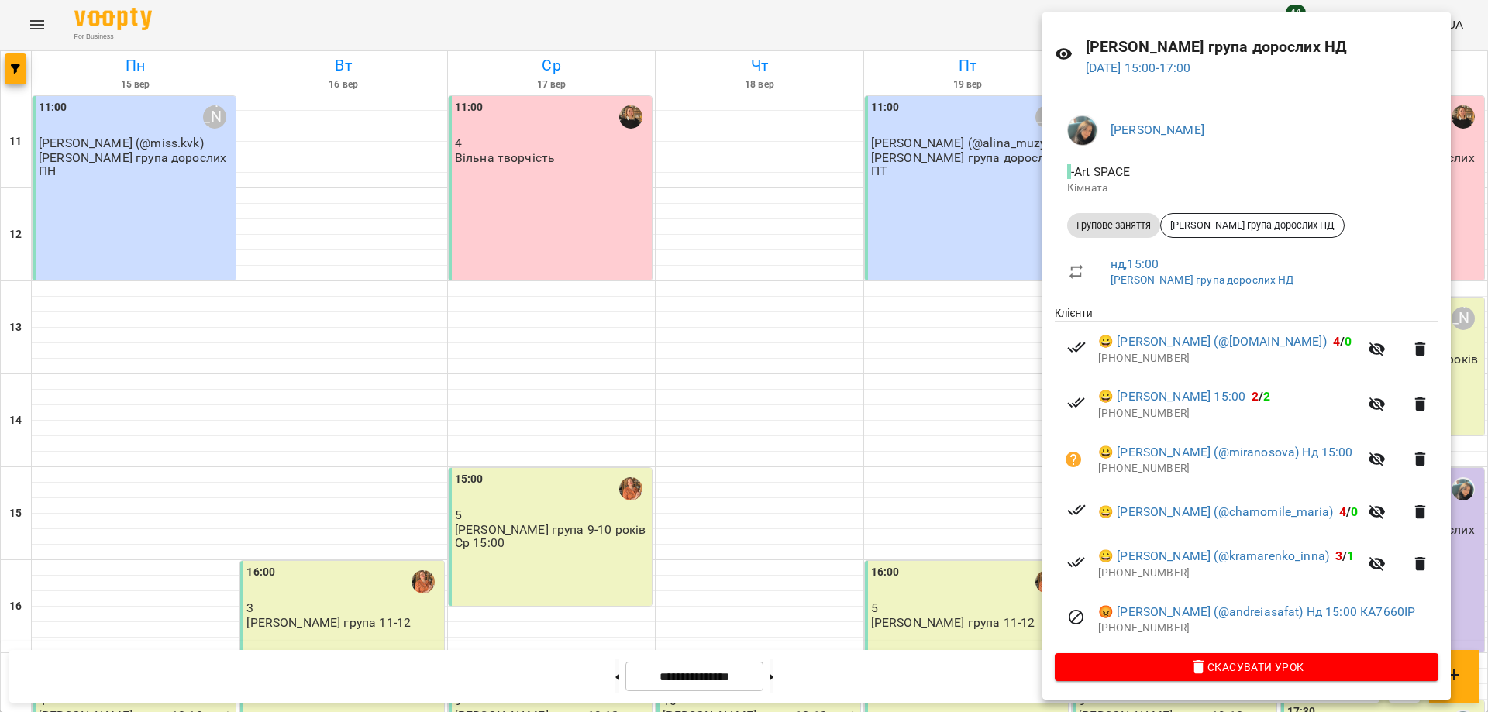
click at [918, 622] on div at bounding box center [744, 356] width 1488 height 712
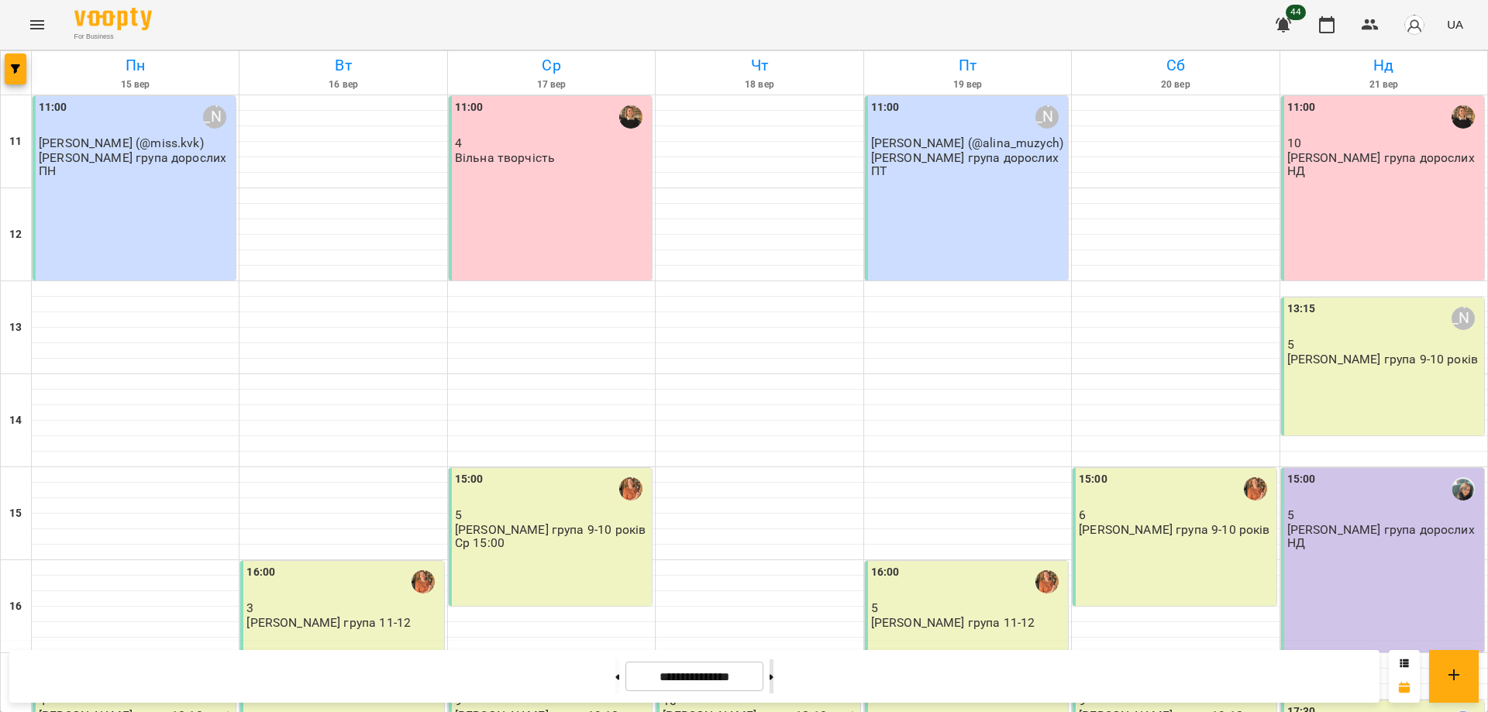
click at [773, 682] on button at bounding box center [771, 676] width 4 height 34
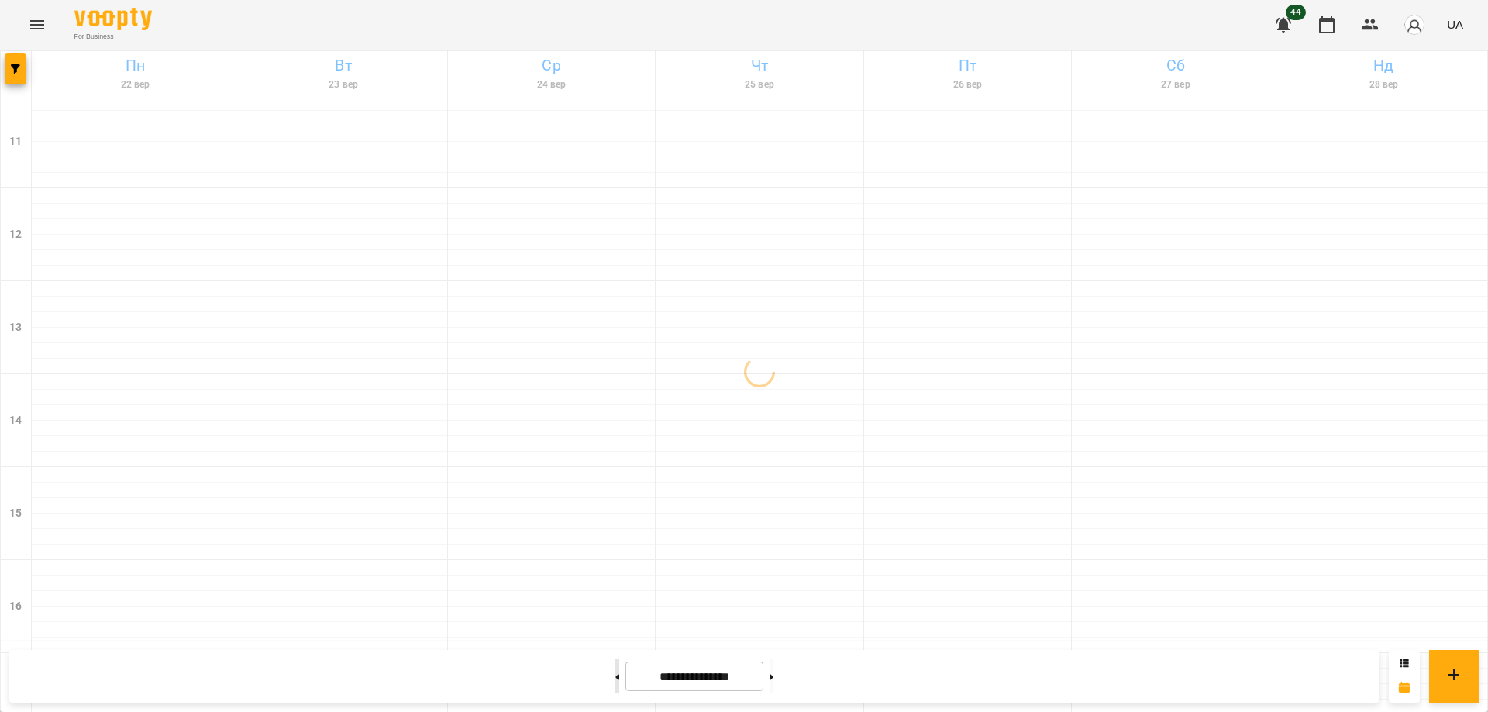
click at [616, 676] on icon at bounding box center [618, 676] width 4 height 5
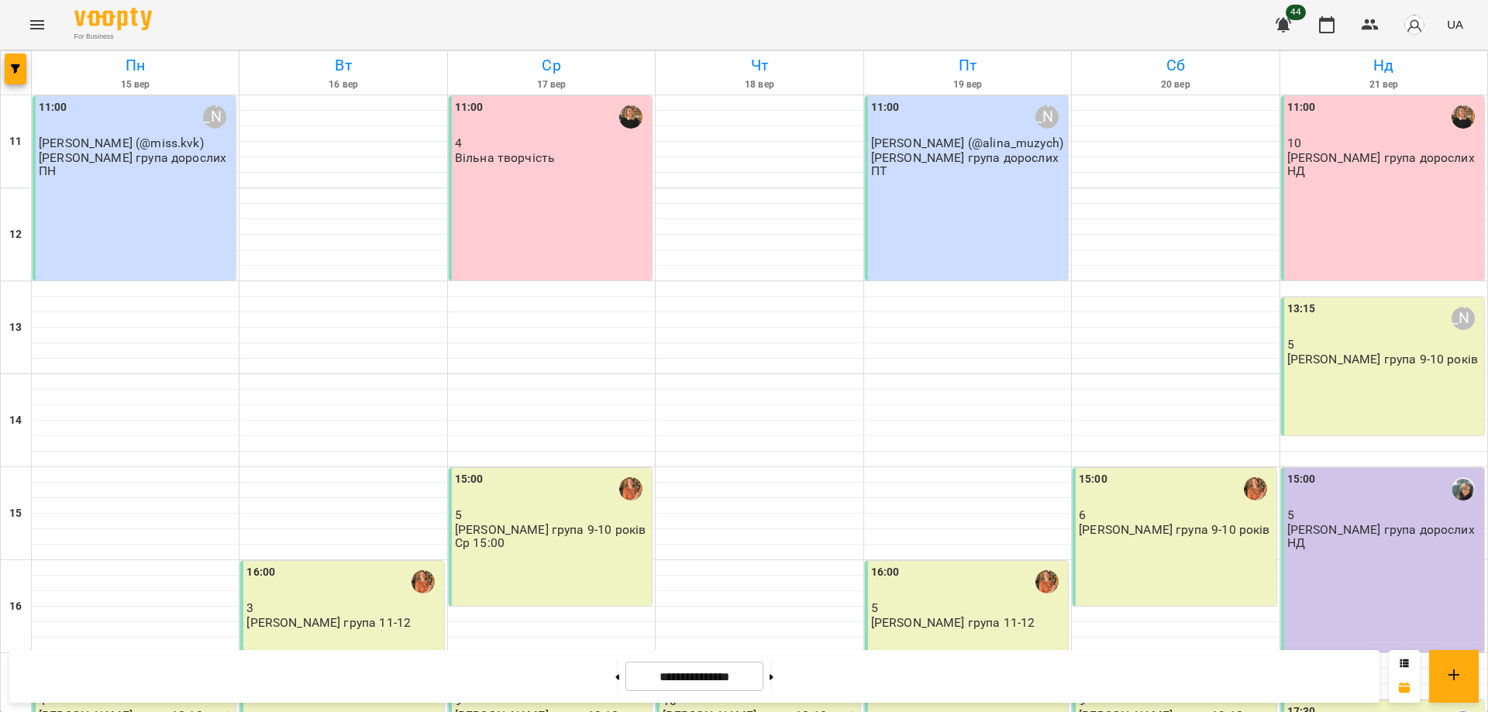
click at [1394, 375] on div "13:15 Іра Дудка 5 Іра група 9-10 років" at bounding box center [1382, 367] width 203 height 138
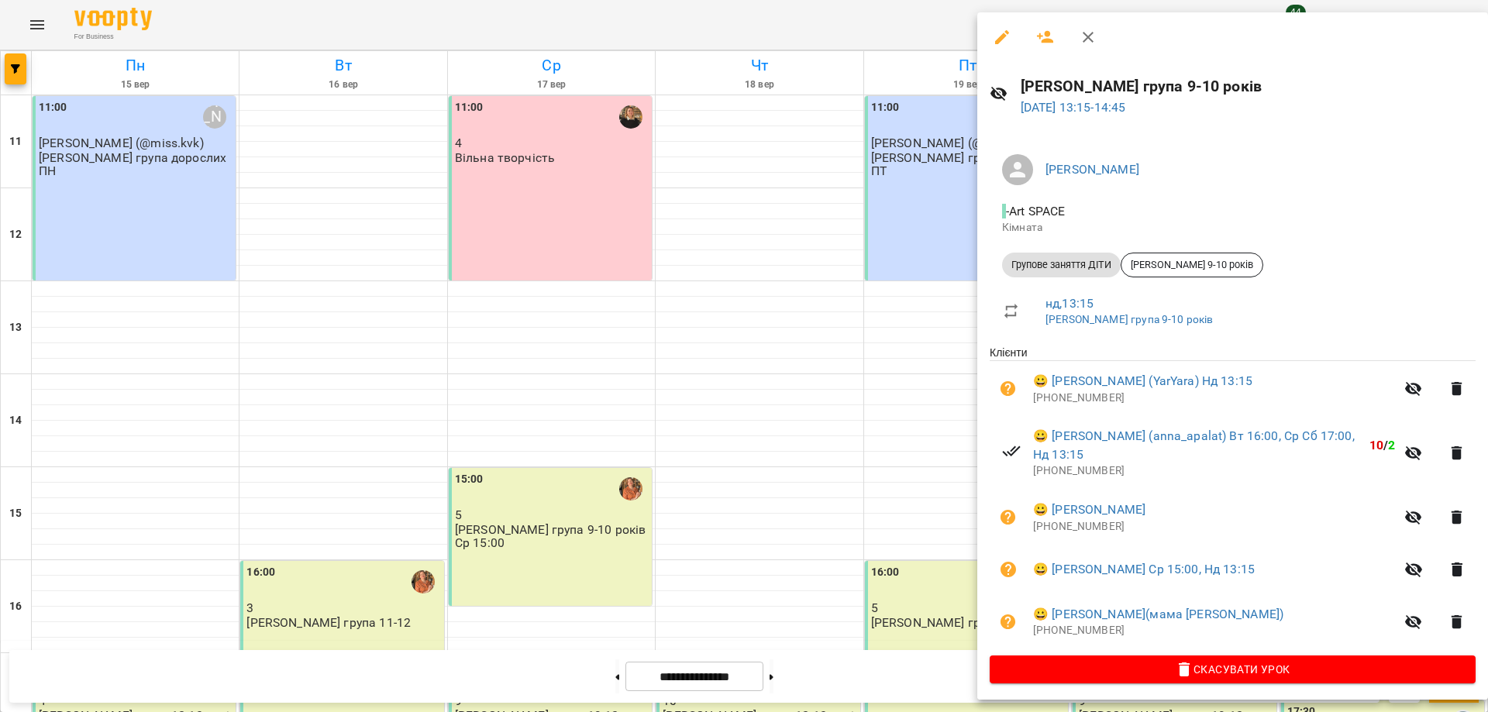
click at [927, 594] on div at bounding box center [744, 356] width 1488 height 712
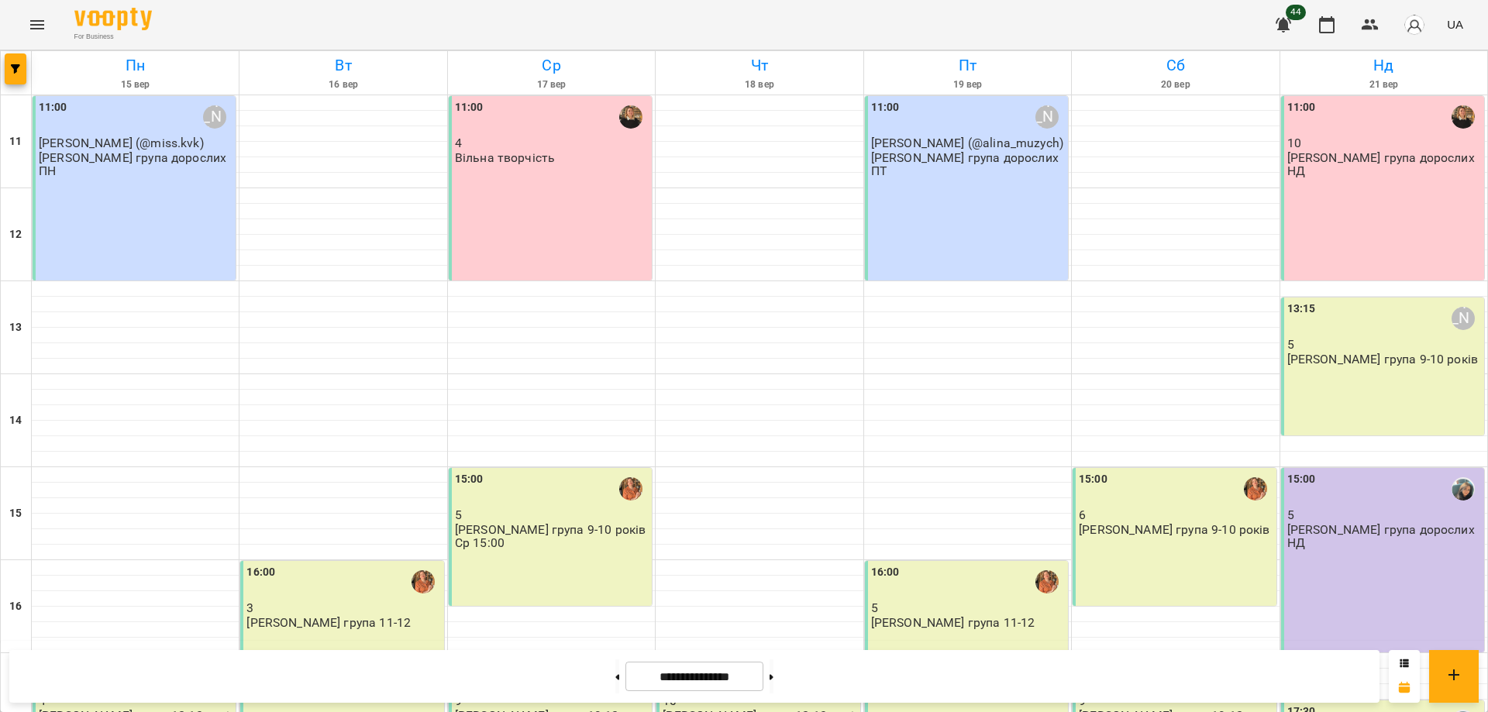
click at [1416, 374] on div "13:15 Іра Дудка 5 Іра група 9-10 років" at bounding box center [1382, 367] width 203 height 138
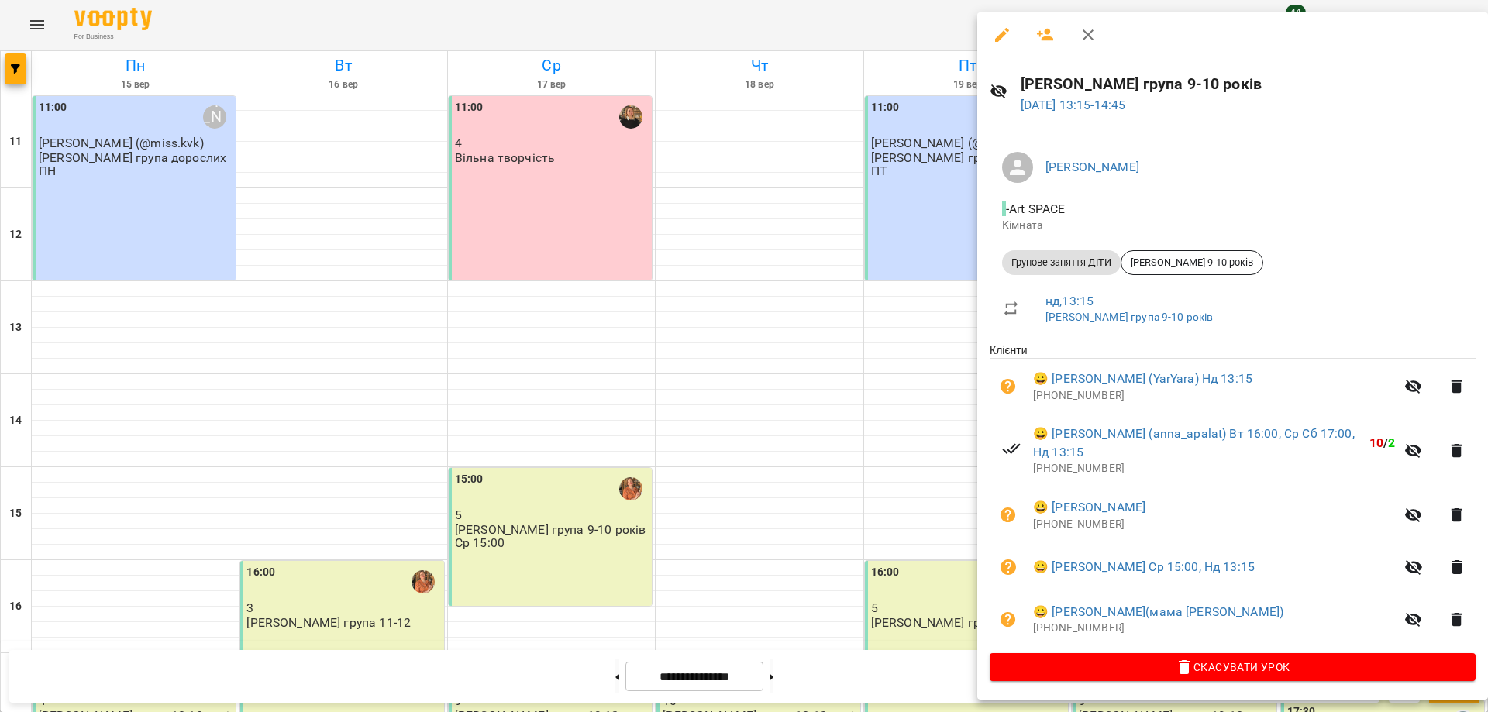
scroll to position [5, 0]
click at [578, 511] on div at bounding box center [744, 356] width 1488 height 712
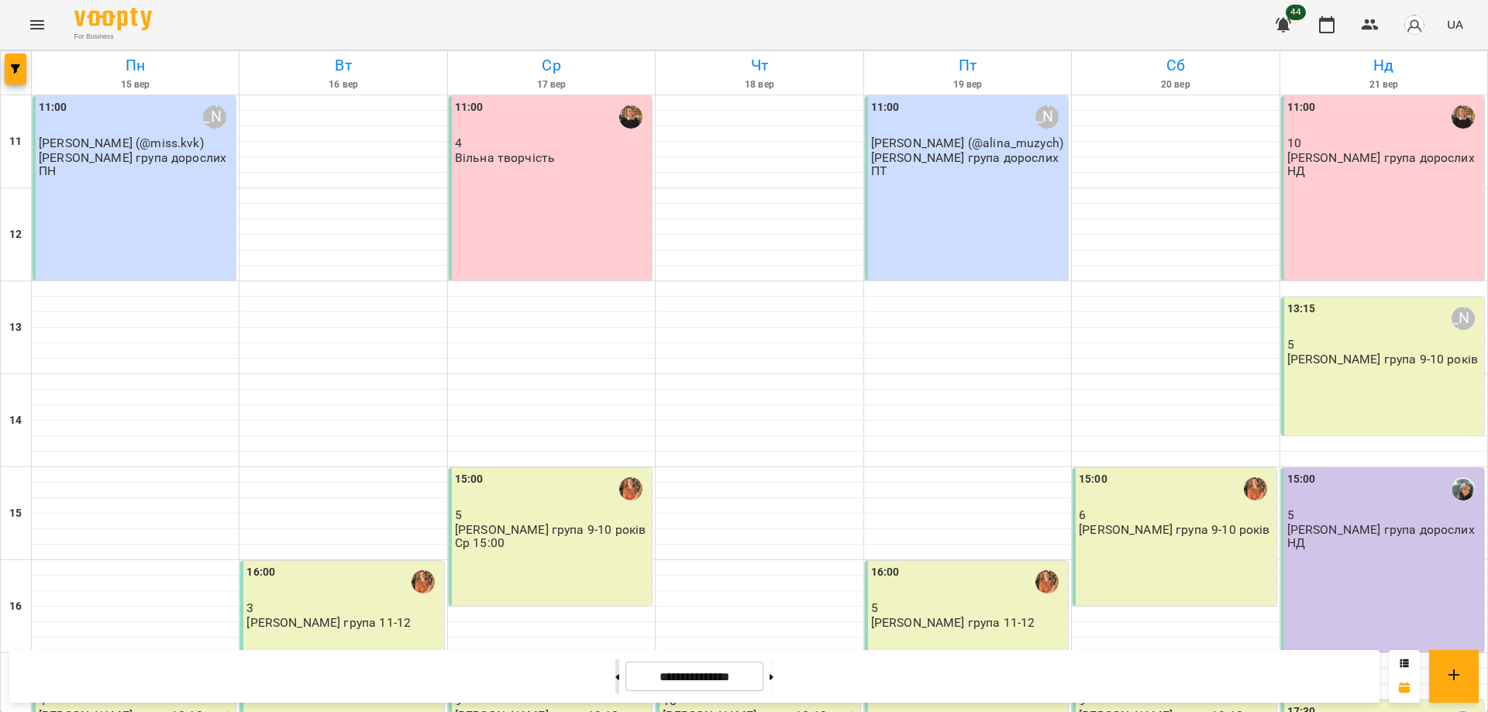
click at [615, 672] on button at bounding box center [617, 676] width 4 height 34
click at [773, 661] on button at bounding box center [771, 676] width 4 height 34
type input "**********"
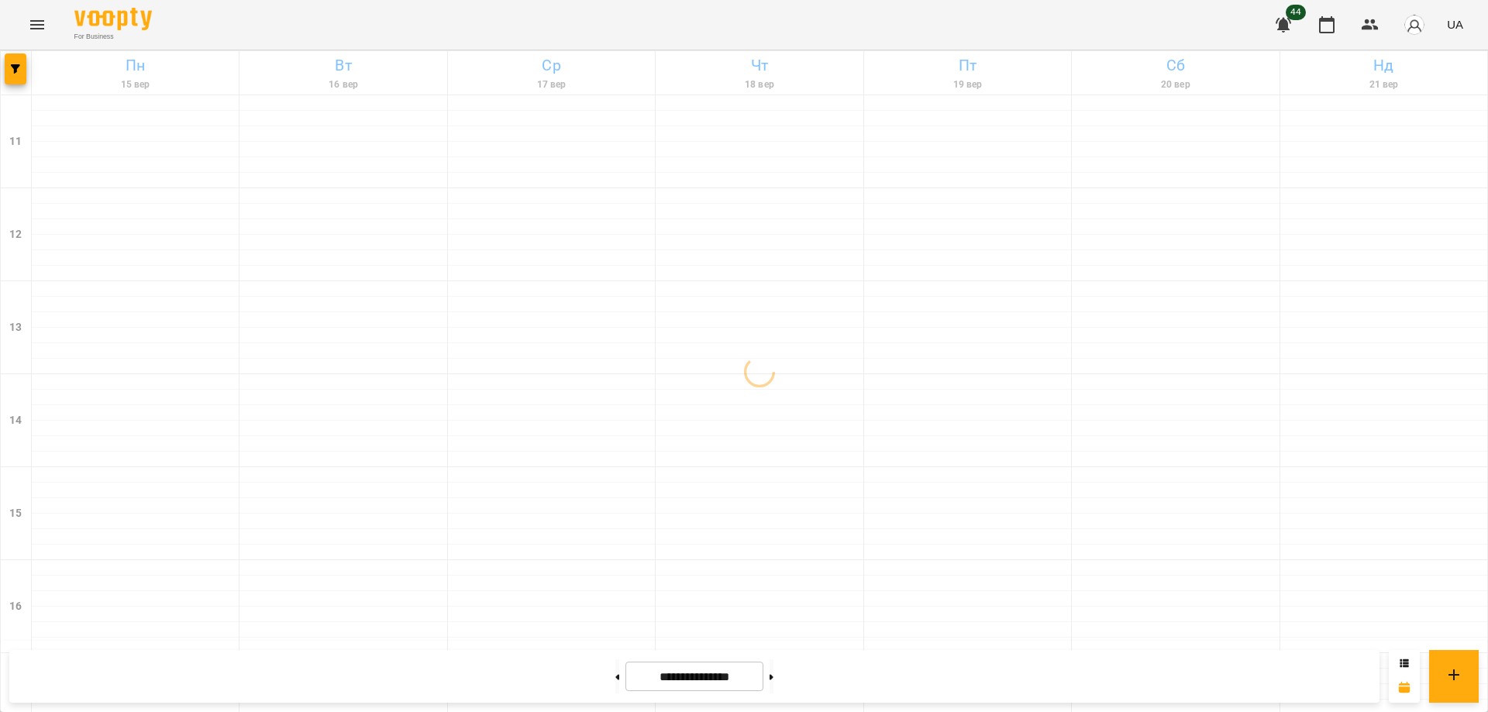
click at [879, 19] on div "For Business 44 UA" at bounding box center [744, 25] width 1488 height 50
